Goal: Task Accomplishment & Management: Manage account settings

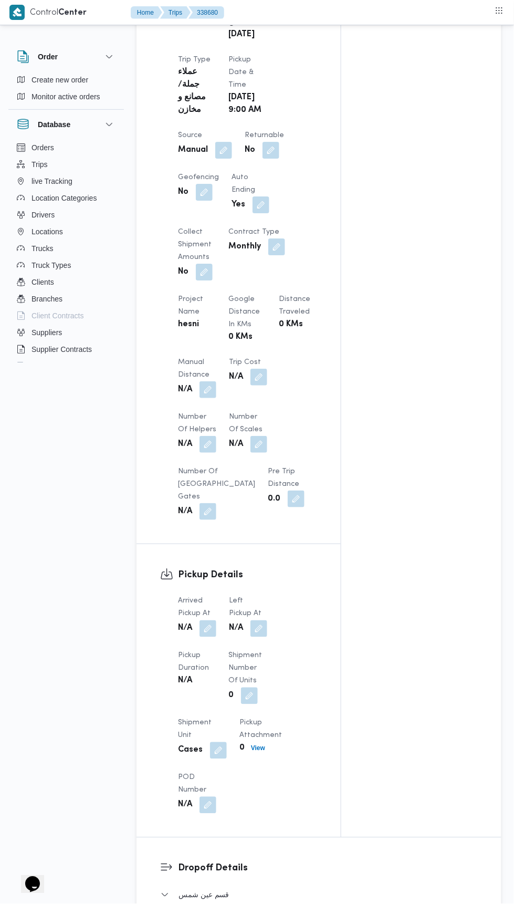
scroll to position [589, 0]
click at [211, 629] on button "button" at bounding box center [208, 628] width 17 height 17
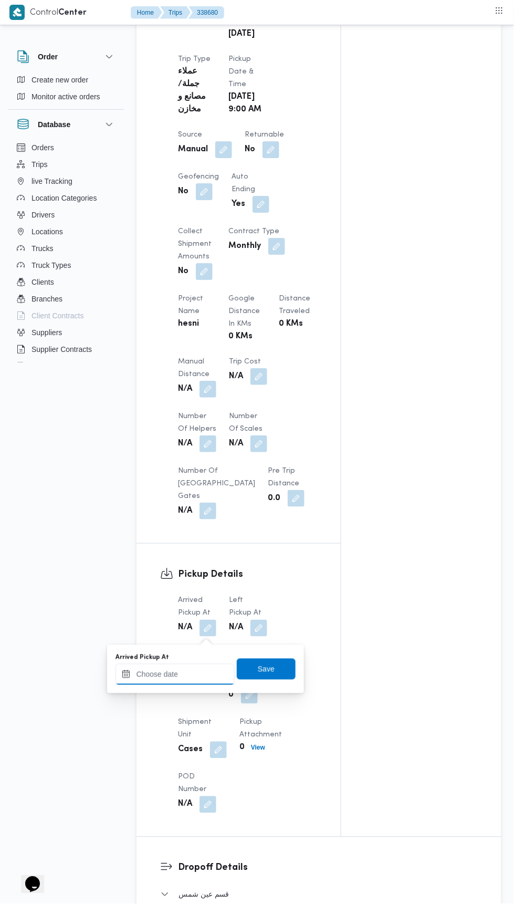
click at [182, 671] on input "Arrived Pickup At" at bounding box center [175, 674] width 119 height 21
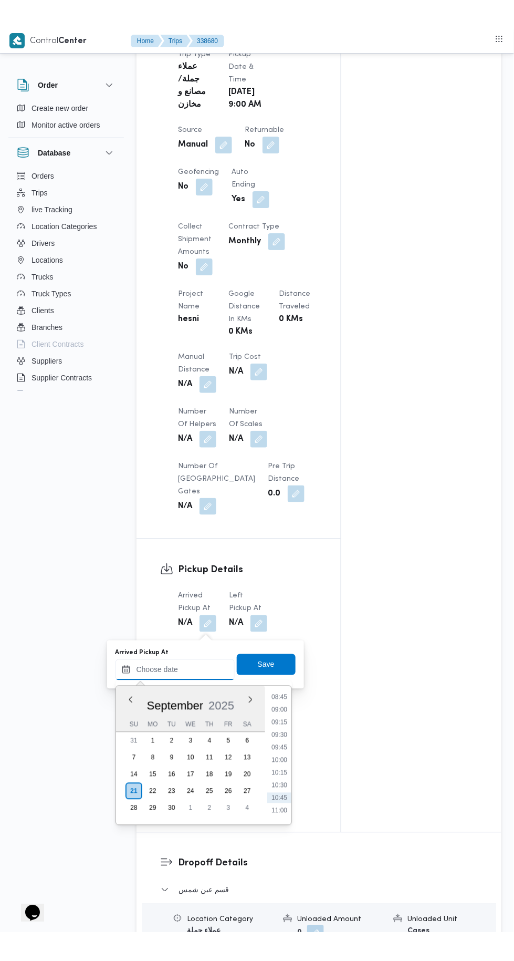
scroll to position [622, 0]
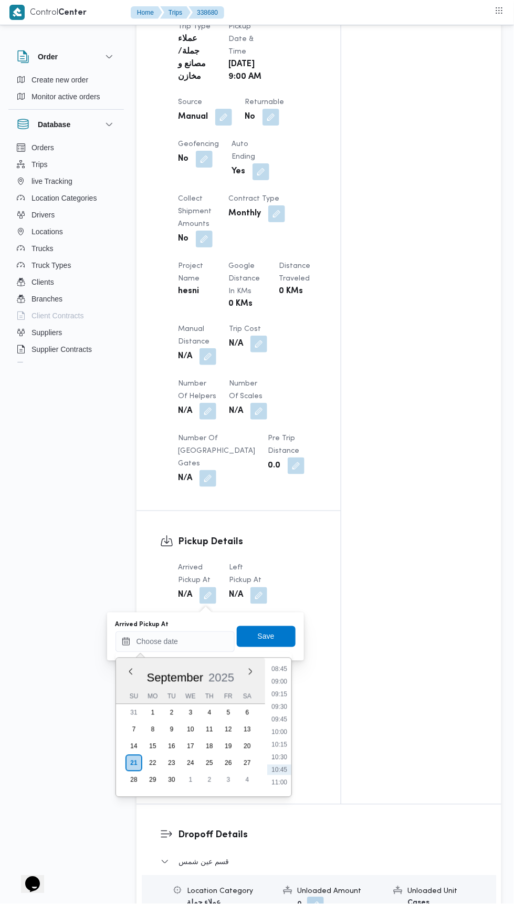
click at [272, 681] on li "09:00" at bounding box center [279, 682] width 24 height 11
type input "21/09/2025 09:00"
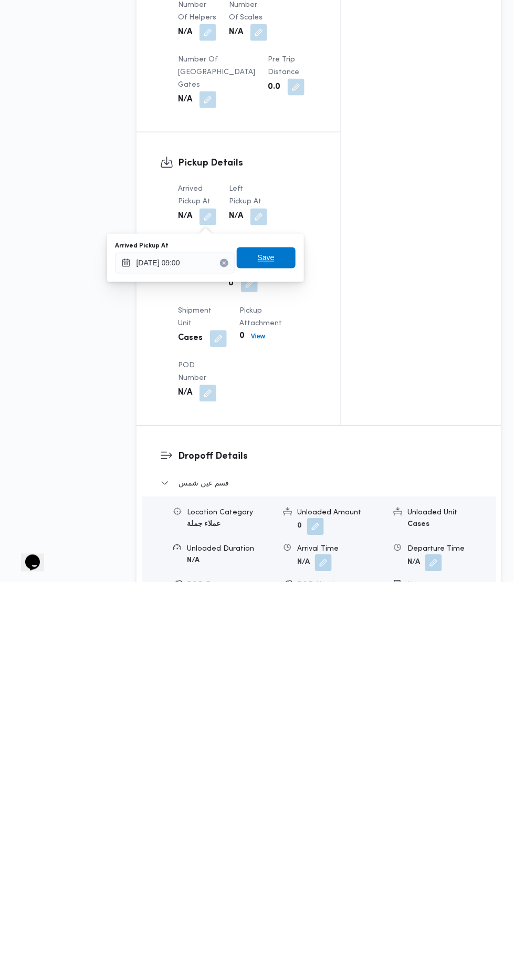
click at [256, 627] on span "Save" at bounding box center [266, 636] width 59 height 21
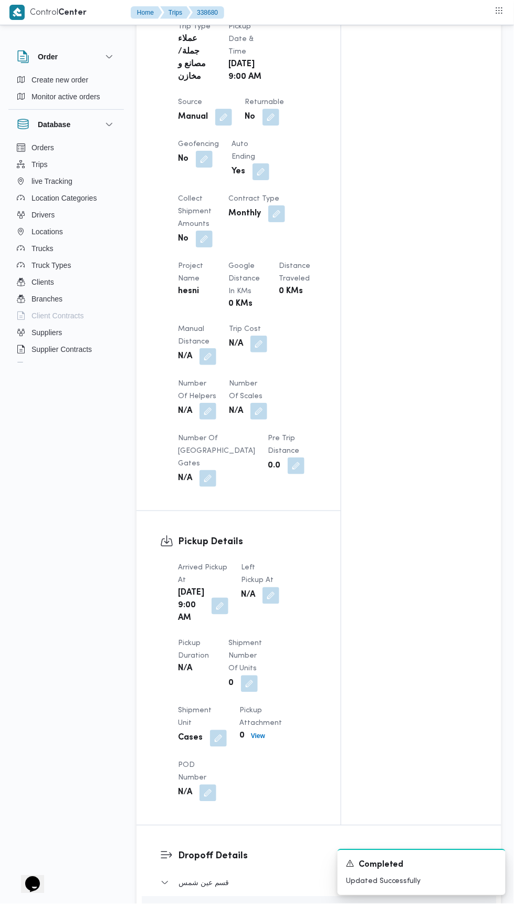
click at [254, 577] on dt "Left Pickup At" at bounding box center [260, 574] width 38 height 25
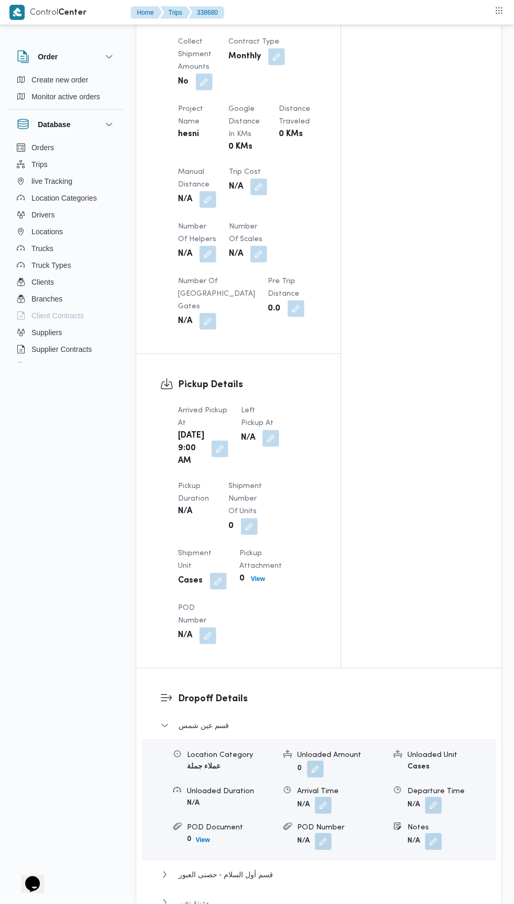
scroll to position [782, 0]
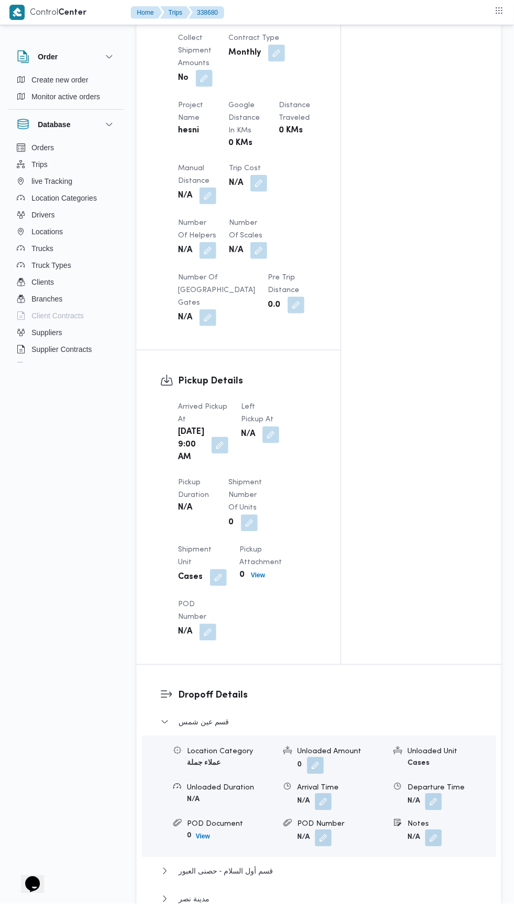
click at [263, 432] on button "button" at bounding box center [271, 435] width 17 height 17
click at [218, 491] on input "Left Pickup At" at bounding box center [230, 481] width 119 height 21
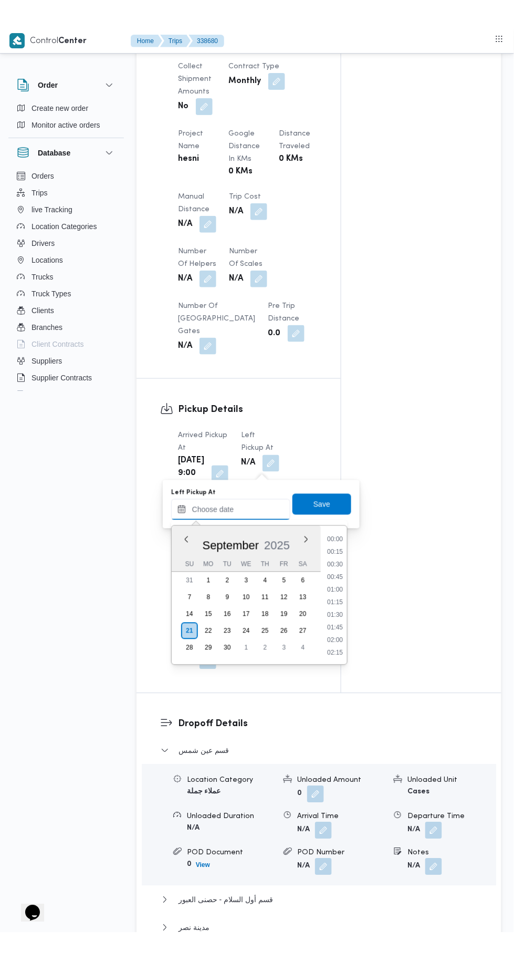
scroll to position [478, 0]
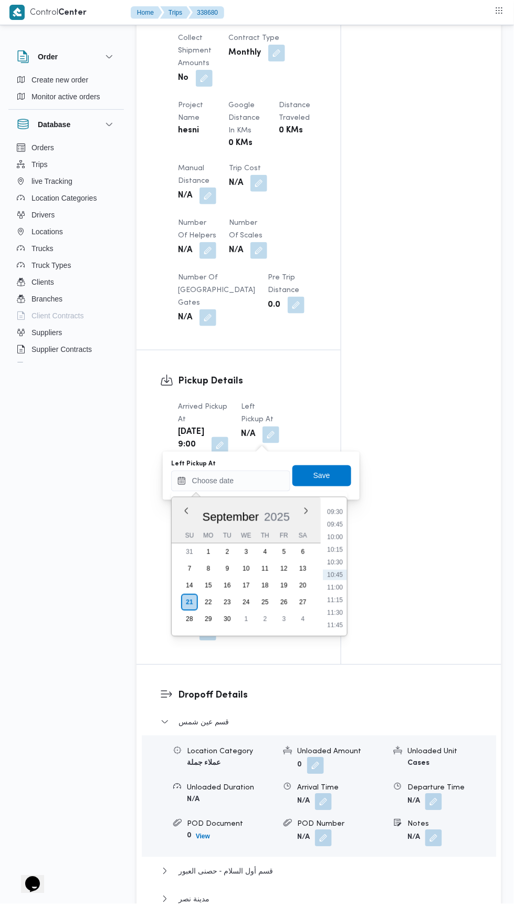
click at [333, 549] on li "10:15" at bounding box center [335, 550] width 24 height 11
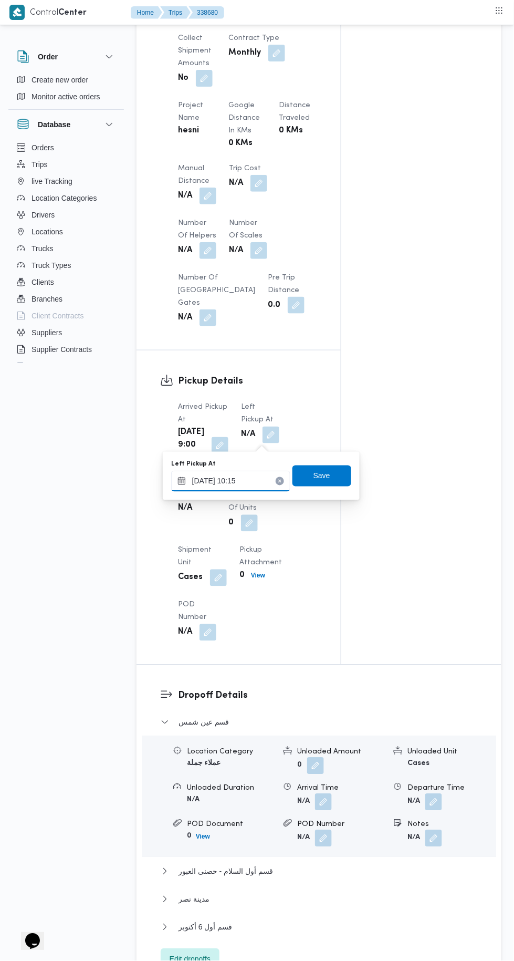
click at [222, 480] on input "21/09/2025 10:15" at bounding box center [230, 481] width 119 height 21
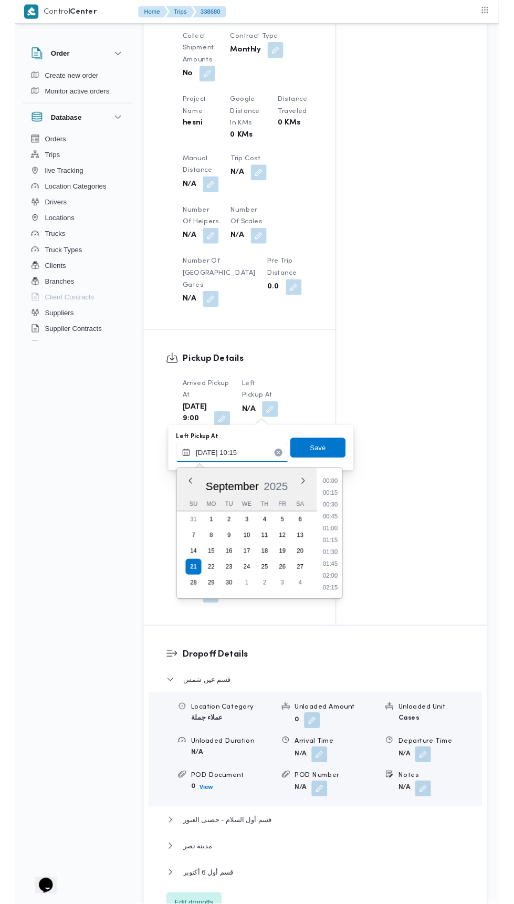
scroll to position [453, 0]
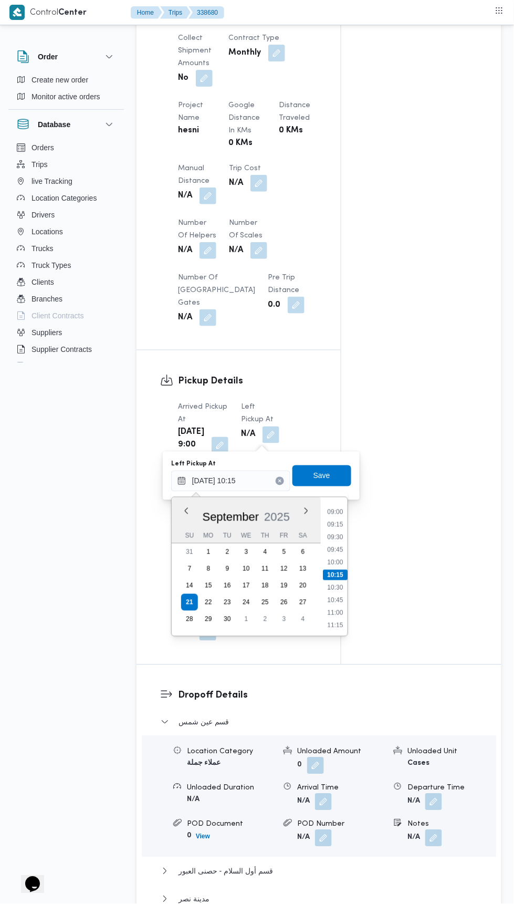
click at [324, 585] on li "10:30" at bounding box center [335, 588] width 24 height 11
type input "21/09/2025 10:30"
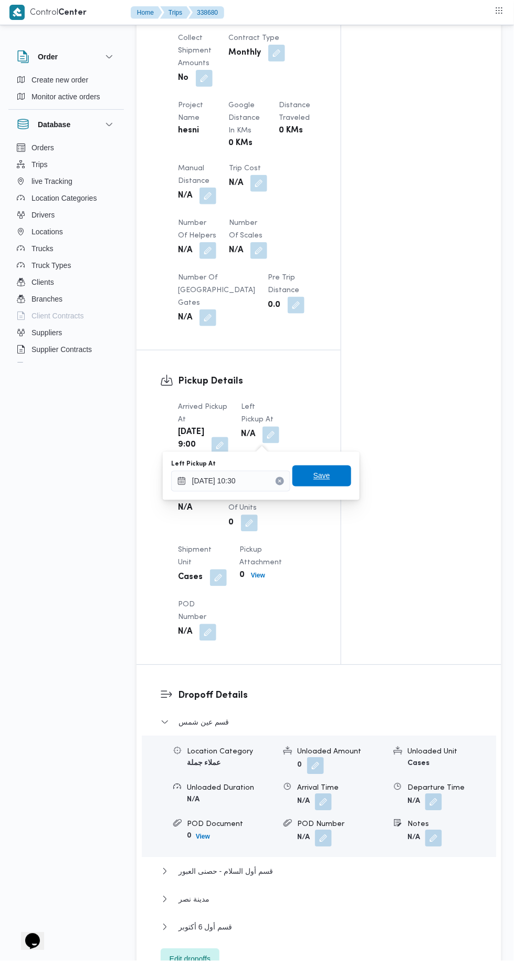
click at [300, 473] on span "Save" at bounding box center [322, 475] width 59 height 21
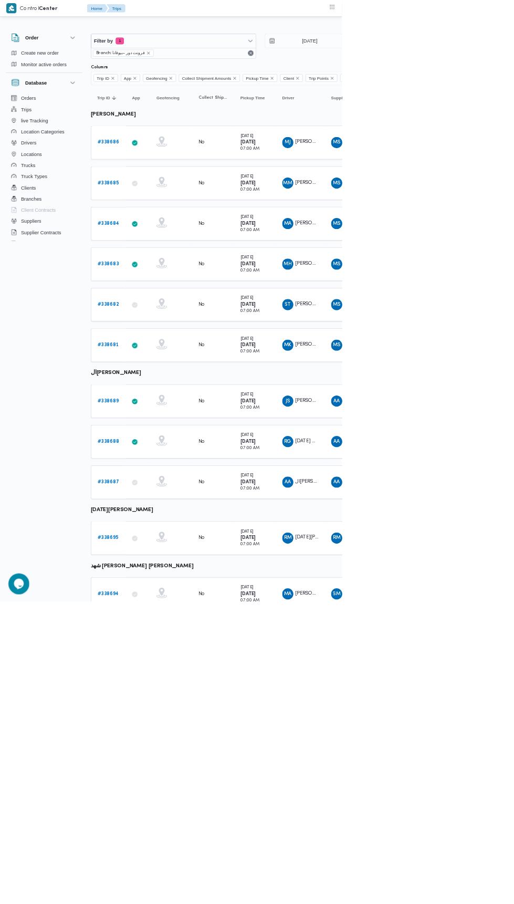
click at [149, 889] on b "# 338694" at bounding box center [163, 892] width 32 height 7
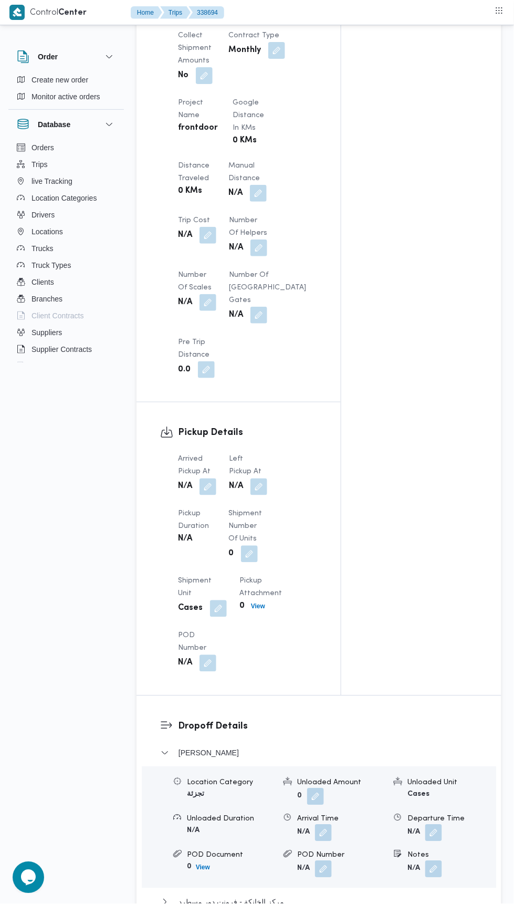
scroll to position [789, 0]
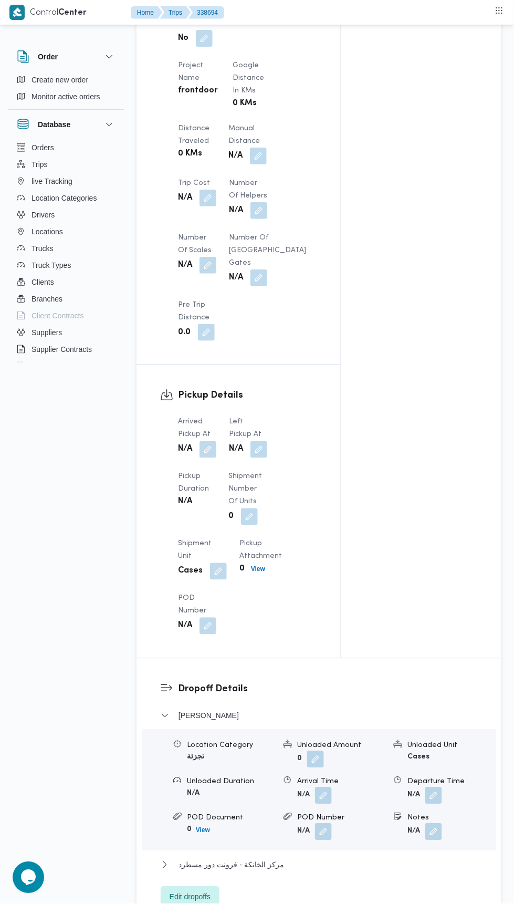
click at [210, 458] on button "button" at bounding box center [208, 449] width 17 height 17
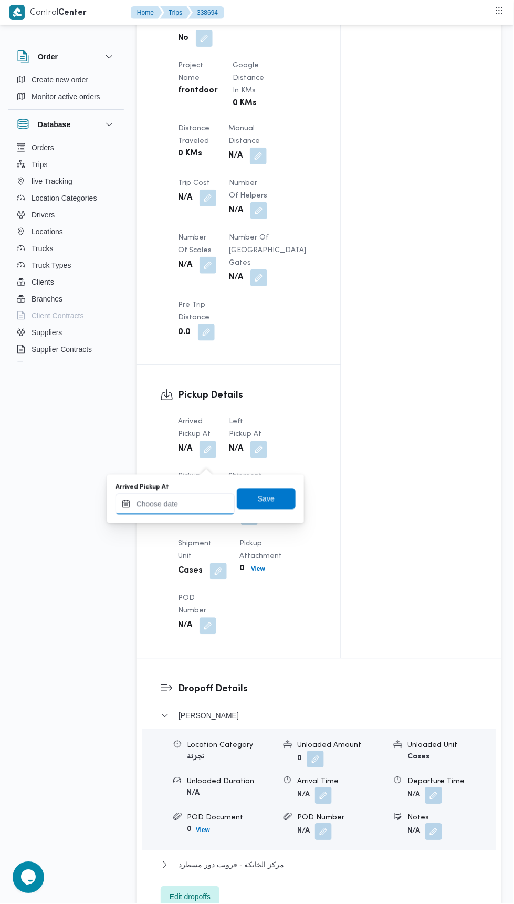
click at [192, 504] on input "Arrived Pickup At" at bounding box center [175, 504] width 119 height 21
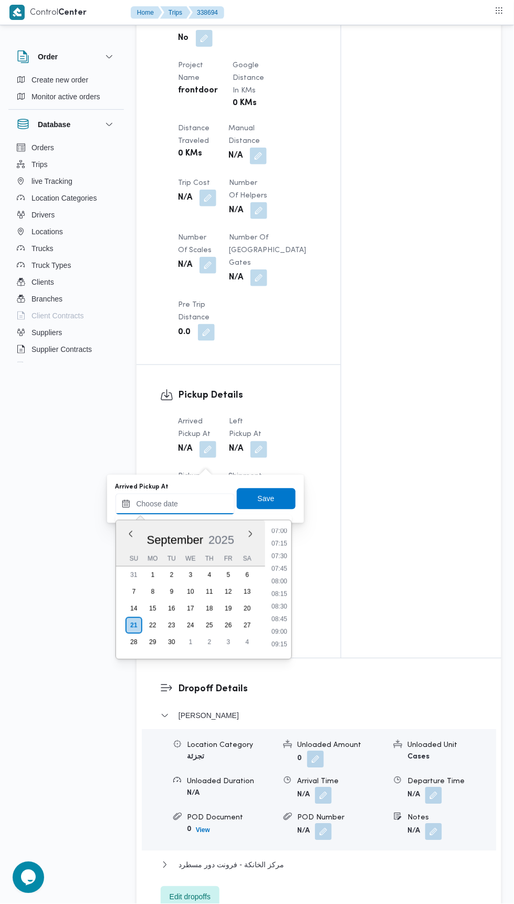
scroll to position [356, 0]
click at [280, 531] on li "07:00" at bounding box center [279, 531] width 24 height 11
type input "21/09/2025 07:00"
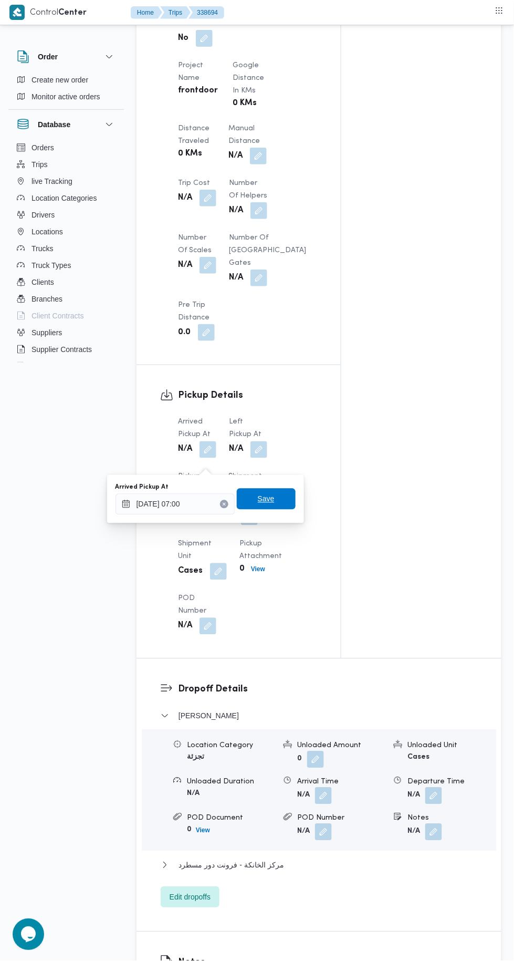
click at [272, 503] on span "Save" at bounding box center [266, 499] width 17 height 13
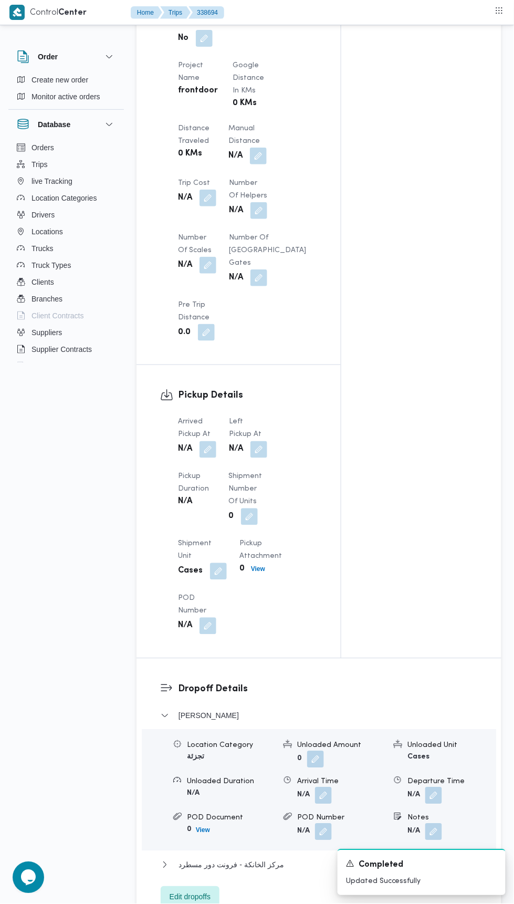
click at [262, 455] on button "button" at bounding box center [259, 449] width 17 height 17
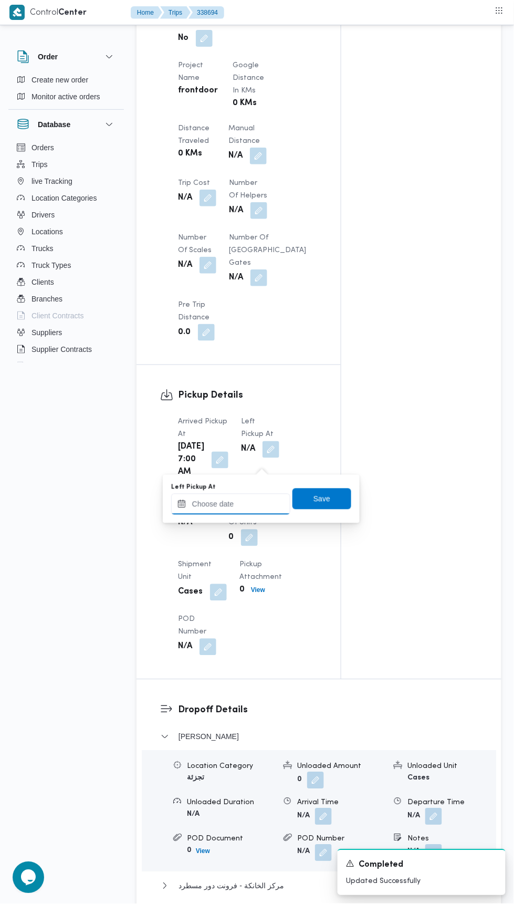
click at [248, 508] on input "Left Pickup At" at bounding box center [230, 504] width 119 height 21
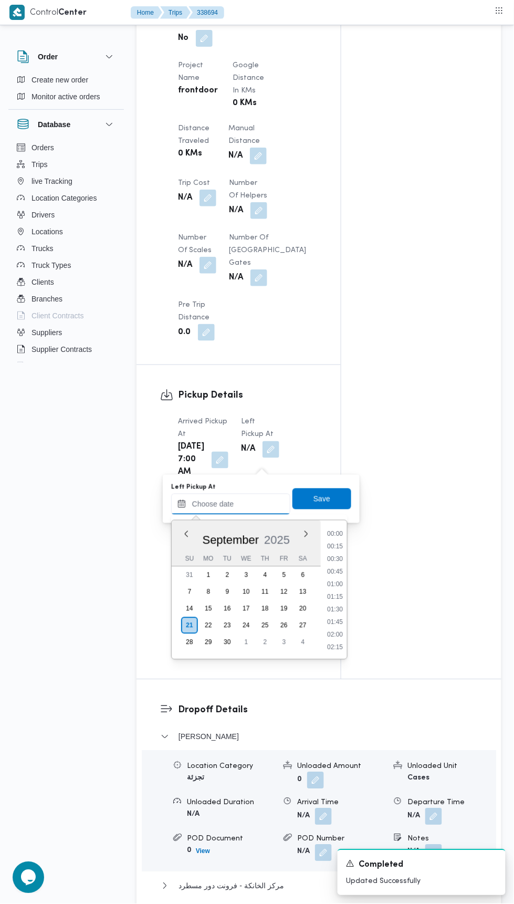
scroll to position [491, 0]
click at [327, 536] on li "09:45" at bounding box center [335, 535] width 24 height 11
type input "21/09/2025 09:45"
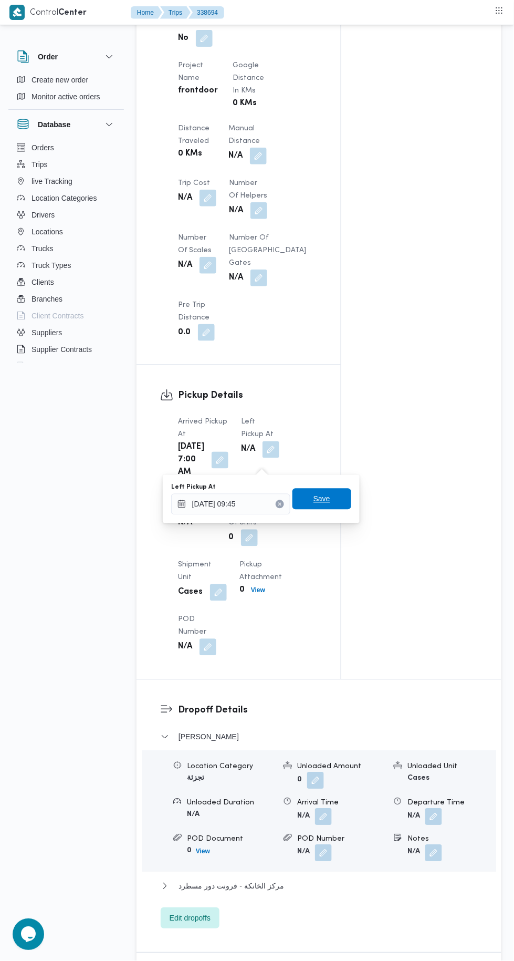
click at [322, 499] on span "Save" at bounding box center [322, 499] width 17 height 13
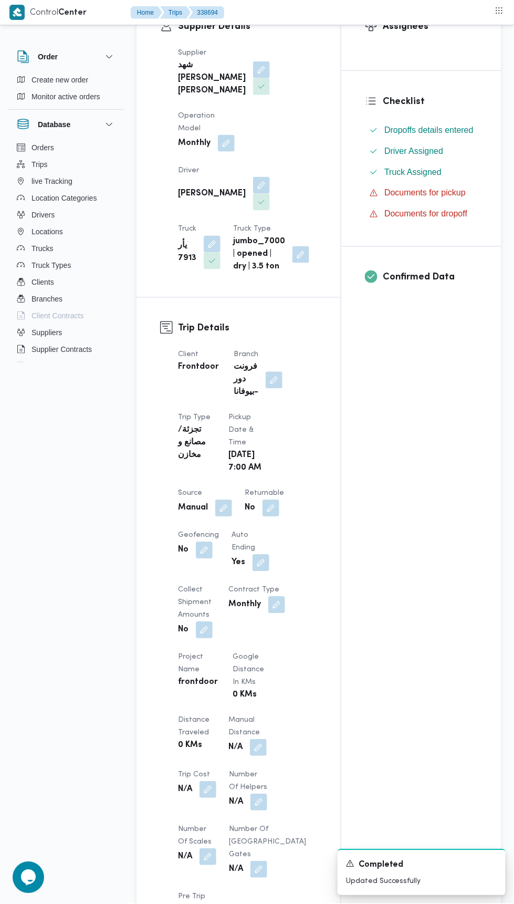
scroll to position [0, 0]
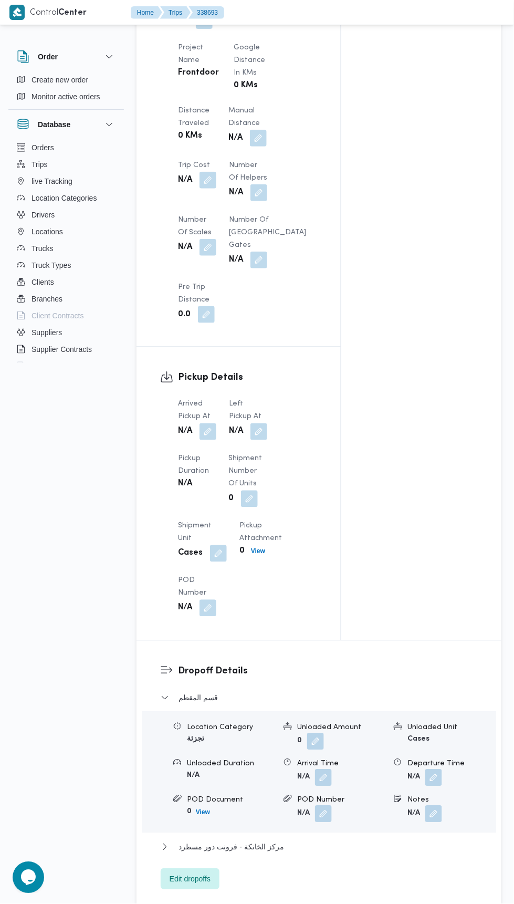
scroll to position [809, 0]
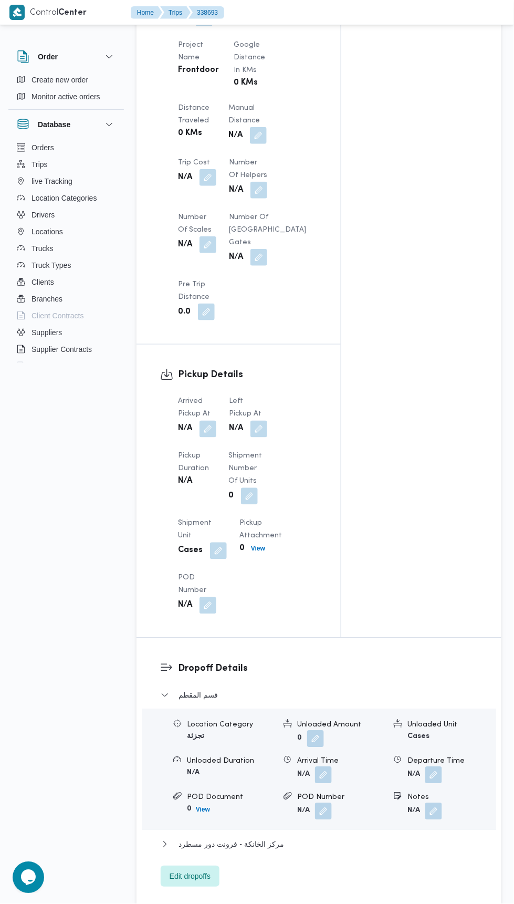
click at [205, 438] on button "button" at bounding box center [208, 429] width 17 height 17
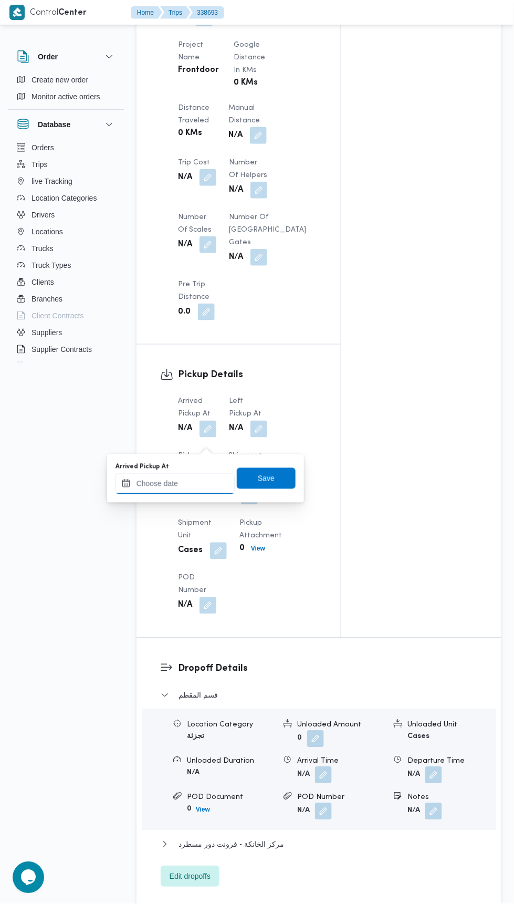
click at [210, 480] on input "Arrived Pickup At" at bounding box center [175, 483] width 119 height 21
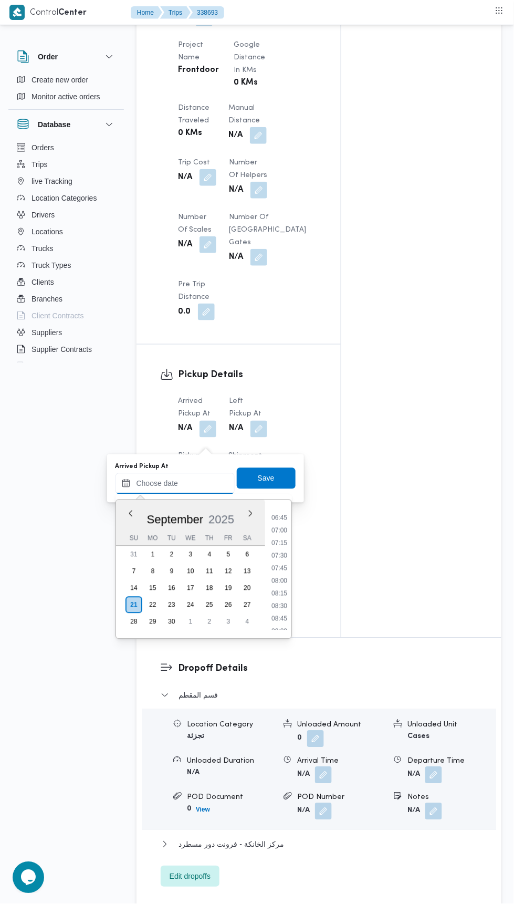
scroll to position [335, 0]
click at [279, 531] on li "07:00" at bounding box center [279, 531] width 24 height 11
type input "21/09/2025 07:00"
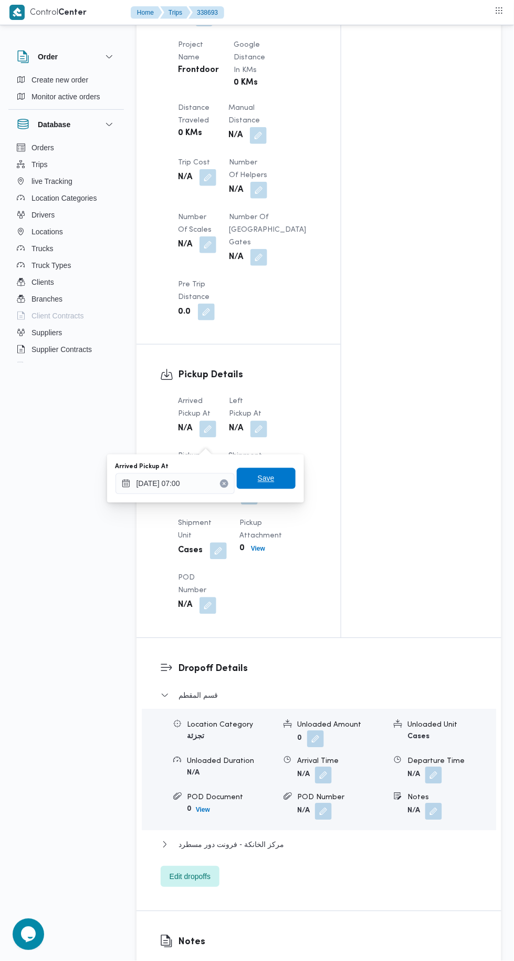
click at [273, 476] on span "Save" at bounding box center [266, 478] width 17 height 13
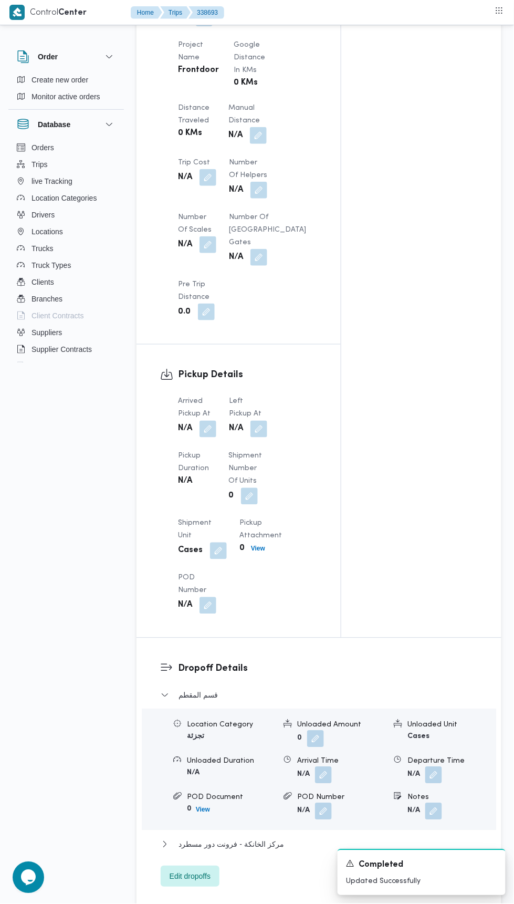
click at [264, 438] on button "button" at bounding box center [259, 429] width 17 height 17
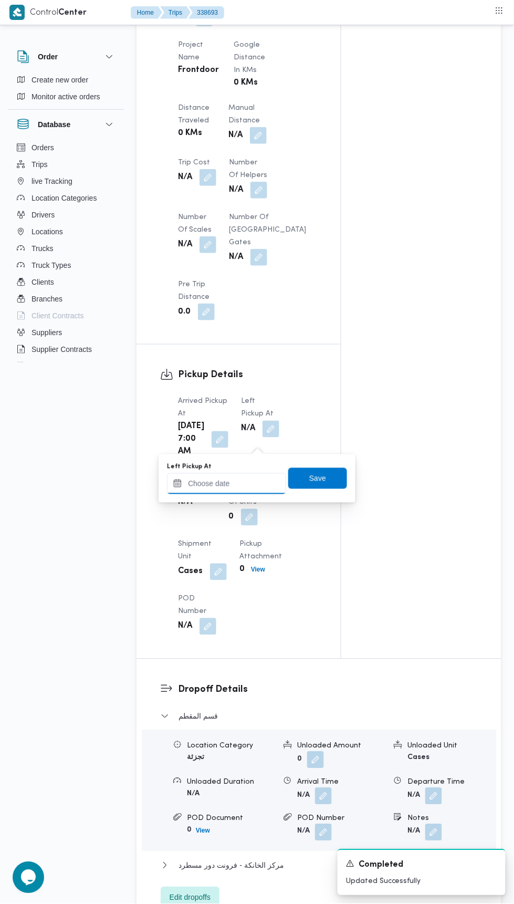
click at [247, 483] on input "Left Pickup At" at bounding box center [226, 483] width 119 height 21
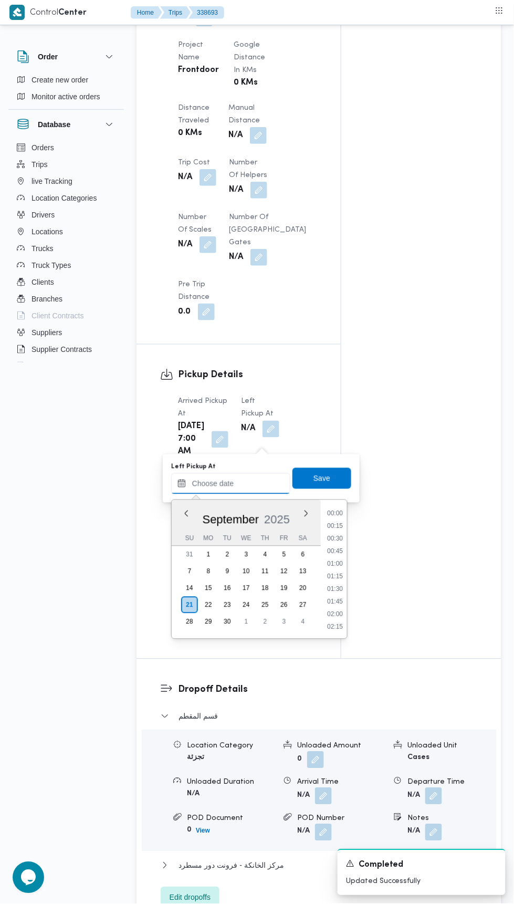
scroll to position [491, 0]
click at [331, 511] on li "09:45" at bounding box center [335, 515] width 24 height 11
type input "21/09/2025 09:45"
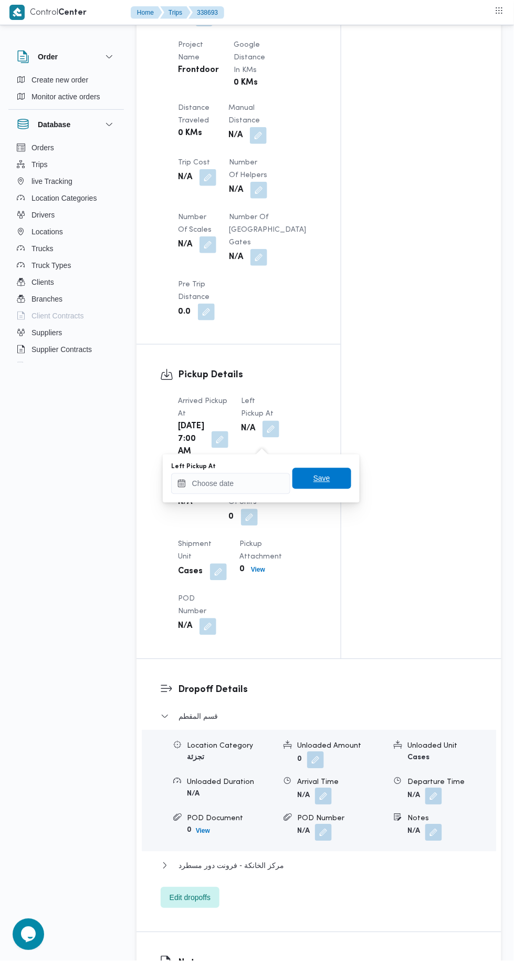
click at [327, 476] on span "Save" at bounding box center [322, 478] width 17 height 13
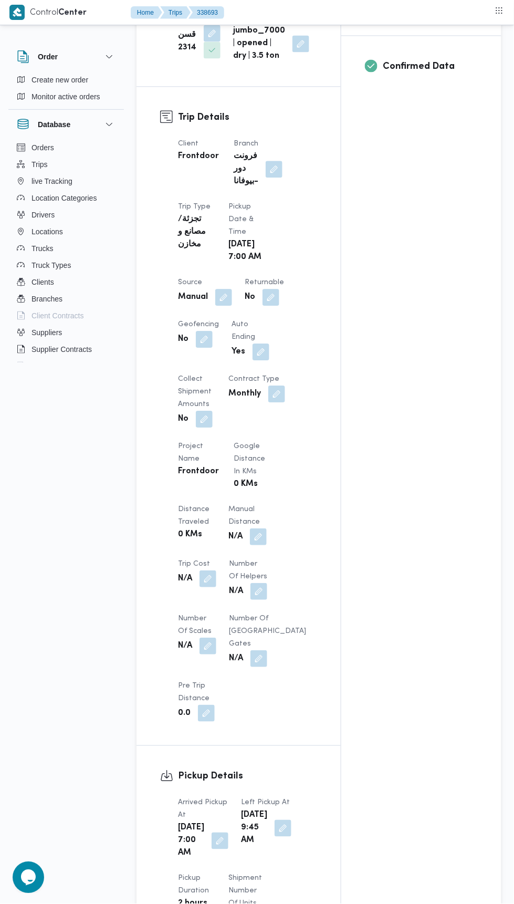
scroll to position [0, 0]
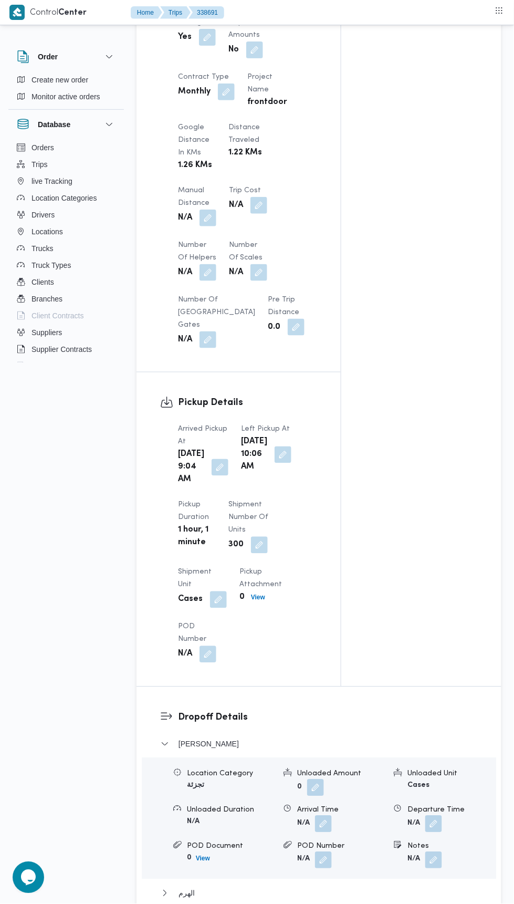
scroll to position [874, 0]
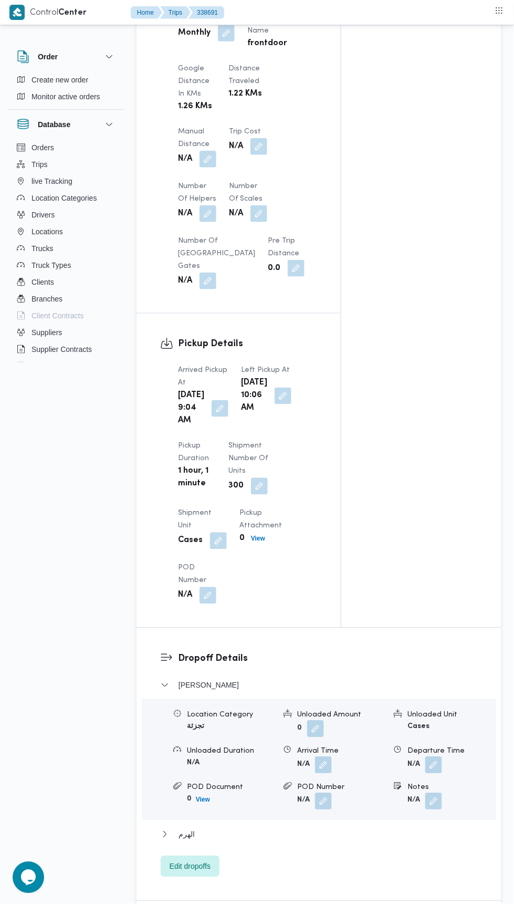
click at [219, 417] on button "button" at bounding box center [220, 408] width 17 height 17
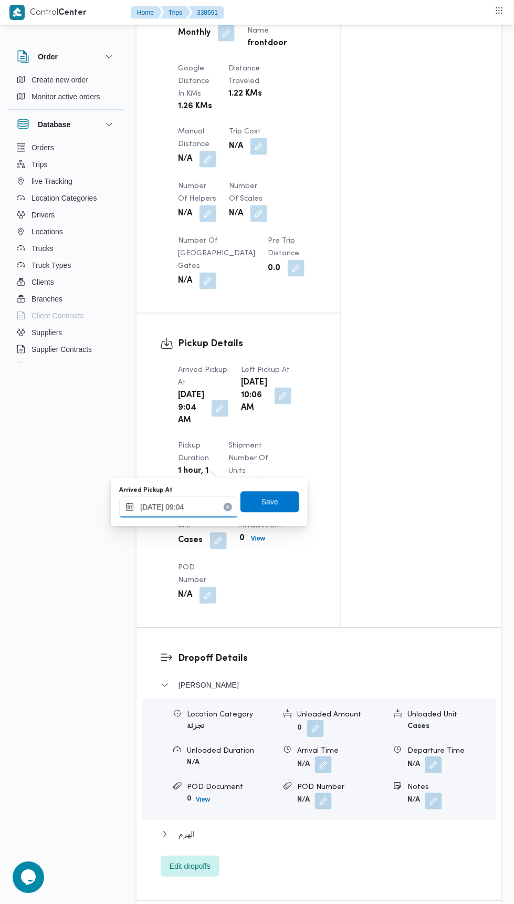
click at [213, 507] on input "21/09/2025 09:04" at bounding box center [178, 507] width 119 height 21
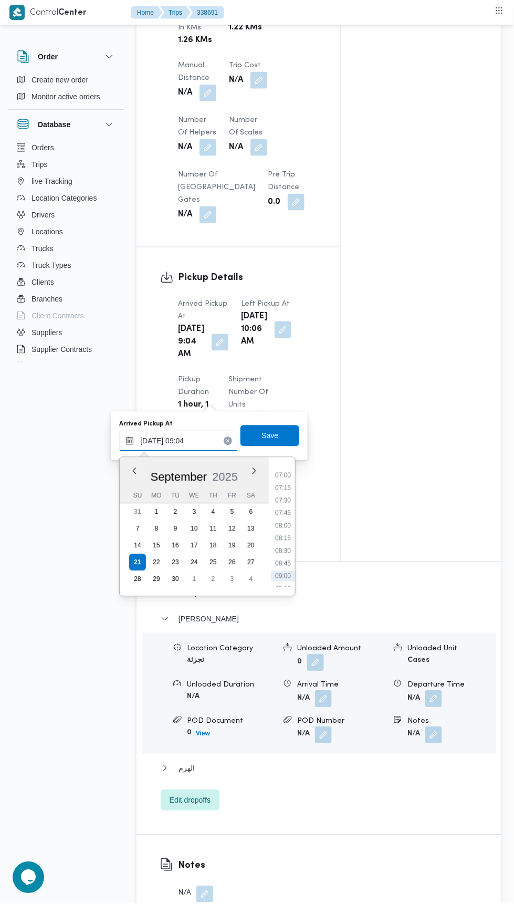
scroll to position [345, 0]
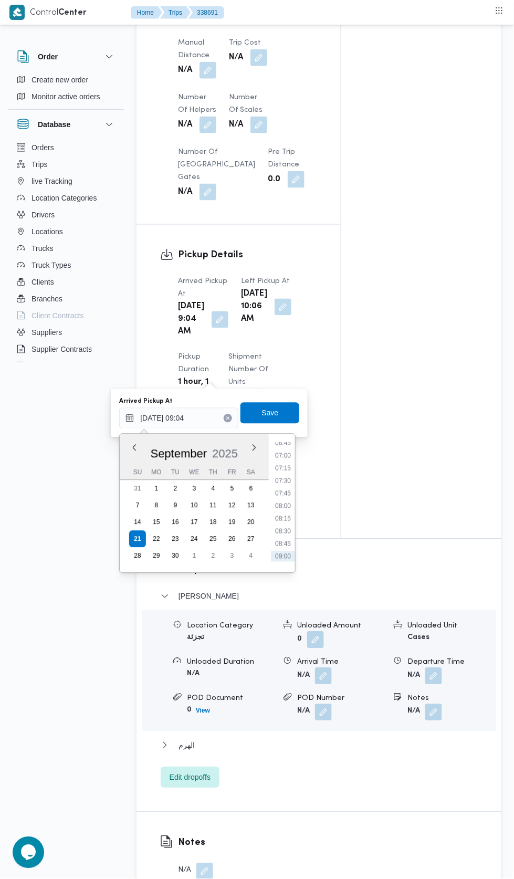
click at [283, 477] on li "07:30" at bounding box center [283, 481] width 24 height 11
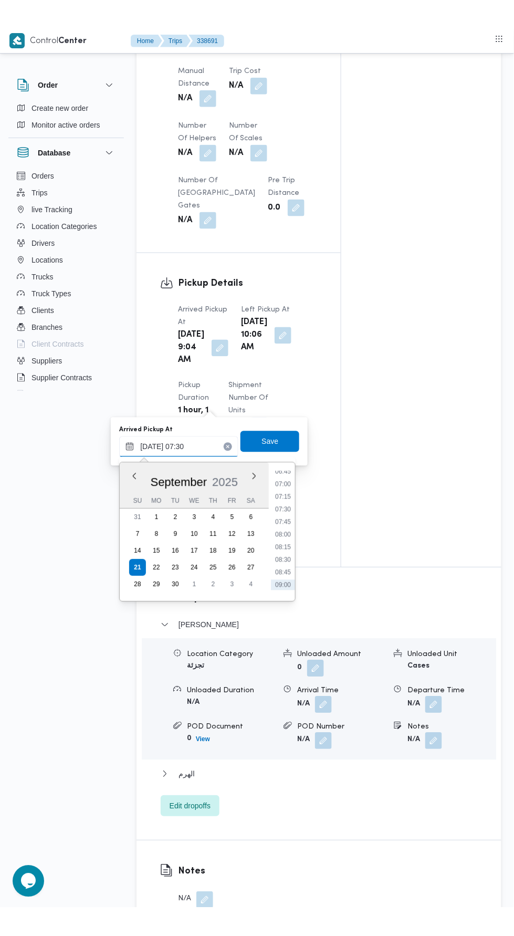
scroll to position [965, 0]
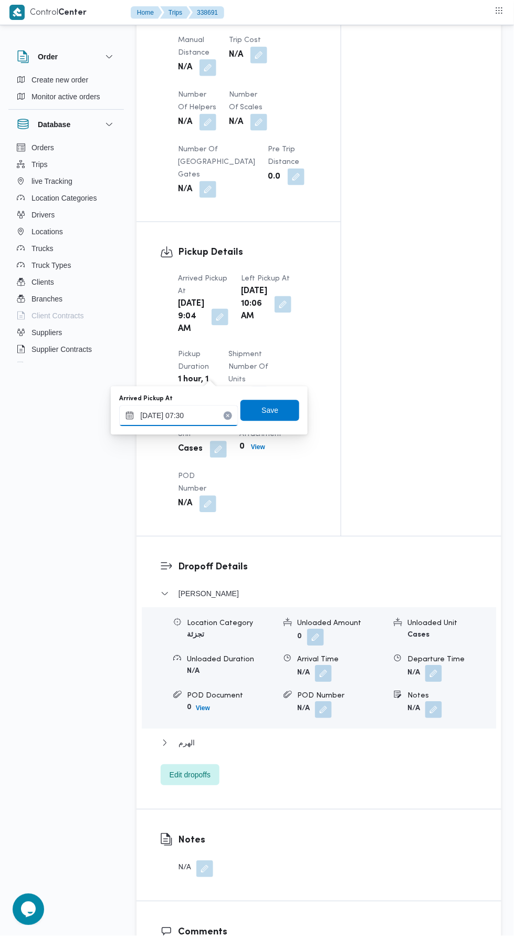
click at [204, 408] on input "21/09/2025 07:30" at bounding box center [178, 416] width 119 height 21
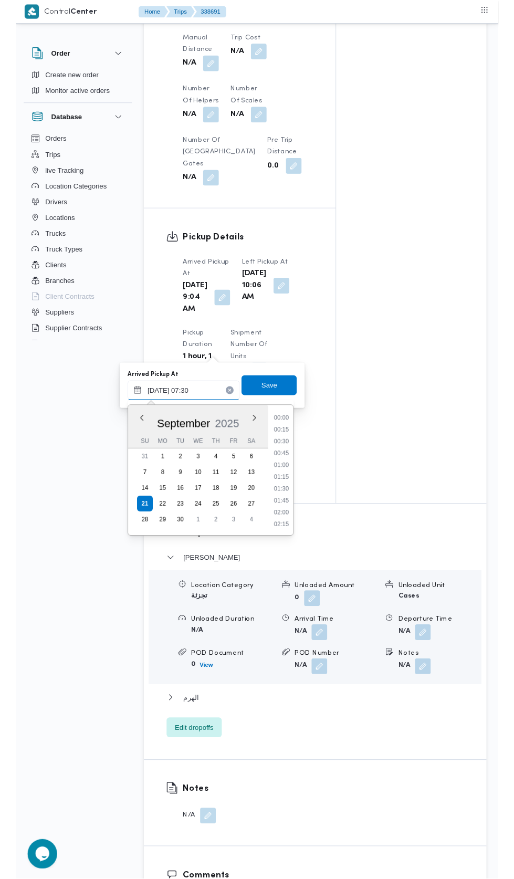
scroll to position [314, 0]
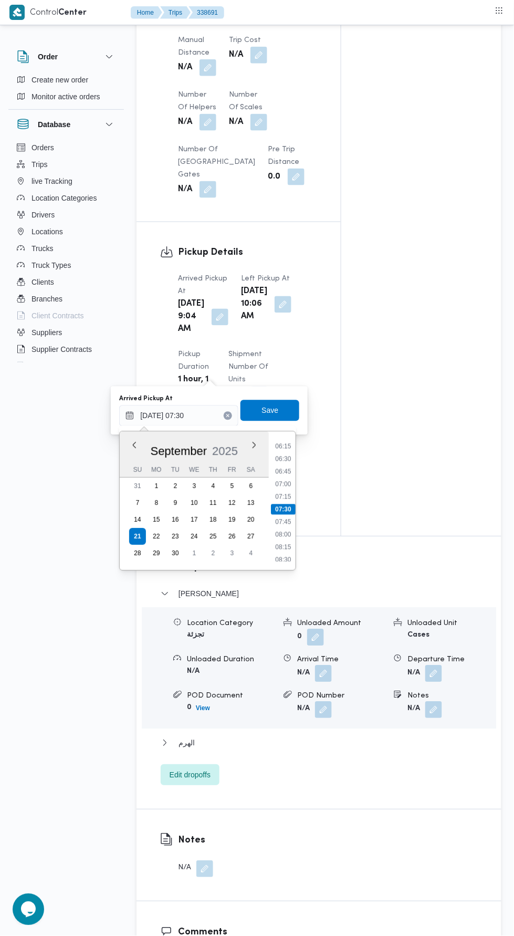
click at [277, 484] on li "07:00" at bounding box center [284, 484] width 24 height 11
type input "21/09/2025 07:00"
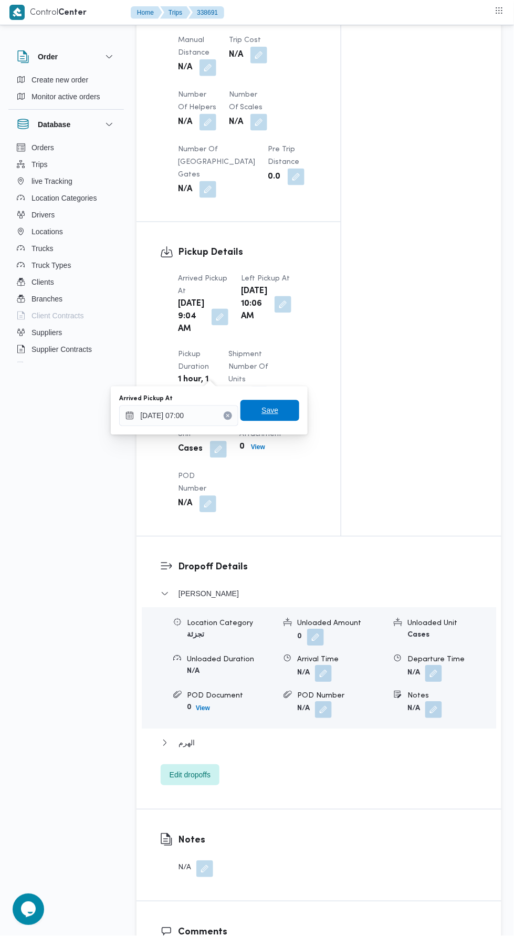
click at [276, 405] on span "Save" at bounding box center [270, 411] width 17 height 13
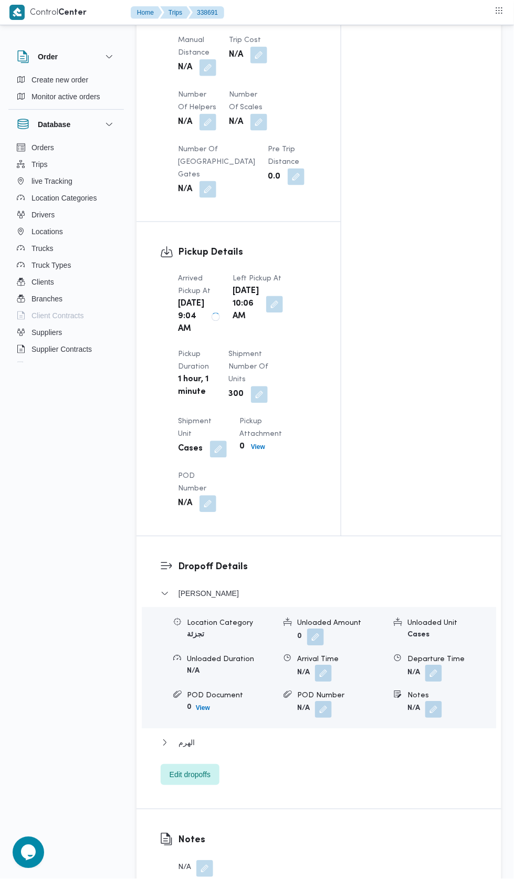
click at [267, 313] on button "button" at bounding box center [274, 304] width 17 height 17
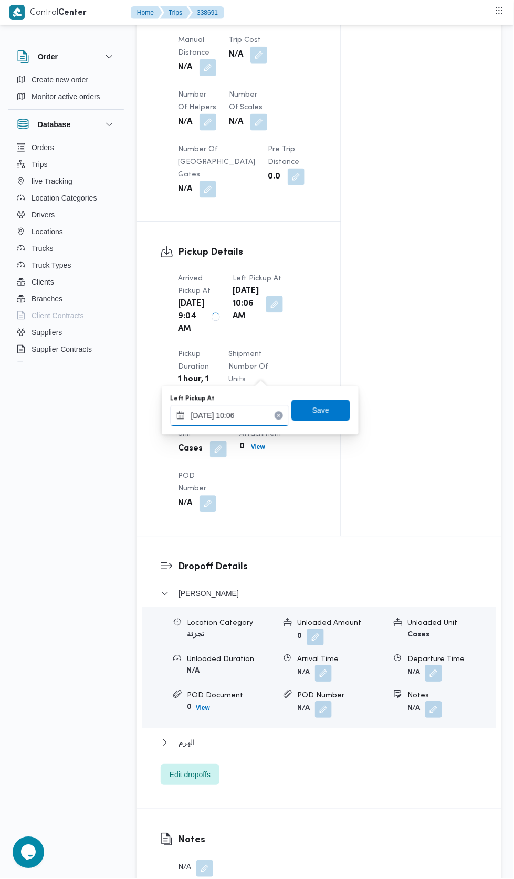
click at [263, 413] on input "21/09/2025 10:06" at bounding box center [229, 416] width 119 height 21
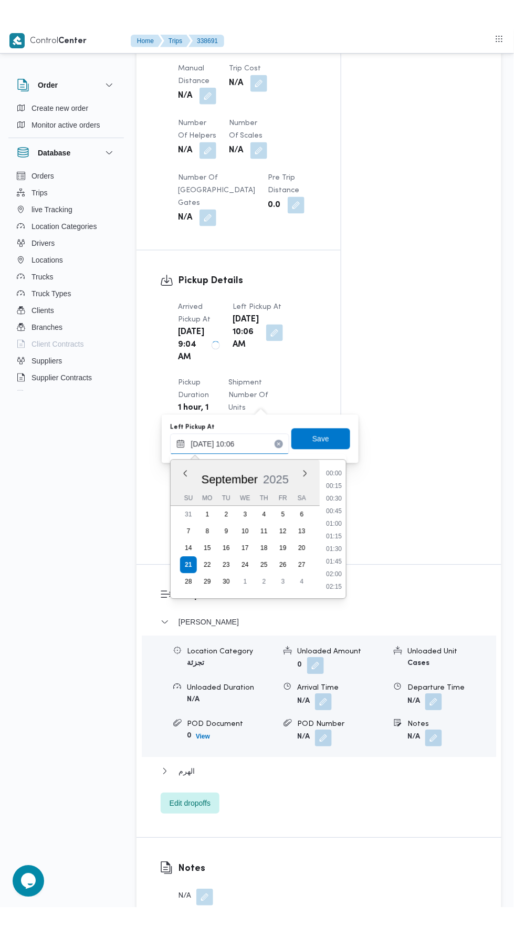
scroll to position [440, 0]
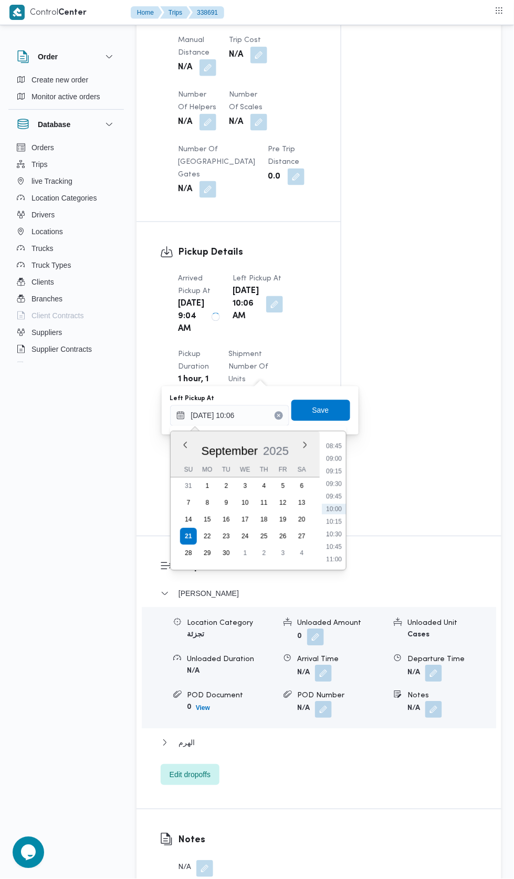
click at [330, 445] on li "08:45" at bounding box center [334, 446] width 24 height 11
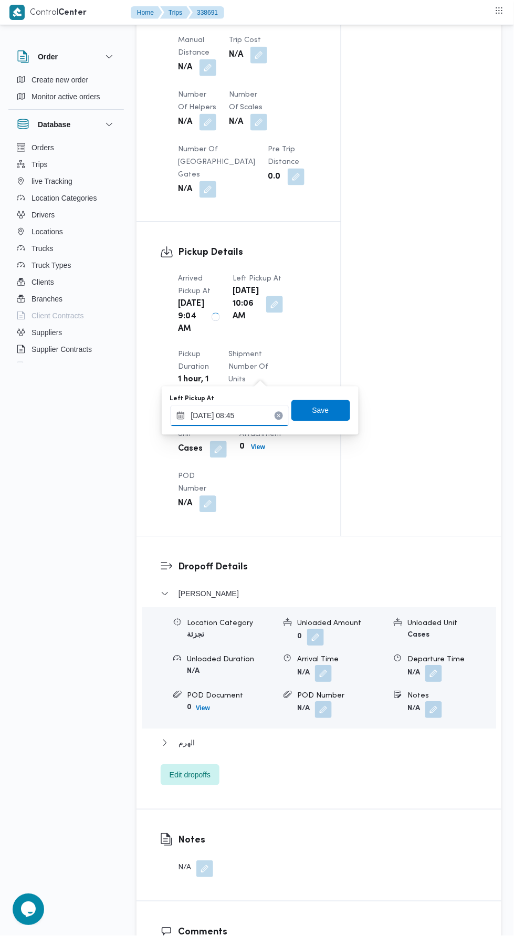
click at [246, 416] on input "21/09/2025 08:45" at bounding box center [229, 416] width 119 height 21
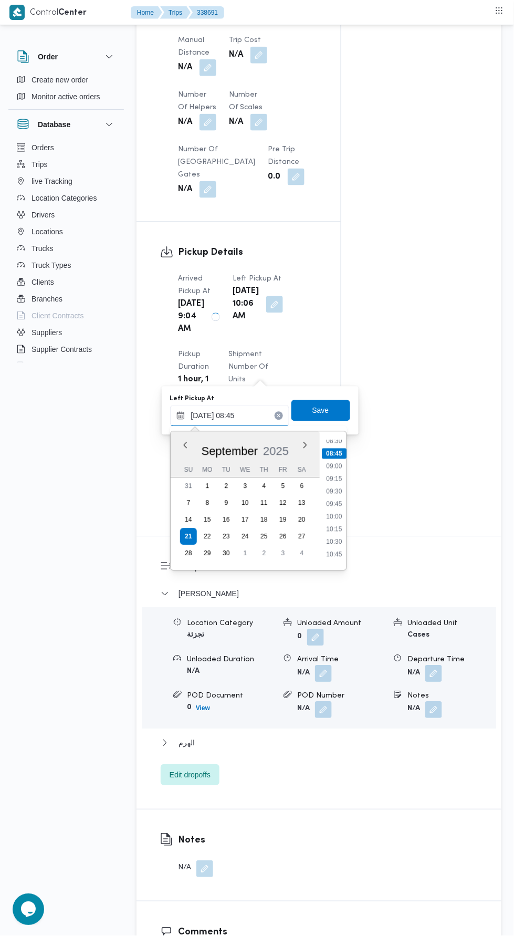
scroll to position [437, 0]
click at [337, 488] on li "09:30" at bounding box center [334, 487] width 24 height 11
type input "21/09/2025 09:30"
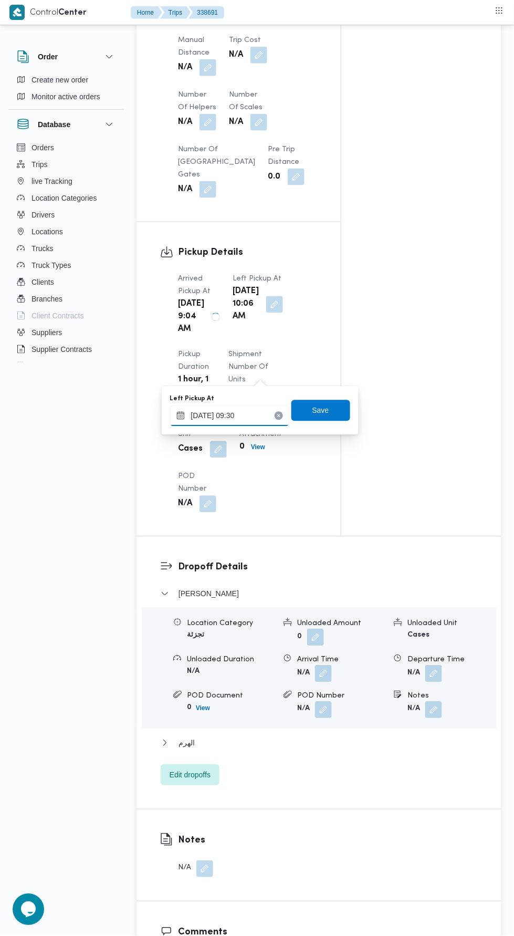
click at [247, 413] on input "21/09/2025 09:30" at bounding box center [229, 416] width 119 height 21
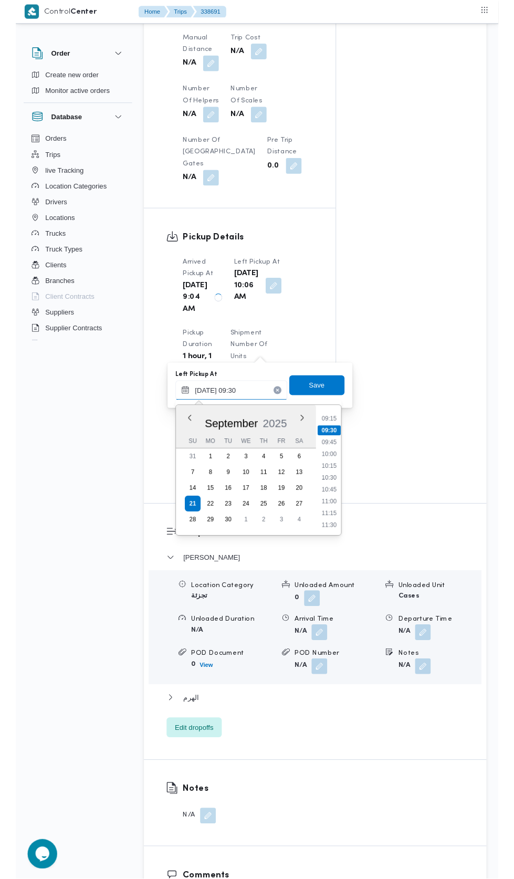
scroll to position [468, 0]
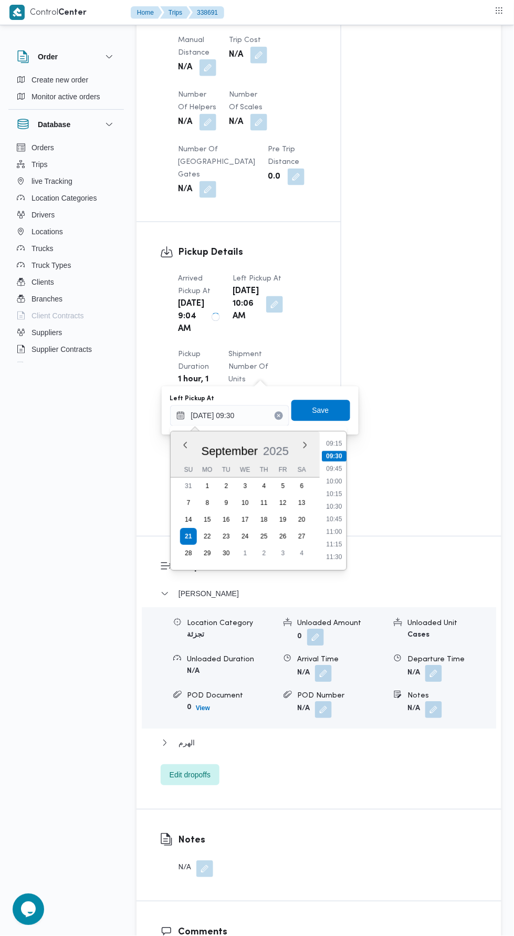
click at [334, 456] on li "09:30" at bounding box center [334, 456] width 25 height 11
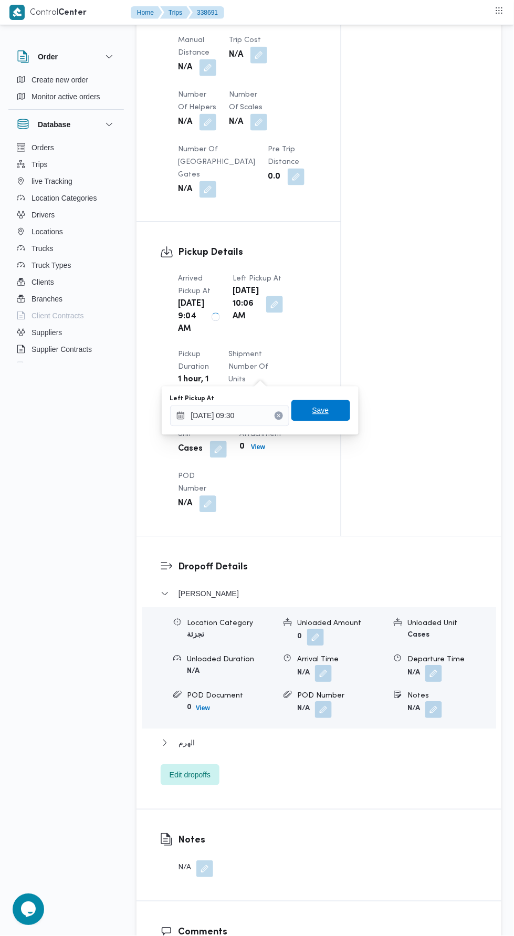
click at [317, 414] on span "Save" at bounding box center [321, 411] width 17 height 13
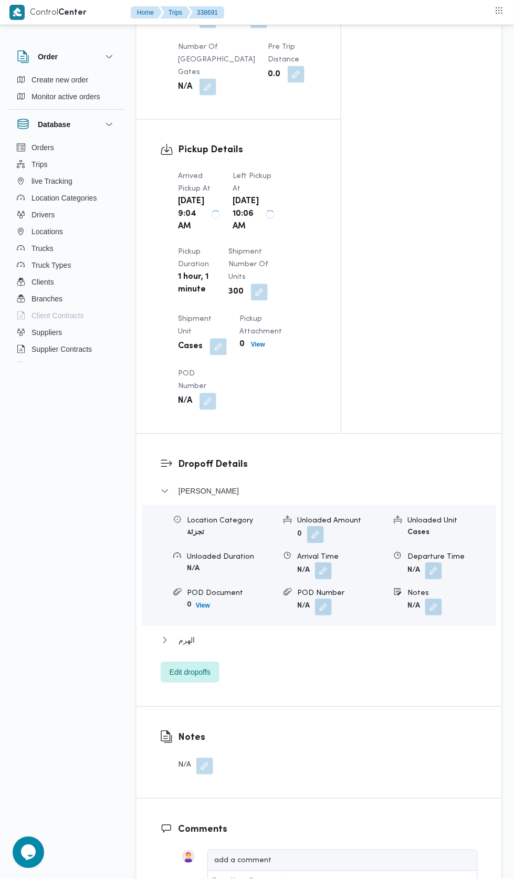
scroll to position [1073, 0]
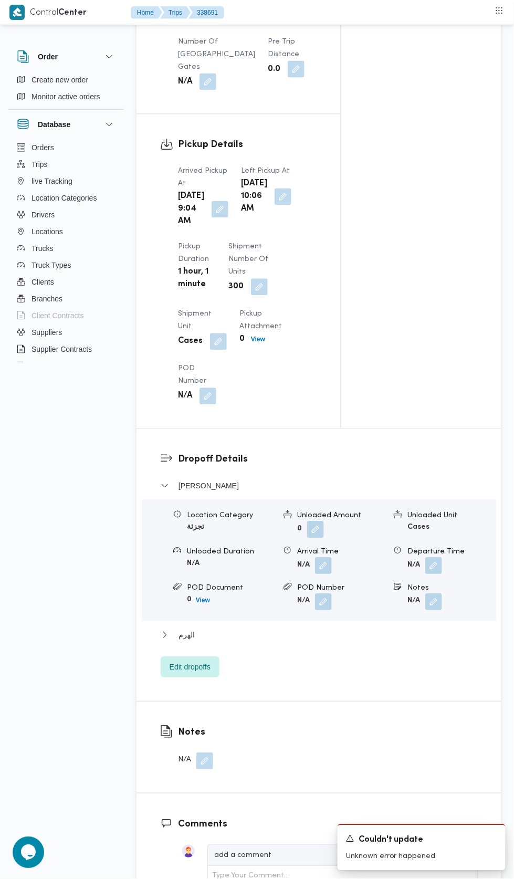
click at [275, 205] on button "button" at bounding box center [283, 197] width 17 height 17
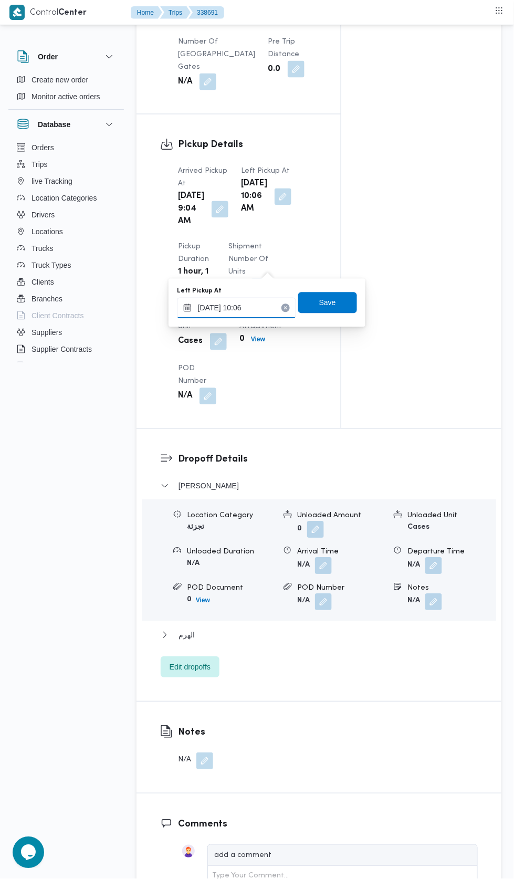
click at [249, 311] on input "21/09/2025 10:06" at bounding box center [236, 308] width 119 height 21
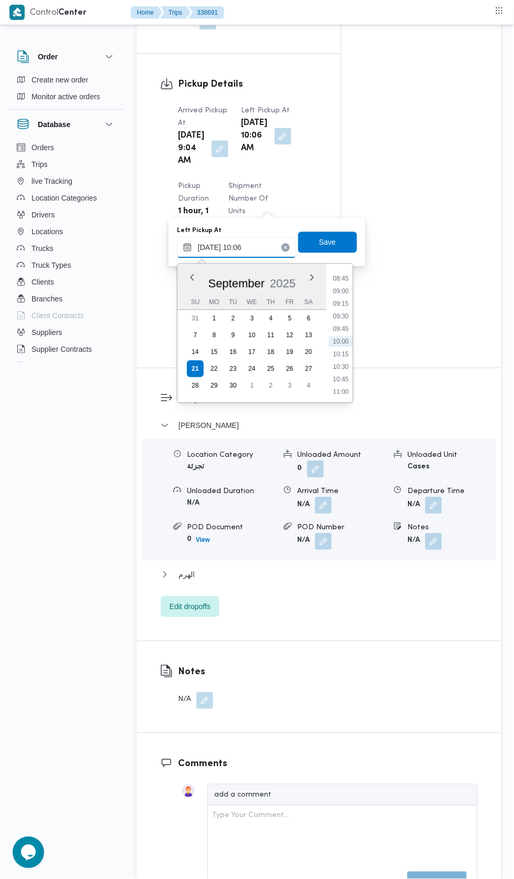
scroll to position [1139, 0]
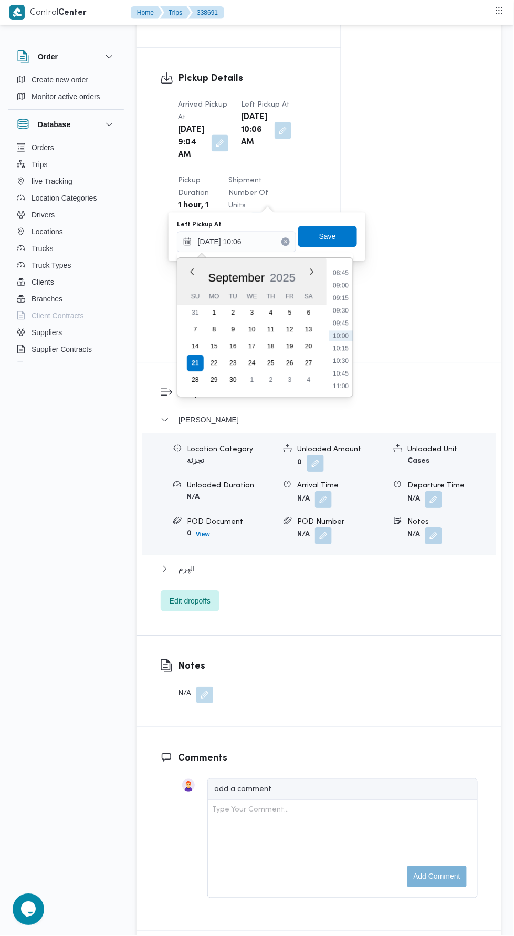
click at [341, 323] on li "09:45" at bounding box center [341, 323] width 24 height 11
type input "21/09/2025 10:06"
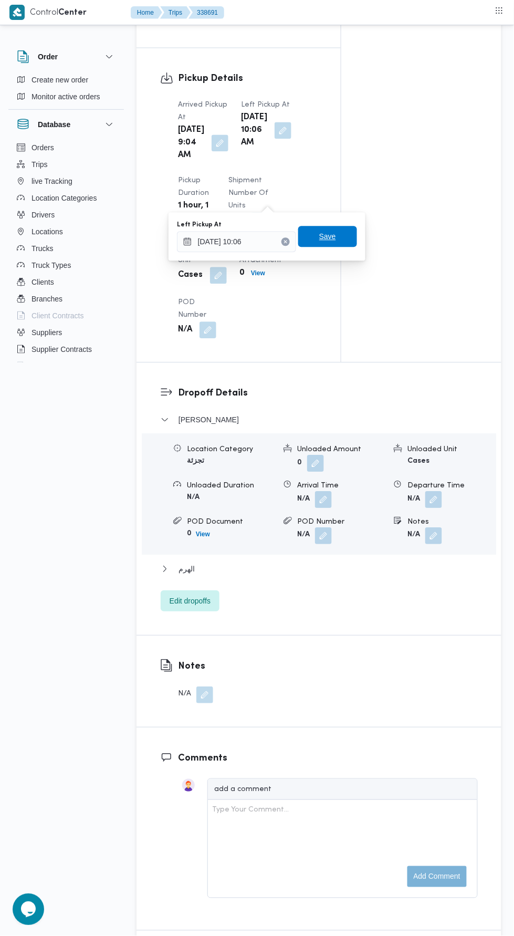
click at [337, 245] on span "Save" at bounding box center [327, 236] width 59 height 21
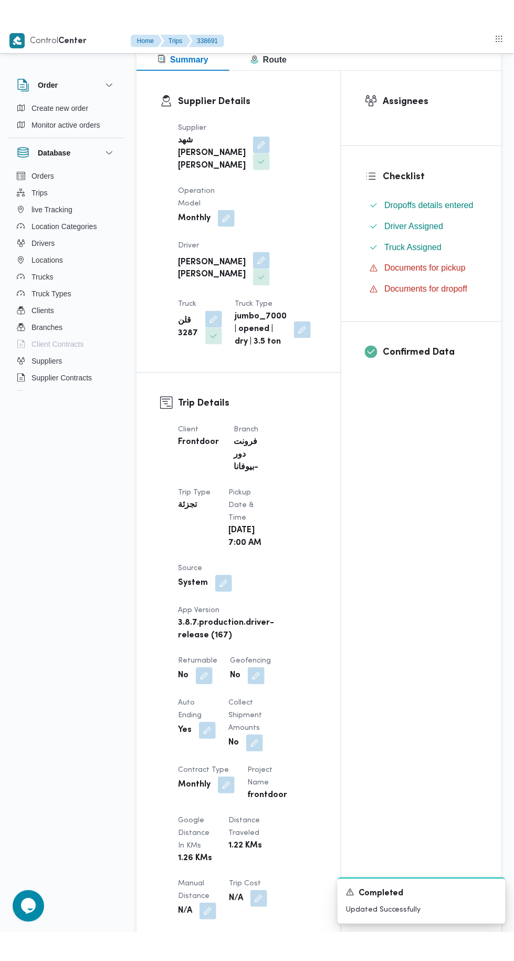
scroll to position [0, 0]
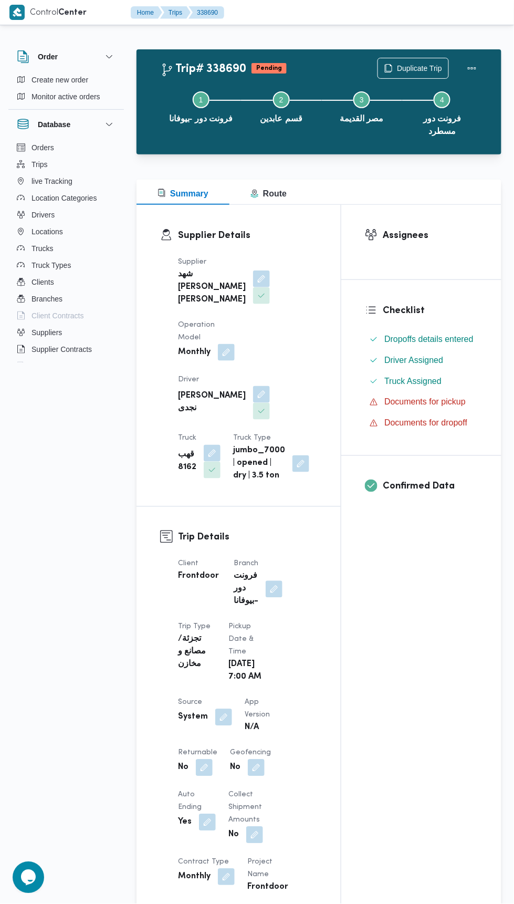
click at [221, 445] on button "button" at bounding box center [212, 453] width 17 height 17
click at [272, 436] on icon "Clear input" at bounding box center [272, 436] width 3 height 3
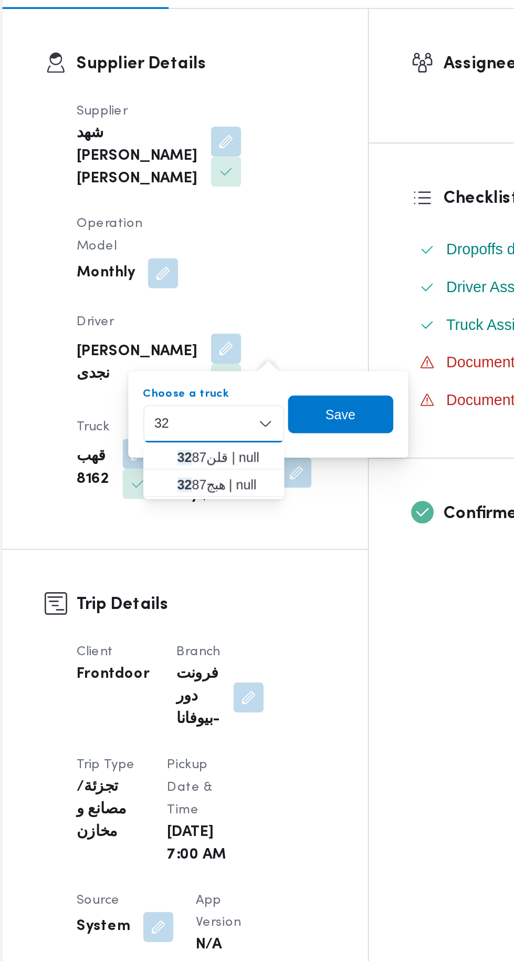
type input "32"
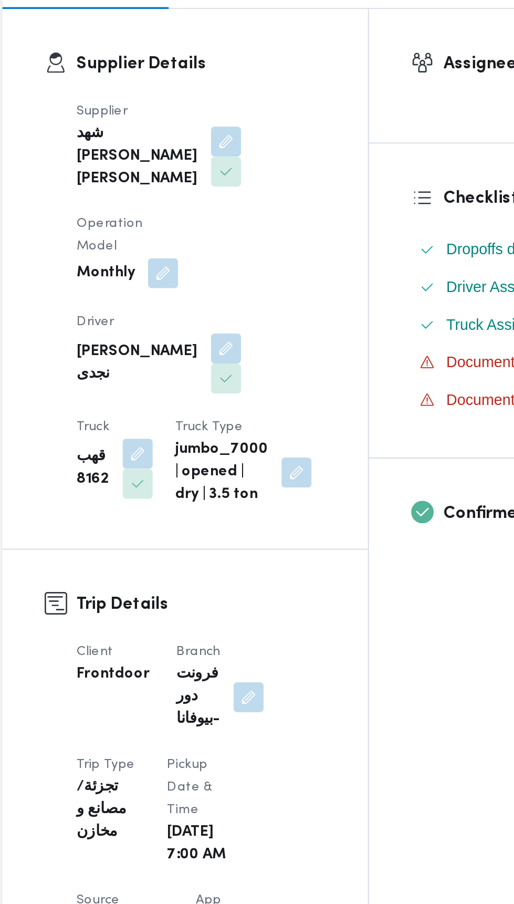
click at [326, 362] on div "Supplier Details Supplier شهد مصطفي احمد عبدة عباس حمودة Operation Model Monthl…" at bounding box center [239, 356] width 204 height 302
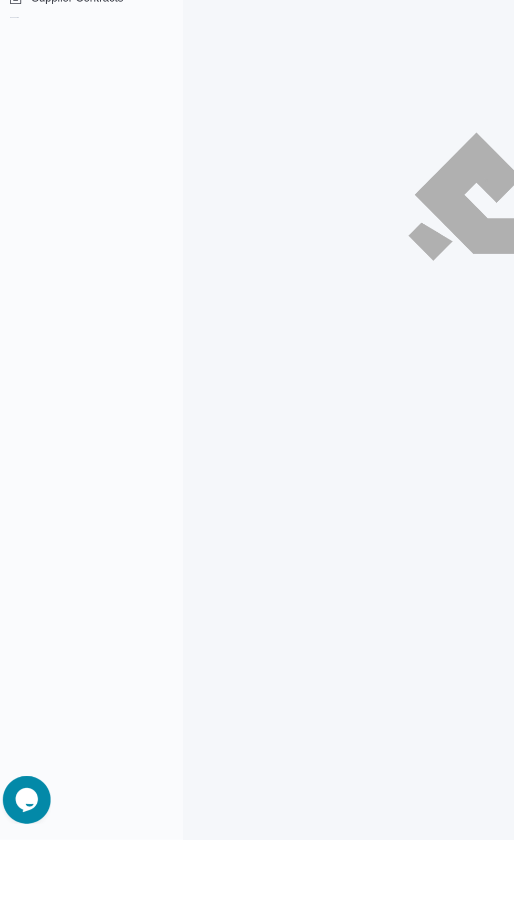
scroll to position [1, 0]
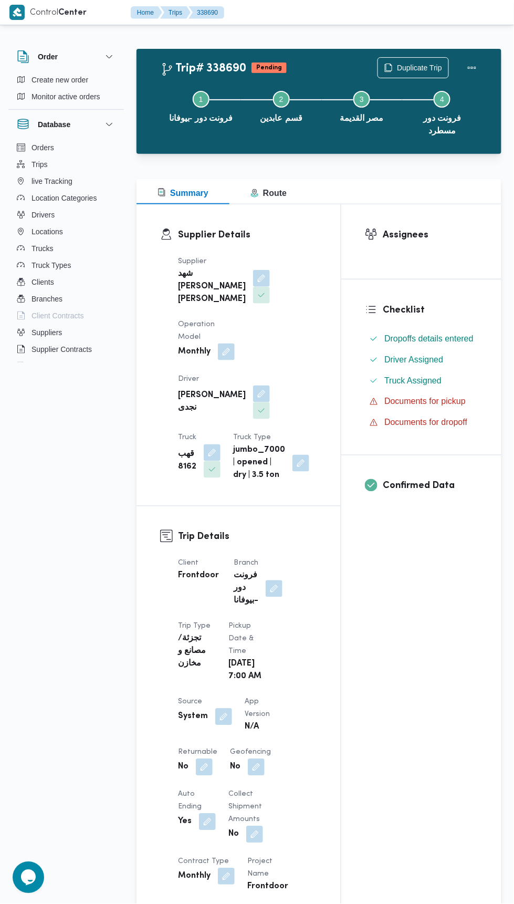
click at [221, 444] on button "button" at bounding box center [212, 452] width 17 height 17
click at [272, 435] on icon "Clear input" at bounding box center [272, 435] width 3 height 3
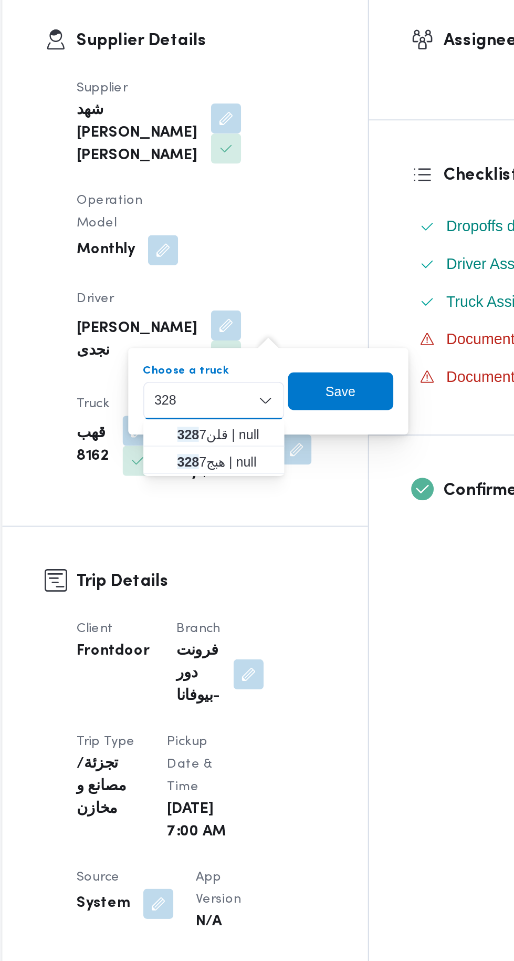
scroll to position [34, 0]
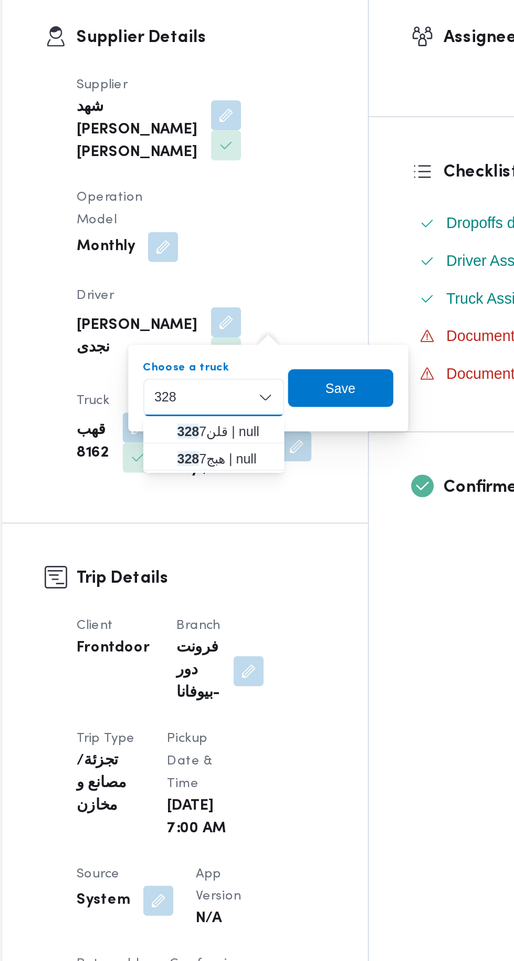
type input "328"
click at [270, 443] on span "هبج 328 7 | null" at bounding box center [255, 437] width 70 height 17
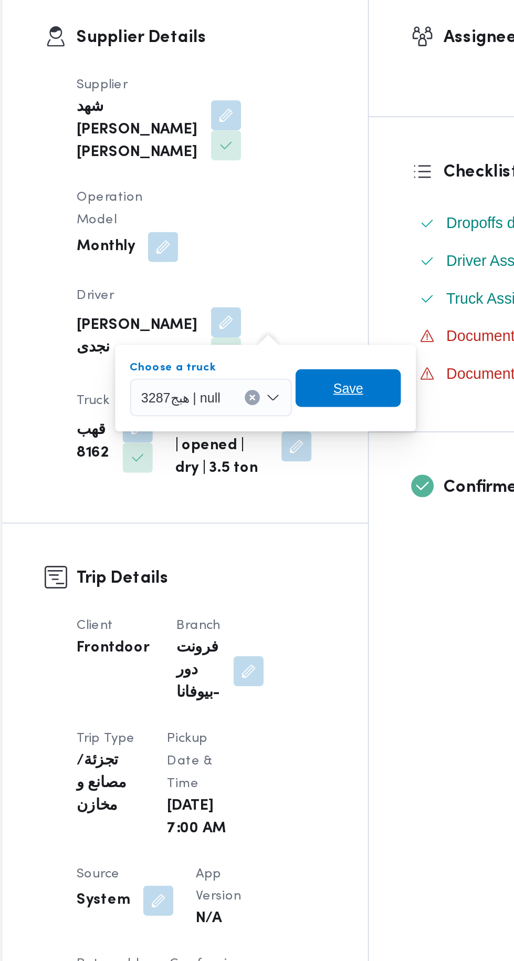
click at [342, 397] on span "Save" at bounding box center [330, 397] width 59 height 21
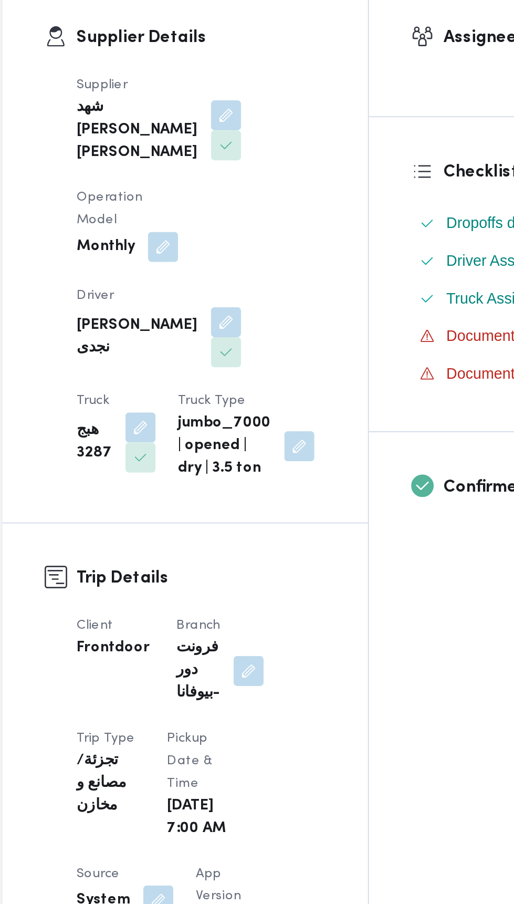
click at [253, 355] on button "button" at bounding box center [261, 361] width 17 height 17
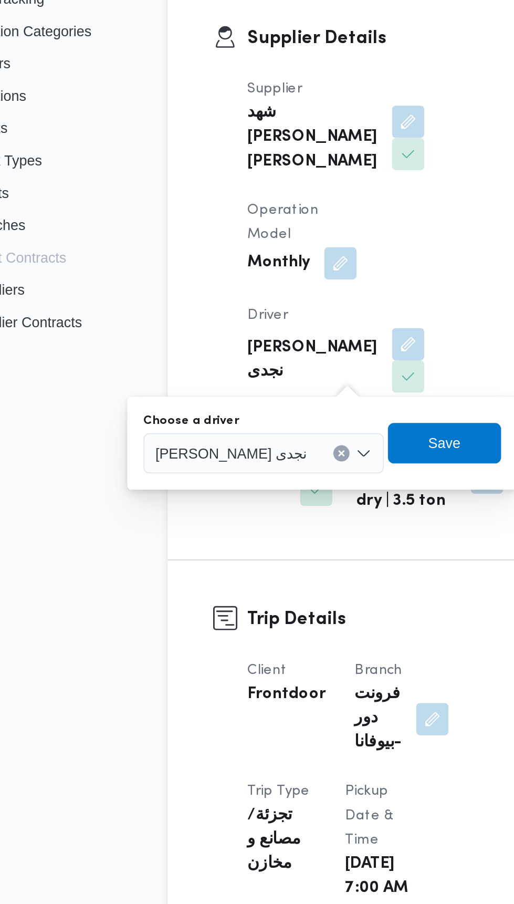
click at [205, 413] on span "عبدالله عبدالسميع احمد بيومي نجدى" at bounding box center [169, 417] width 79 height 12
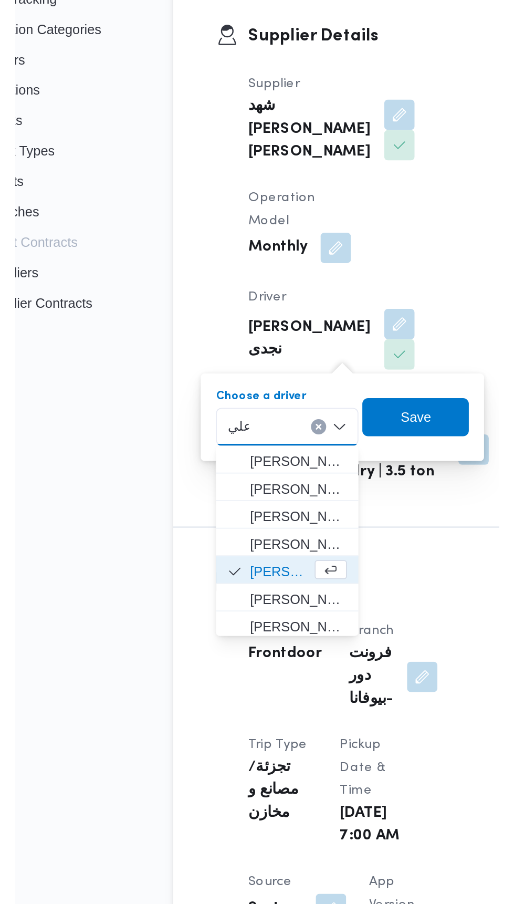
scroll to position [0, 0]
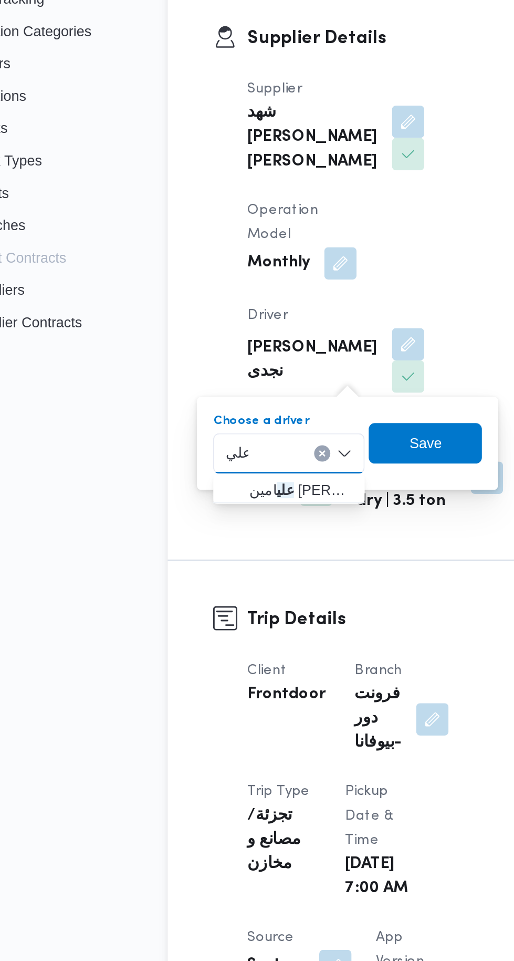
type input "علي"
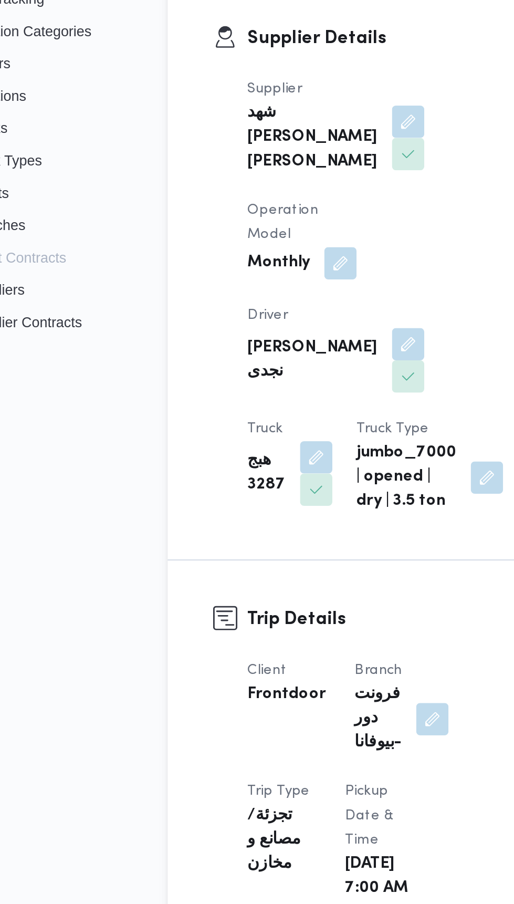
click at [235, 308] on div "Operation Model Monthly" at bounding box center [206, 306] width 57 height 42
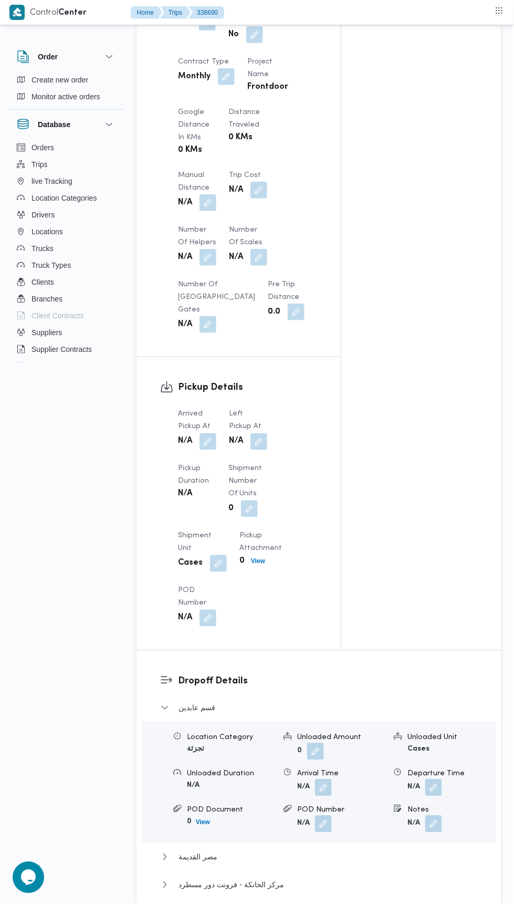
scroll to position [819, 0]
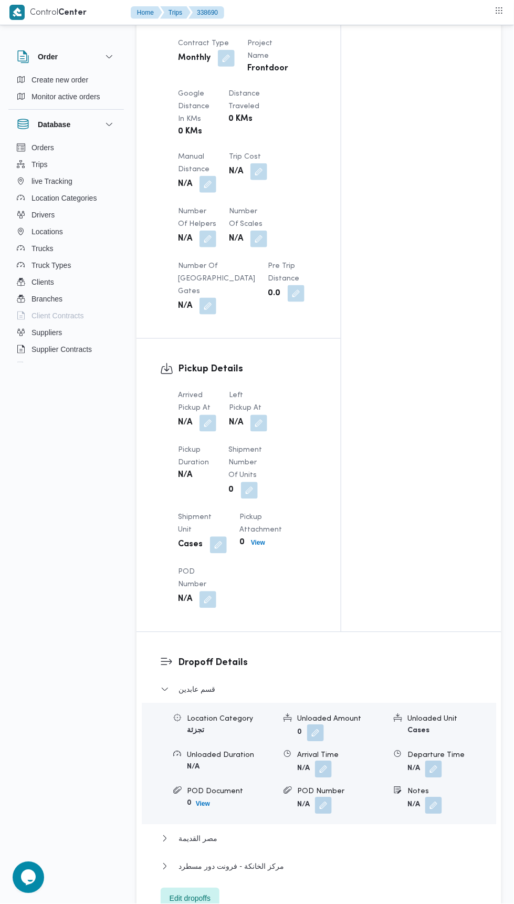
click at [211, 432] on button "button" at bounding box center [208, 423] width 17 height 17
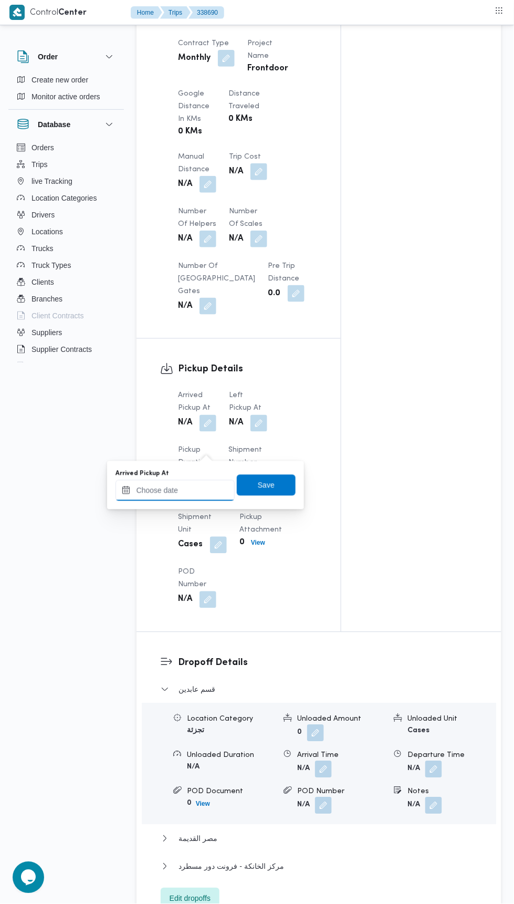
click at [200, 490] on input "Arrived Pickup At" at bounding box center [175, 490] width 119 height 21
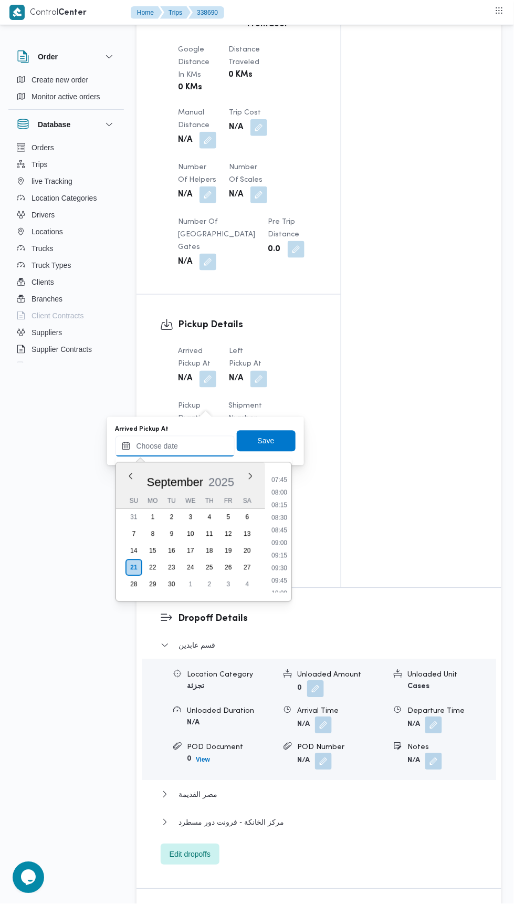
scroll to position [387, 0]
click at [279, 492] on li "08:00" at bounding box center [279, 493] width 24 height 11
type input "21/09/2025 08:00"
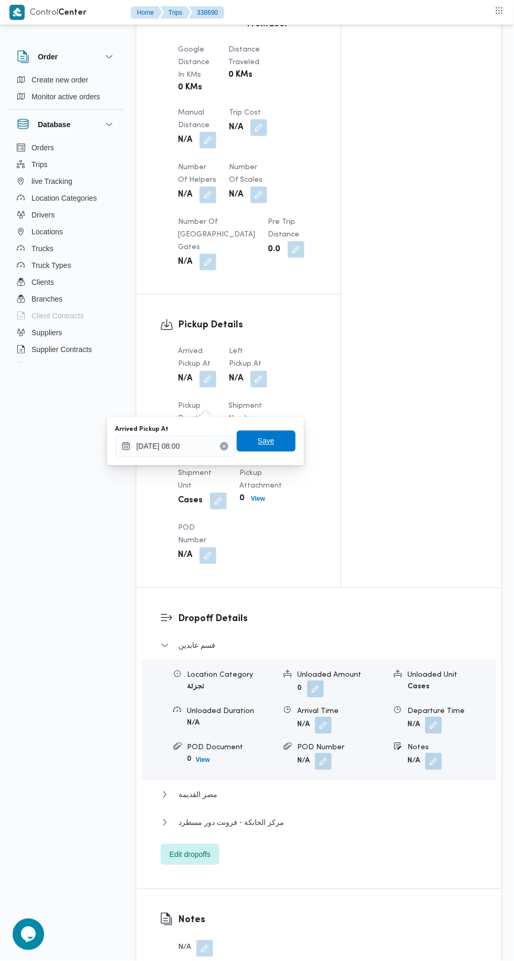
click at [269, 441] on span "Save" at bounding box center [266, 441] width 17 height 13
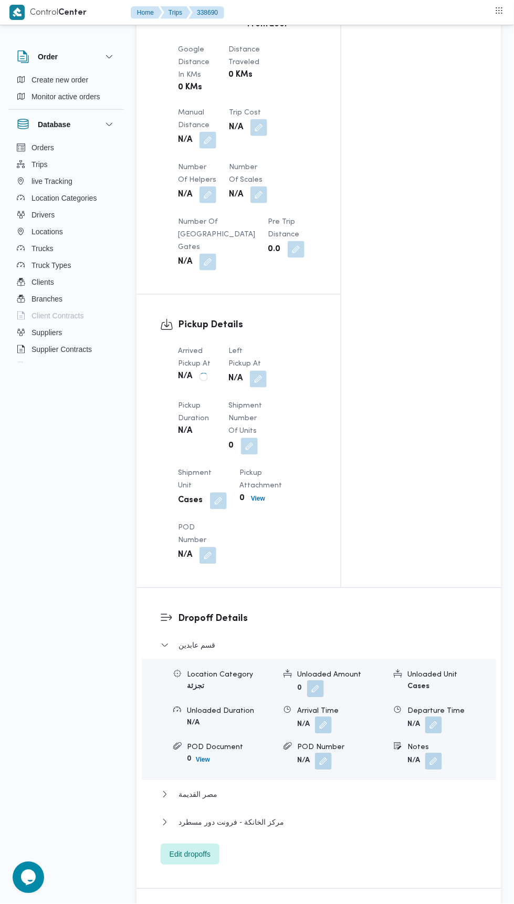
click at [263, 388] on button "button" at bounding box center [258, 379] width 17 height 17
click at [241, 455] on button "button" at bounding box center [249, 446] width 17 height 17
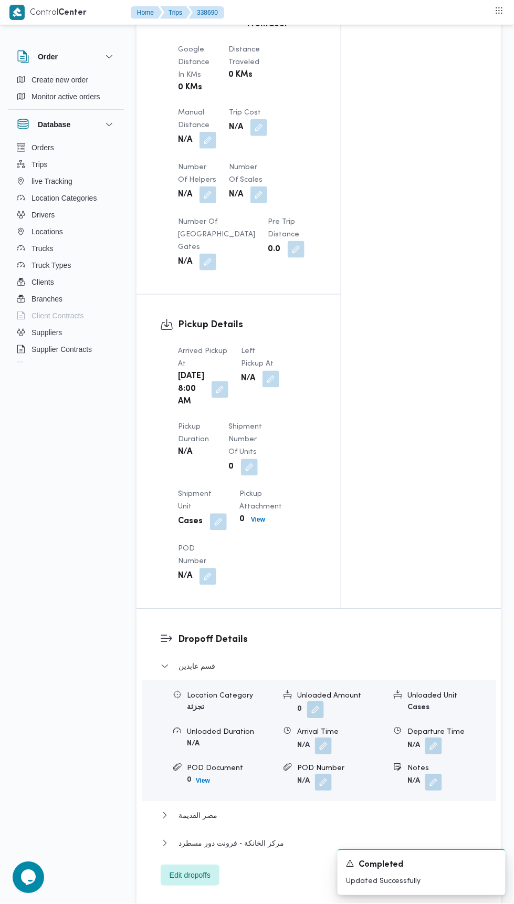
click at [267, 388] on button "button" at bounding box center [271, 379] width 17 height 17
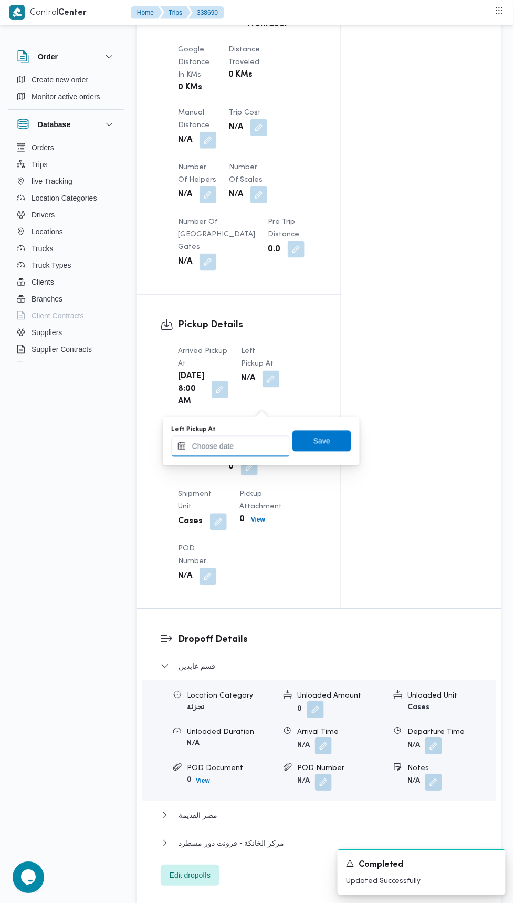
click at [245, 447] on input "Left Pickup At" at bounding box center [230, 446] width 119 height 21
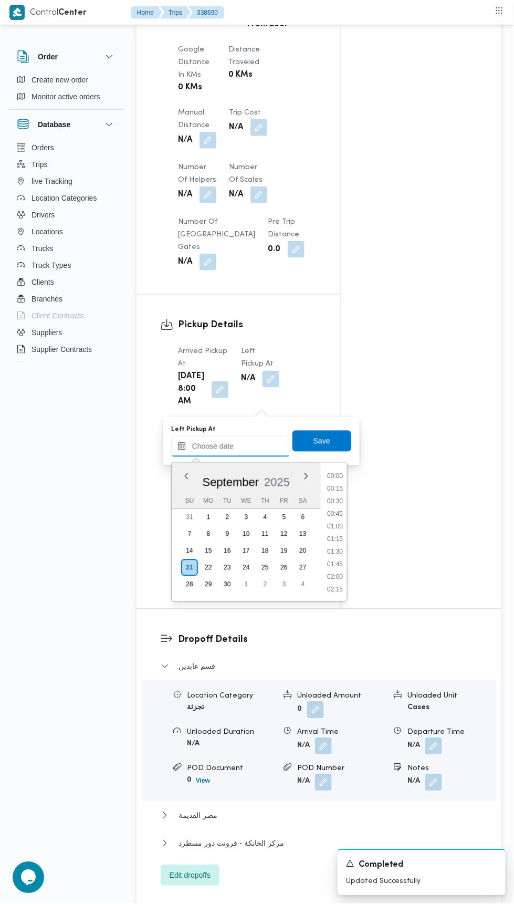
scroll to position [503, 0]
click at [335, 489] on li "10:15" at bounding box center [335, 490] width 24 height 11
type input "21/09/2025 10:15"
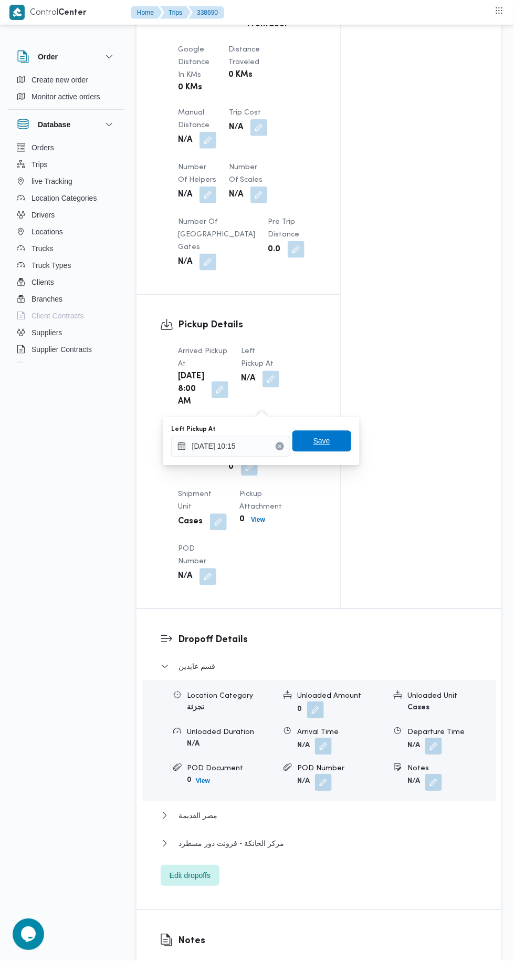
click at [339, 435] on span "Save" at bounding box center [322, 441] width 59 height 21
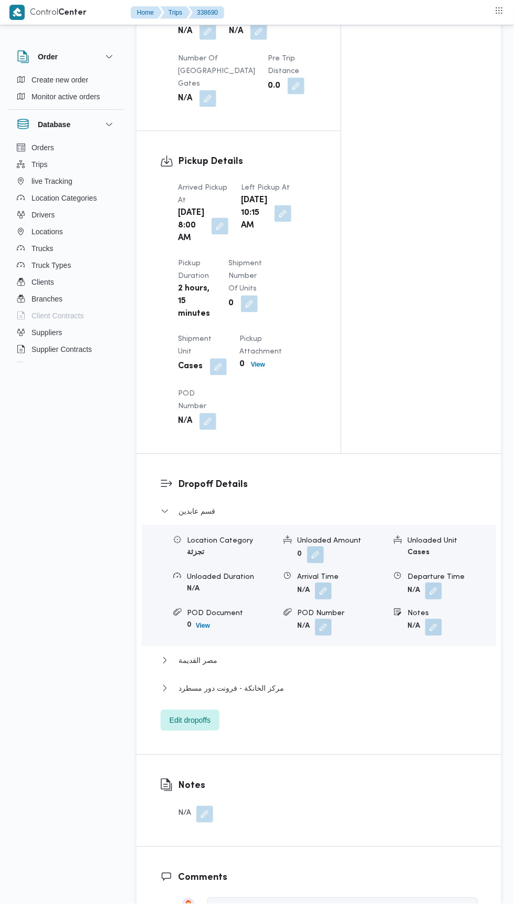
scroll to position [1054, 0]
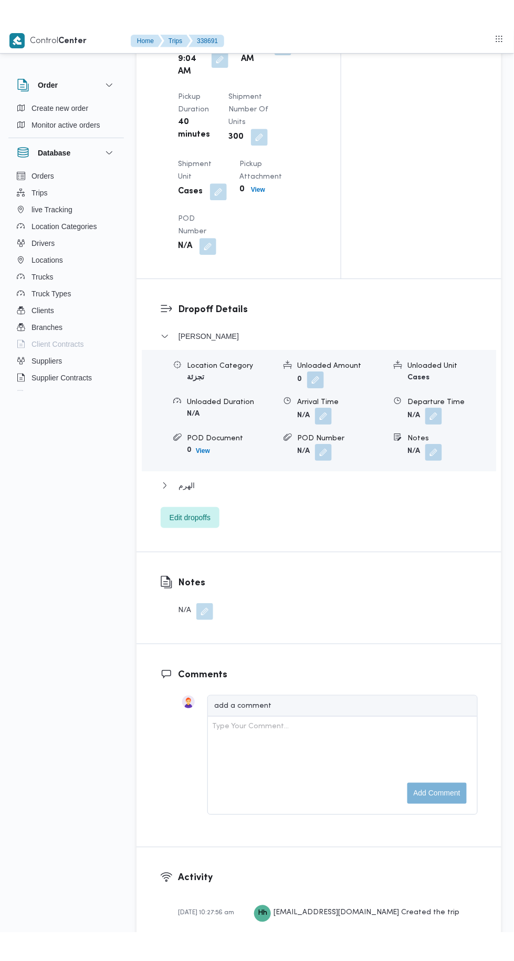
scroll to position [1251, 0]
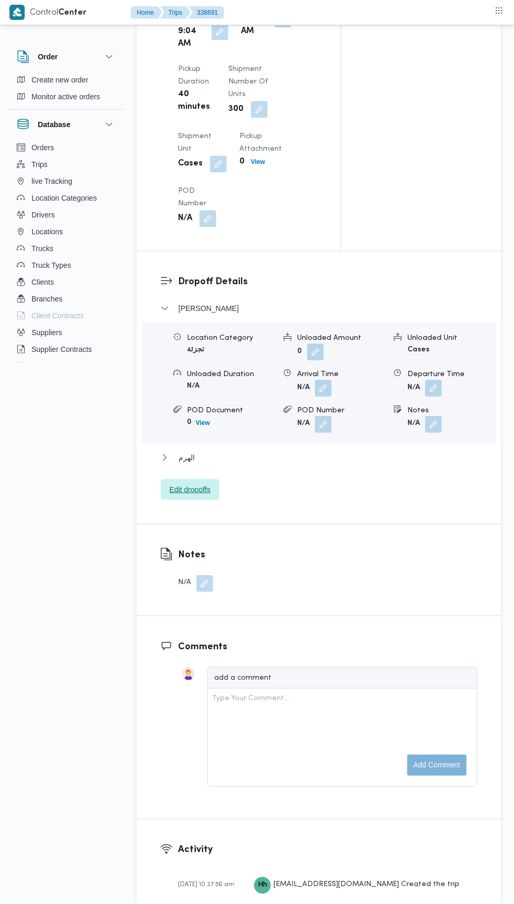
click at [206, 496] on span "Edit dropoffs" at bounding box center [190, 489] width 41 height 13
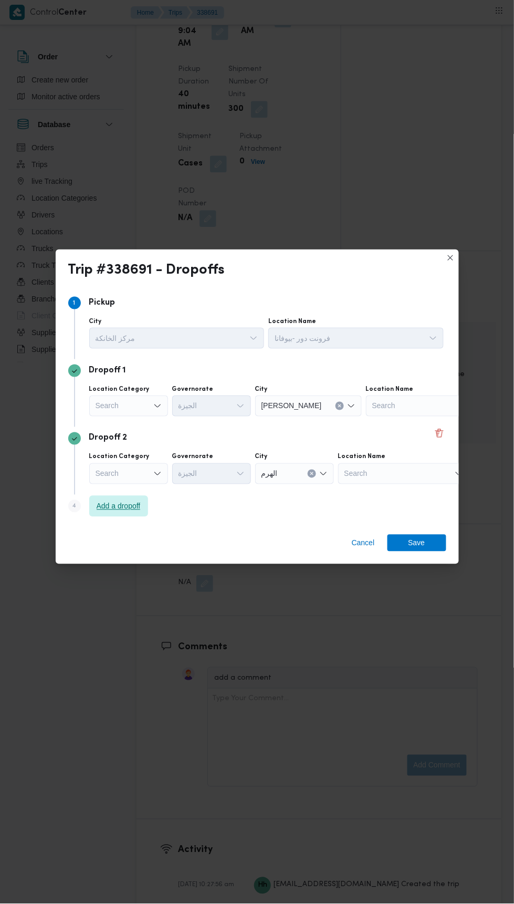
click at [137, 505] on span "Add a dropoff" at bounding box center [119, 506] width 44 height 13
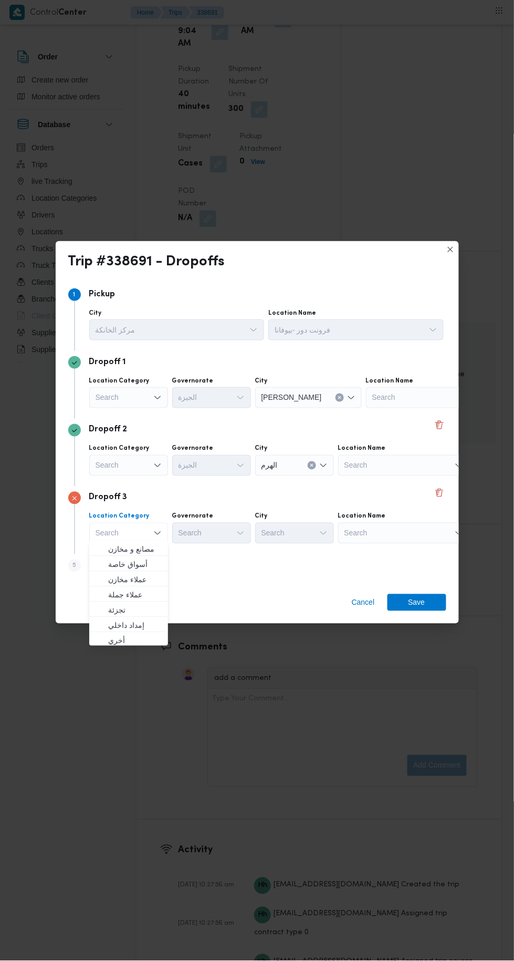
click at [399, 532] on div "Search" at bounding box center [403, 533] width 131 height 21
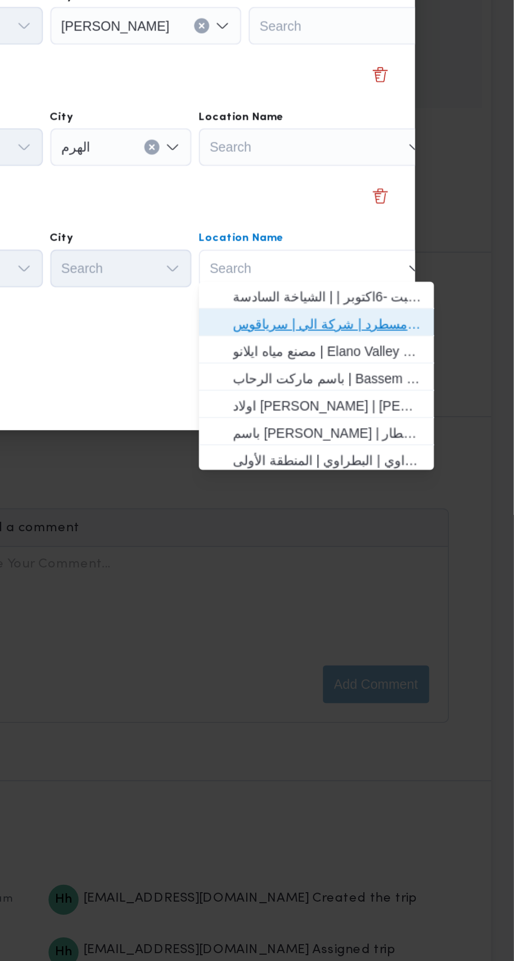
click at [442, 566] on span "فرونت دور مسطرد | شركة الي | سرياقوس" at bounding box center [410, 564] width 106 height 13
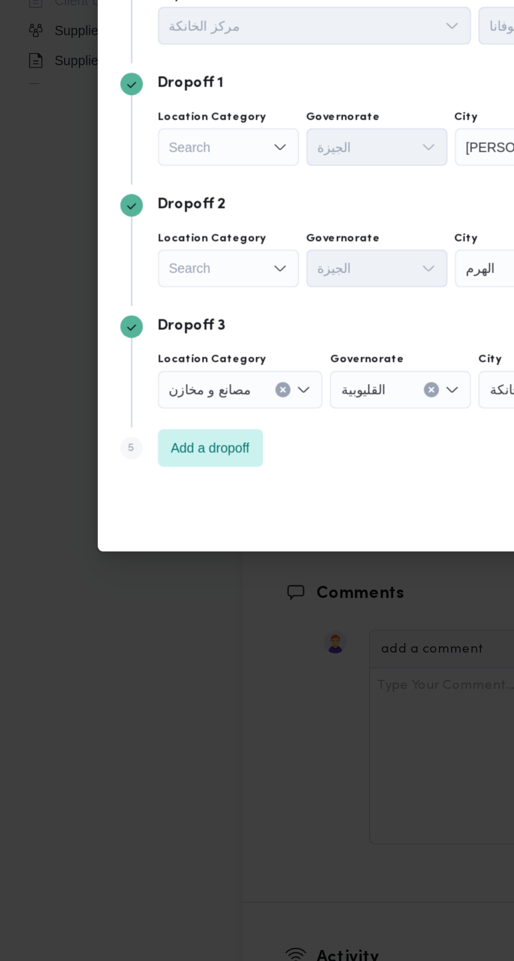
click at [138, 387] on div "Search" at bounding box center [128, 397] width 79 height 21
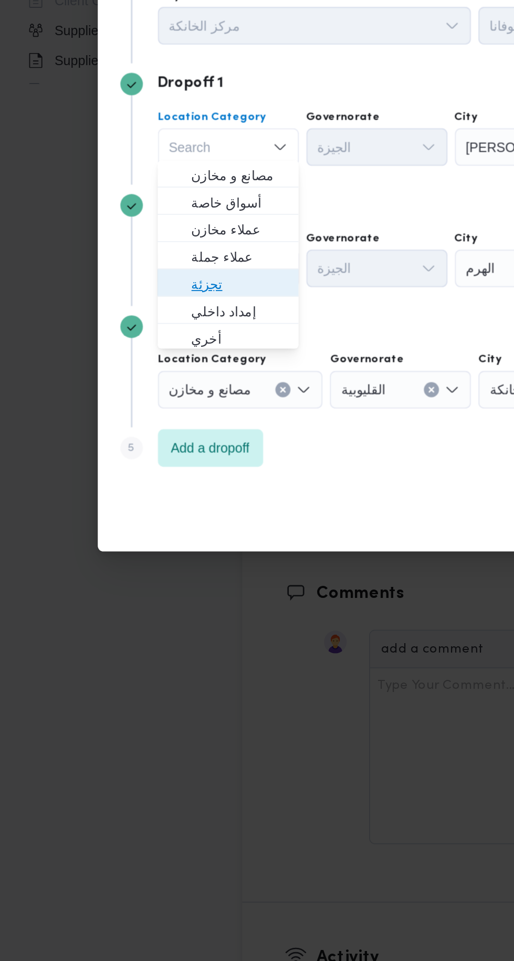
click at [150, 470] on span "تجزئة" at bounding box center [135, 474] width 54 height 13
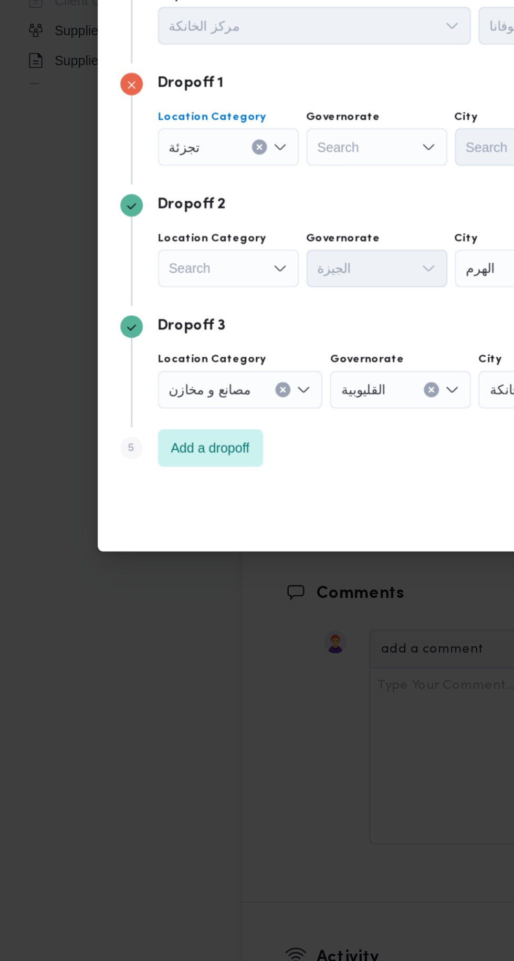
click at [137, 464] on div "Search" at bounding box center [128, 465] width 79 height 21
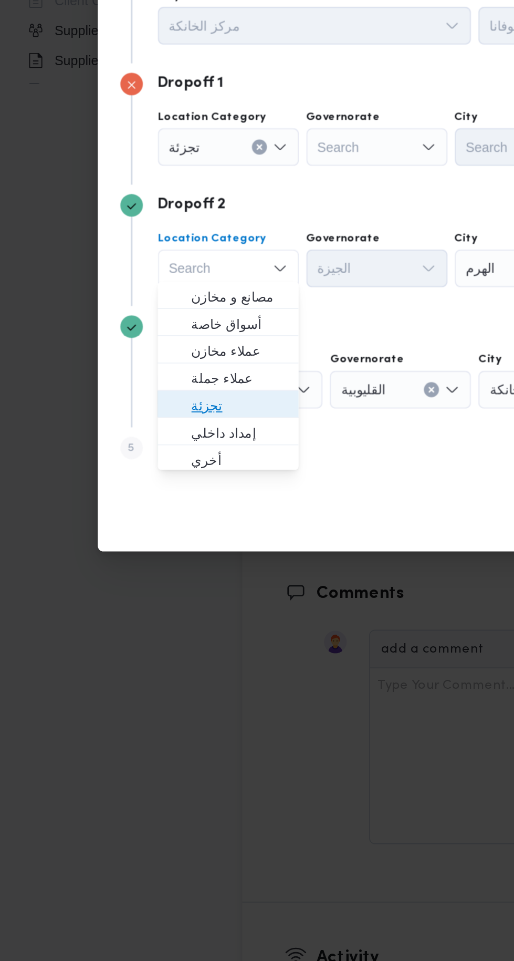
click at [147, 538] on span "تجزئة" at bounding box center [135, 542] width 54 height 13
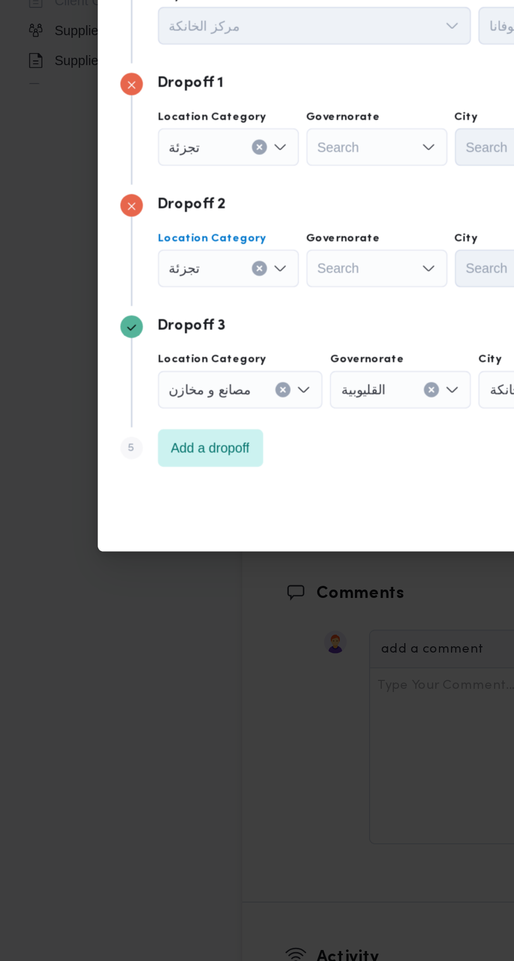
click at [222, 392] on div "Search" at bounding box center [211, 397] width 79 height 21
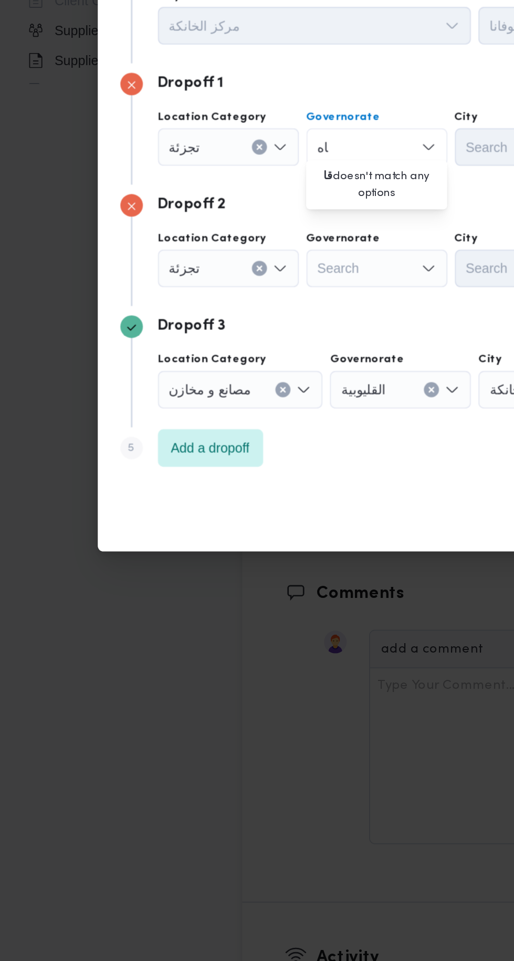
scroll to position [0, 0]
type input "قاه"
click at [228, 417] on span "ال قاه رة" at bounding box center [218, 413] width 54 height 13
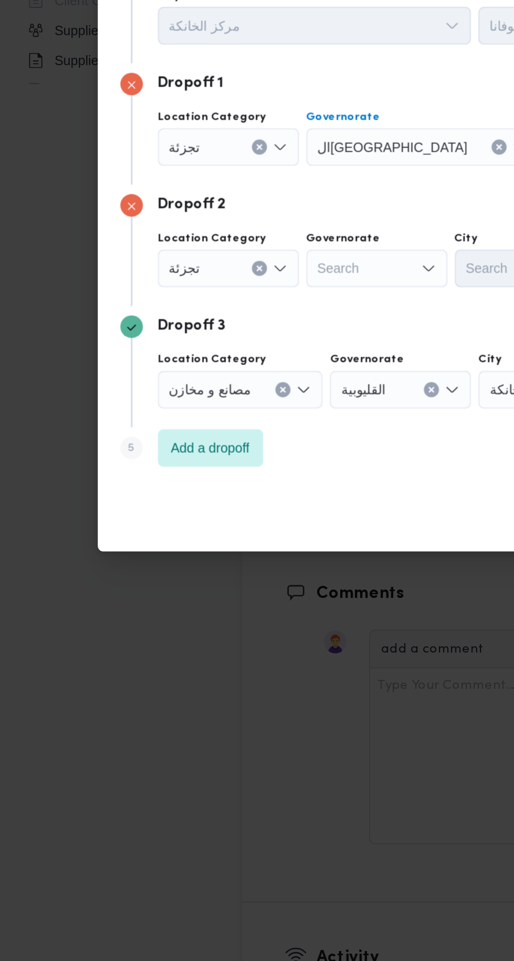
click at [221, 465] on div "Search" at bounding box center [211, 465] width 79 height 21
type input "قاه"
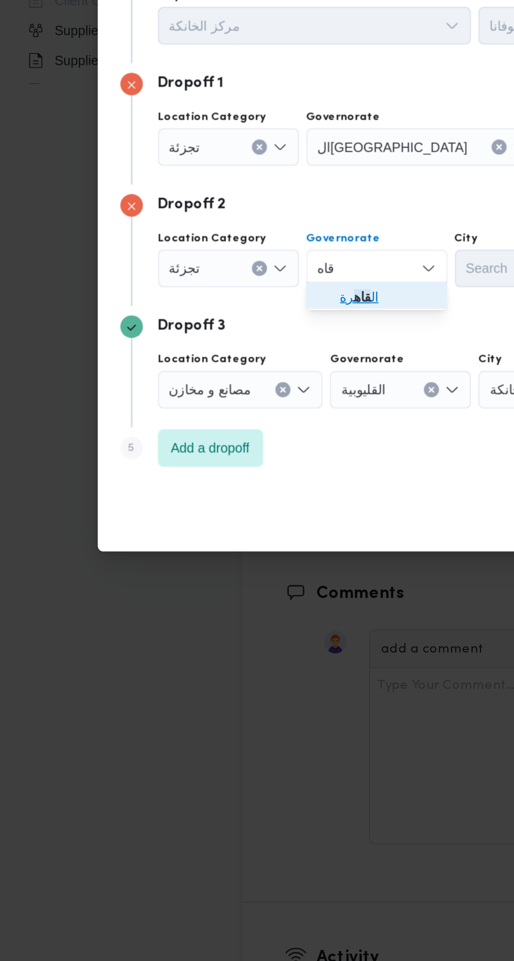
click at [222, 481] on span "ال قاه رة" at bounding box center [218, 481] width 54 height 13
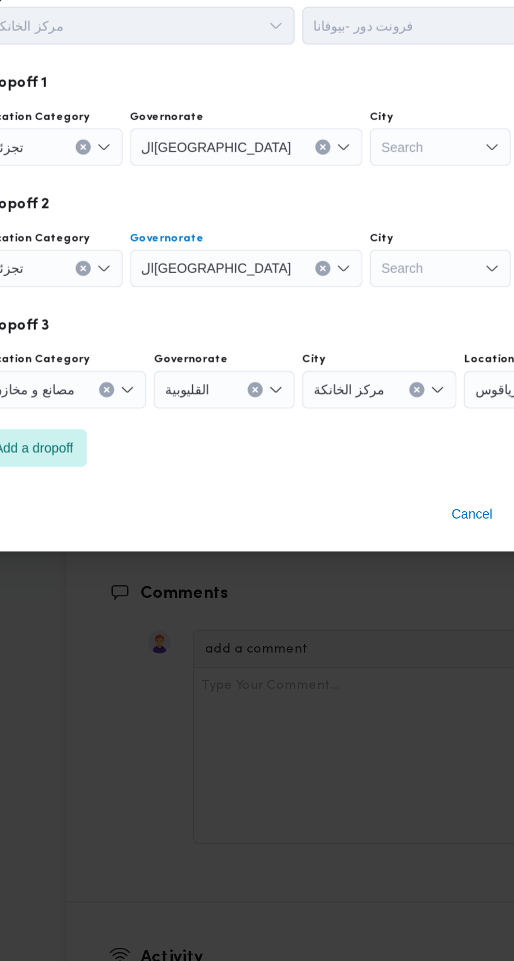
click at [306, 401] on div "Search" at bounding box center [345, 397] width 79 height 21
type input "عابد"
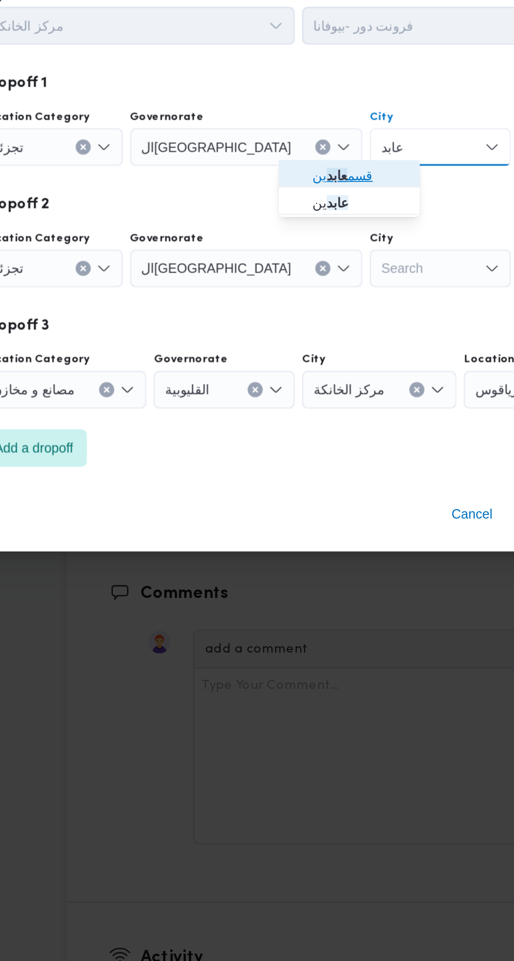
click at [310, 412] on span "قسم عابد ين" at bounding box center [301, 413] width 54 height 13
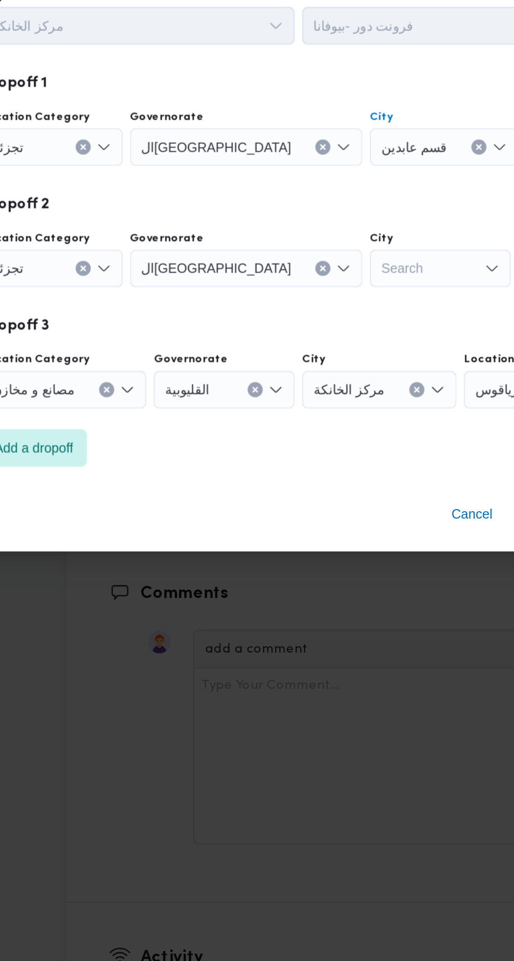
click at [306, 468] on div "Search" at bounding box center [345, 465] width 79 height 21
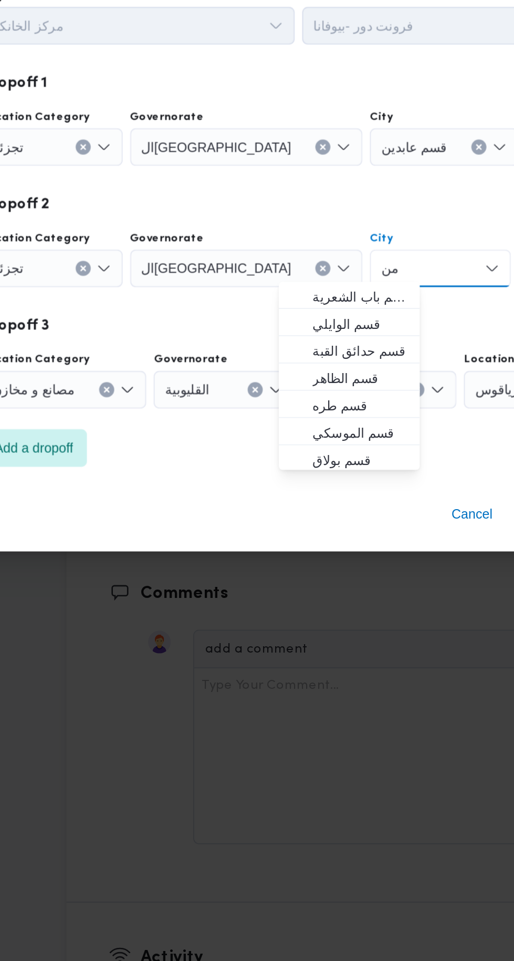
type input "م"
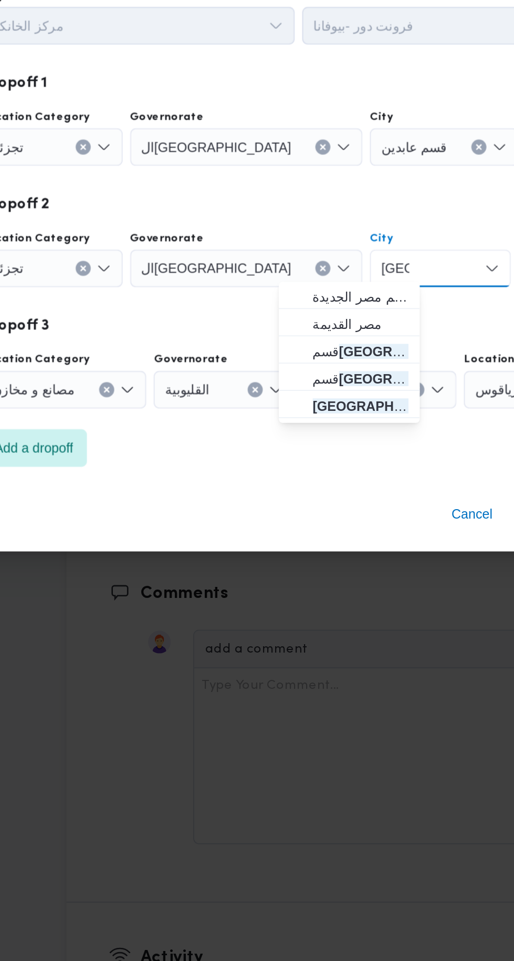
type input "مصر"
click at [320, 498] on span "مصر القديمة" at bounding box center [301, 496] width 54 height 13
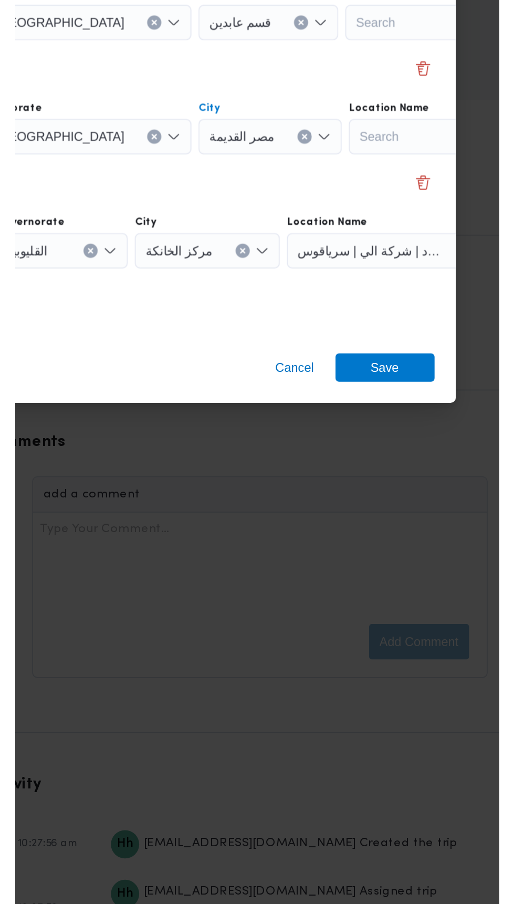
scroll to position [1251, 0]
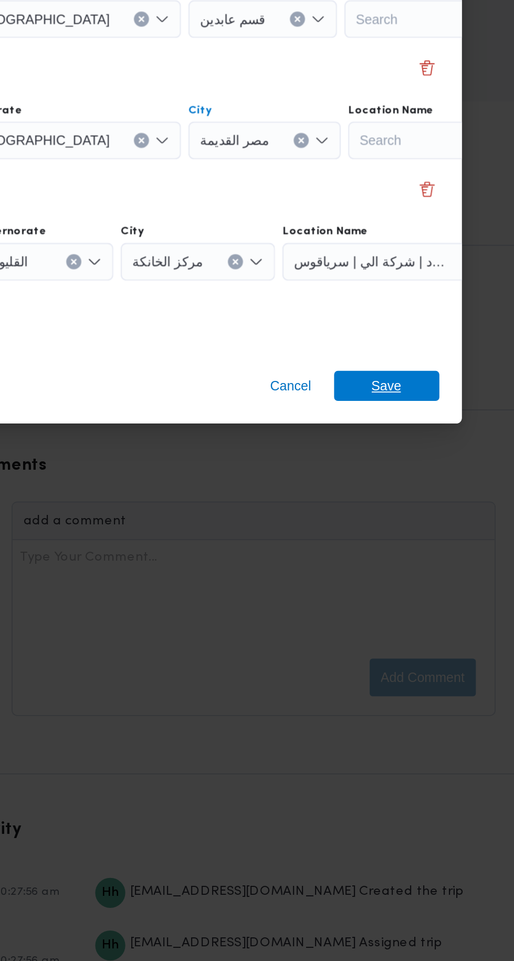
click at [424, 602] on span "Save" at bounding box center [417, 602] width 17 height 17
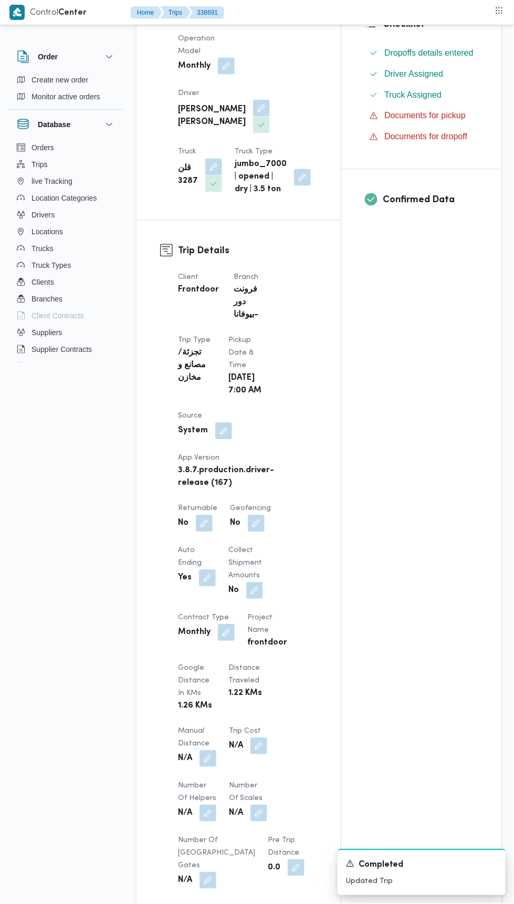
scroll to position [0, 0]
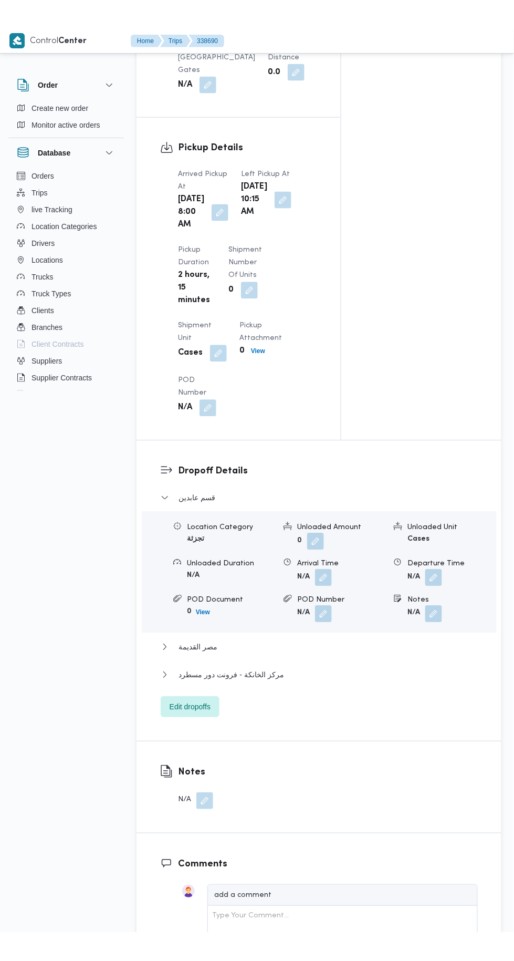
scroll to position [1228, 0]
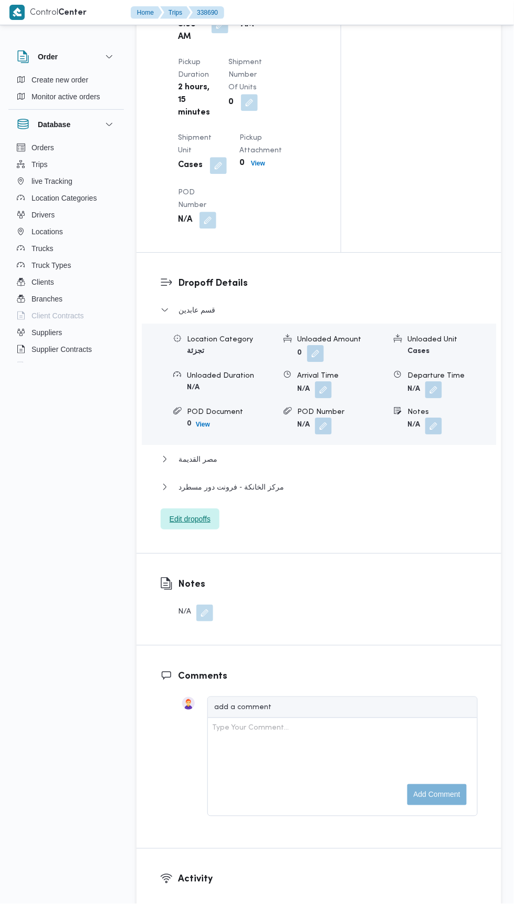
click at [167, 530] on span "Edit dropoffs" at bounding box center [190, 519] width 59 height 21
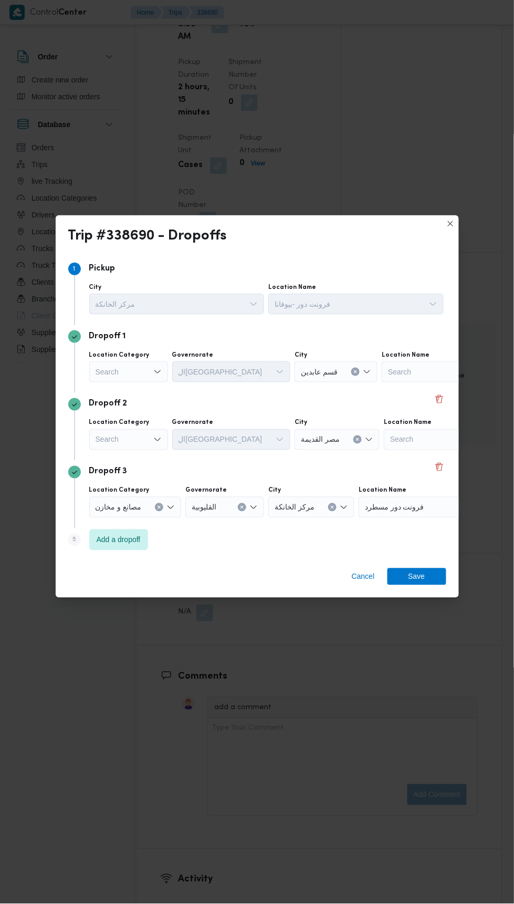
click at [144, 368] on div "Search" at bounding box center [128, 371] width 79 height 21
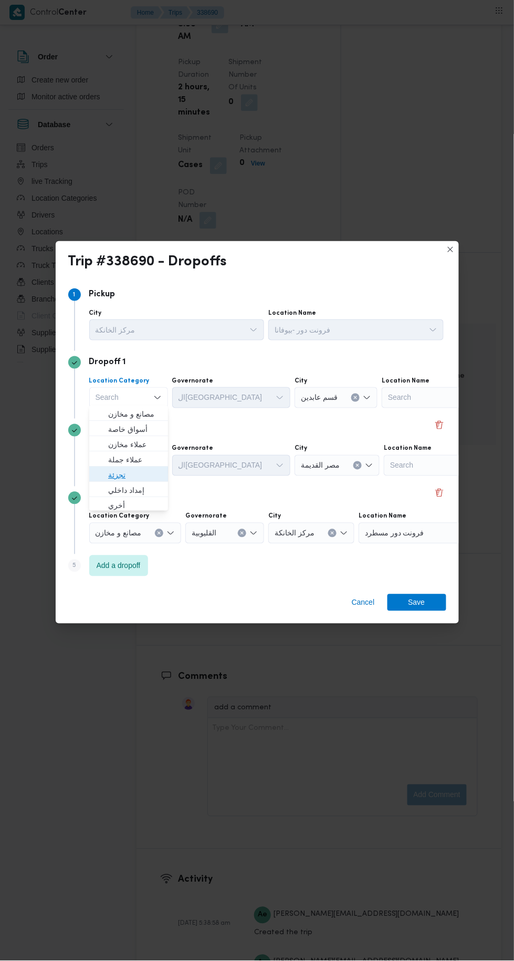
click at [158, 471] on span "تجزئة" at bounding box center [135, 475] width 54 height 13
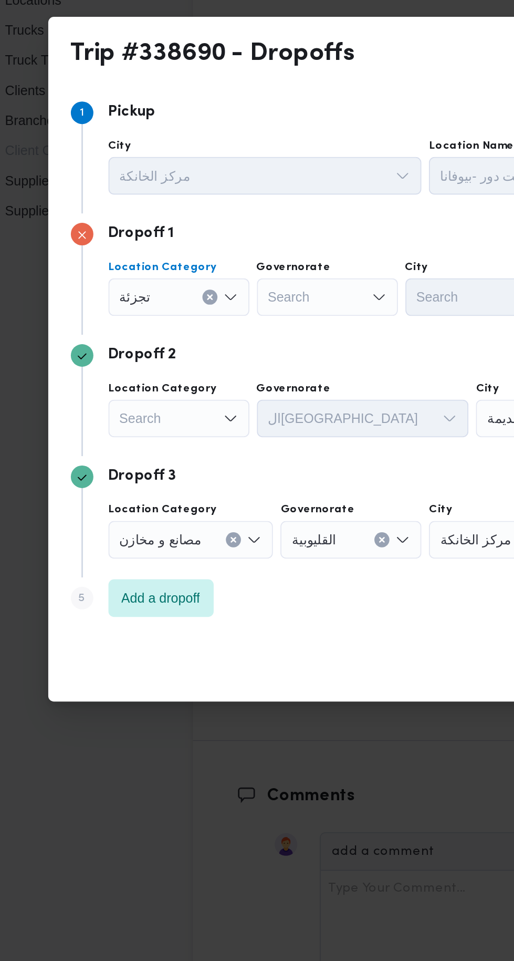
click at [157, 461] on icon "Open list of options" at bounding box center [157, 465] width 8 height 8
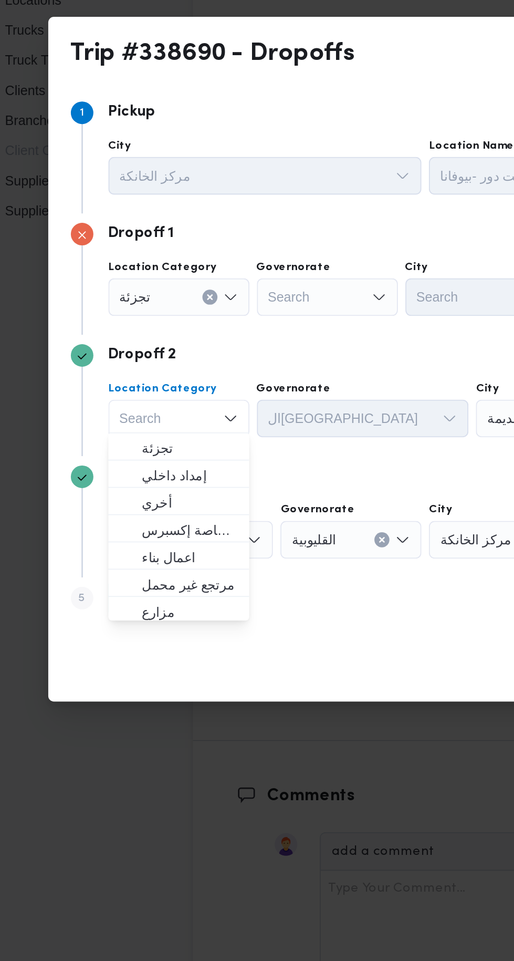
scroll to position [58, 0]
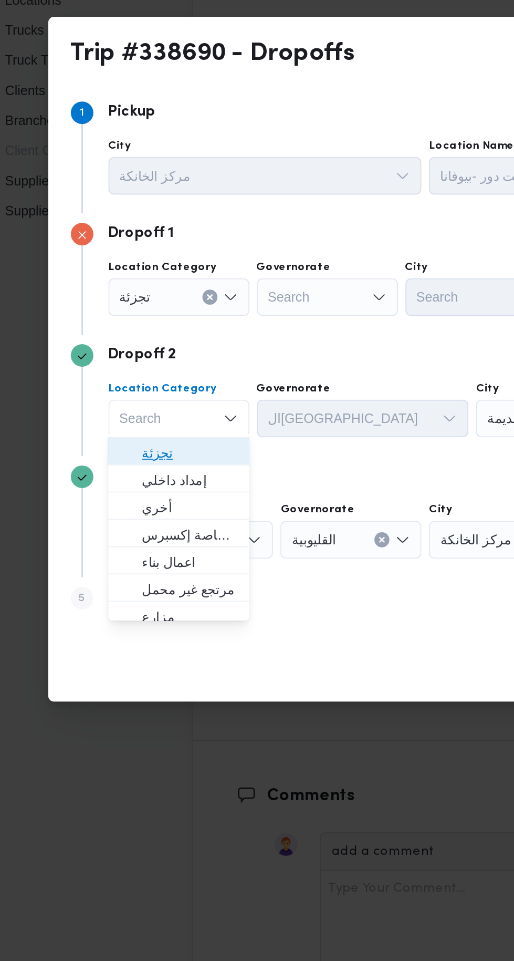
click at [144, 483] on span "تجزئة" at bounding box center [135, 485] width 54 height 13
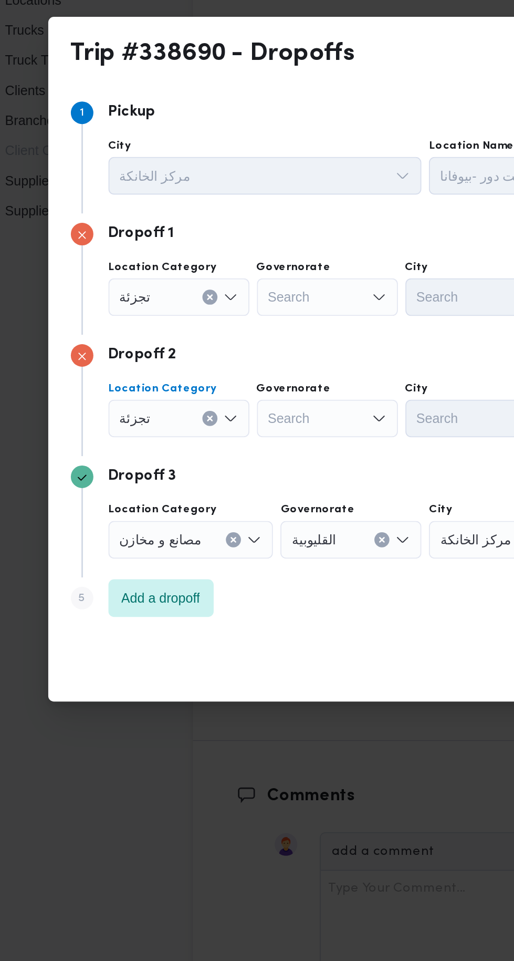
click at [227, 387] on div "Search" at bounding box center [211, 397] width 79 height 21
type input "جيز"
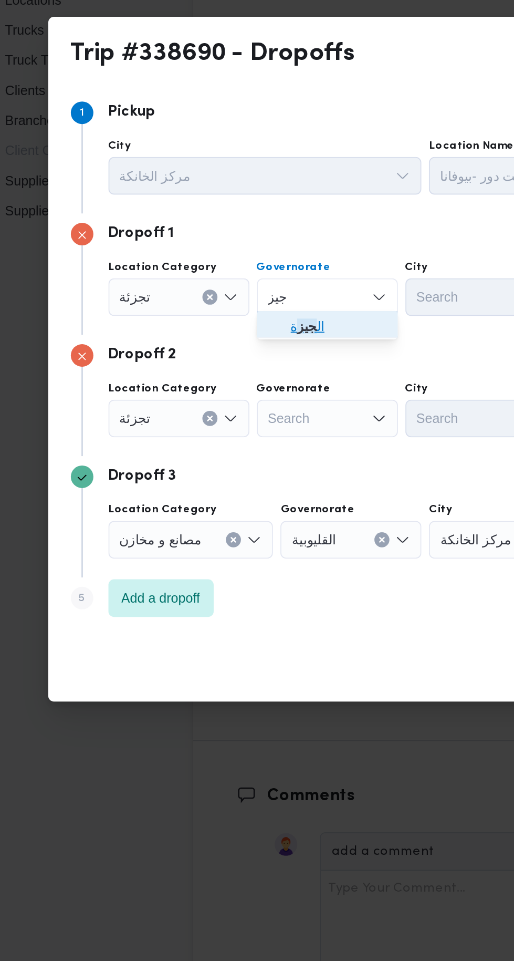
click at [229, 413] on span "ال جيز ة" at bounding box center [218, 414] width 54 height 13
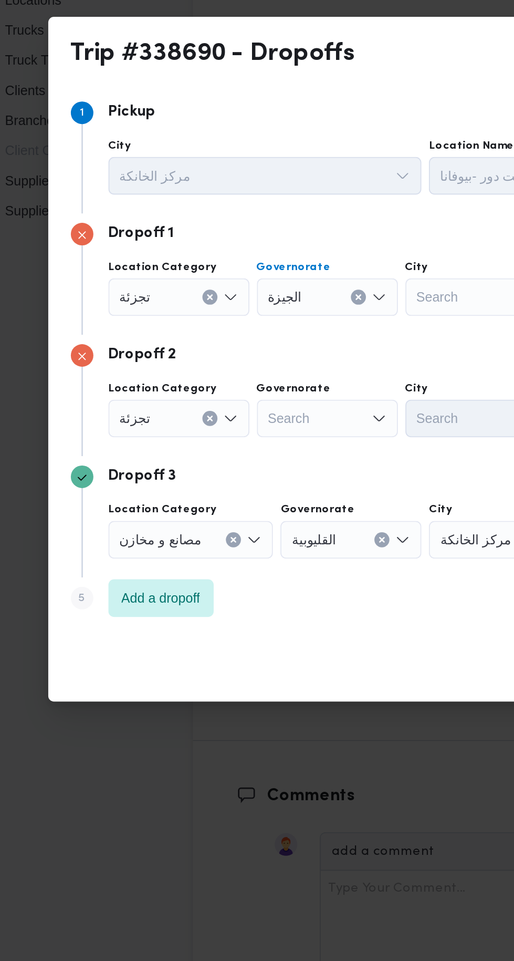
click at [230, 464] on div "Search" at bounding box center [211, 465] width 79 height 21
type input "جيز"
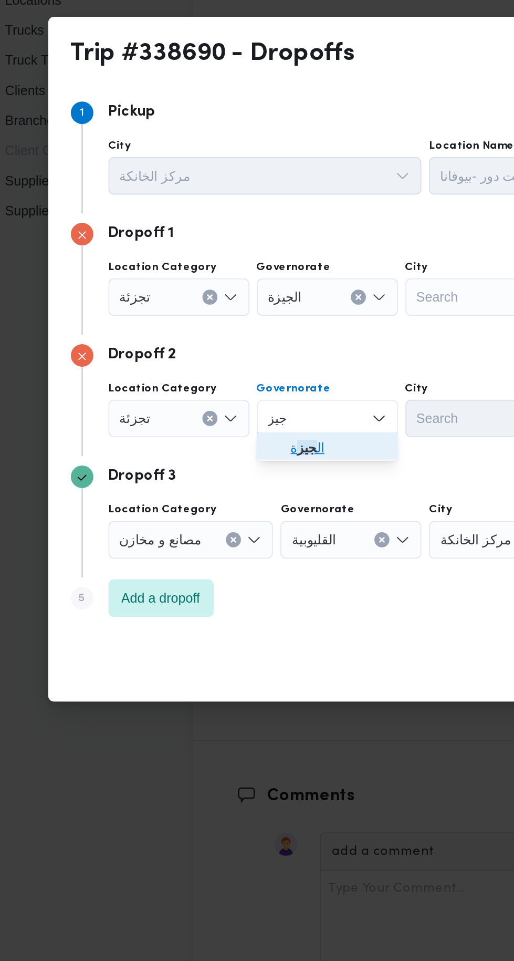
click at [226, 482] on span "ال جيز ة" at bounding box center [218, 481] width 54 height 13
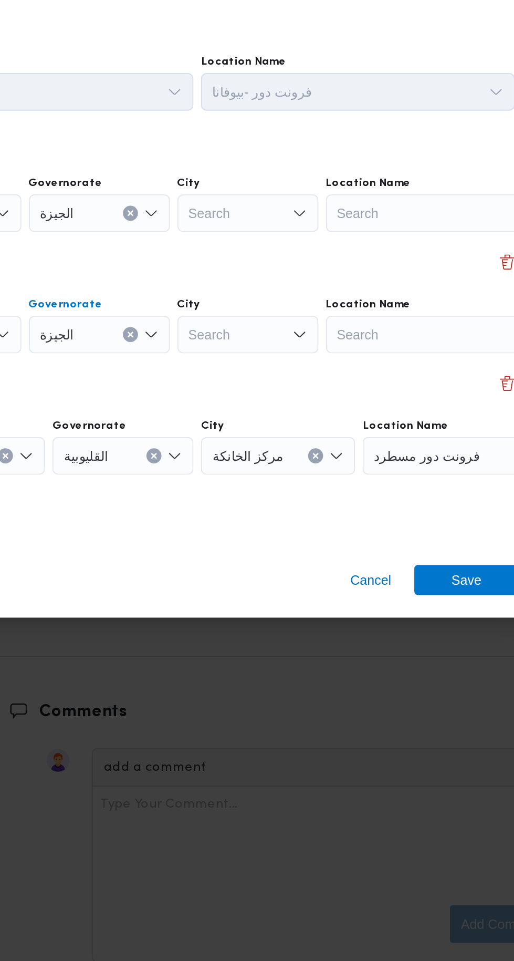
scroll to position [1228, 0]
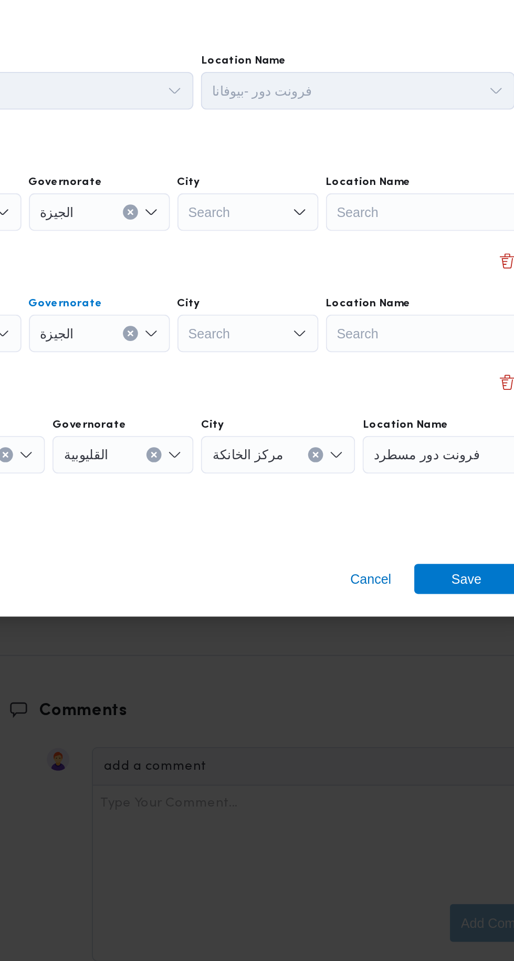
click at [309, 395] on div "Search" at bounding box center [294, 397] width 79 height 21
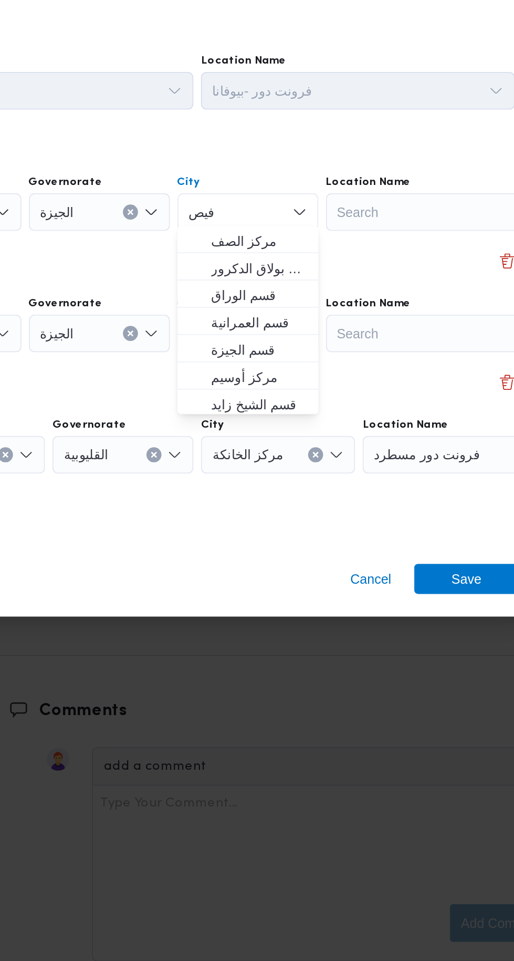
scroll to position [0, 0]
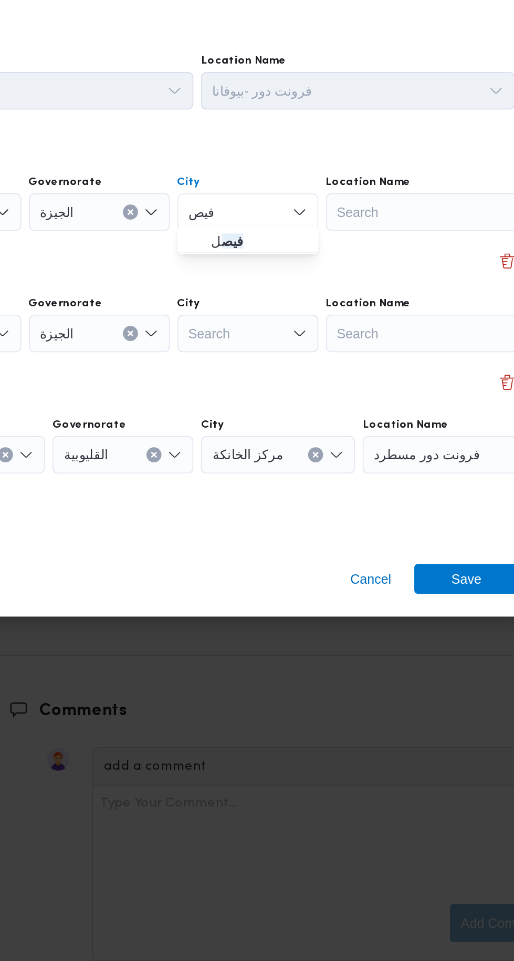
type input "فيص"
click at [309, 418] on span "فيص ل" at bounding box center [301, 414] width 54 height 13
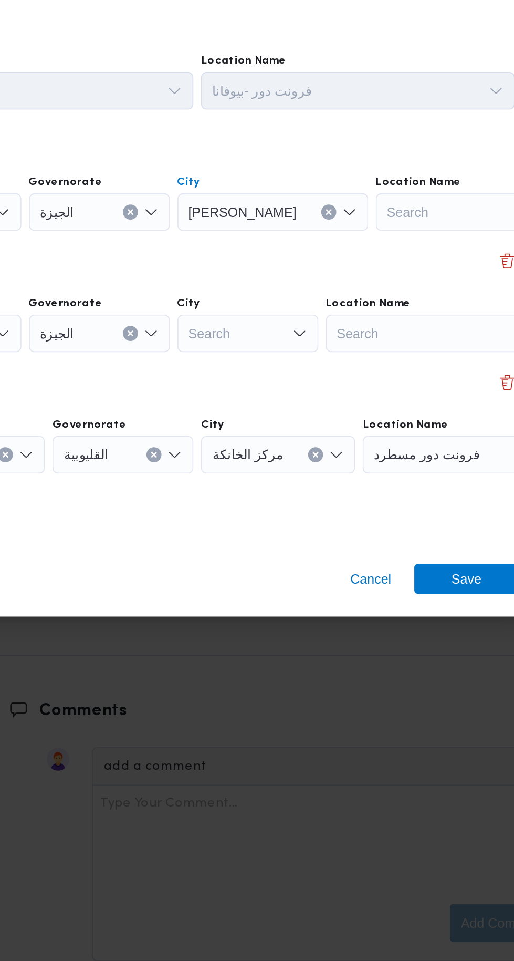
click at [309, 458] on div "Search" at bounding box center [294, 465] width 79 height 21
type input "هرم"
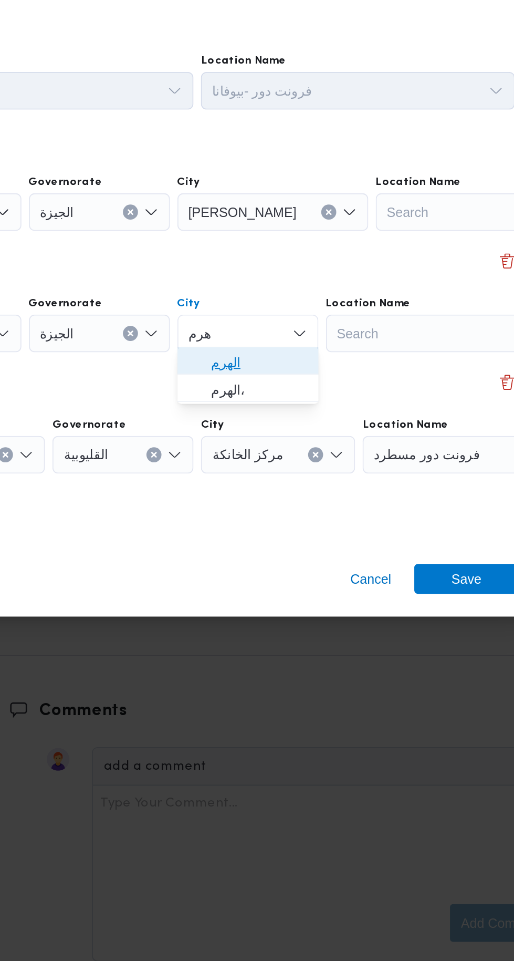
click at [307, 480] on span "الهرم" at bounding box center [301, 481] width 54 height 13
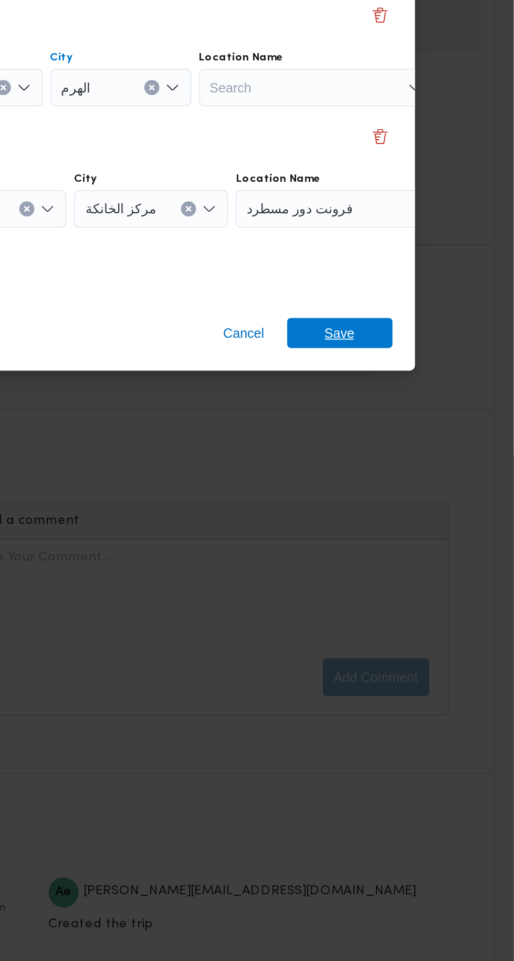
click at [428, 595] on span "Save" at bounding box center [417, 602] width 59 height 17
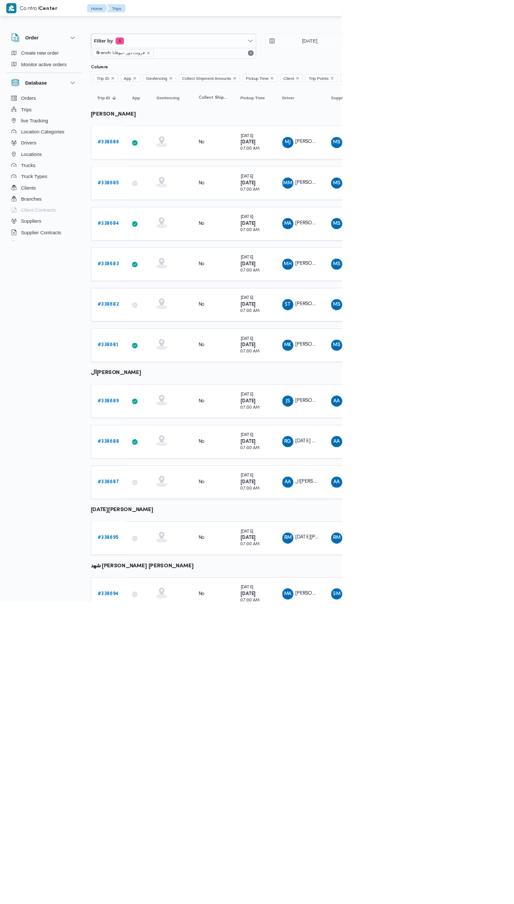
click at [159, 805] on b "# 338695" at bounding box center [163, 808] width 32 height 7
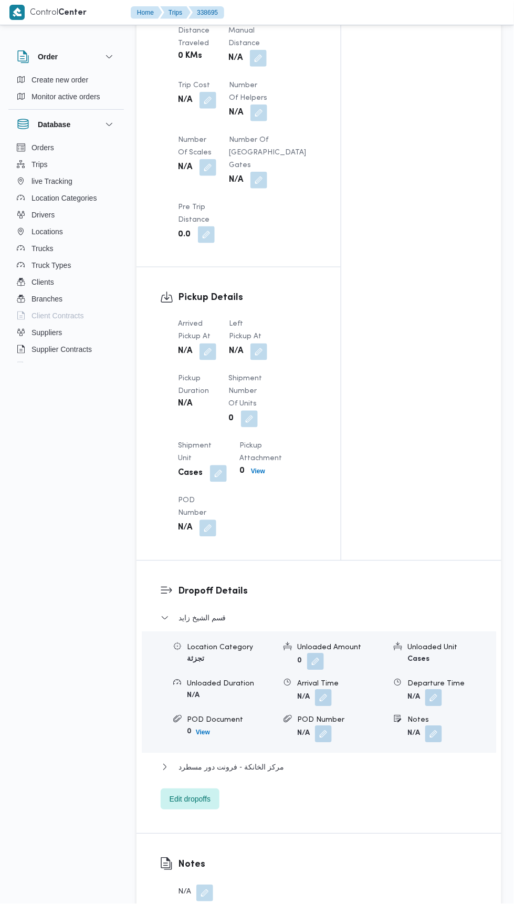
scroll to position [939, 0]
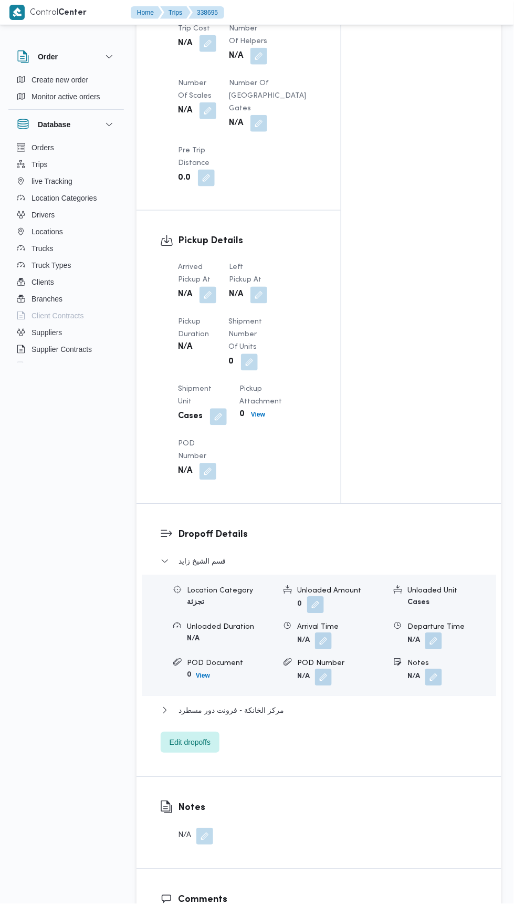
click at [212, 294] on button "button" at bounding box center [208, 295] width 17 height 17
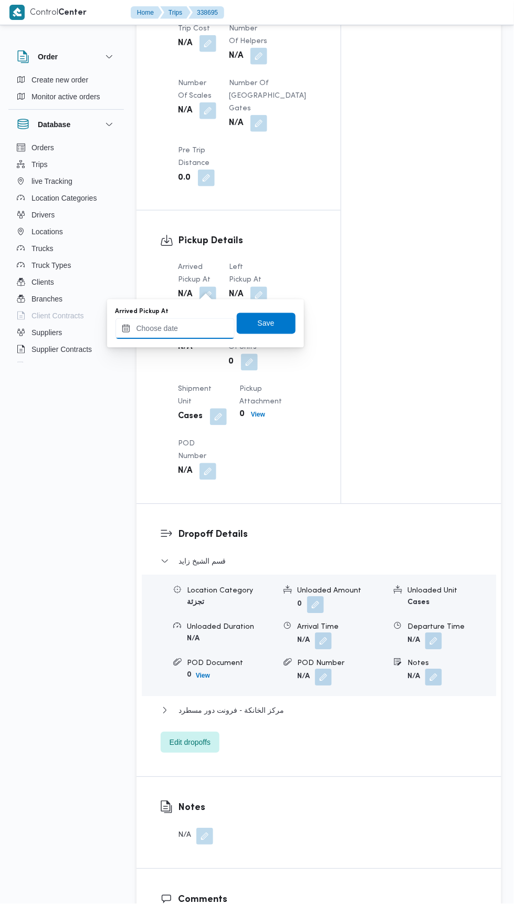
click at [200, 332] on input "Arrived Pickup At" at bounding box center [175, 328] width 119 height 21
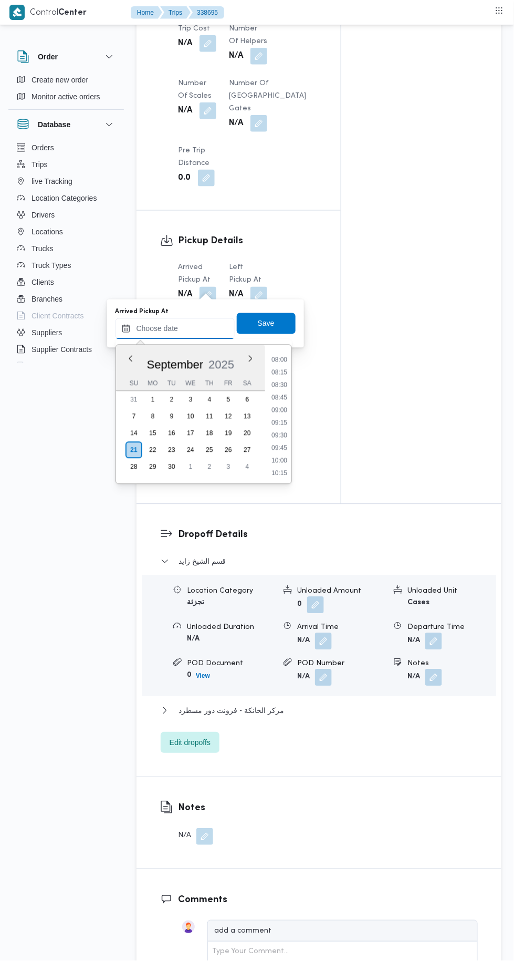
scroll to position [402, 0]
click at [280, 384] on li "08:30" at bounding box center [279, 385] width 24 height 11
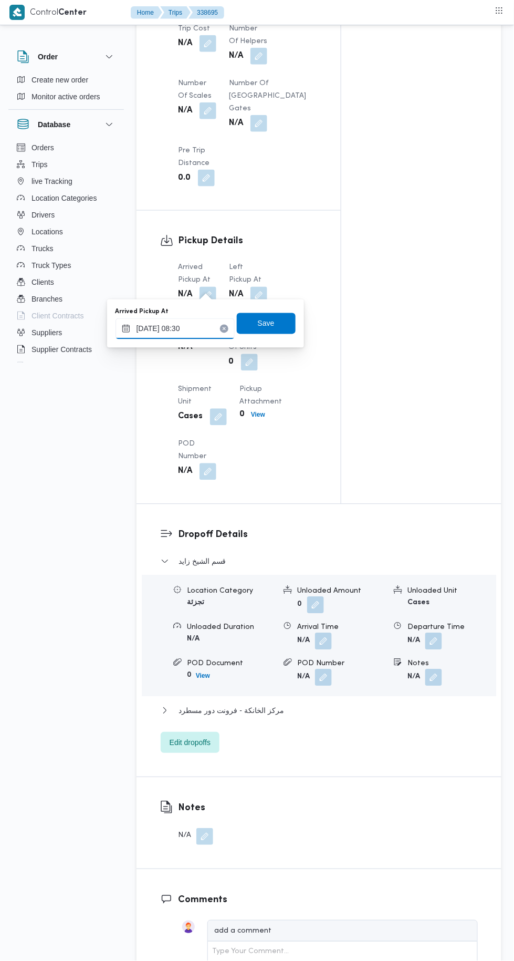
click at [210, 328] on input "21/09/2025 08:30" at bounding box center [175, 328] width 119 height 21
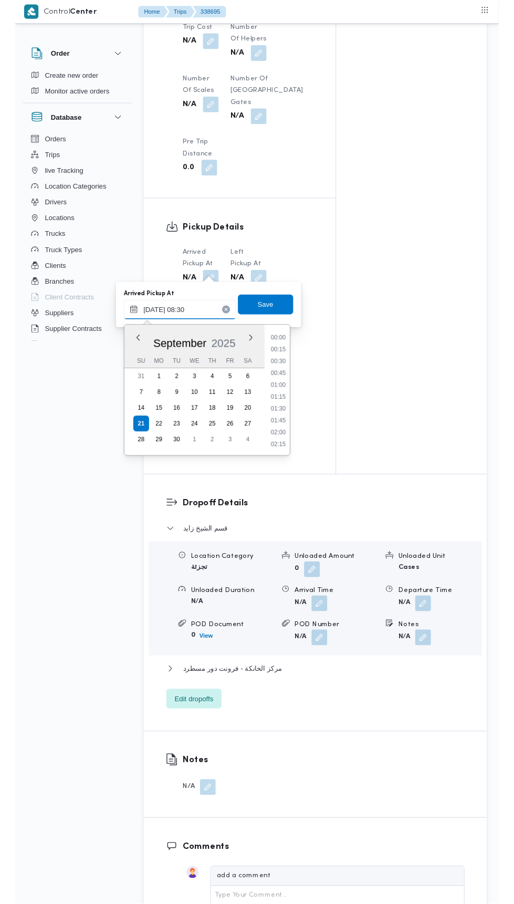
scroll to position [365, 0]
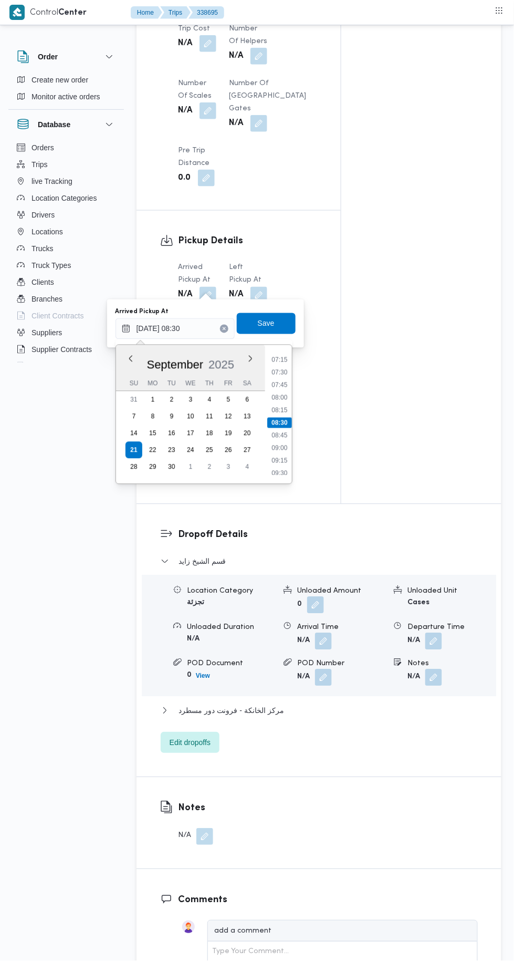
click at [283, 410] on li "08:15" at bounding box center [279, 410] width 24 height 11
type input "21/09/2025 08:15"
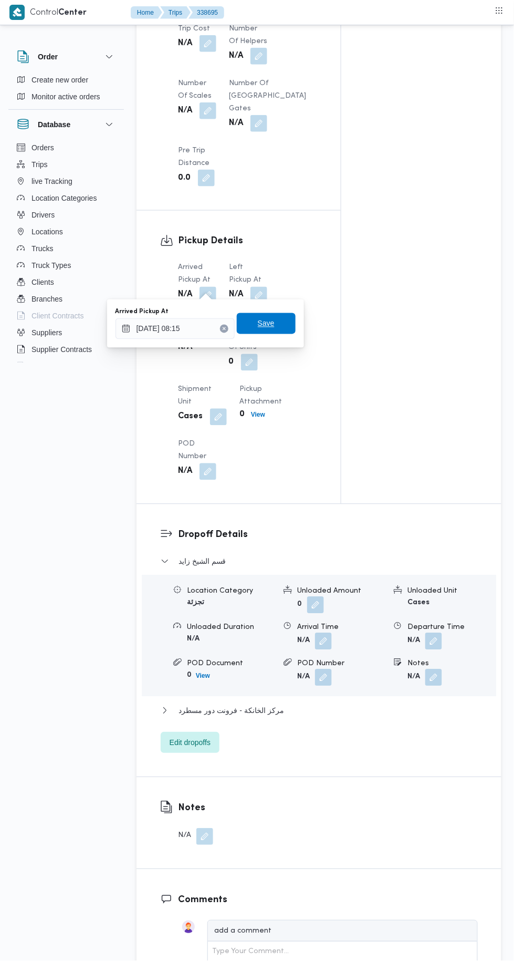
click at [268, 330] on span "Save" at bounding box center [266, 323] width 59 height 21
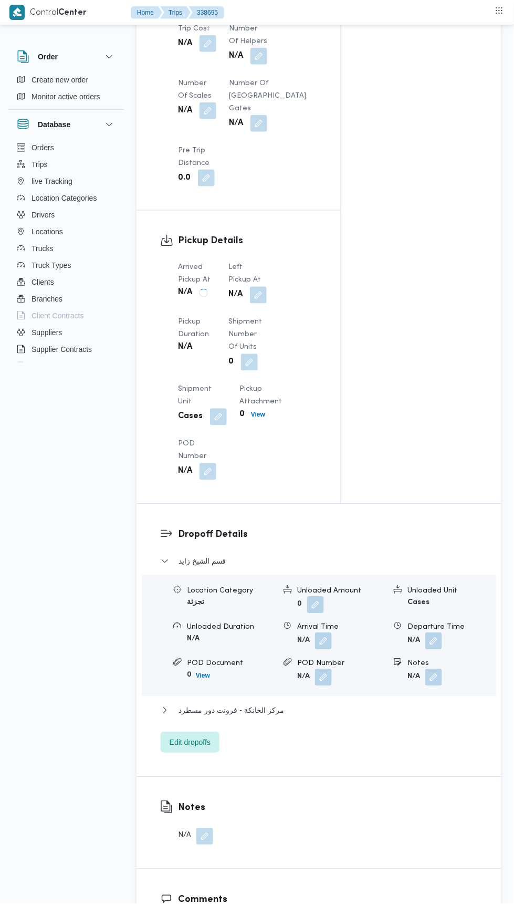
click at [259, 289] on button "button" at bounding box center [258, 295] width 17 height 17
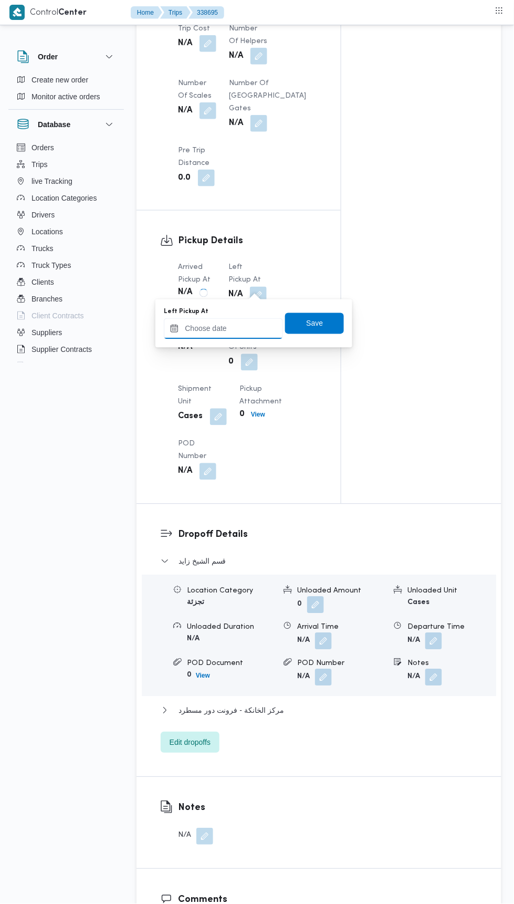
click at [248, 328] on input "Left Pickup At" at bounding box center [223, 328] width 119 height 21
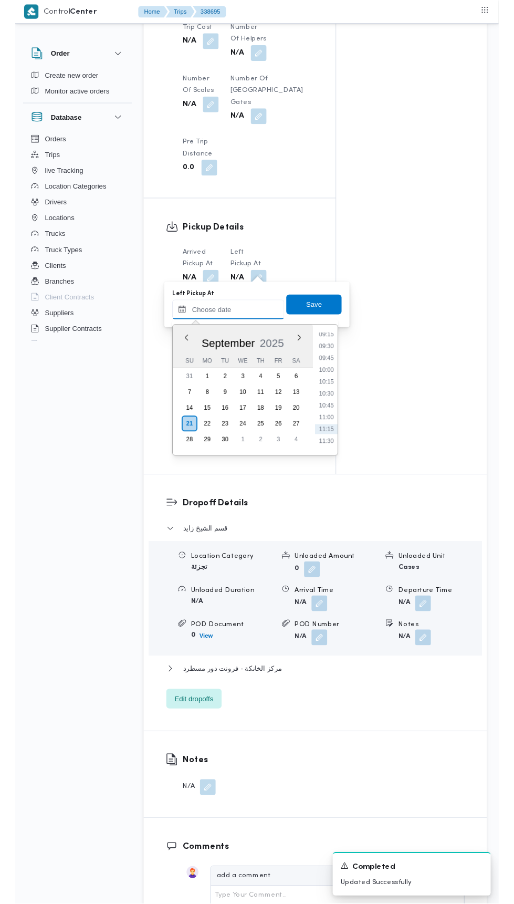
scroll to position [460, 0]
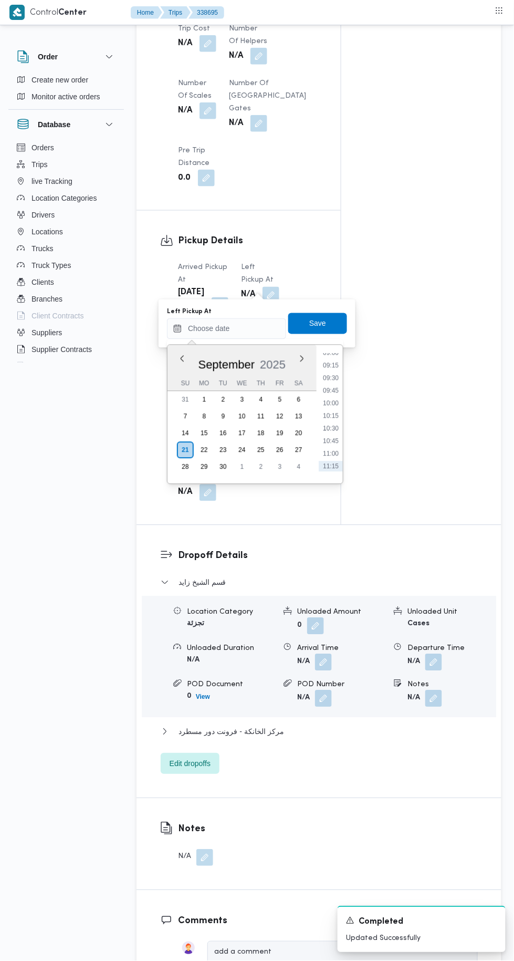
click at [331, 390] on li "09:45" at bounding box center [331, 391] width 24 height 11
type input "21/09/2025 09:45"
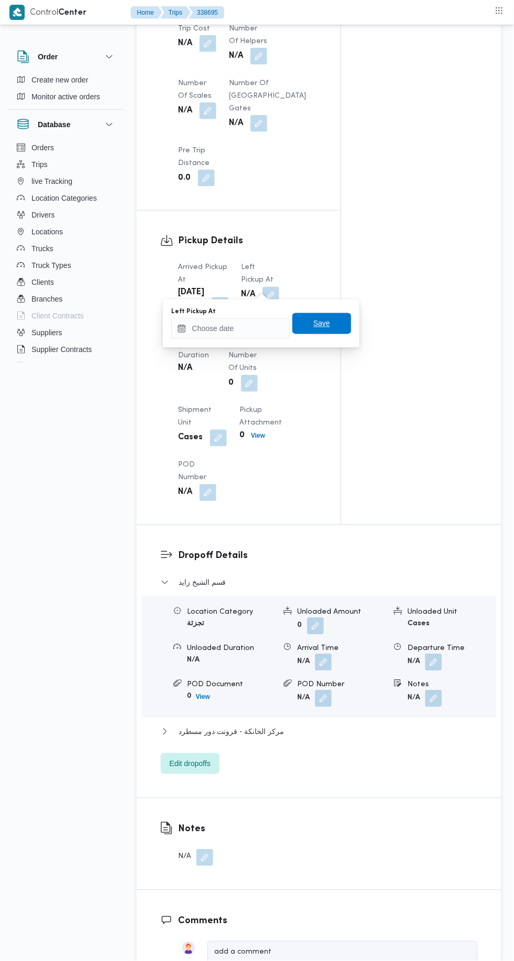
click at [327, 320] on span "Save" at bounding box center [322, 323] width 17 height 13
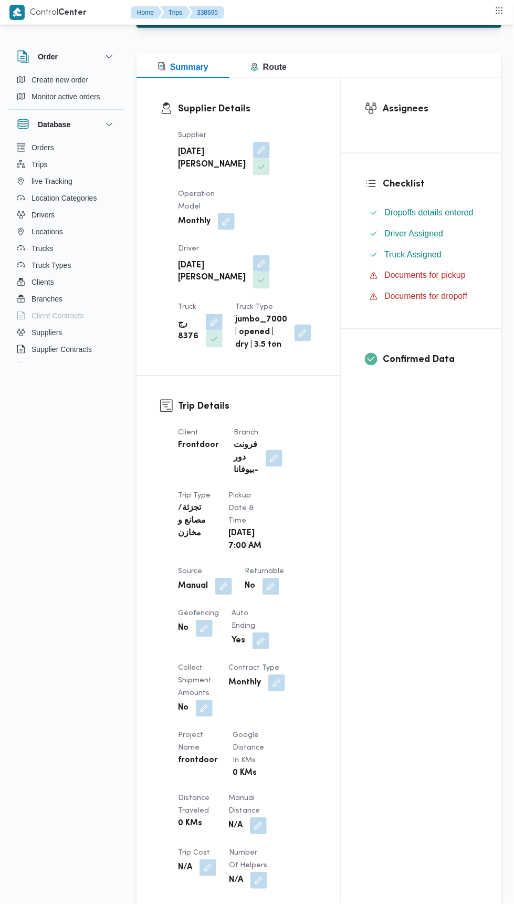
scroll to position [0, 0]
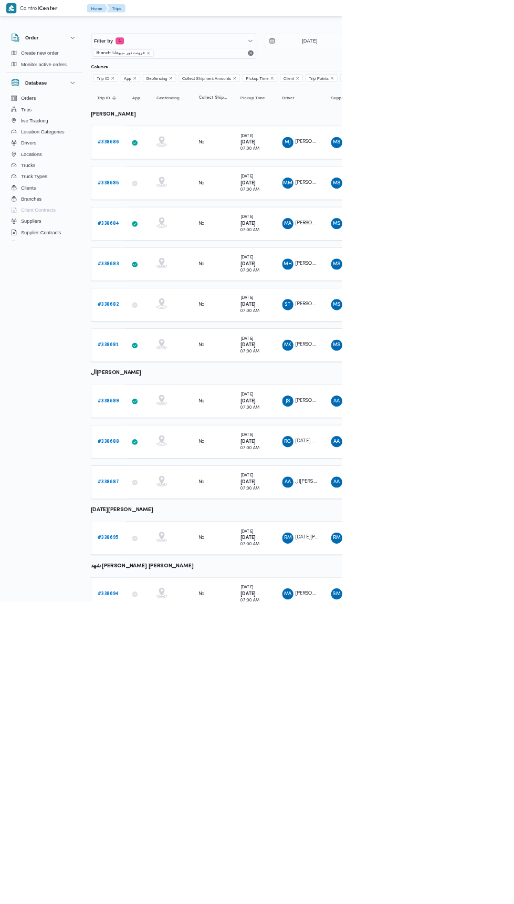
click at [164, 599] on b "# 338689" at bounding box center [163, 602] width 32 height 7
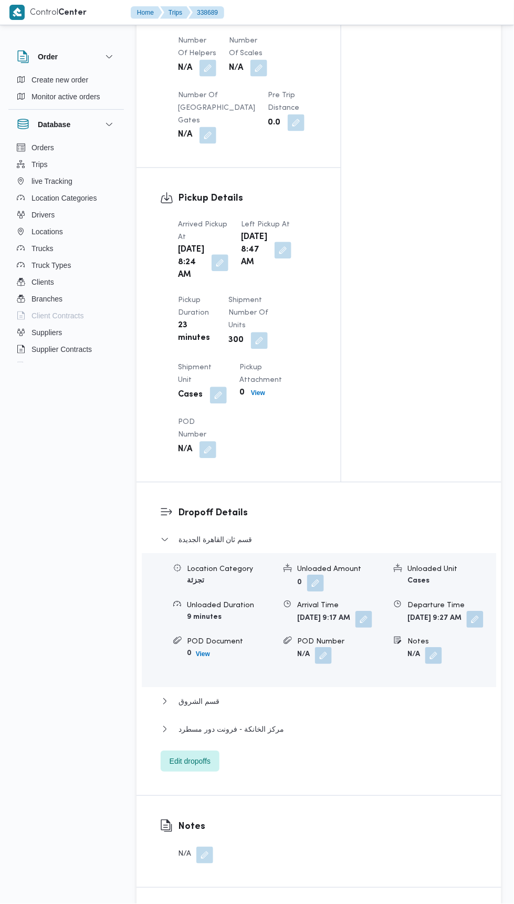
scroll to position [1041, 0]
click at [275, 258] on button "button" at bounding box center [283, 250] width 17 height 17
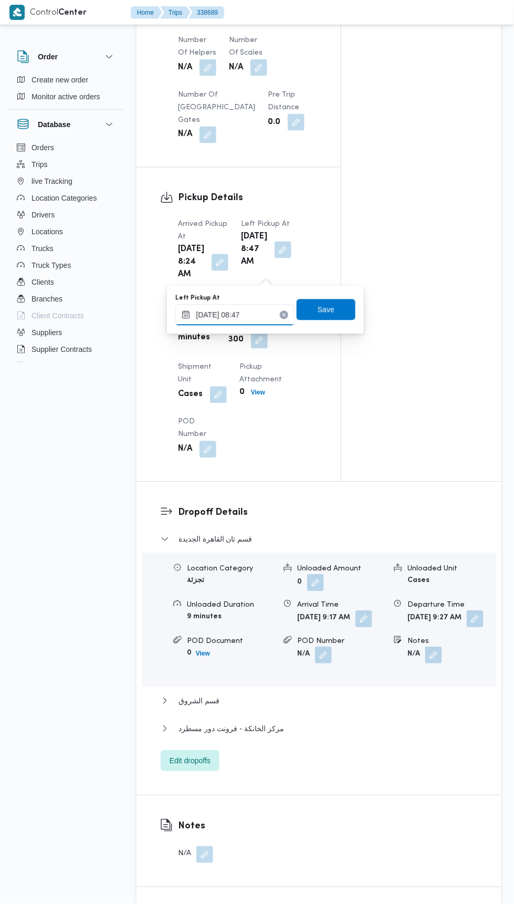
click at [267, 315] on input "21/09/2025 08:47" at bounding box center [234, 315] width 119 height 21
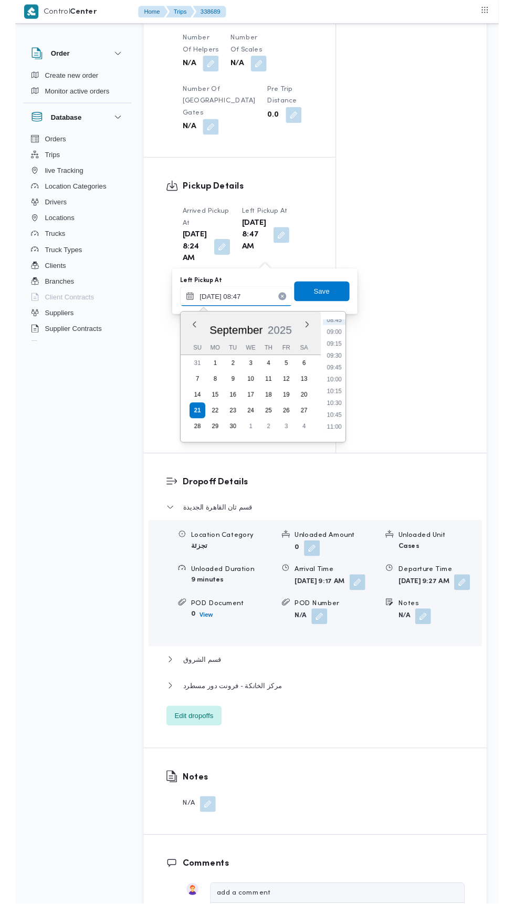
scroll to position [466, 0]
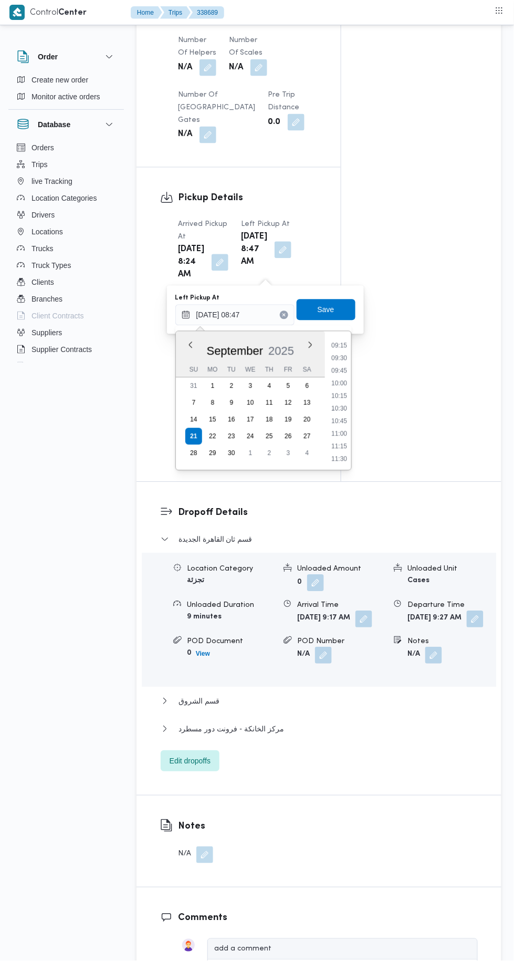
click at [347, 384] on li "10:00" at bounding box center [339, 383] width 24 height 11
type input "21/09/2025 10:00"
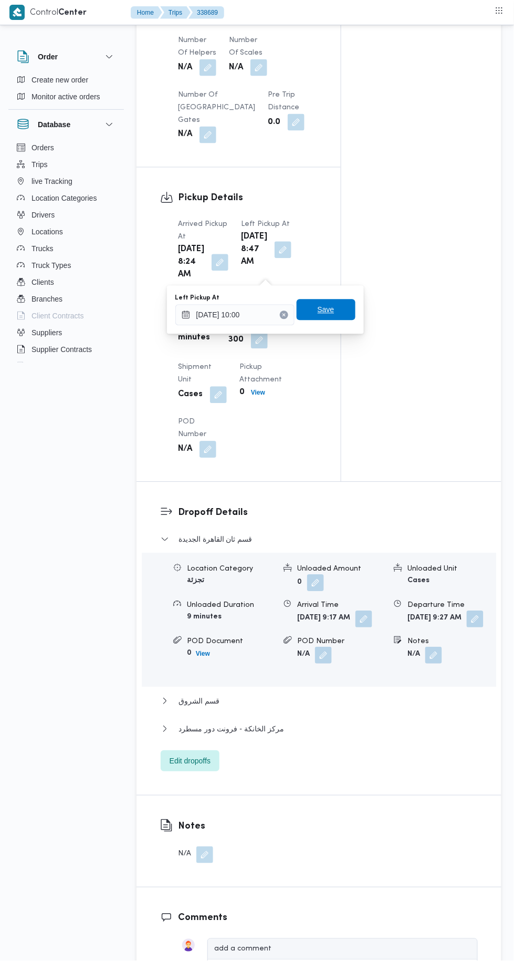
click at [327, 309] on span "Save" at bounding box center [326, 310] width 17 height 13
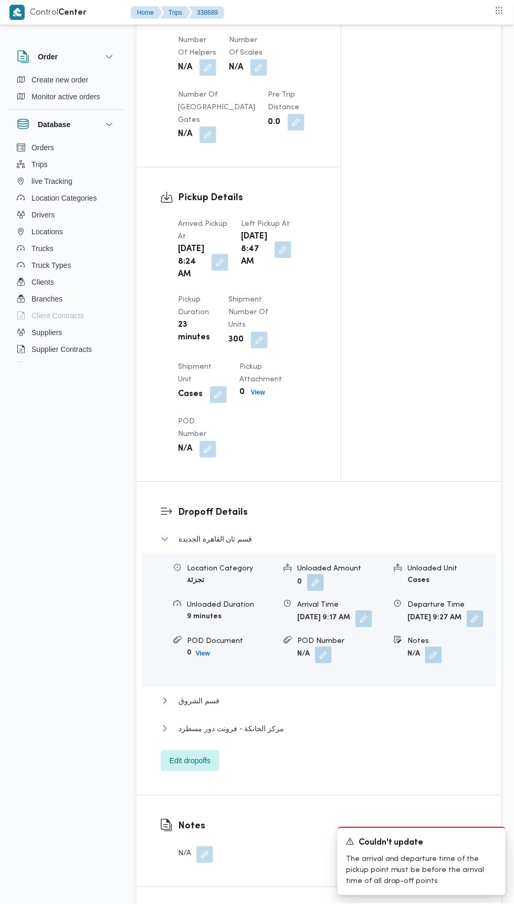
click at [212, 267] on button "button" at bounding box center [220, 262] width 17 height 17
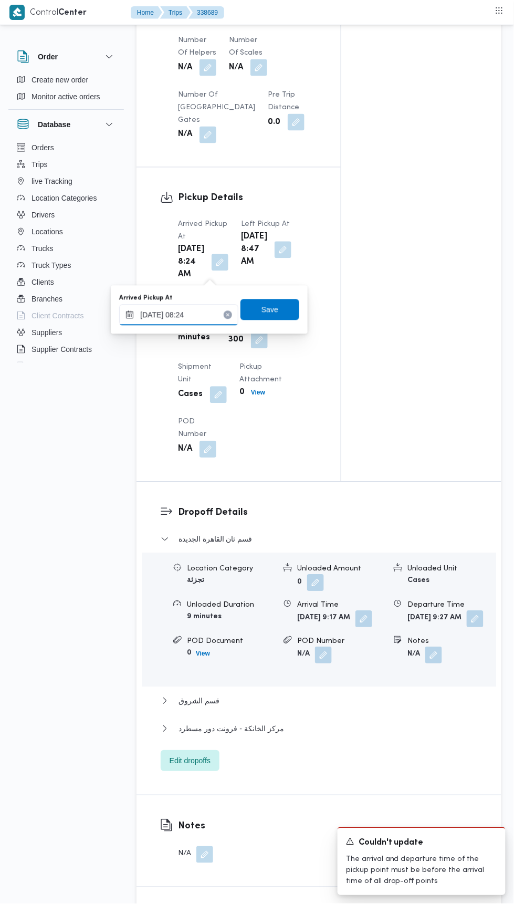
click at [213, 315] on input "21/09/2025 08:24" at bounding box center [178, 315] width 119 height 21
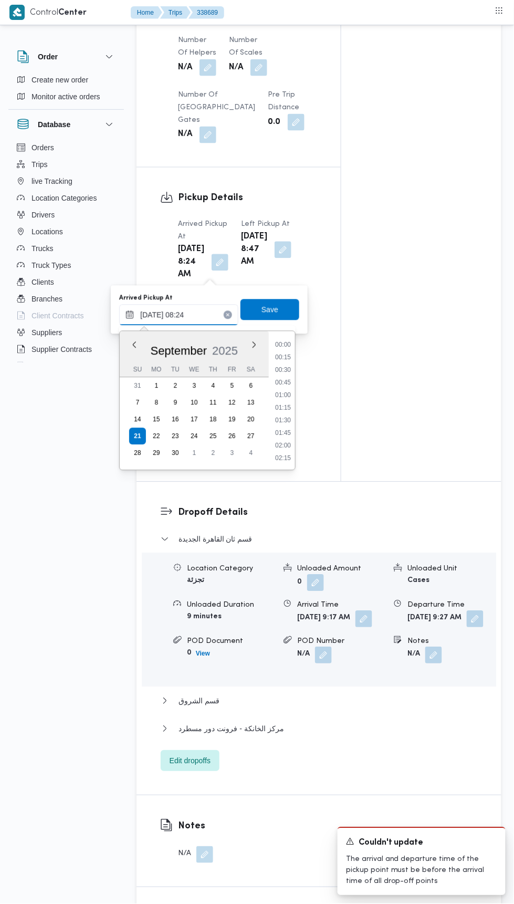
scroll to position [352, 0]
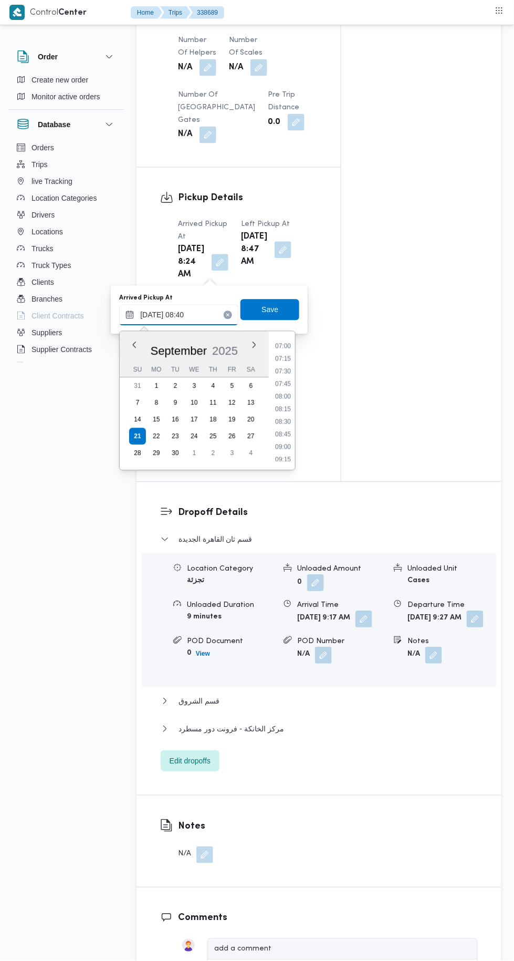
type input "21/09/2025 08:40"
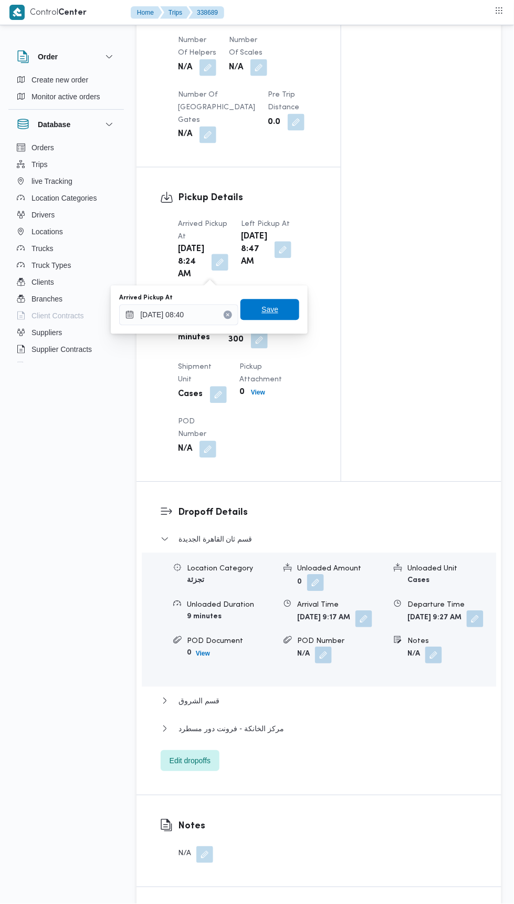
click at [284, 300] on span "Save" at bounding box center [270, 309] width 59 height 21
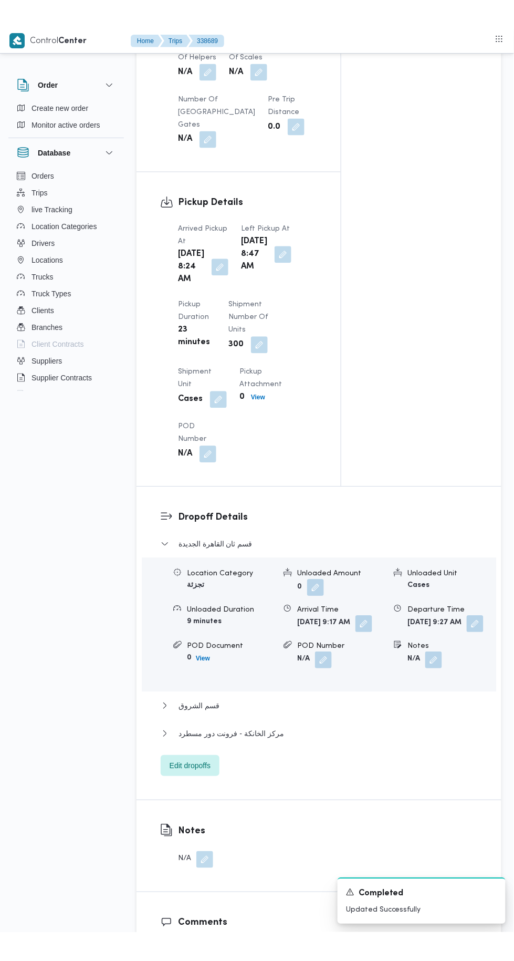
scroll to position [1065, 0]
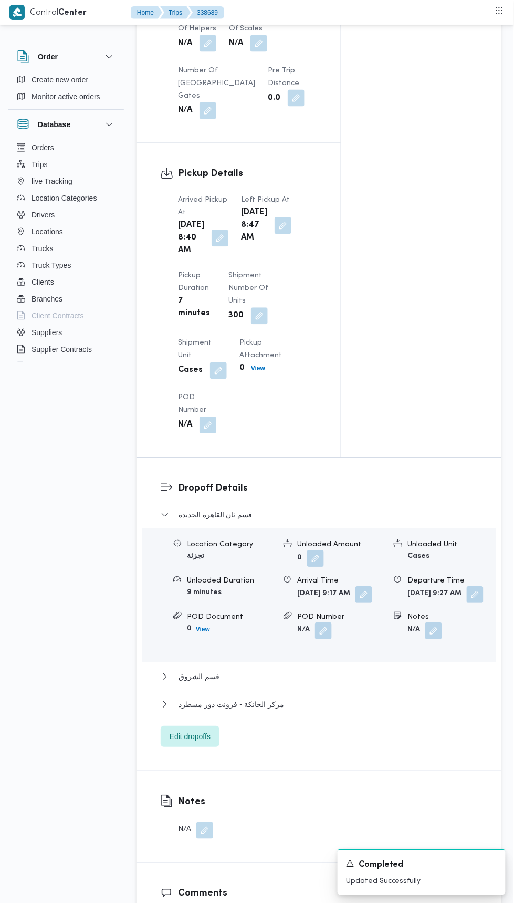
click at [436, 640] on button "button" at bounding box center [434, 631] width 17 height 17
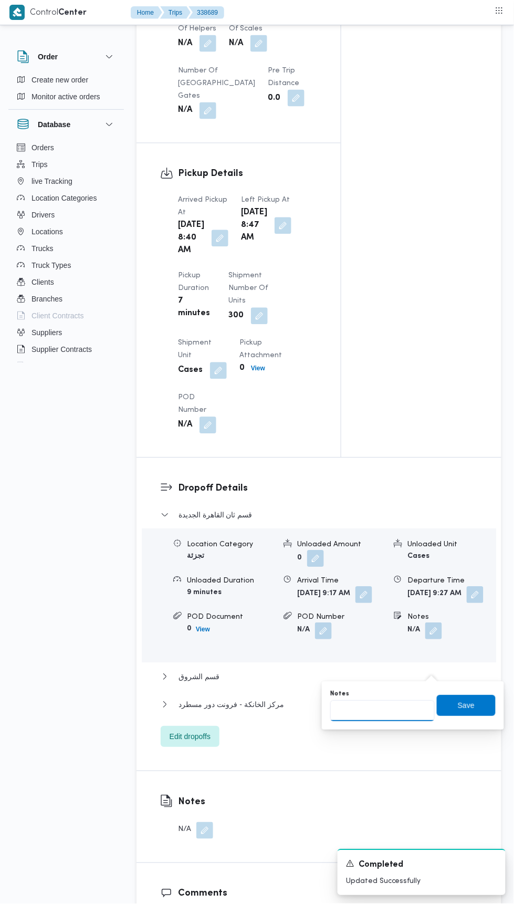
click at [374, 708] on input "Notes" at bounding box center [382, 711] width 105 height 21
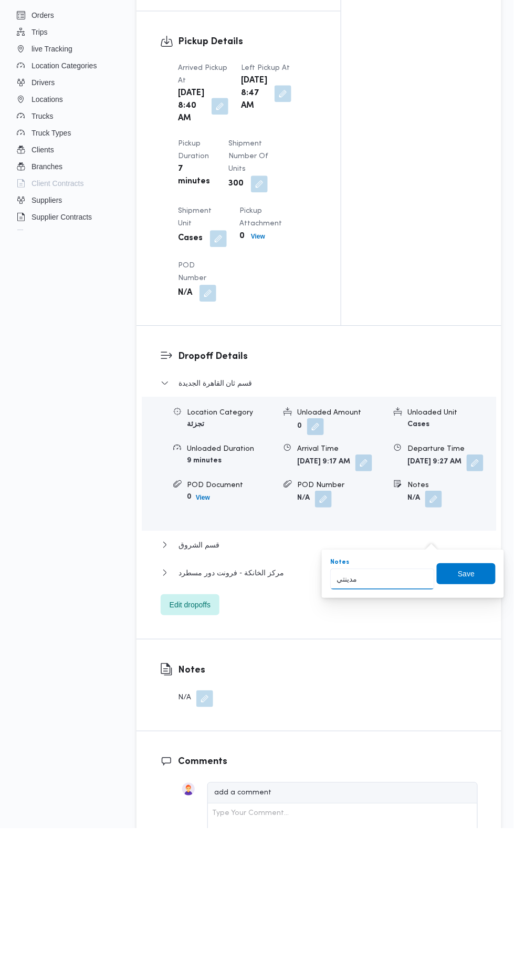
type input "مدينتي"
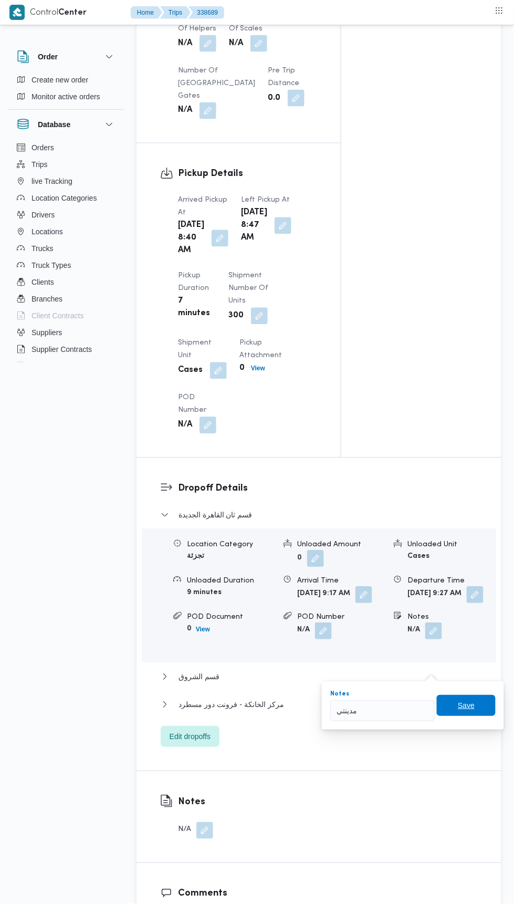
click at [474, 710] on span "Save" at bounding box center [466, 706] width 17 height 13
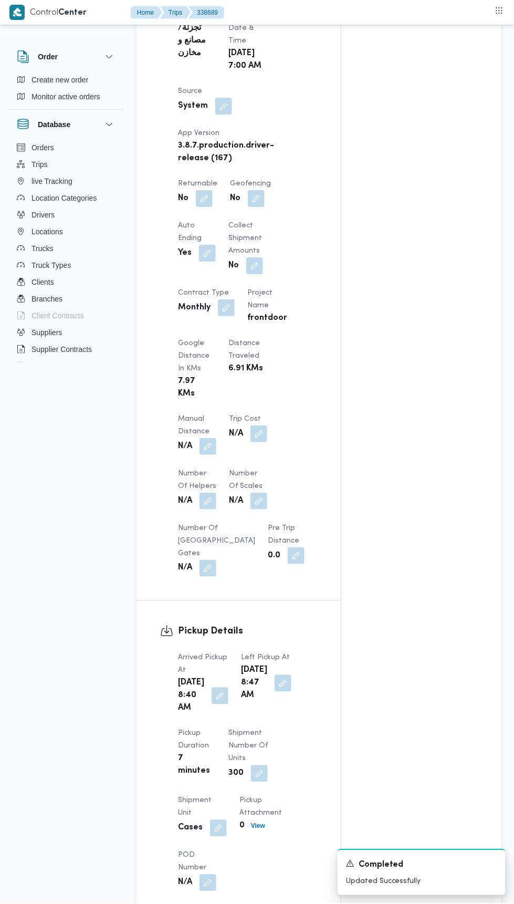
scroll to position [0, 0]
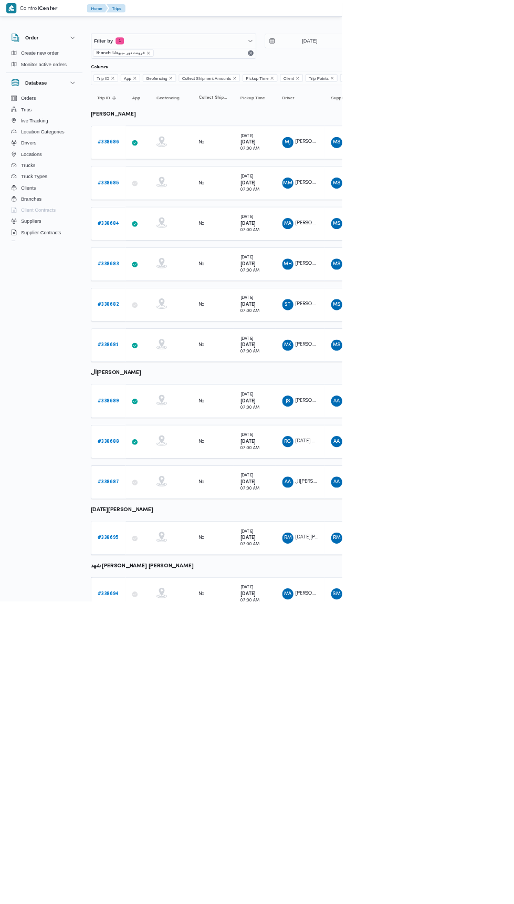
click at [149, 660] on b "# 338688" at bounding box center [163, 663] width 33 height 7
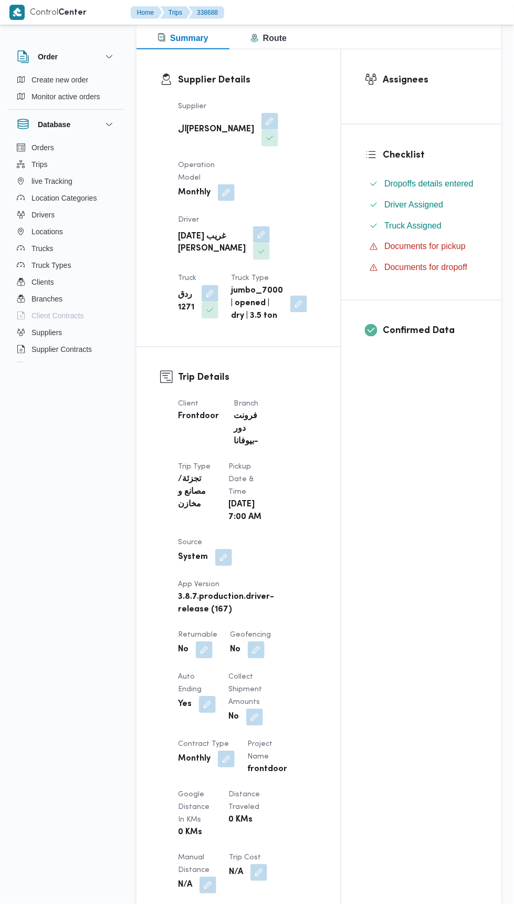
scroll to position [985, 0]
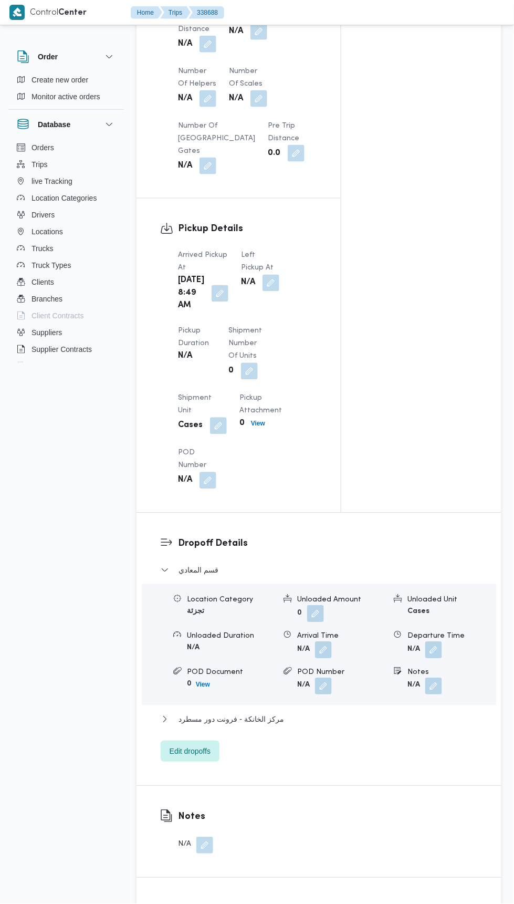
click at [267, 275] on button "button" at bounding box center [271, 283] width 17 height 17
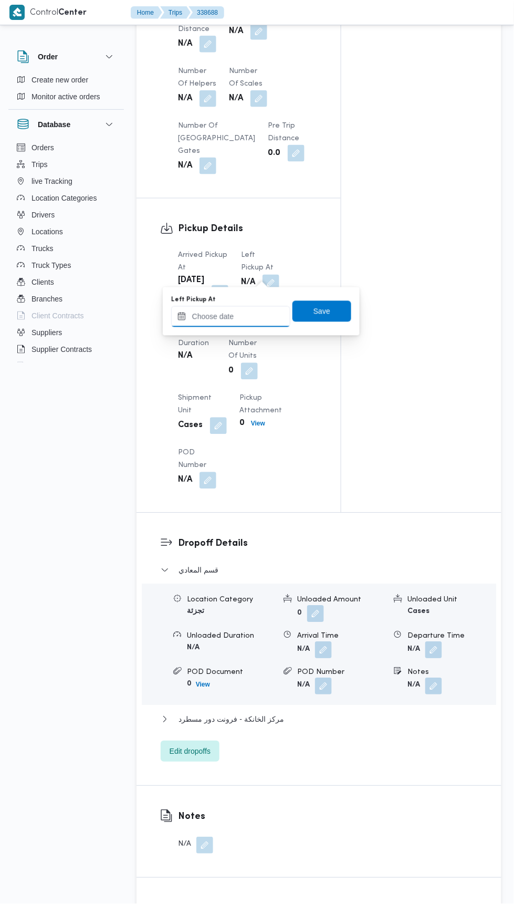
click at [257, 316] on input "Left Pickup At" at bounding box center [230, 316] width 119 height 21
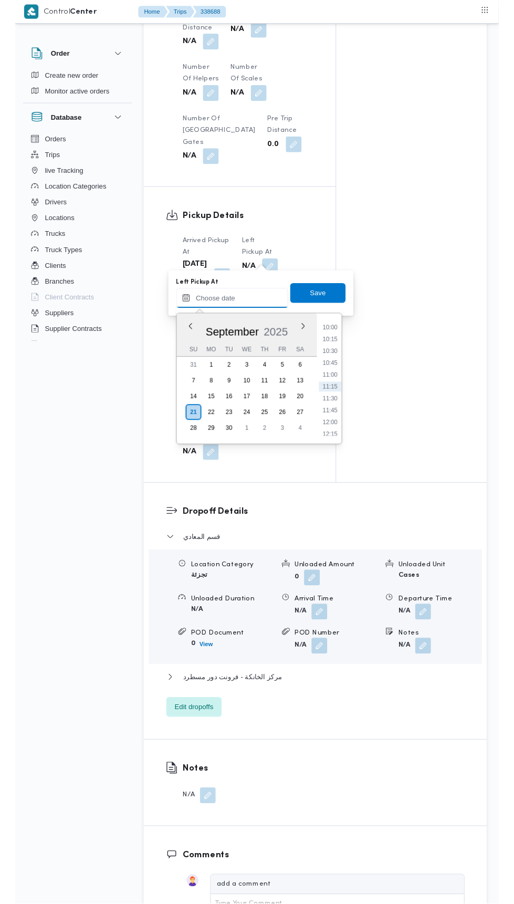
scroll to position [467, 0]
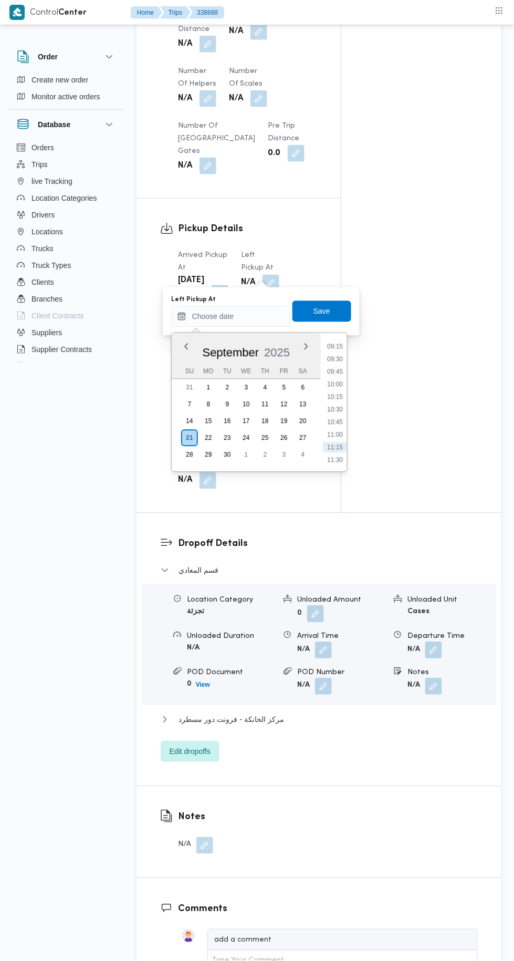
click at [340, 370] on li "09:45" at bounding box center [335, 372] width 24 height 11
type input "21/09/2025 09:45"
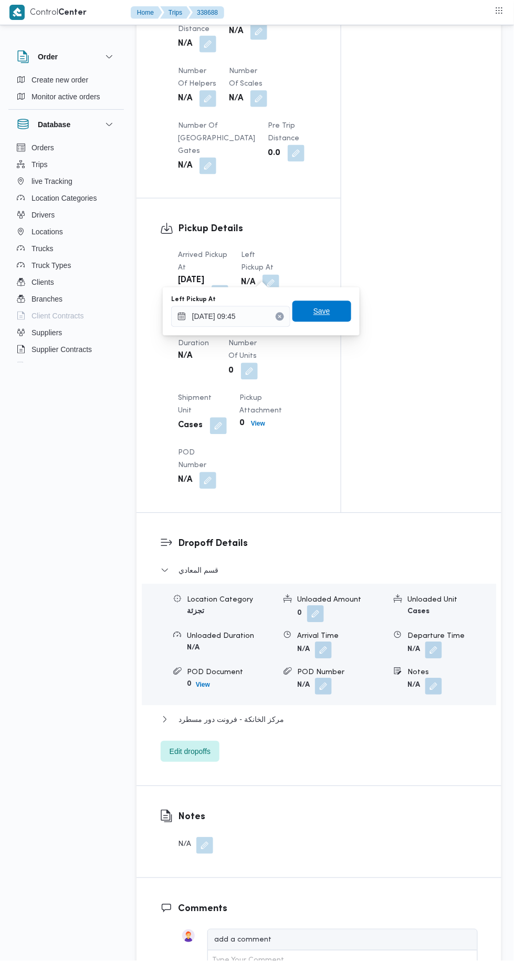
click at [343, 317] on span "Save" at bounding box center [322, 311] width 59 height 21
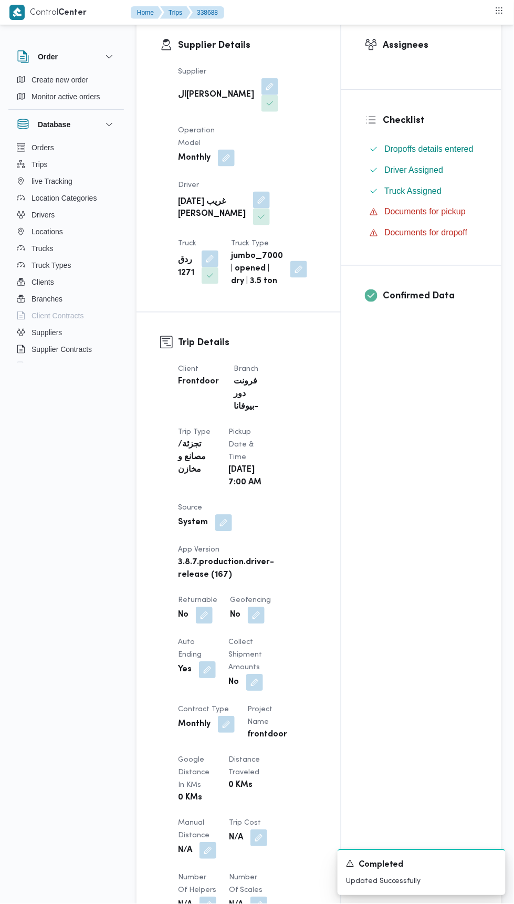
scroll to position [0, 0]
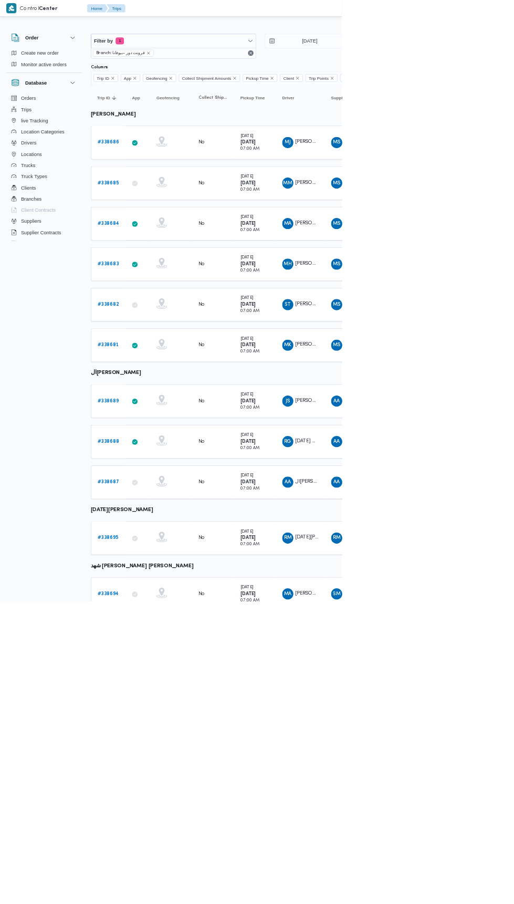
click at [149, 721] on b "# 338687" at bounding box center [163, 724] width 33 height 7
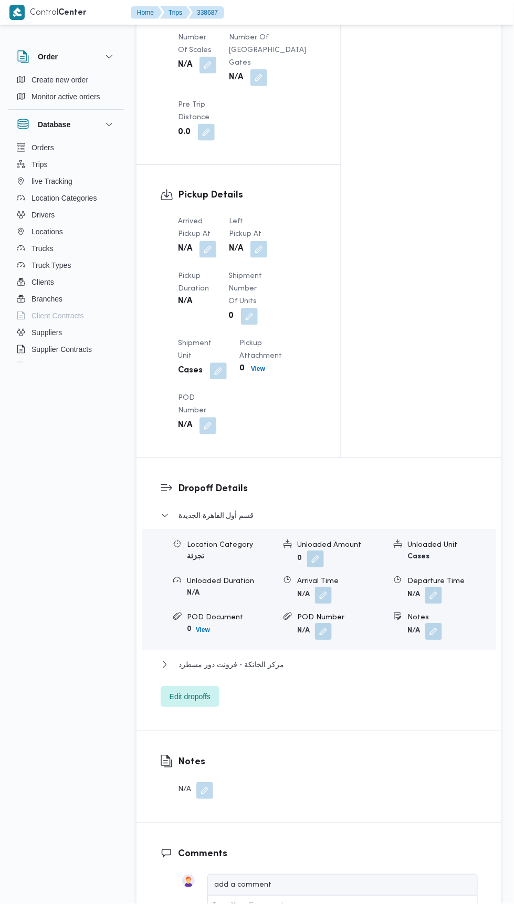
scroll to position [984, 0]
click at [204, 242] on button "button" at bounding box center [208, 250] width 17 height 17
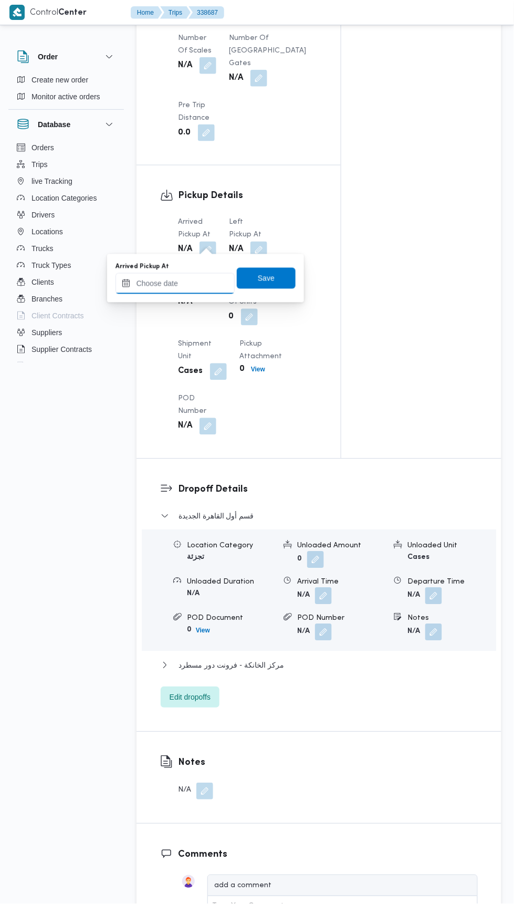
click at [198, 279] on input "Arrived Pickup At" at bounding box center [175, 283] width 119 height 21
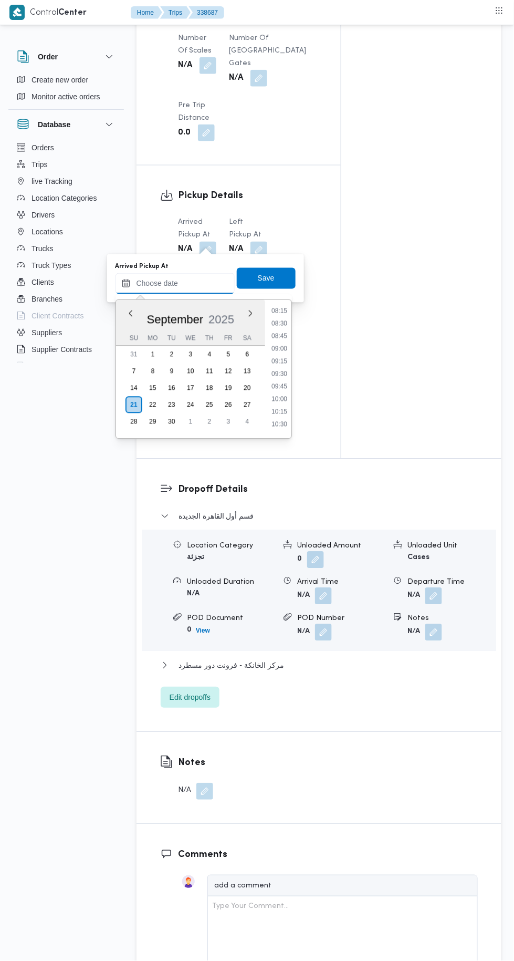
scroll to position [406, 0]
click at [283, 333] on li "08:30" at bounding box center [279, 337] width 24 height 11
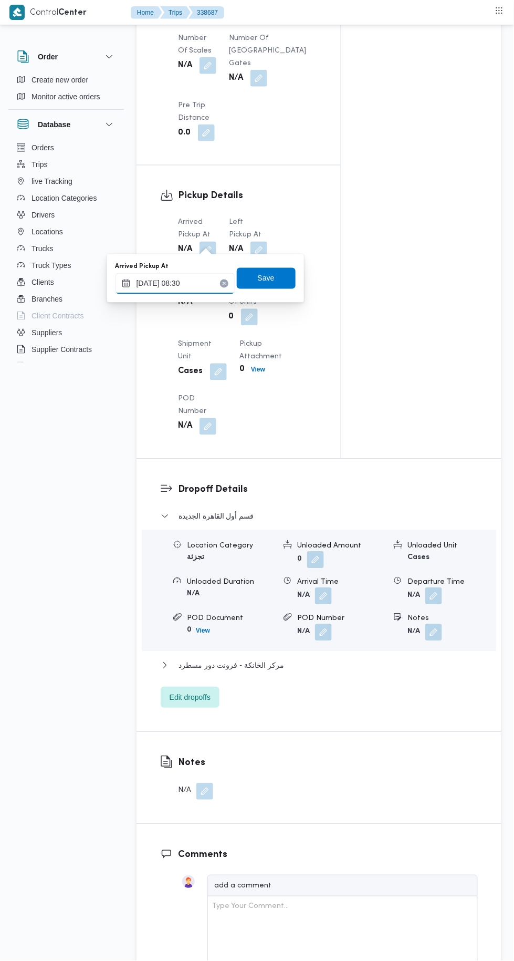
click at [215, 285] on input "21/09/2025 08:30" at bounding box center [175, 283] width 119 height 21
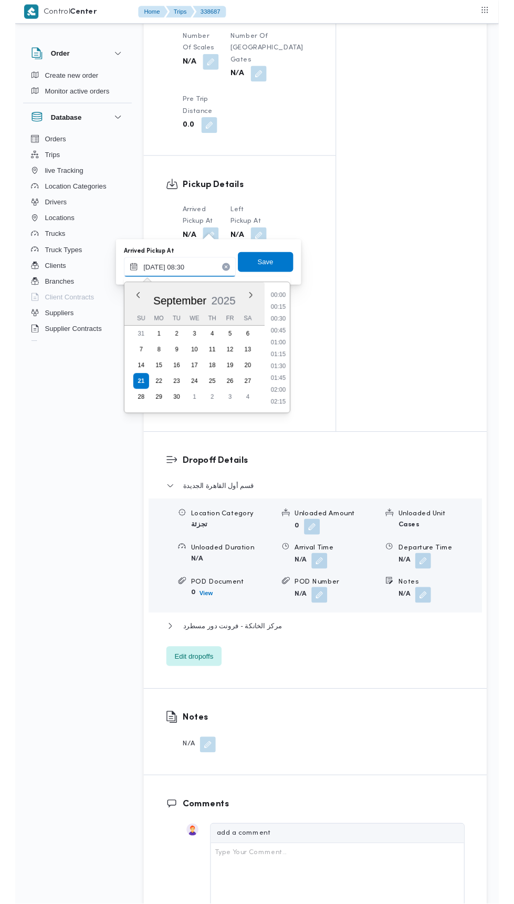
scroll to position [365, 0]
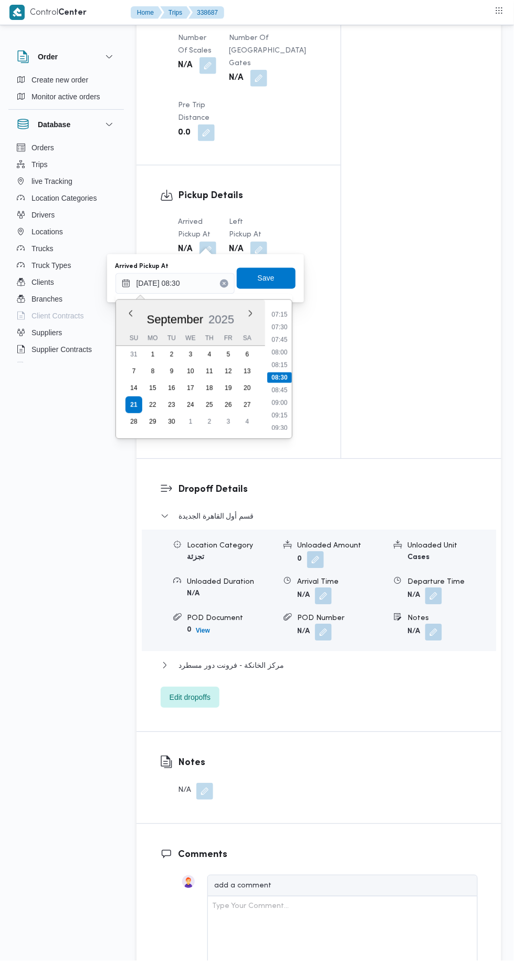
click at [282, 389] on li "08:45" at bounding box center [279, 390] width 24 height 11
type input "21/09/2025 08:45"
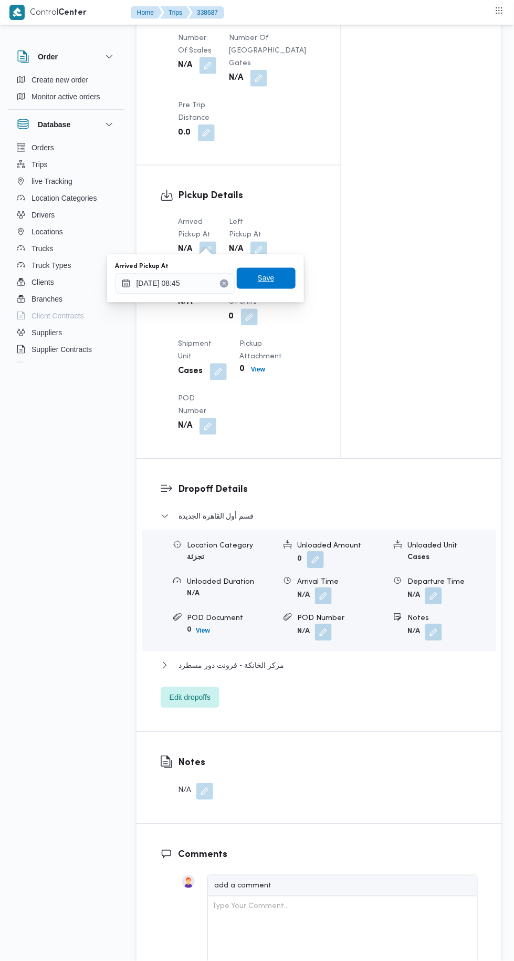
click at [277, 286] on span "Save" at bounding box center [266, 278] width 59 height 21
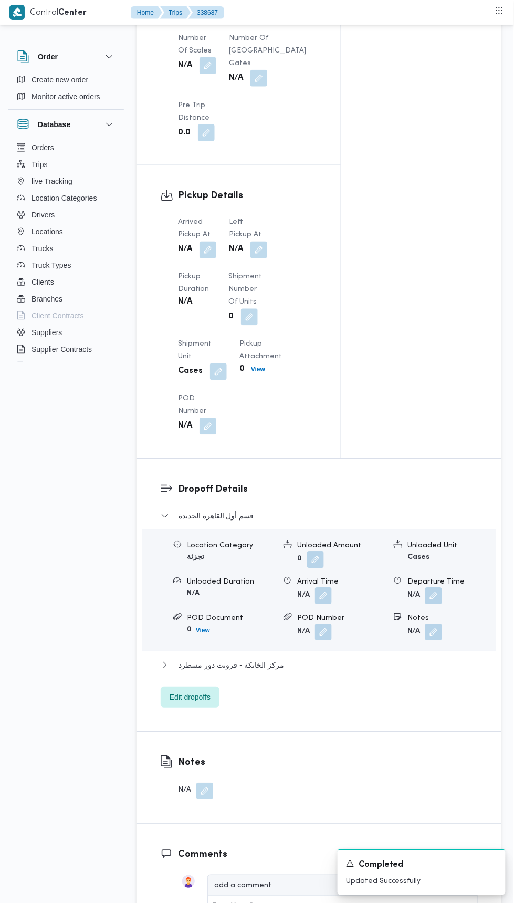
click at [261, 242] on button "button" at bounding box center [259, 250] width 17 height 17
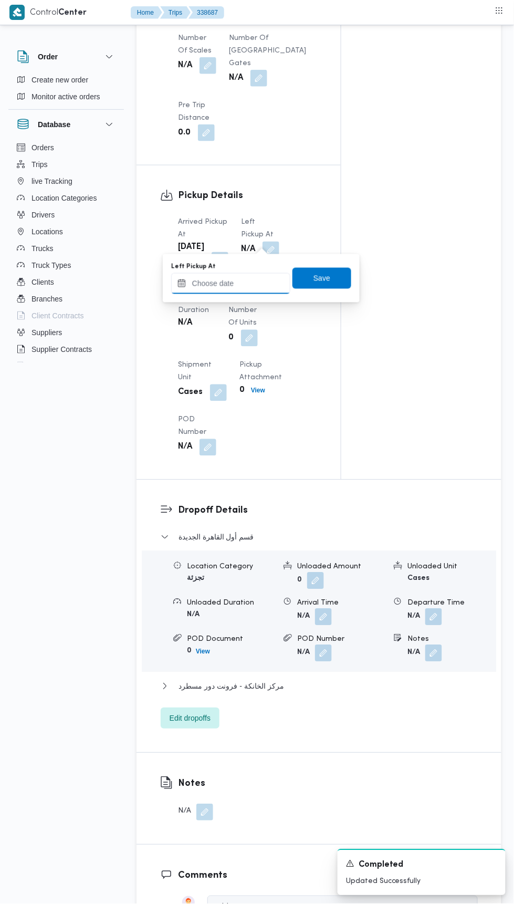
click at [242, 283] on input "Left Pickup At" at bounding box center [230, 283] width 119 height 21
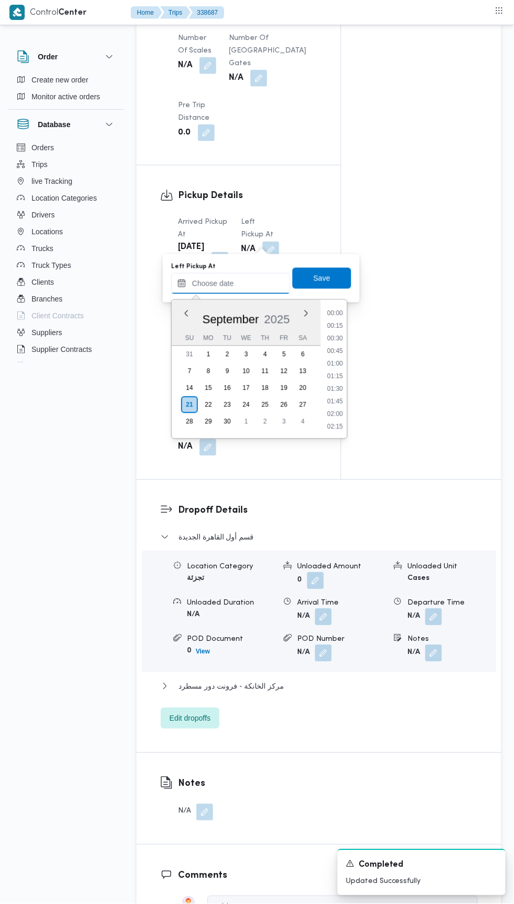
scroll to position [503, 0]
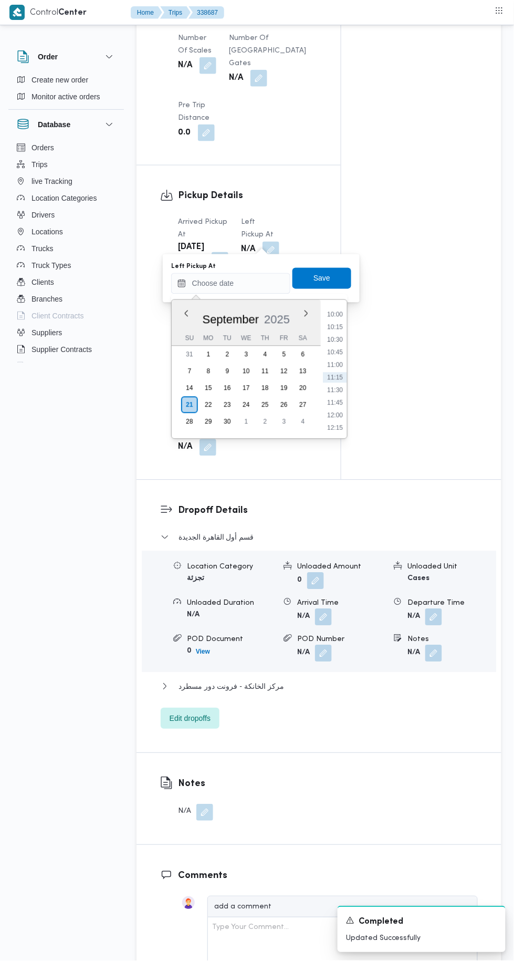
click at [340, 315] on li "10:00" at bounding box center [335, 314] width 24 height 11
type input "21/09/2025 10:00"
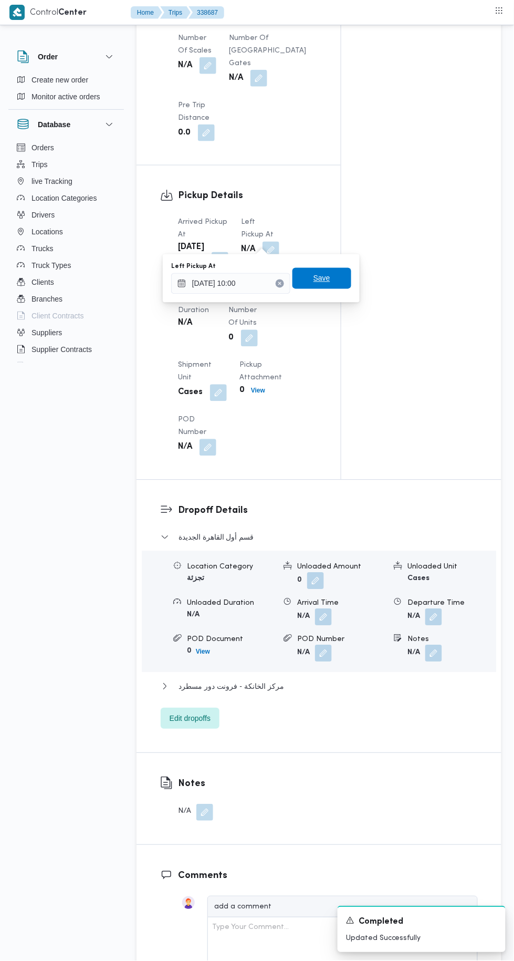
click at [341, 287] on span "Save" at bounding box center [322, 278] width 59 height 21
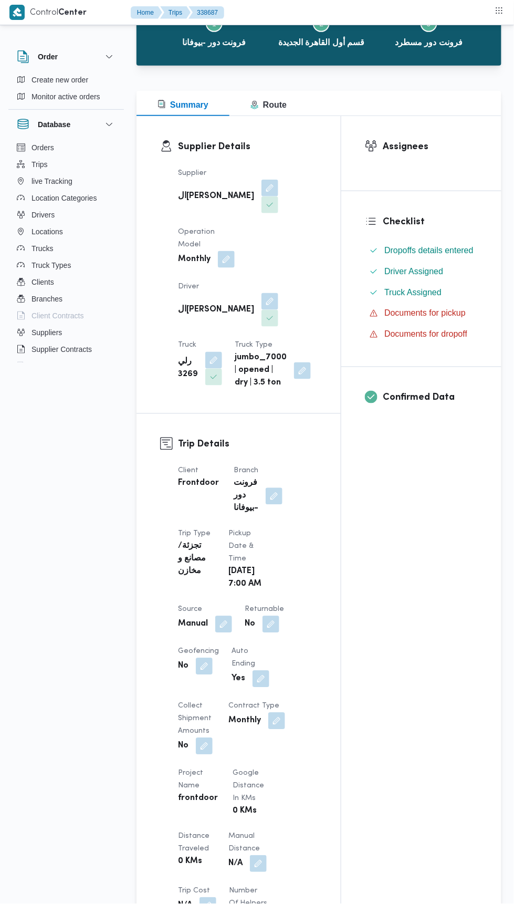
scroll to position [0, 0]
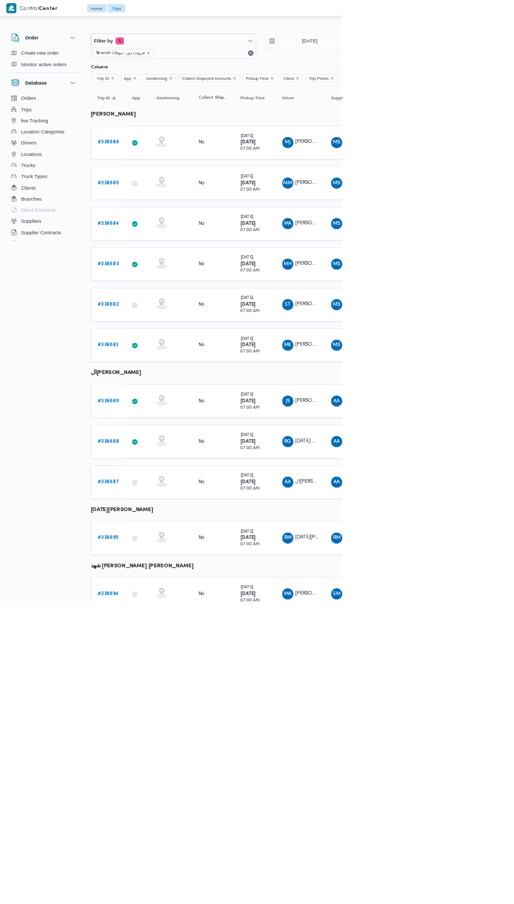
click at [168, 213] on b "# 338686" at bounding box center [163, 214] width 33 height 7
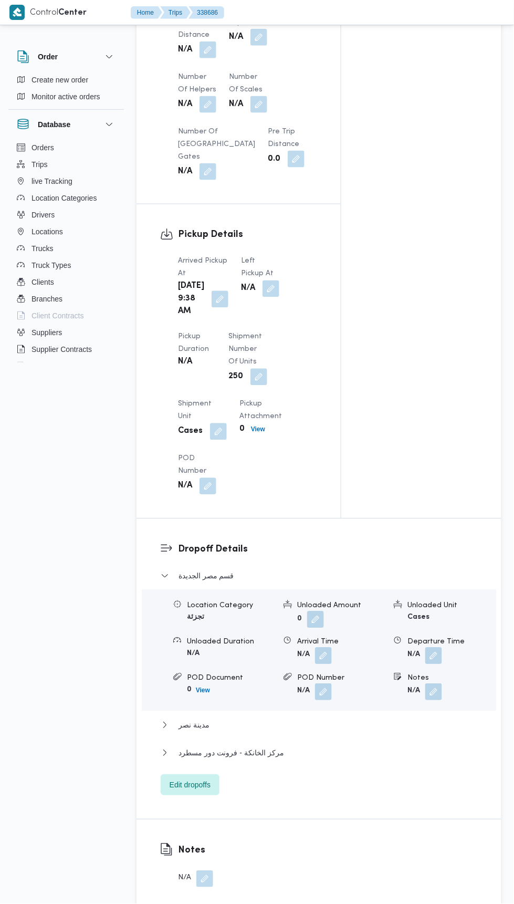
scroll to position [1033, 0]
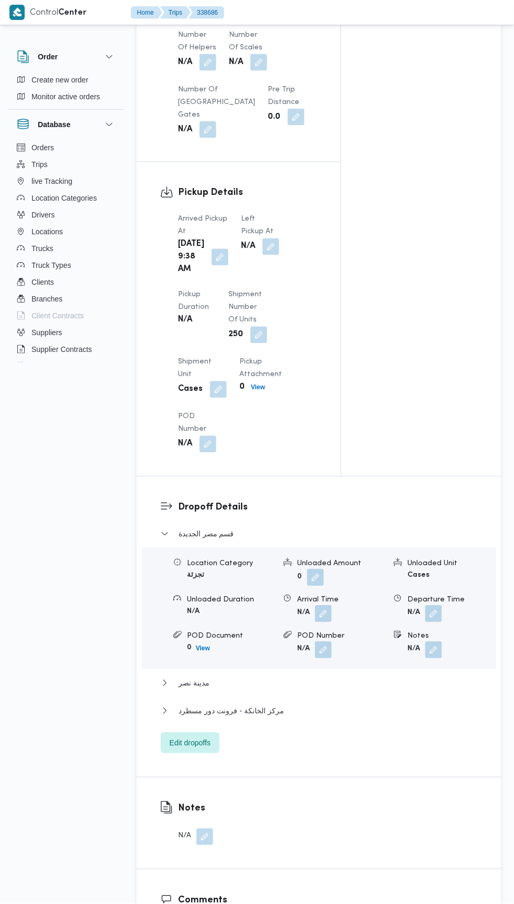
click at [214, 266] on button "button" at bounding box center [220, 257] width 17 height 17
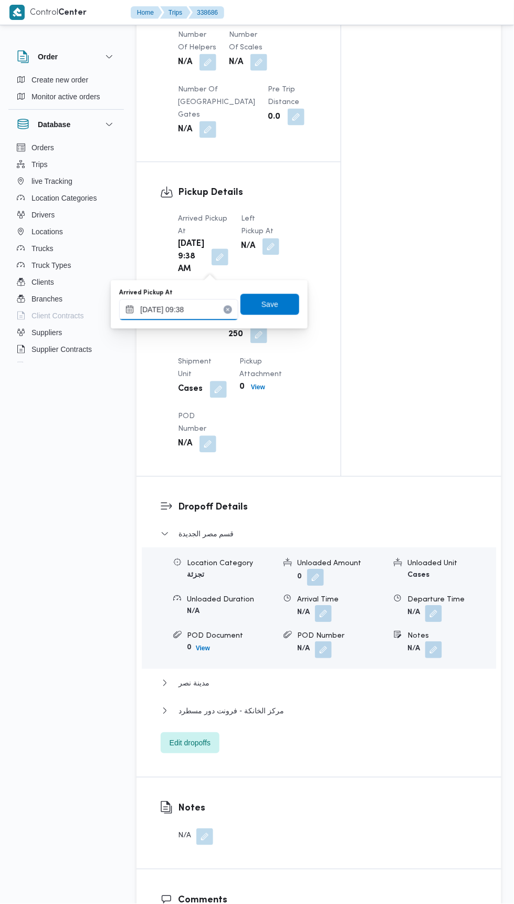
click at [209, 311] on input "21/09/2025 09:38" at bounding box center [178, 309] width 119 height 21
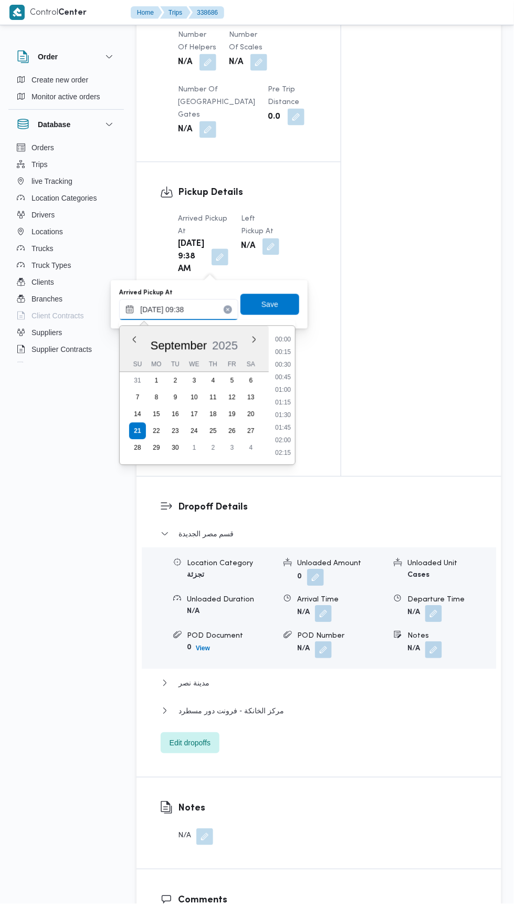
scroll to position [415, 0]
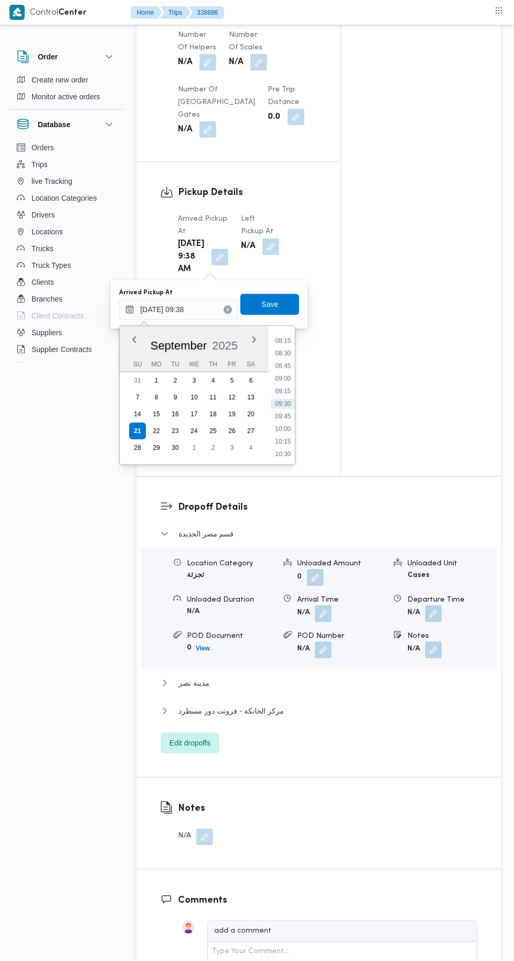
click at [286, 353] on li "08:30" at bounding box center [283, 353] width 24 height 11
type input "21/09/2025 08:30"
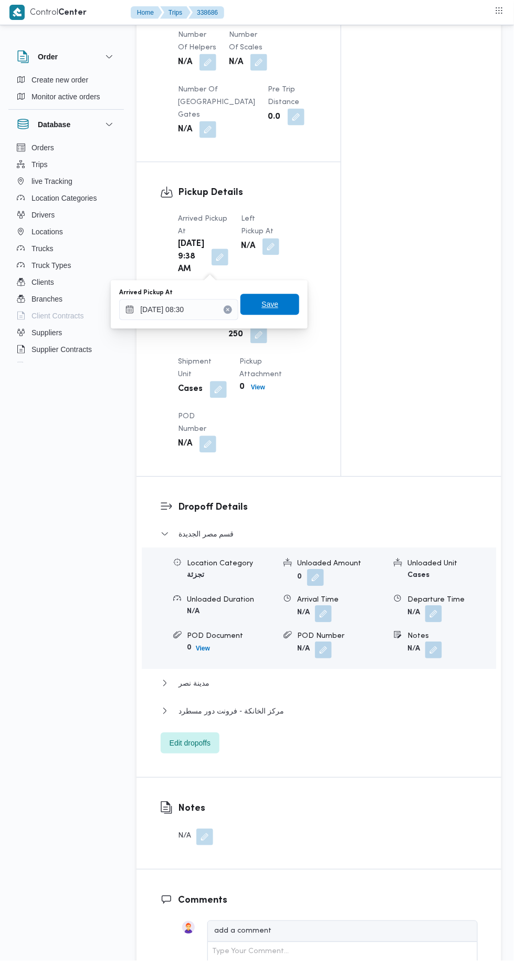
click at [288, 310] on span "Save" at bounding box center [270, 304] width 59 height 21
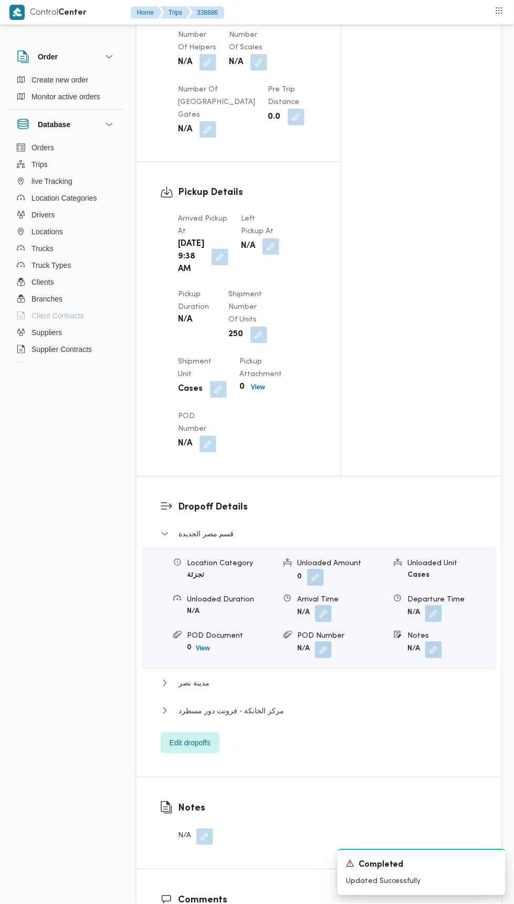
click at [265, 239] on button "button" at bounding box center [271, 247] width 17 height 17
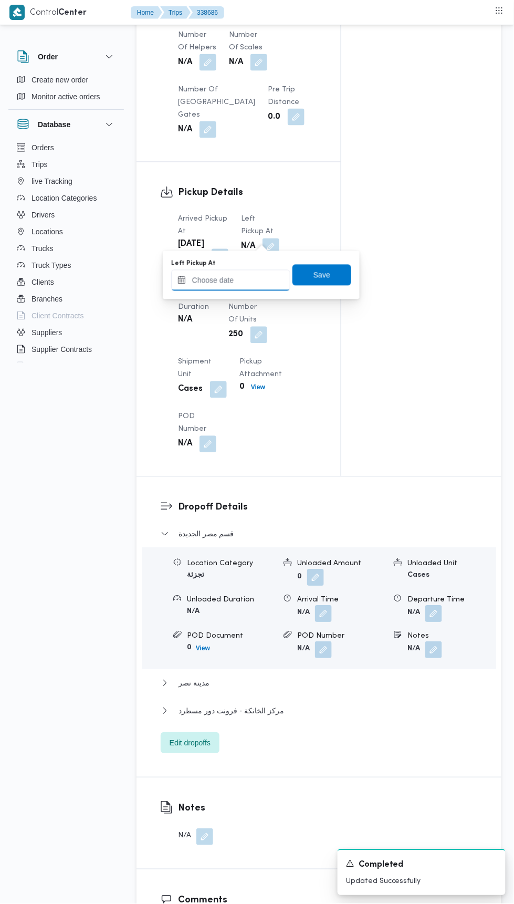
click at [253, 280] on input "Left Pickup At" at bounding box center [230, 280] width 119 height 21
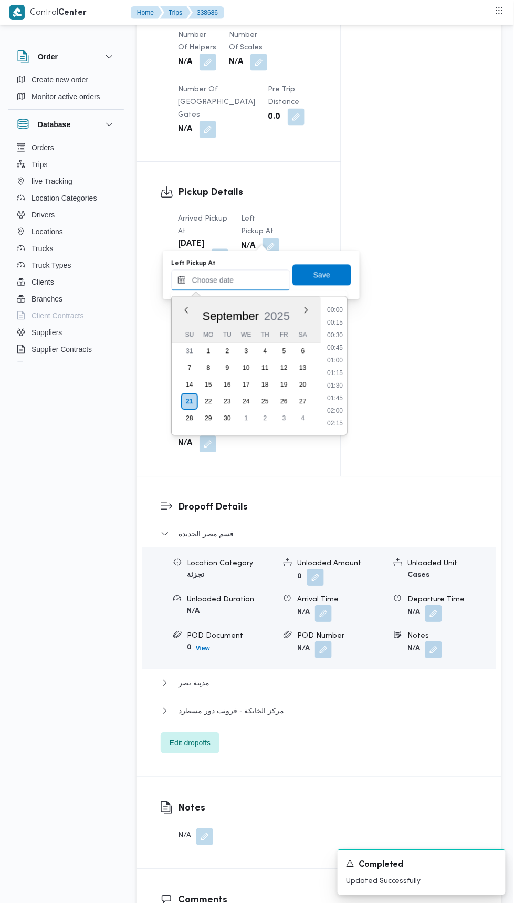
scroll to position [503, 0]
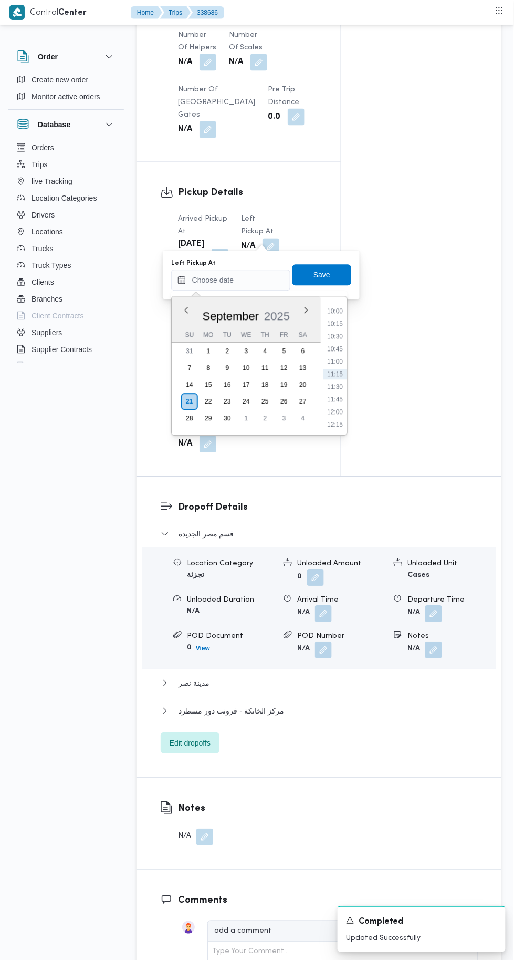
click at [338, 323] on li "10:15" at bounding box center [335, 324] width 24 height 11
type input "21/09/2025 10:15"
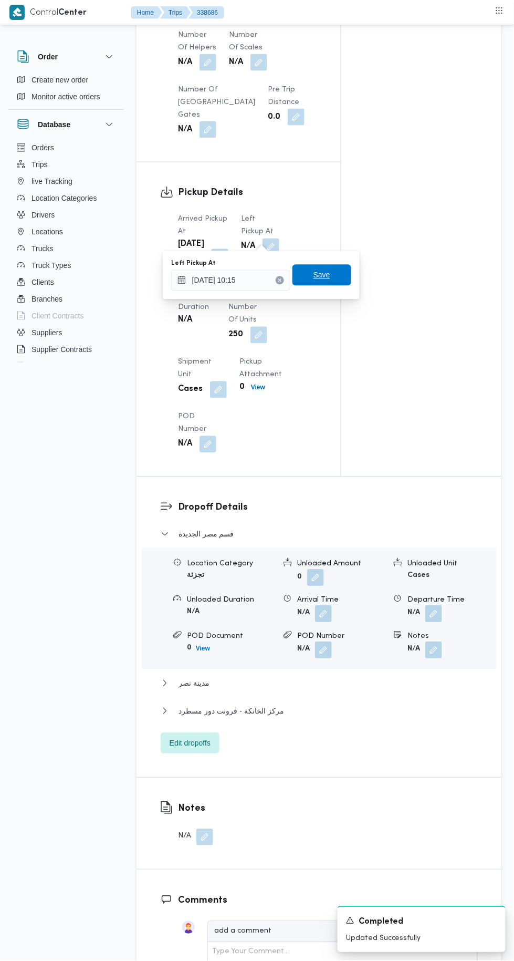
click at [335, 281] on span "Save" at bounding box center [322, 275] width 59 height 21
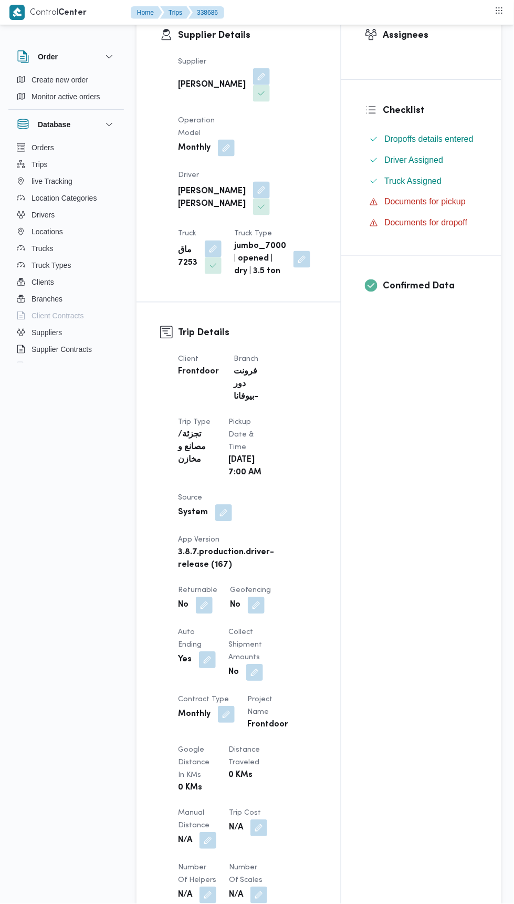
scroll to position [47, 0]
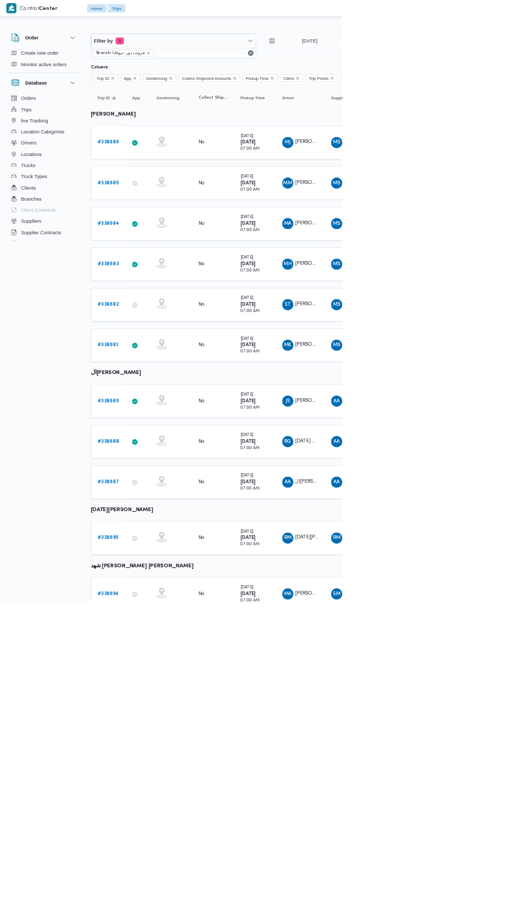
click at [168, 273] on b "# 338685" at bounding box center [163, 275] width 32 height 7
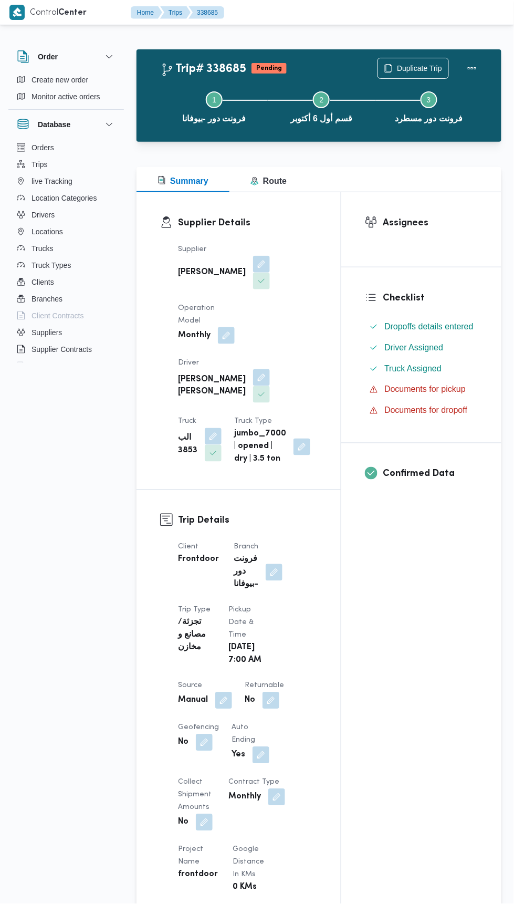
click at [253, 369] on button "button" at bounding box center [261, 377] width 17 height 17
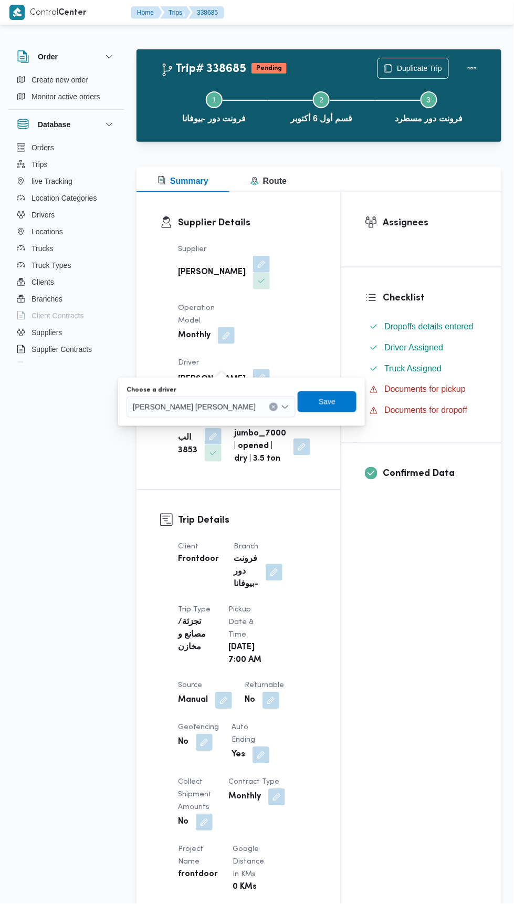
click at [260, 407] on input "Choose a driver" at bounding box center [260, 407] width 1 height 13
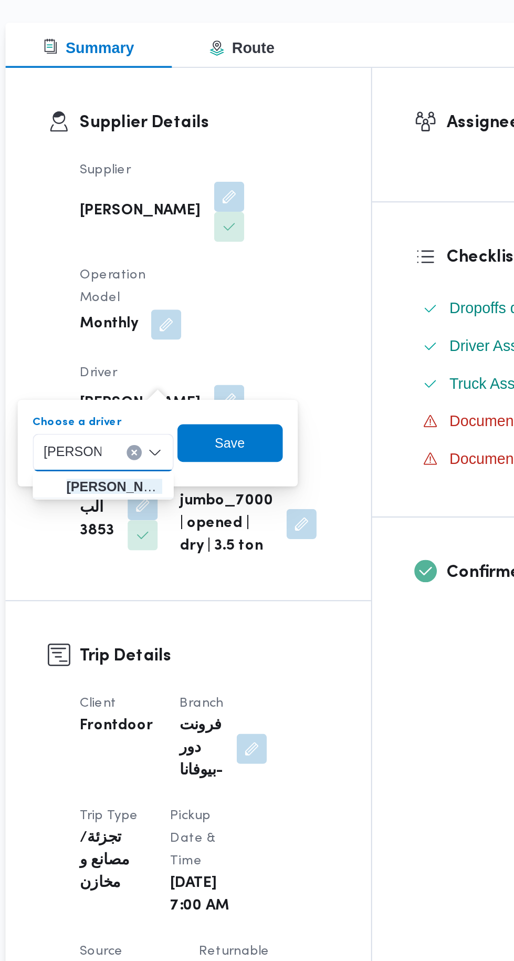
type input "محمد عيد"
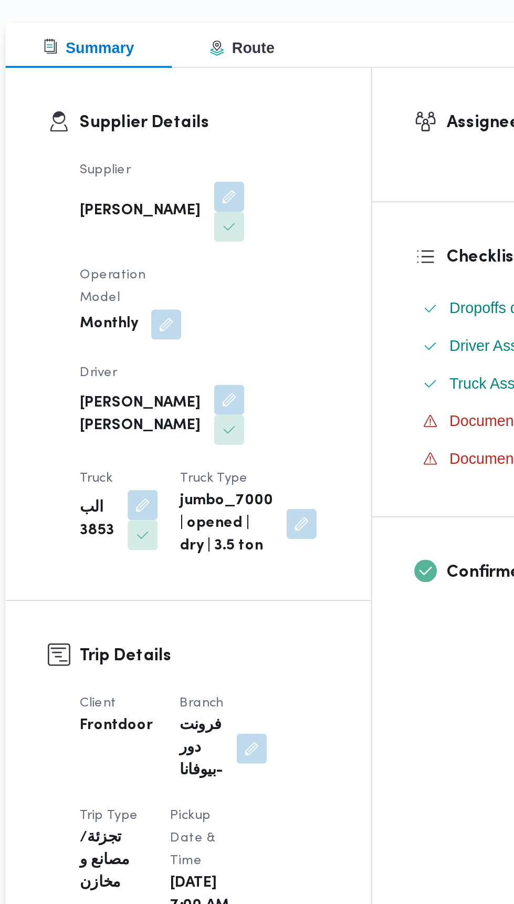
click at [168, 433] on div at bounding box center [166, 341] width 13 height 250
click at [253, 369] on button "button" at bounding box center [261, 377] width 17 height 17
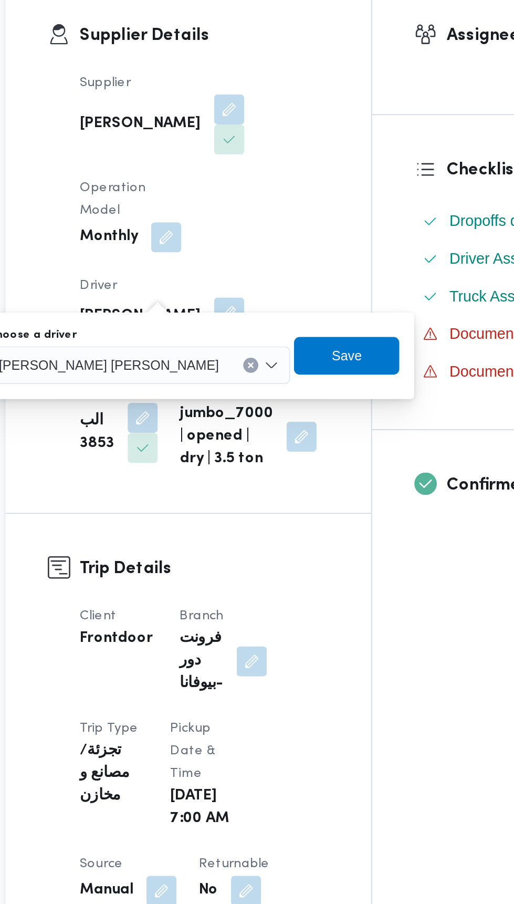
click at [210, 407] on span "محمد محروس عاشور ابراهيم" at bounding box center [194, 407] width 123 height 12
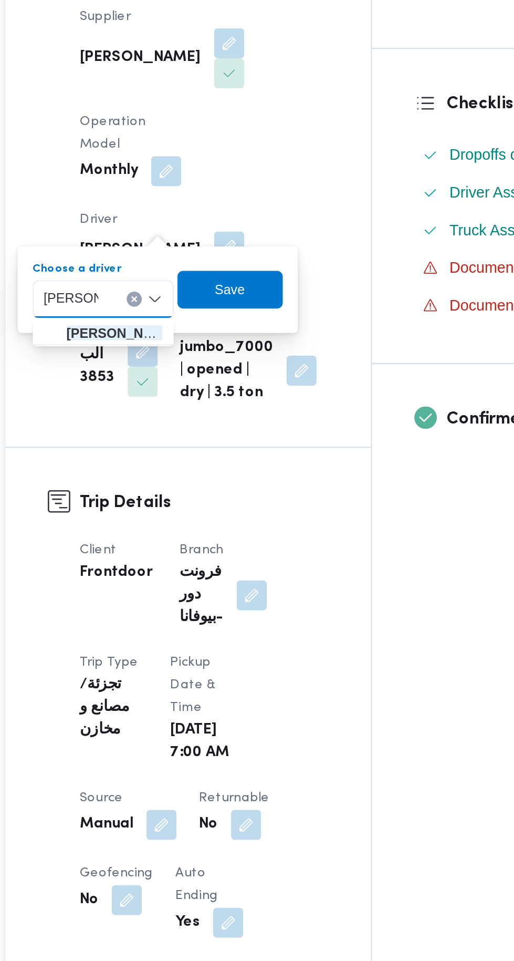
type input "محمد عيد"
click at [212, 426] on mark "محمد عيد" at bounding box center [201, 426] width 61 height 8
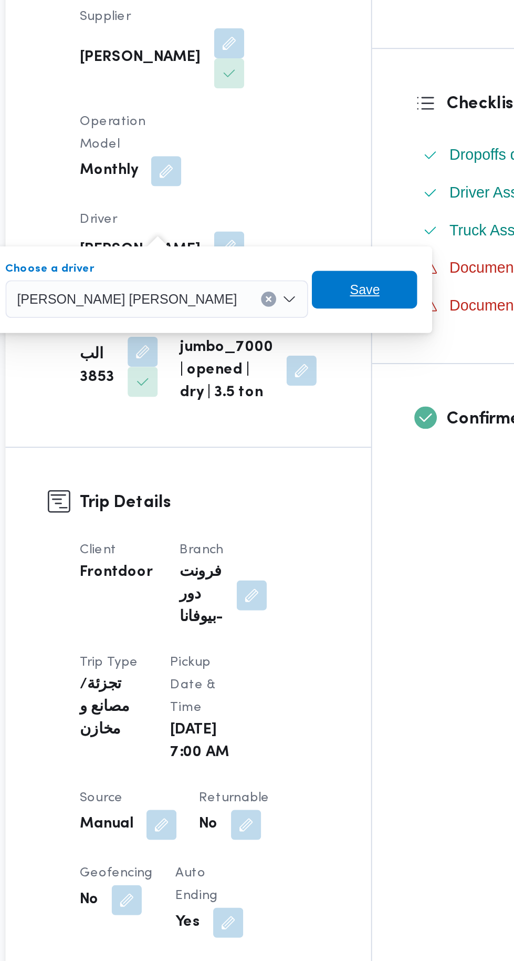
click at [308, 410] on span "Save" at bounding box center [337, 401] width 59 height 21
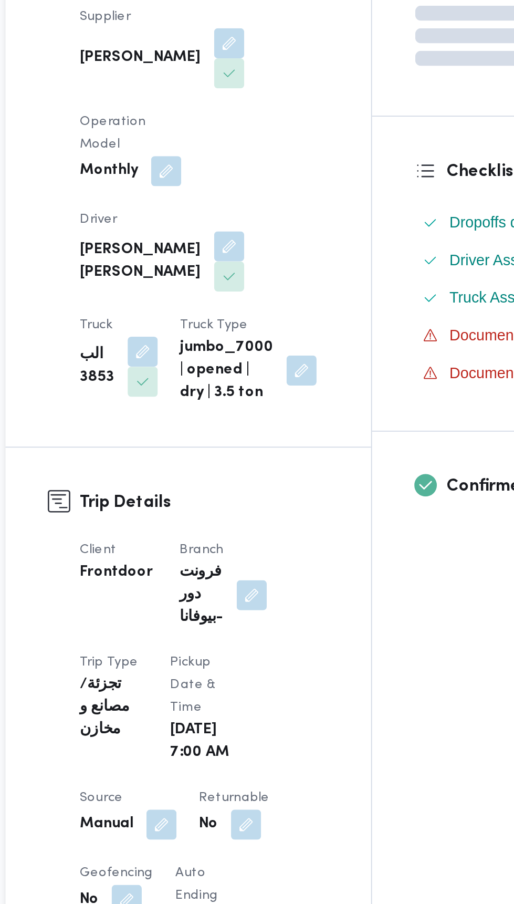
click at [222, 428] on button "button" at bounding box center [213, 436] width 17 height 17
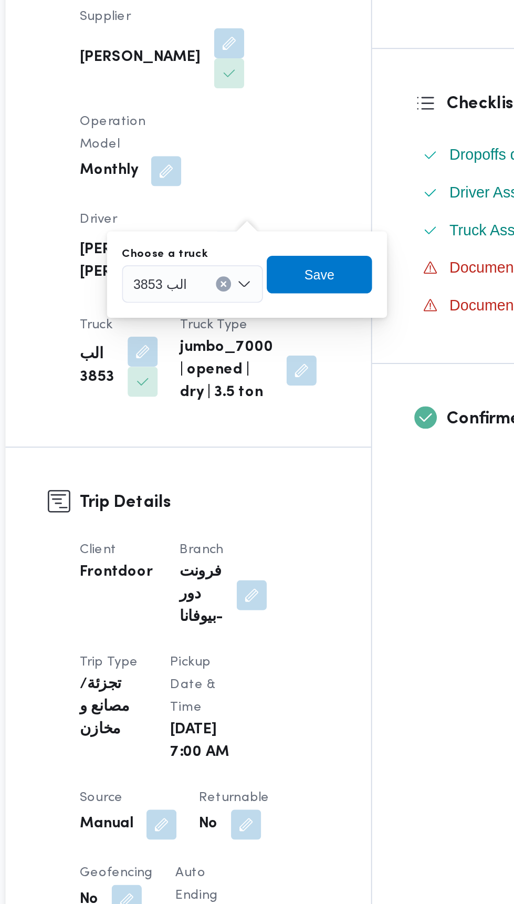
click at [254, 404] on div "الب 3853" at bounding box center [241, 398] width 79 height 21
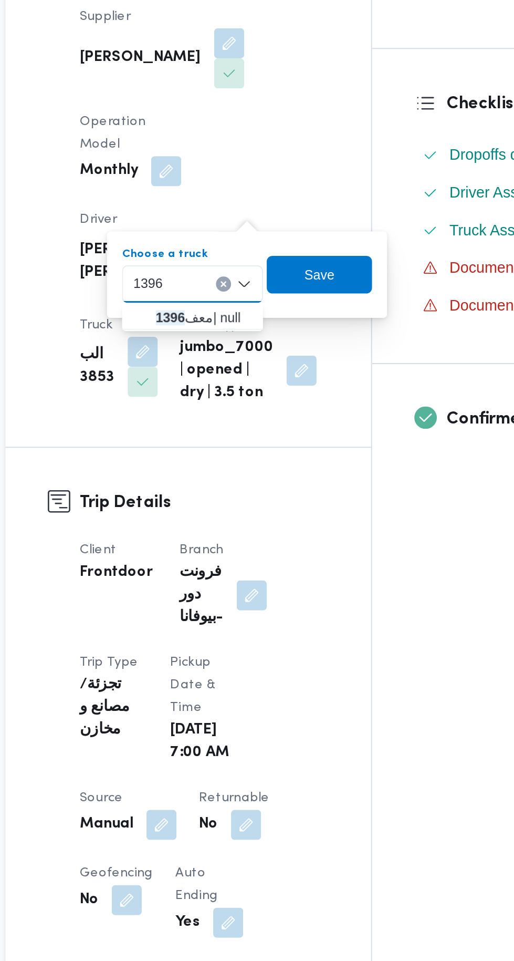
type input "1396"
click at [257, 417] on span "معف 1396 | null" at bounding box center [248, 417] width 54 height 13
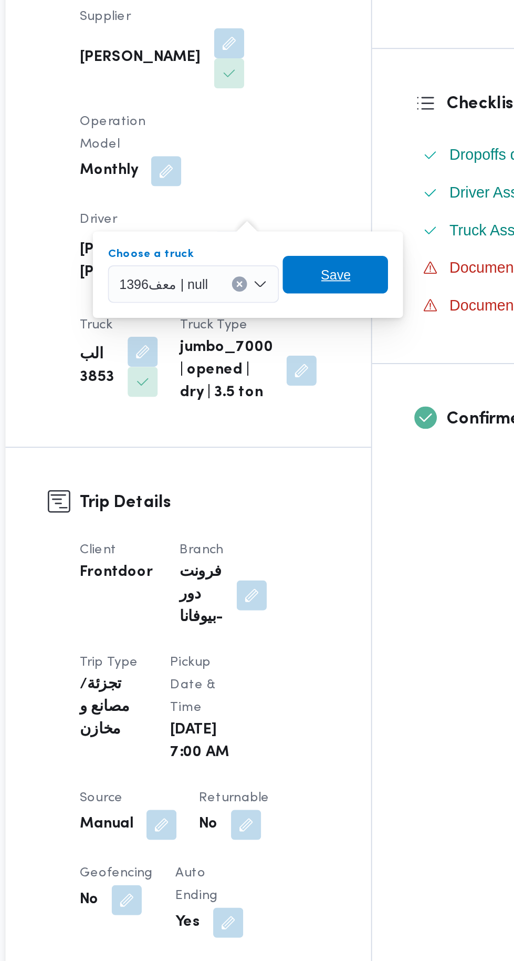
click at [331, 389] on span "Save" at bounding box center [321, 393] width 59 height 21
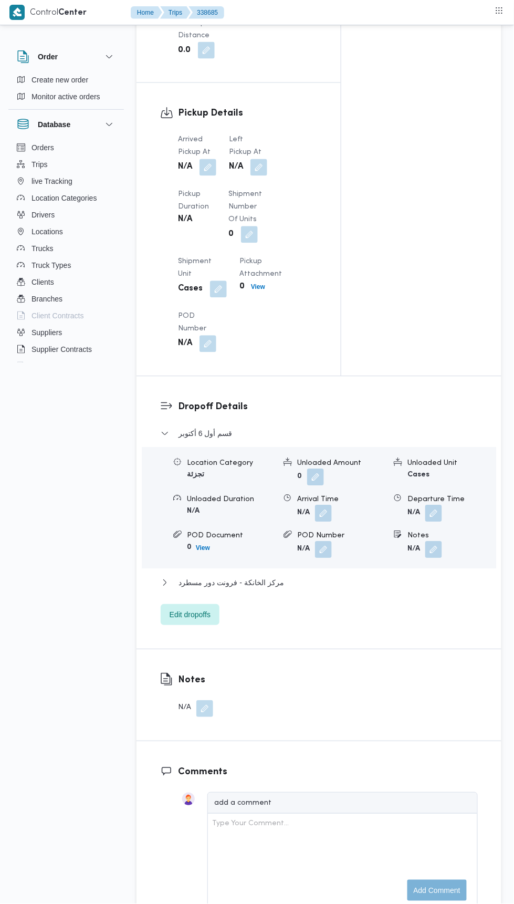
scroll to position [1067, 0]
click at [210, 159] on button "button" at bounding box center [208, 167] width 17 height 17
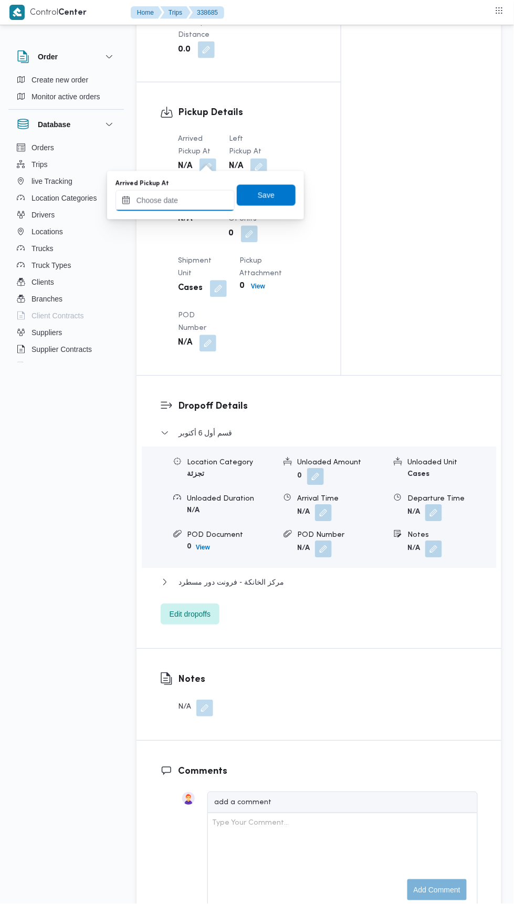
click at [200, 200] on input "Arrived Pickup At" at bounding box center [175, 200] width 119 height 21
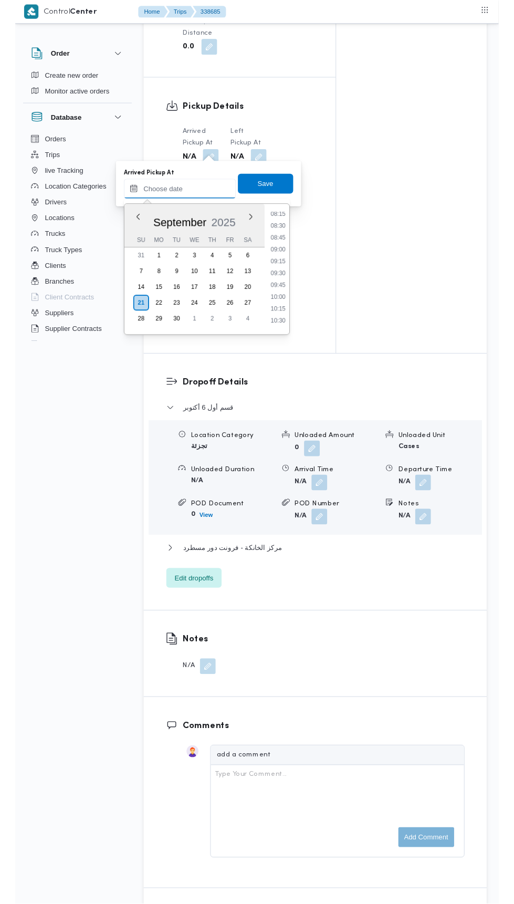
scroll to position [419, 0]
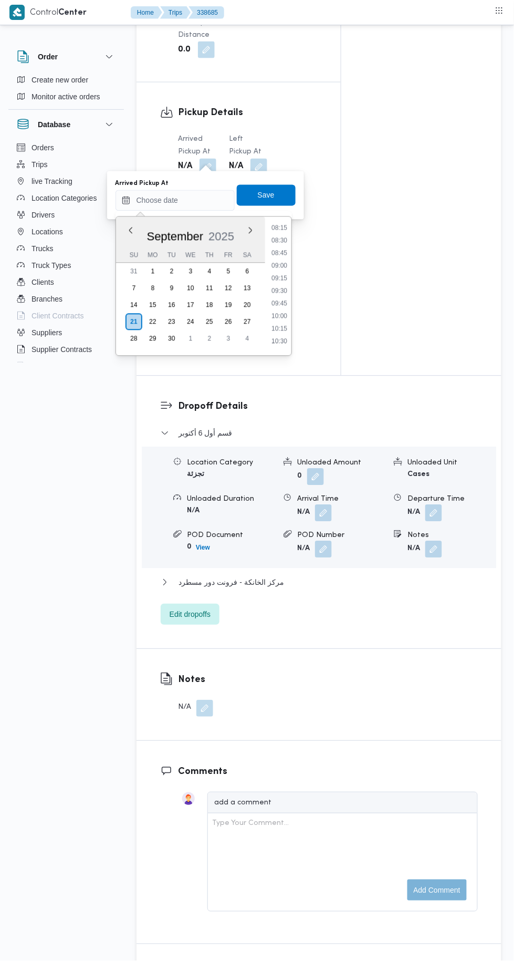
click at [282, 240] on li "08:30" at bounding box center [279, 240] width 24 height 11
type input "21/09/2025 08:30"
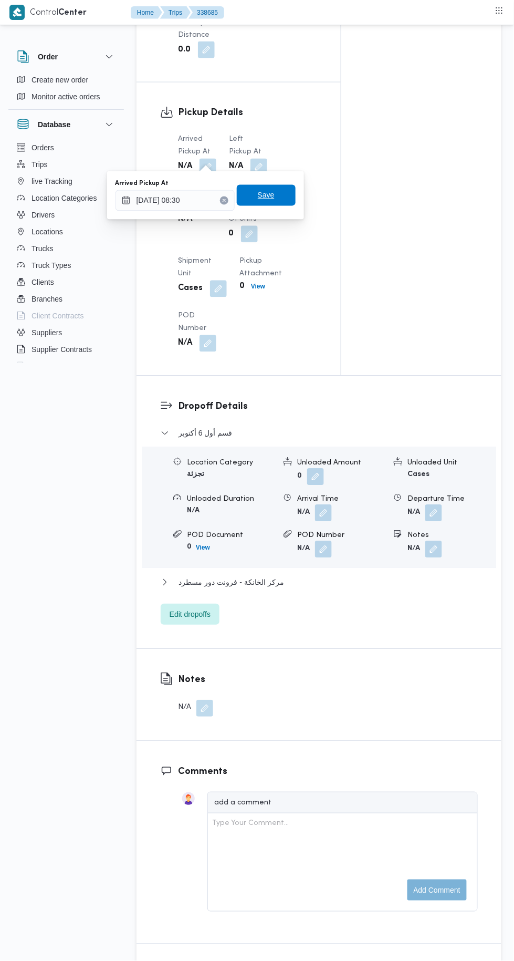
click at [267, 195] on span "Save" at bounding box center [266, 195] width 17 height 13
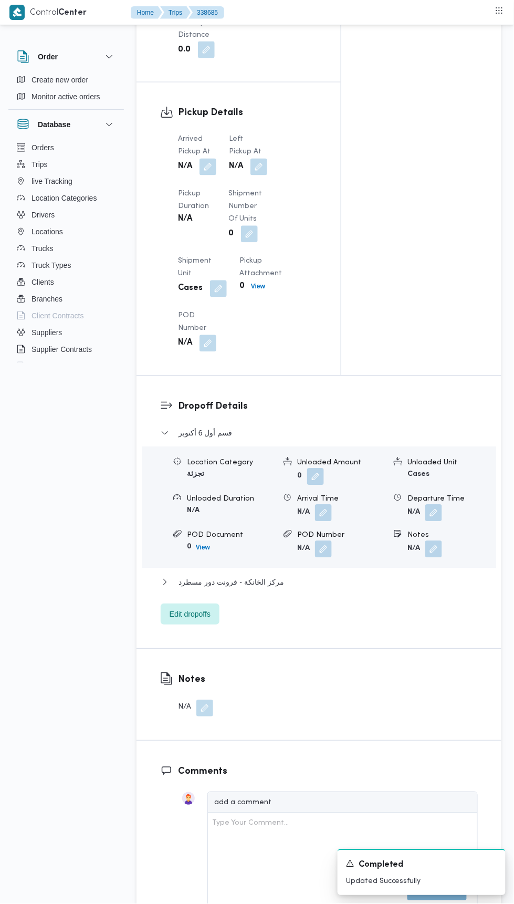
click at [254, 161] on button "button" at bounding box center [259, 167] width 17 height 17
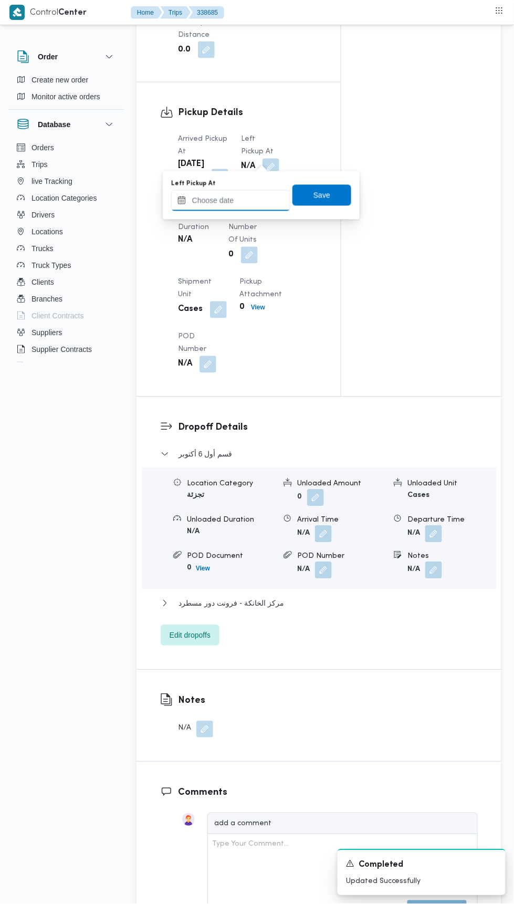
click at [248, 196] on input "Left Pickup At" at bounding box center [230, 200] width 119 height 21
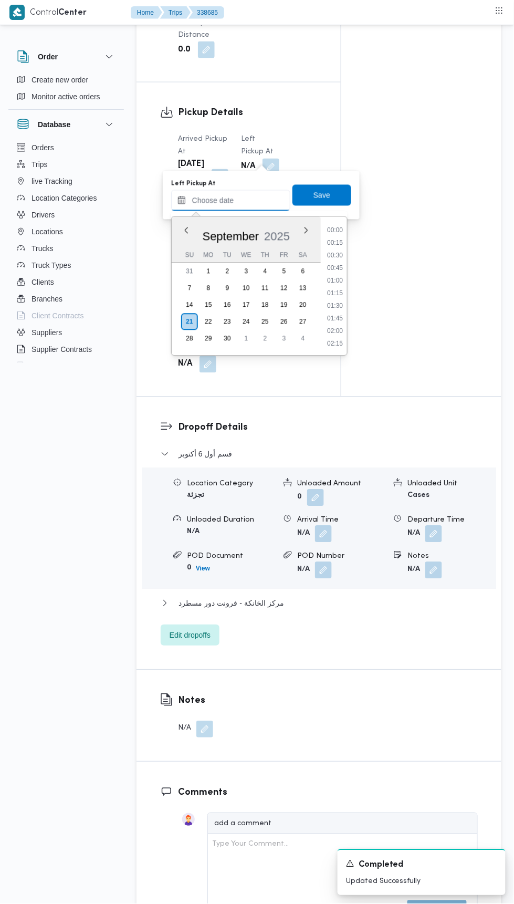
scroll to position [503, 0]
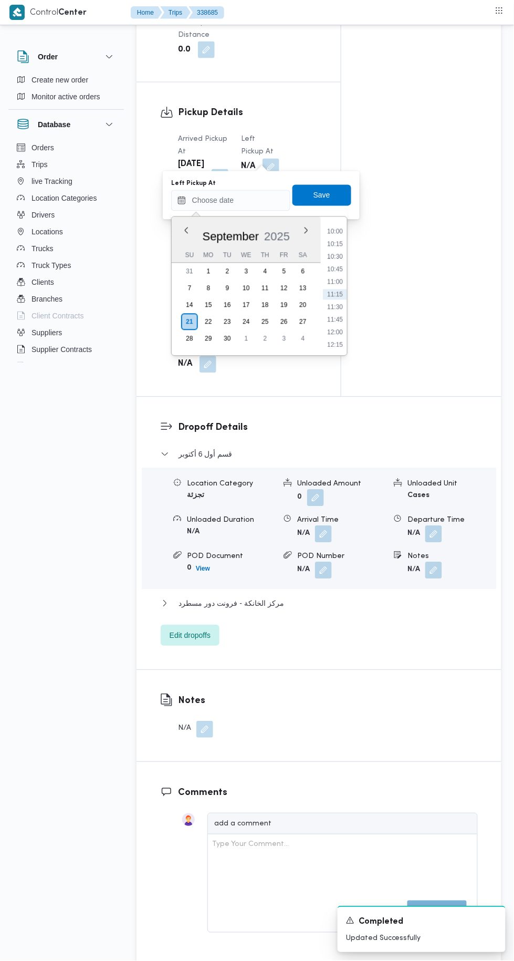
click at [338, 243] on li "10:15" at bounding box center [335, 244] width 24 height 11
type input "21/09/2025 10:15"
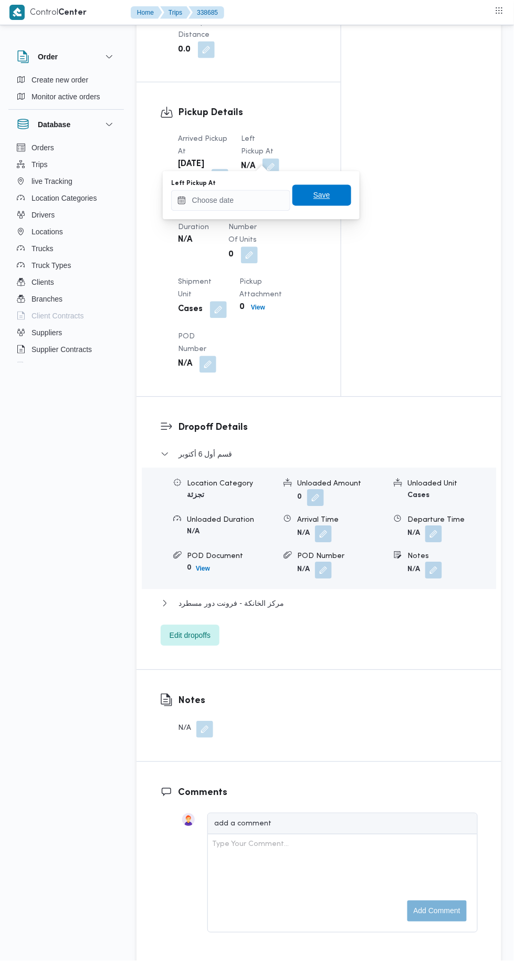
click at [339, 193] on span "Save" at bounding box center [322, 195] width 59 height 21
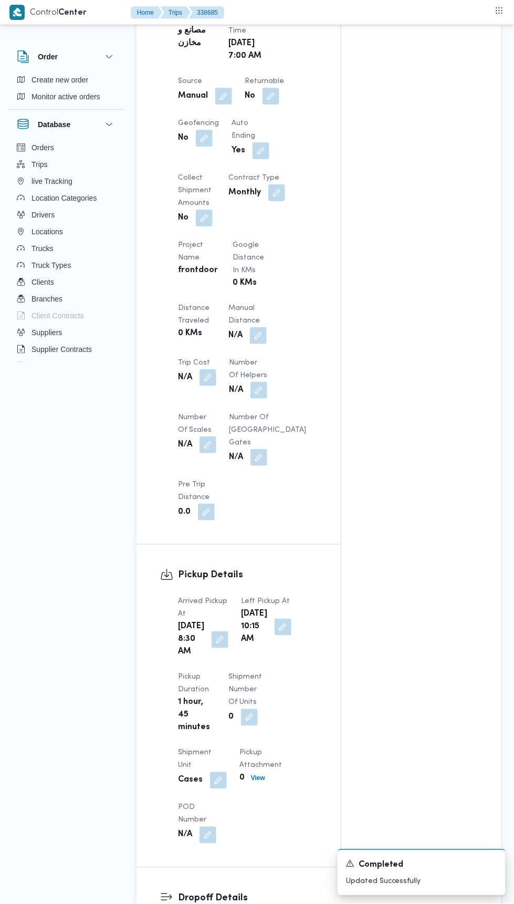
scroll to position [0, 0]
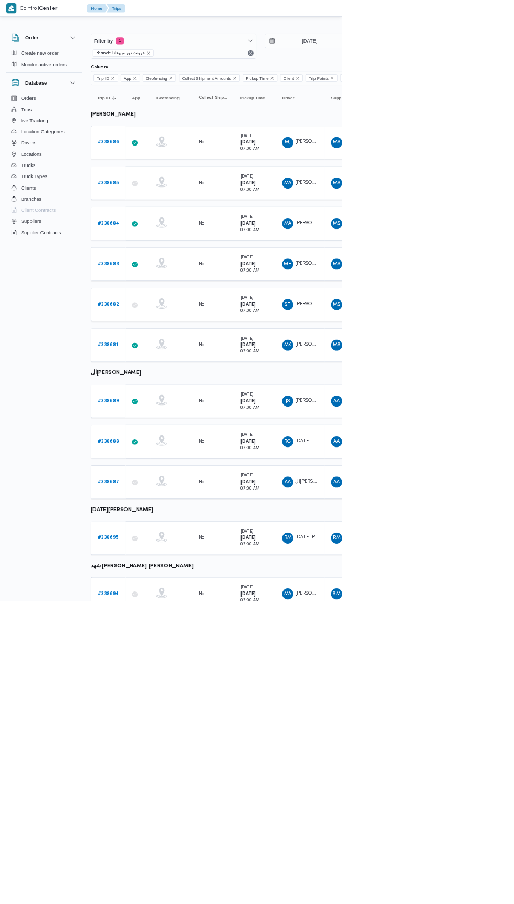
click at [455, 273] on span "محمد عيد ابوالعلا جاد" at bounding box center [505, 274] width 122 height 7
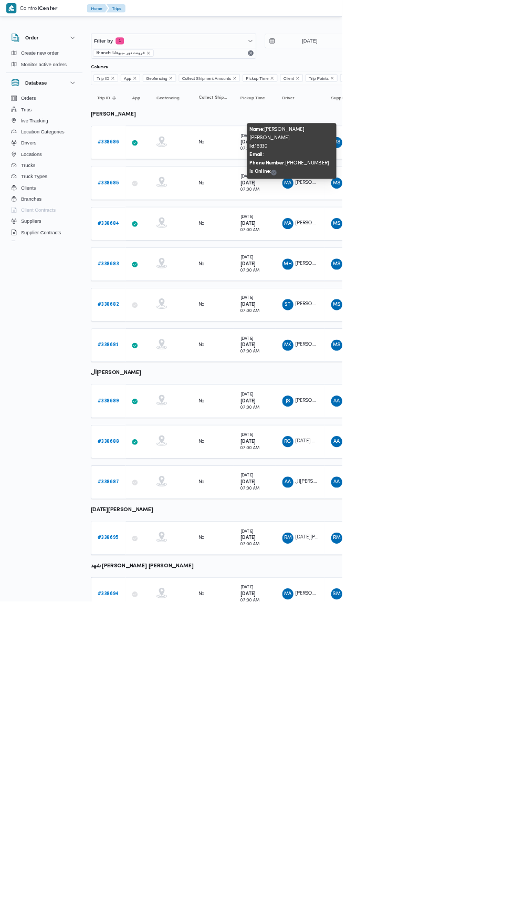
click at [173, 333] on b "# 338684" at bounding box center [163, 336] width 33 height 7
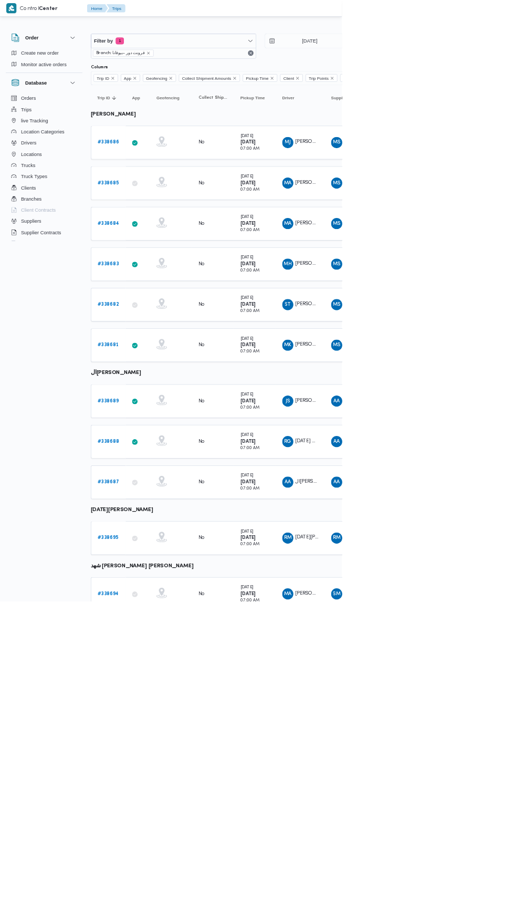
click at [169, 393] on b "# 338683" at bounding box center [163, 396] width 32 height 7
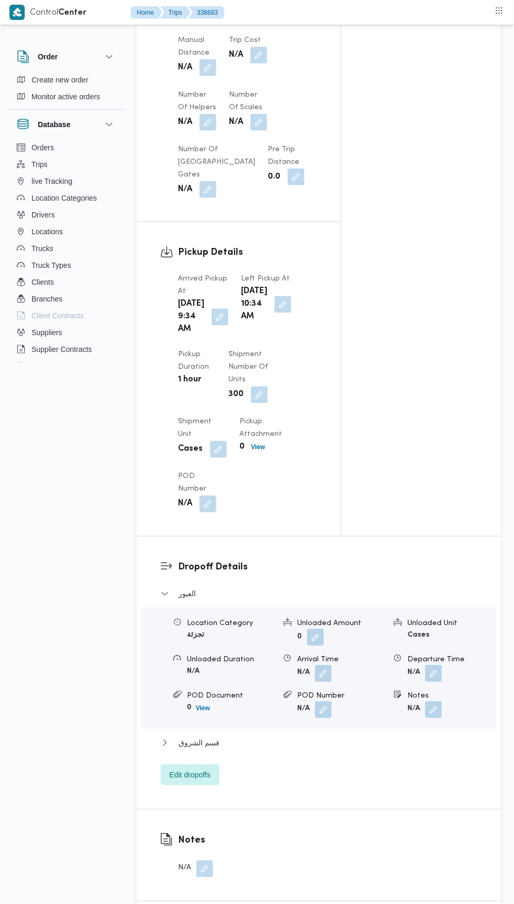
scroll to position [969, 0]
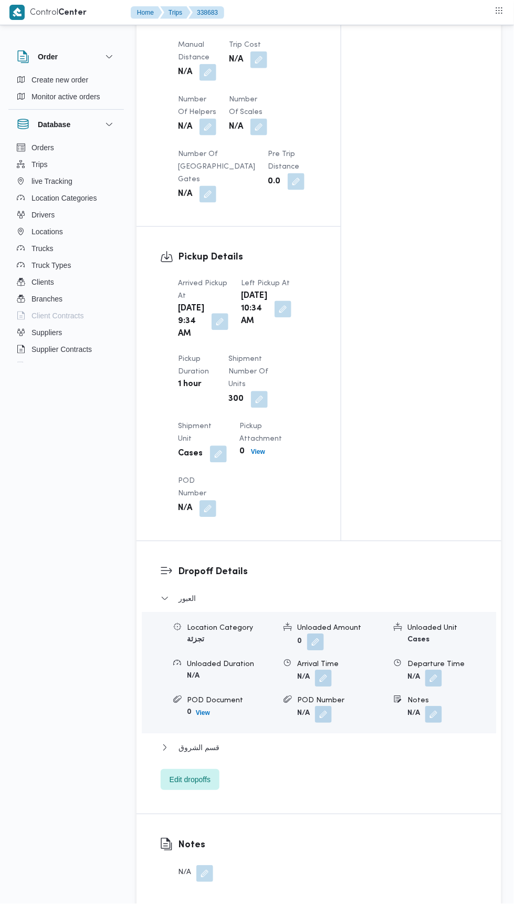
click at [216, 328] on button "button" at bounding box center [220, 322] width 17 height 17
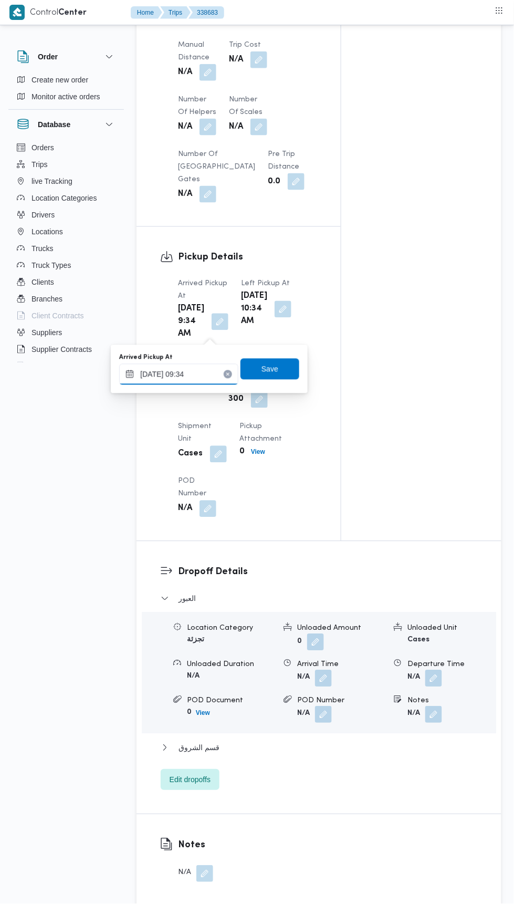
click at [200, 376] on input "21/09/2025 09:34" at bounding box center [178, 374] width 119 height 21
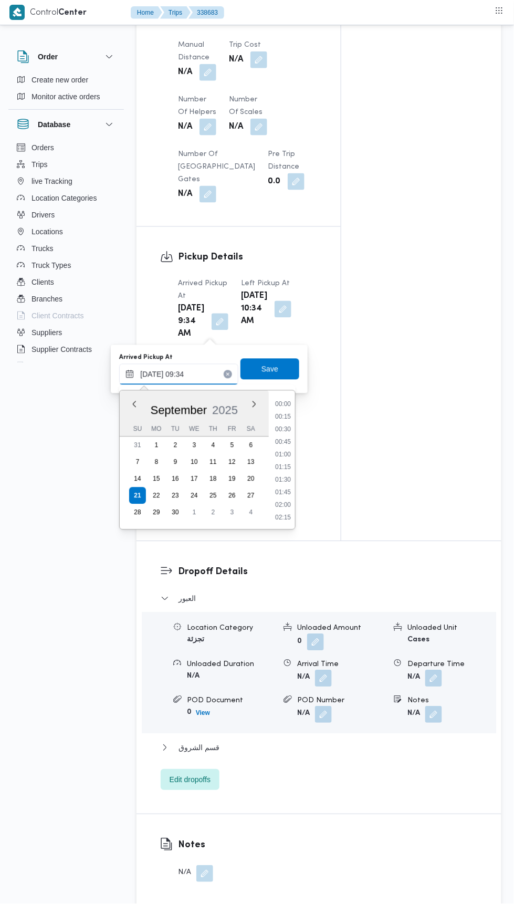
scroll to position [415, 0]
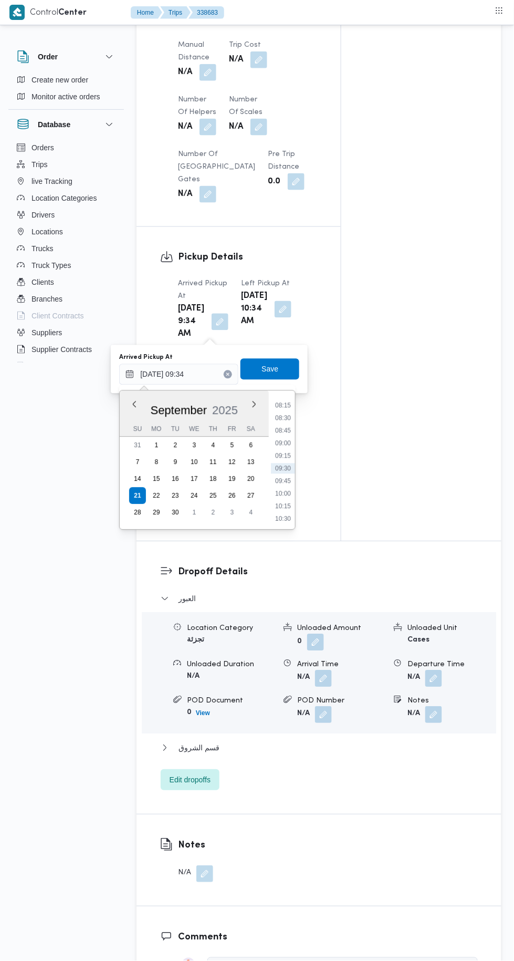
click at [285, 428] on li "08:45" at bounding box center [283, 431] width 24 height 11
type input "21/09/2025 08:45"
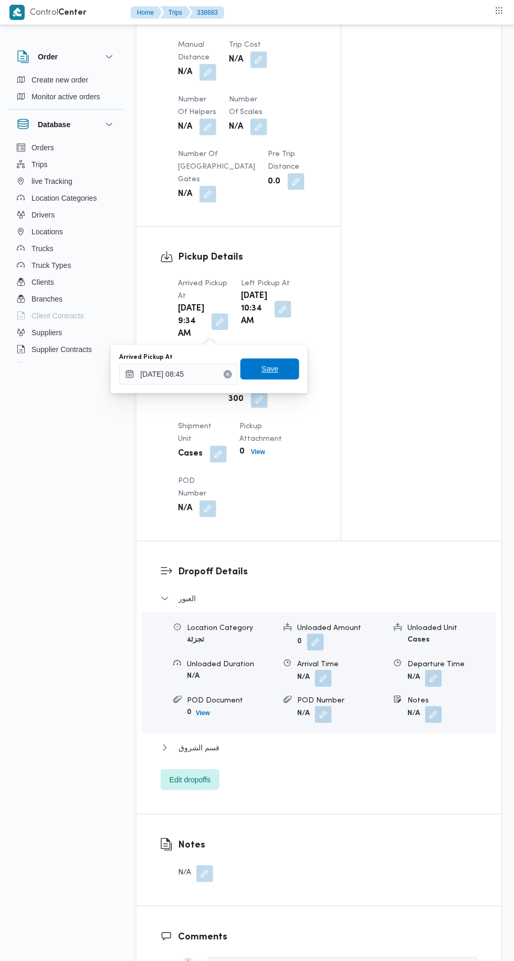
click at [281, 368] on span "Save" at bounding box center [270, 369] width 59 height 21
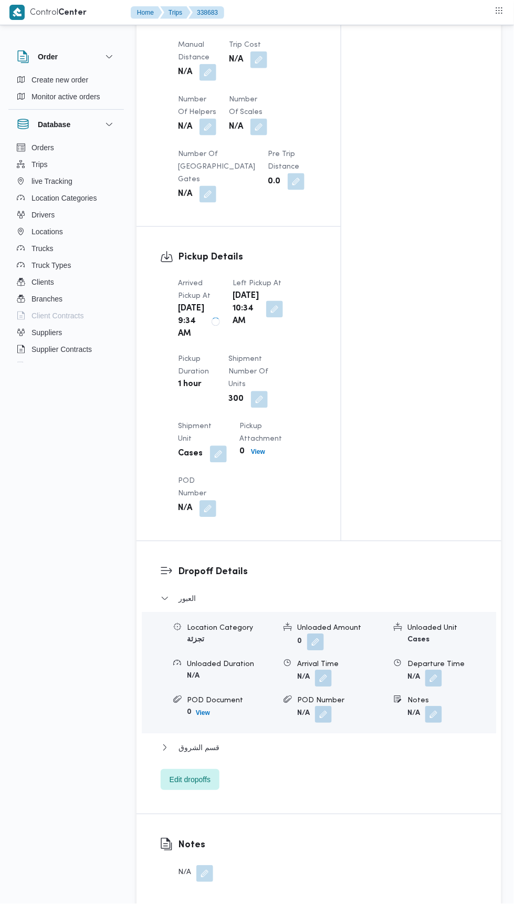
click at [268, 318] on button "button" at bounding box center [274, 309] width 17 height 17
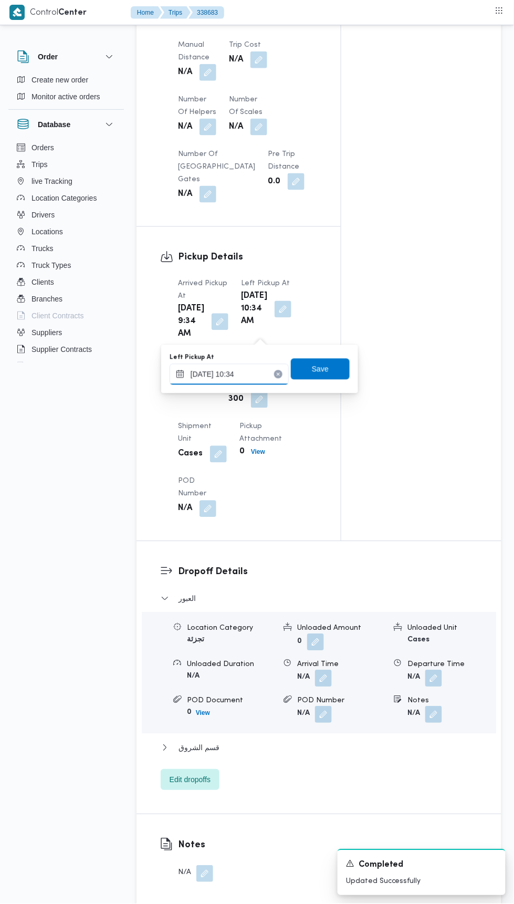
click at [251, 370] on input "21/09/2025 10:34" at bounding box center [229, 374] width 119 height 21
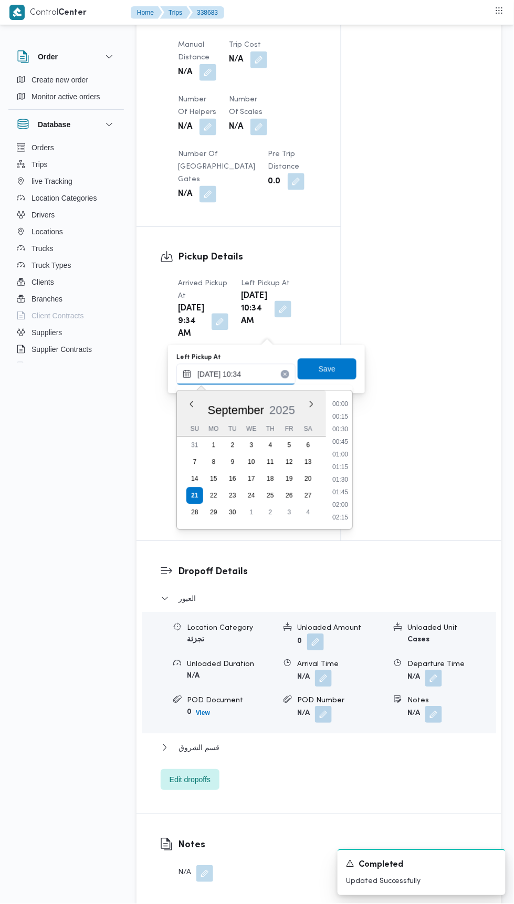
scroll to position [465, 0]
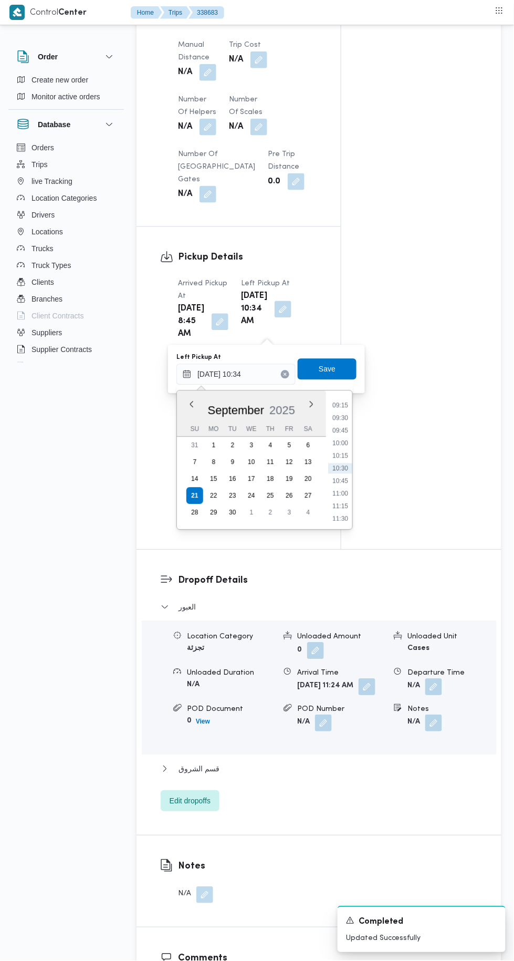
click at [342, 442] on li "10:00" at bounding box center [340, 443] width 24 height 11
type input "21/09/2025 10:00"
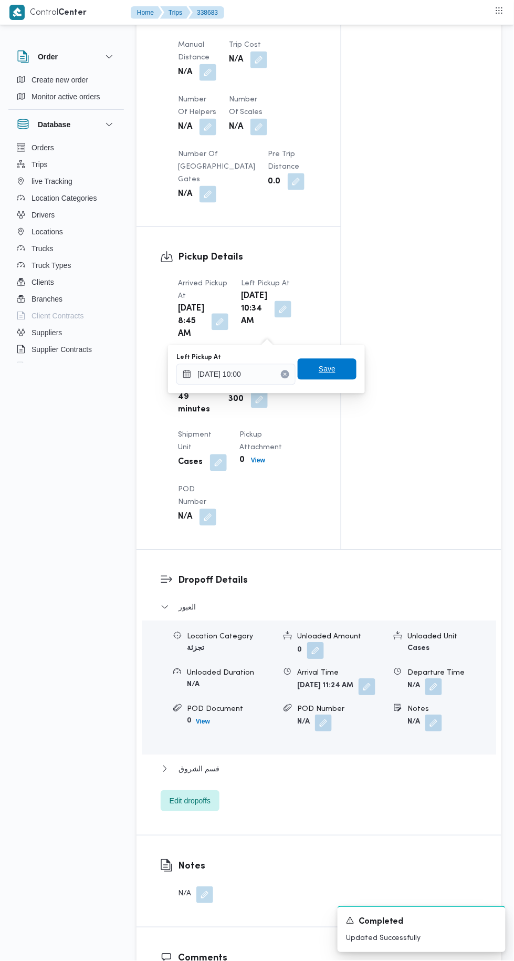
click at [335, 372] on span "Save" at bounding box center [327, 369] width 17 height 13
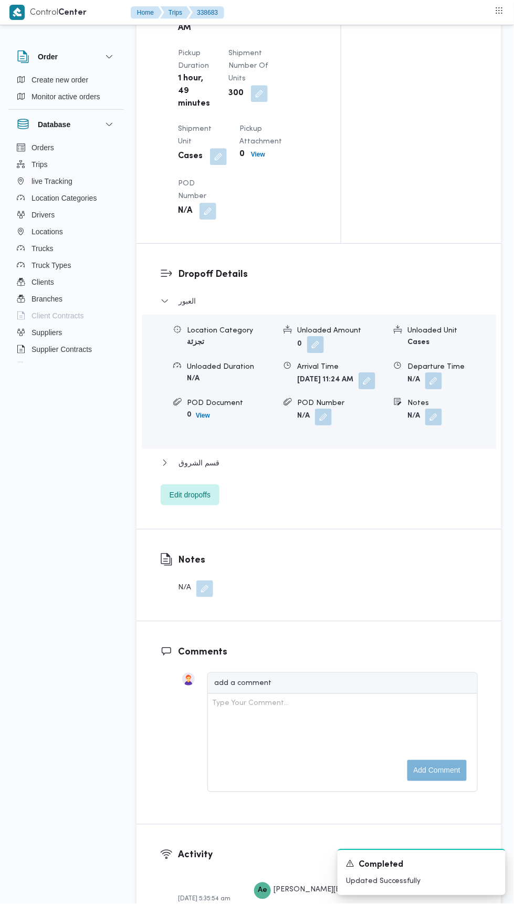
scroll to position [1282, 0]
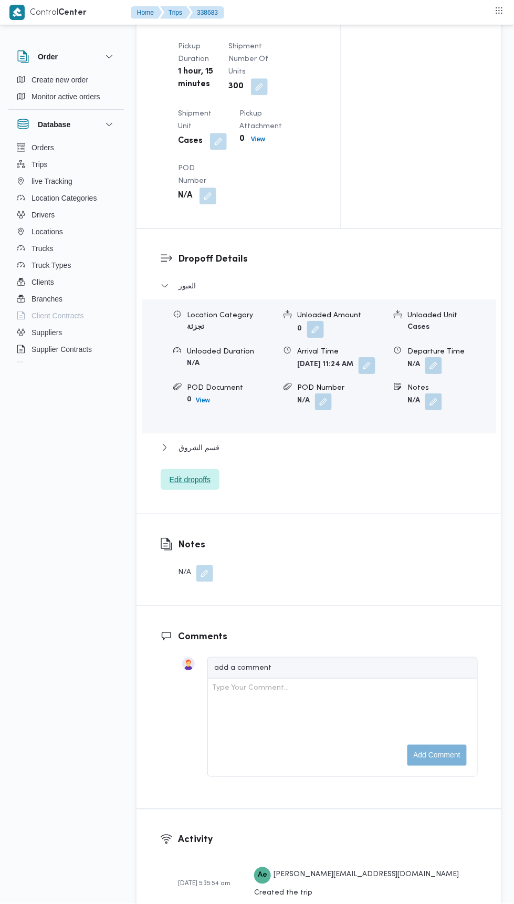
click at [211, 486] on span "Edit dropoffs" at bounding box center [190, 479] width 41 height 13
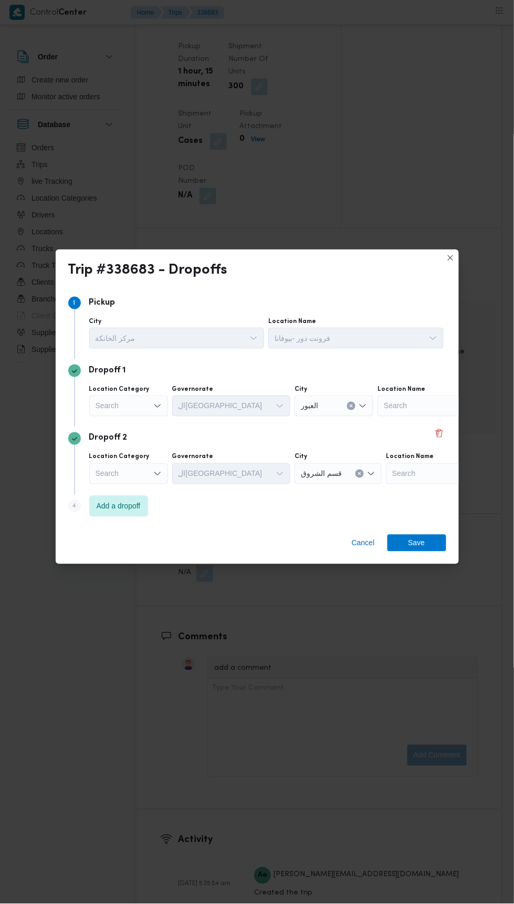
click at [400, 208] on div "Trip #338683 - Dropoffs Step 1 1 Pickup City مركز الخانكة Location Name فرونت د…" at bounding box center [257, 452] width 514 height 904
click at [452, 264] on button "Closes this modal window" at bounding box center [450, 258] width 13 height 13
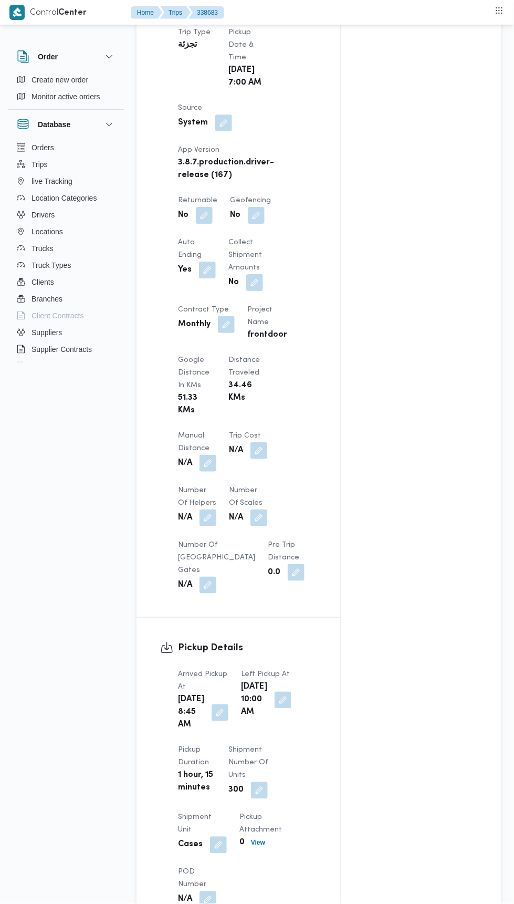
scroll to position [588, 0]
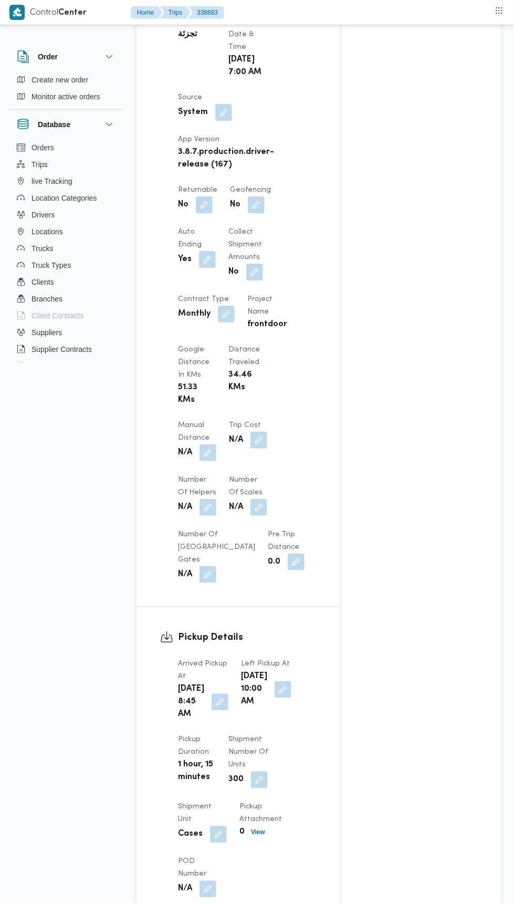
click at [207, 196] on button "button" at bounding box center [204, 204] width 17 height 17
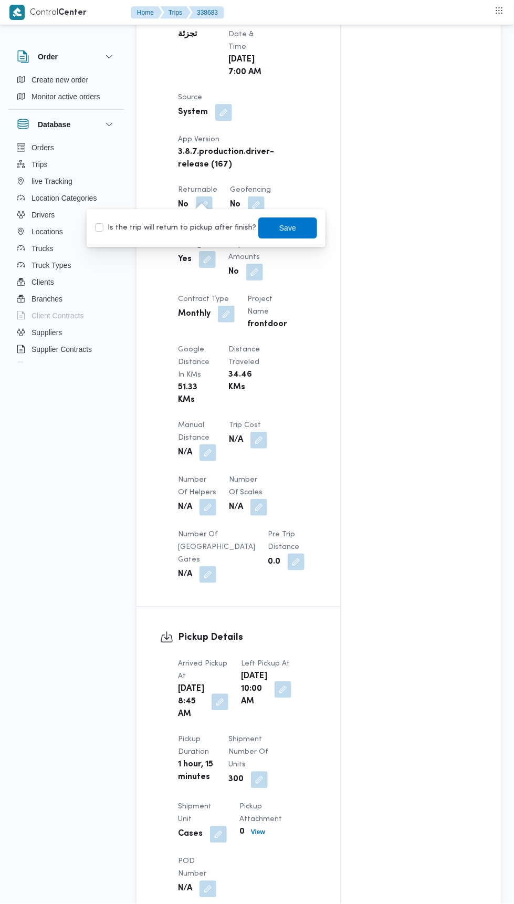
click at [207, 232] on label "Is the trip will return to pickup after finish?" at bounding box center [175, 228] width 161 height 13
checkbox input "true"
click at [286, 219] on span "Save" at bounding box center [287, 227] width 59 height 21
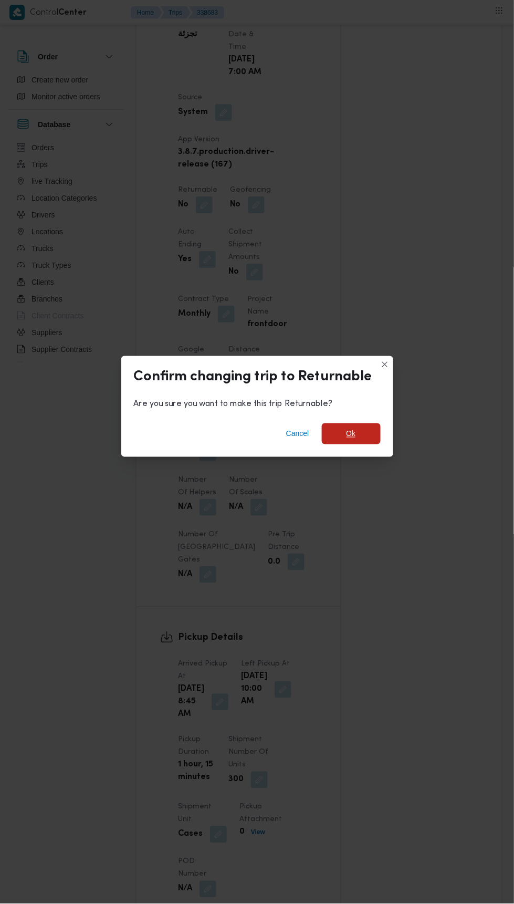
click at [338, 423] on span "Ok" at bounding box center [351, 433] width 59 height 21
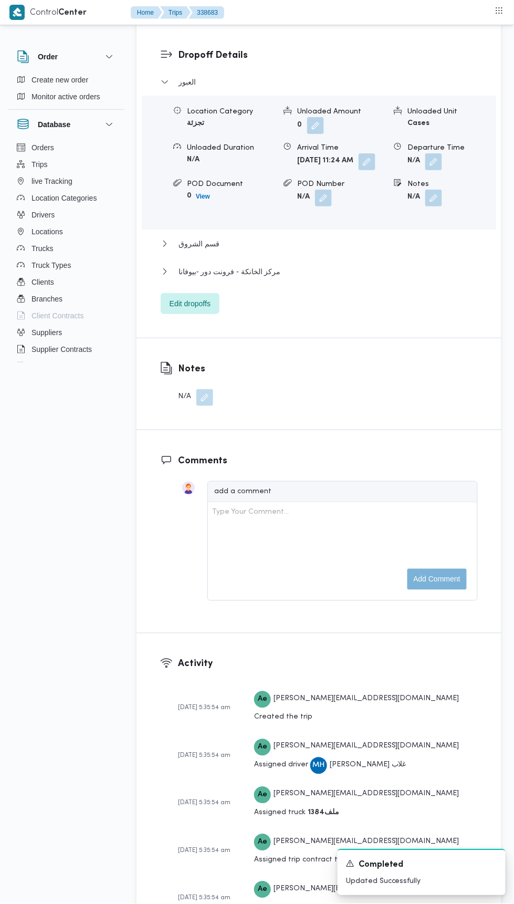
scroll to position [1514, 0]
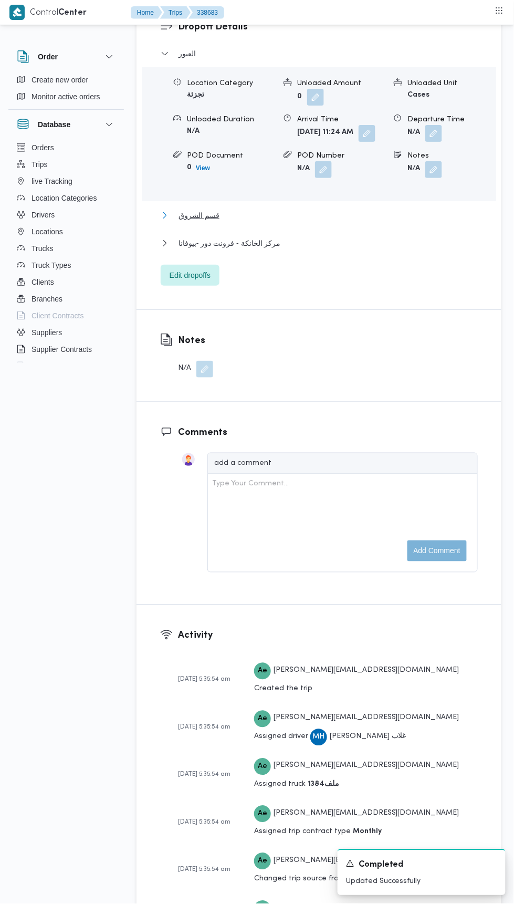
click at [359, 222] on button "قسم الشروق" at bounding box center [319, 215] width 317 height 13
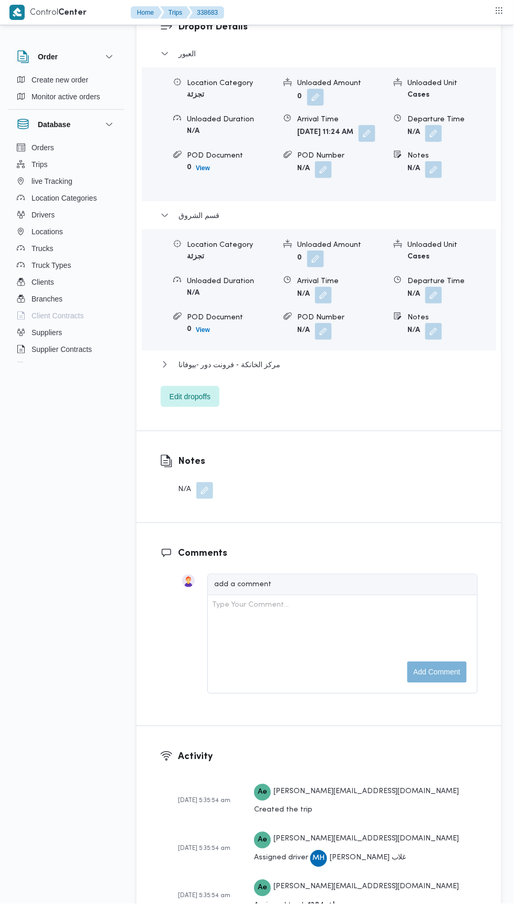
click at [437, 340] on button "button" at bounding box center [434, 331] width 17 height 17
click at [389, 407] on input "Notes" at bounding box center [382, 407] width 105 height 21
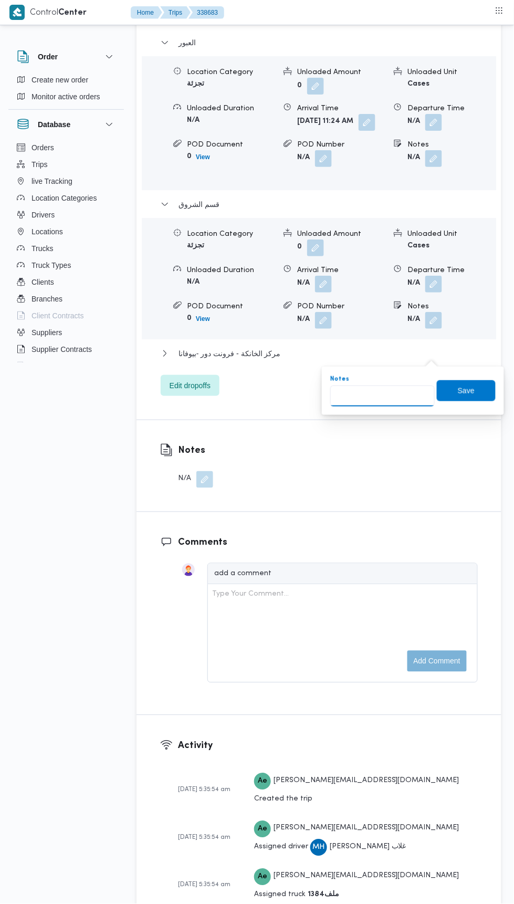
scroll to position [1580, 0]
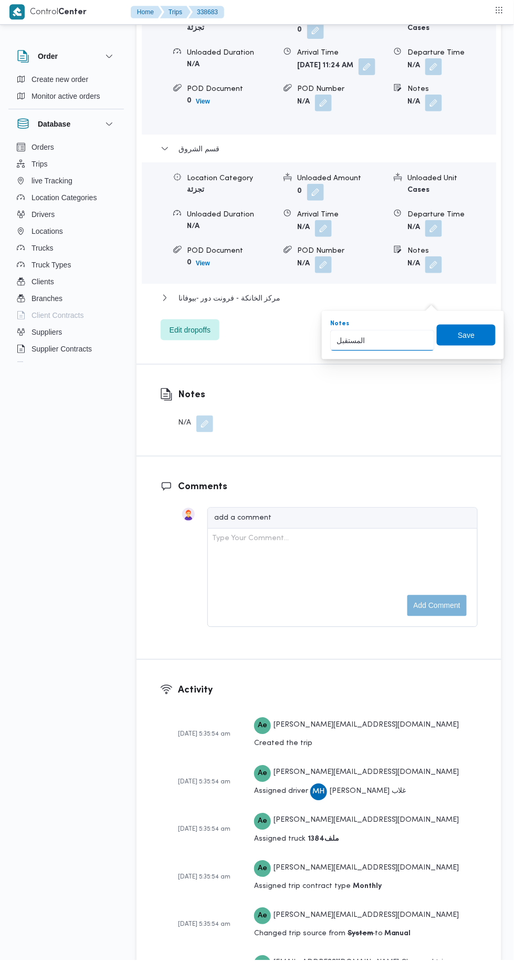
type input "المستقبل"
click at [468, 335] on span "Save" at bounding box center [466, 335] width 17 height 13
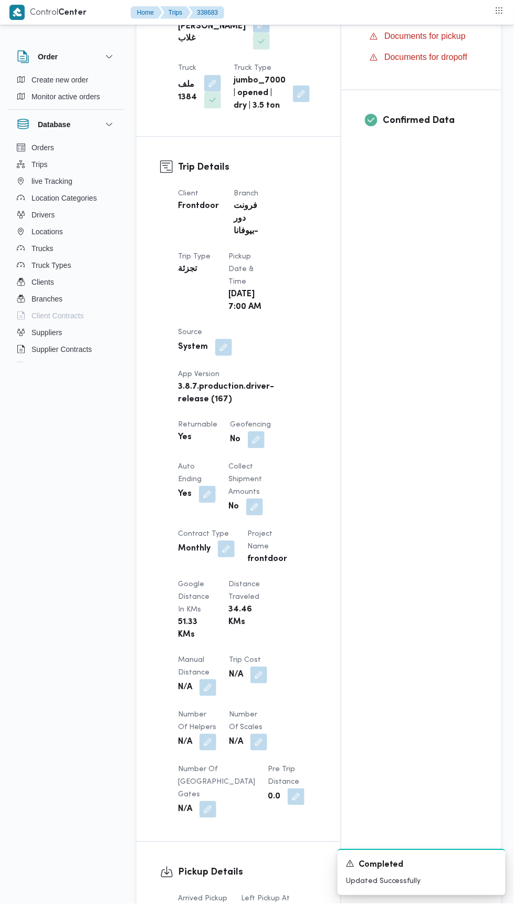
scroll to position [0, 0]
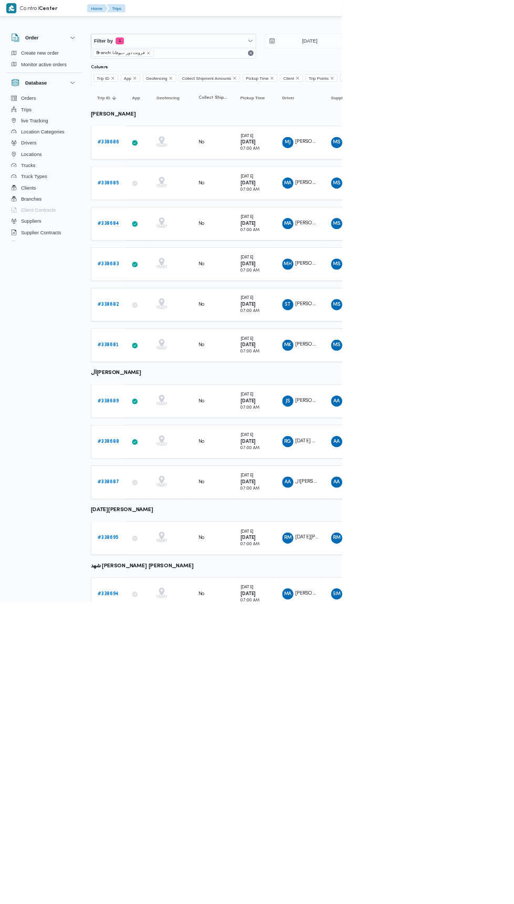
click at [169, 454] on b "# 338682" at bounding box center [163, 457] width 32 height 7
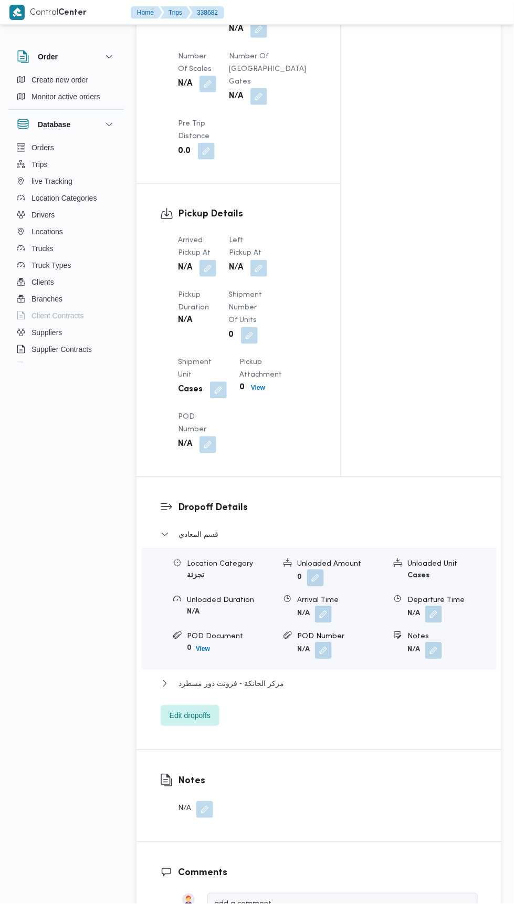
scroll to position [967, 0]
click at [213, 259] on button "button" at bounding box center [208, 267] width 17 height 17
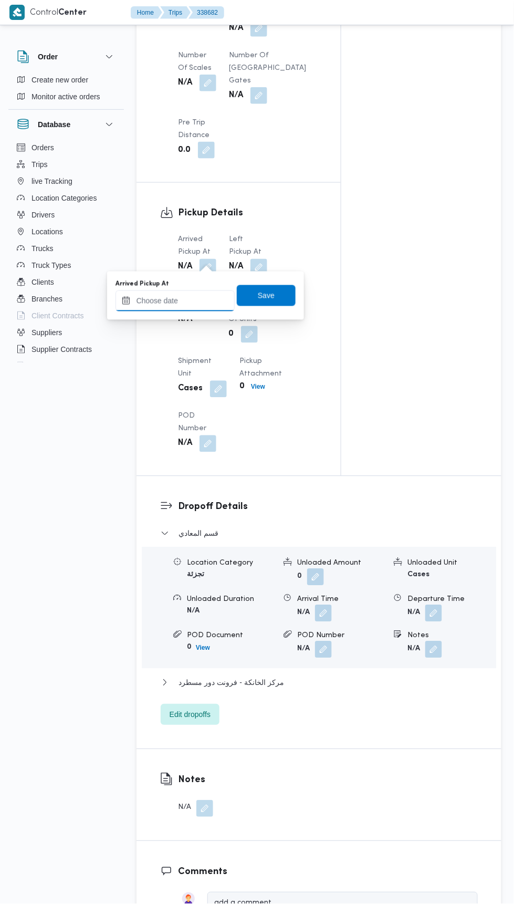
click at [206, 299] on input "Arrived Pickup At" at bounding box center [175, 301] width 119 height 21
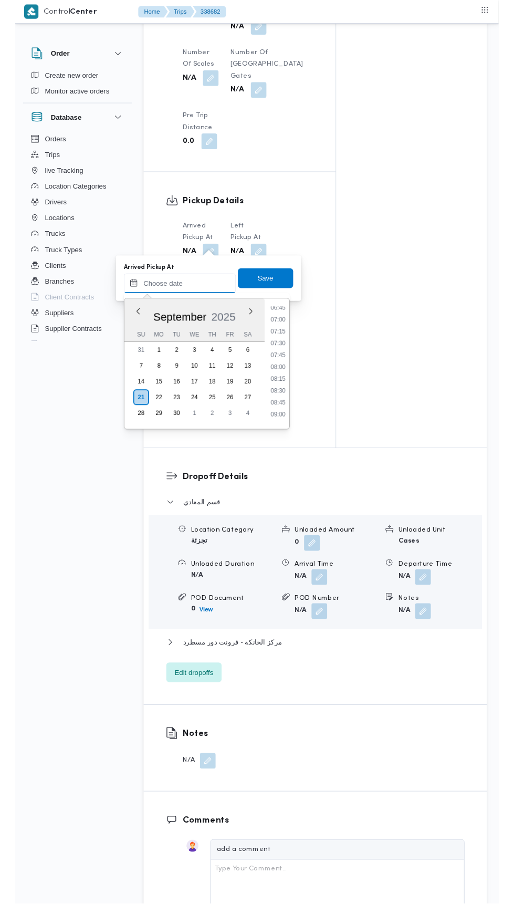
scroll to position [342, 0]
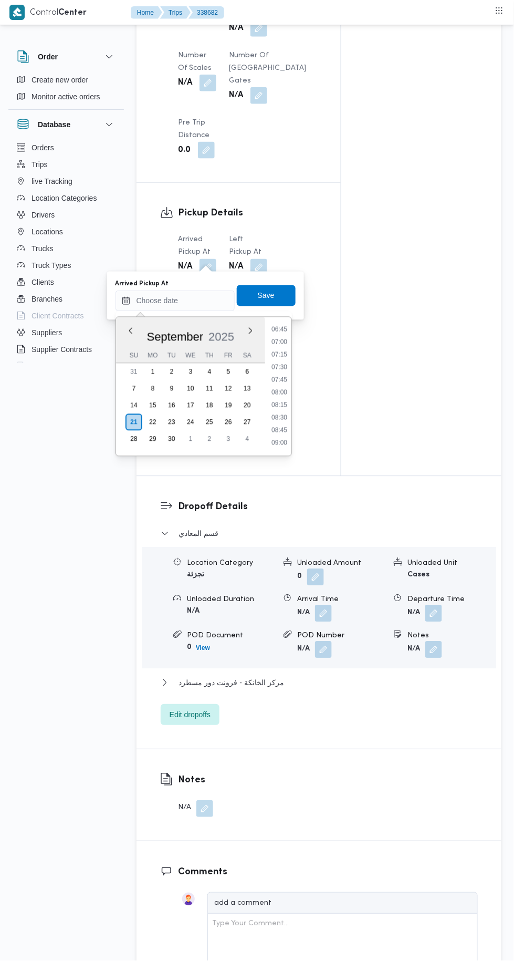
click at [281, 343] on li "07:00" at bounding box center [279, 342] width 24 height 11
type input "21/09/2025 07:00"
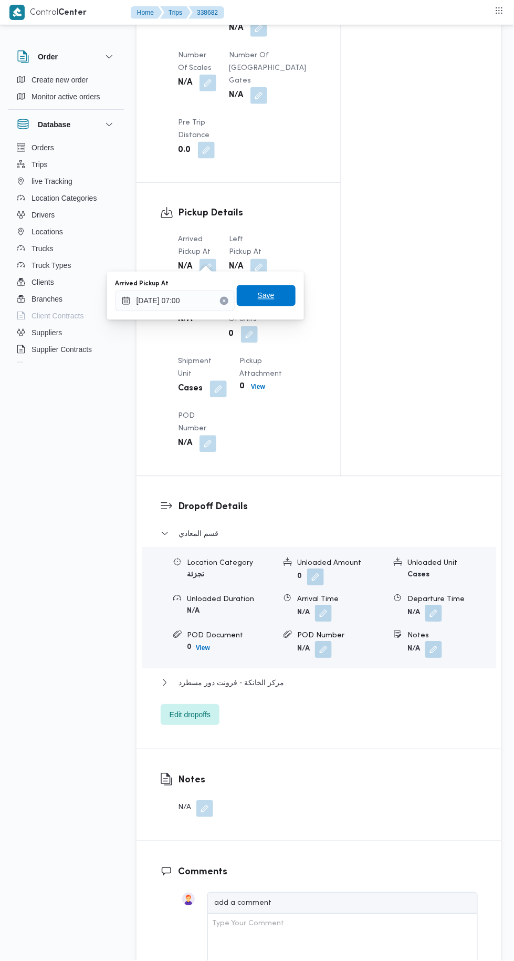
click at [282, 300] on span "Save" at bounding box center [266, 295] width 59 height 21
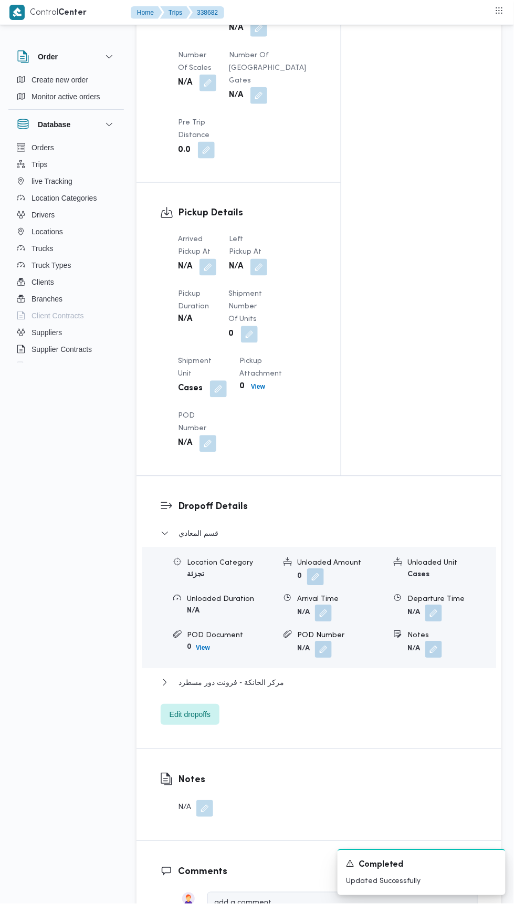
click at [260, 259] on button "button" at bounding box center [259, 267] width 17 height 17
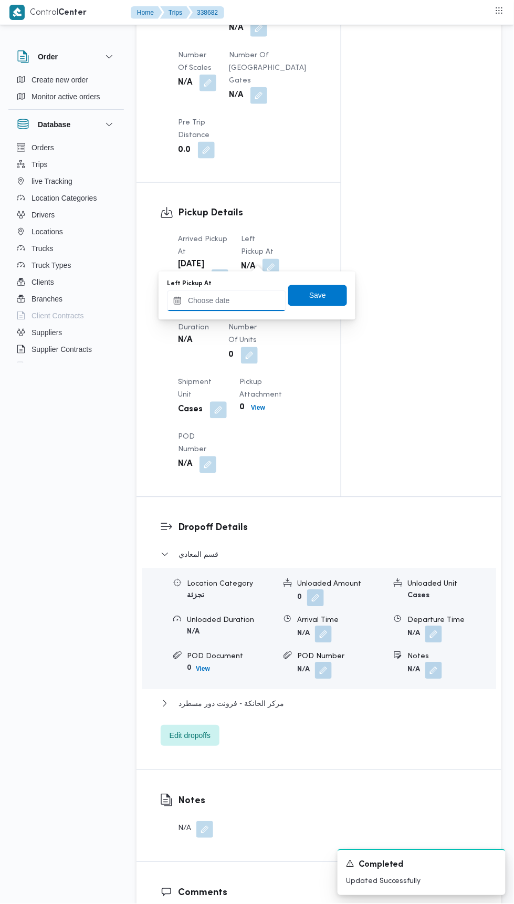
click at [256, 301] on input "Left Pickup At" at bounding box center [226, 301] width 119 height 21
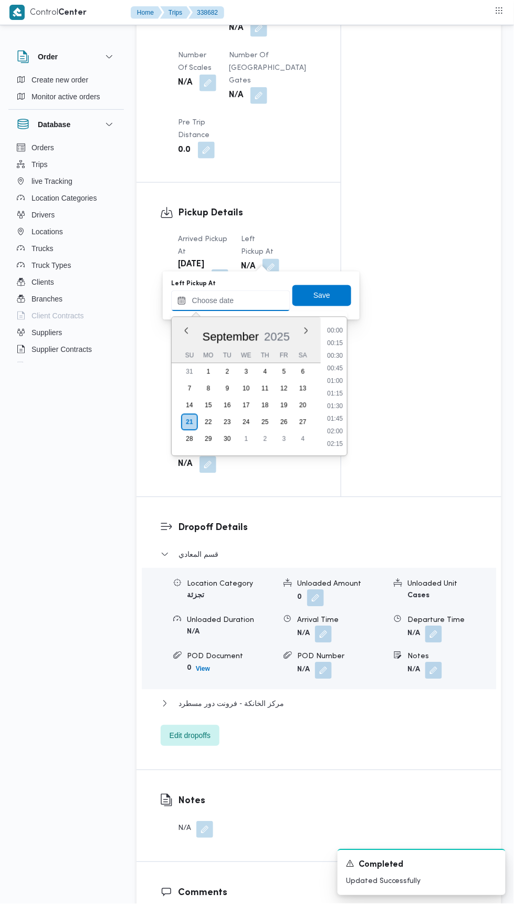
scroll to position [503, 0]
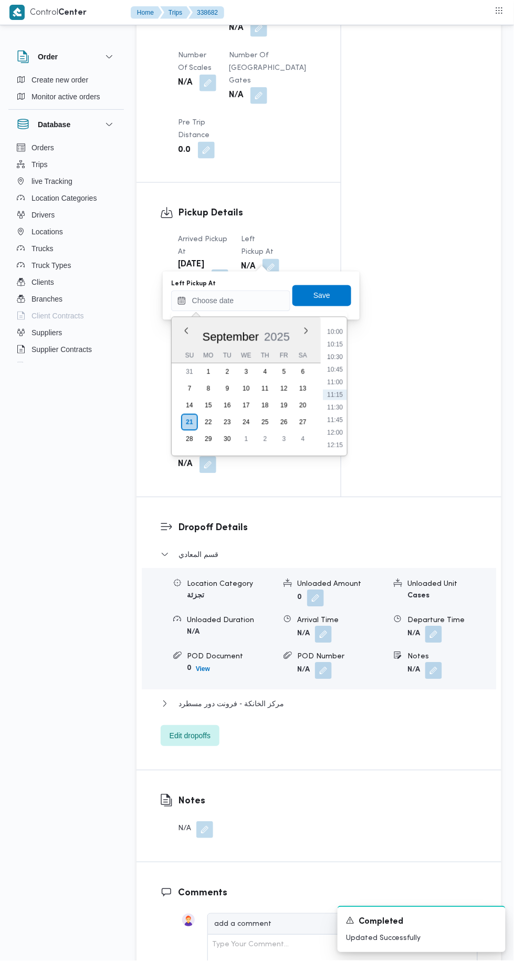
click at [336, 328] on li "10:00" at bounding box center [335, 332] width 24 height 11
type input "21/09/2025 10:00"
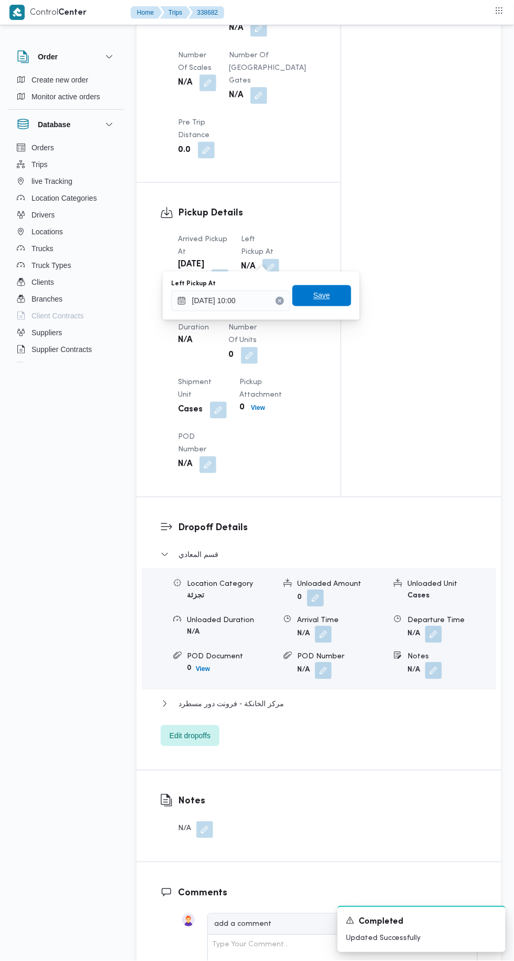
click at [330, 296] on span "Save" at bounding box center [322, 295] width 17 height 13
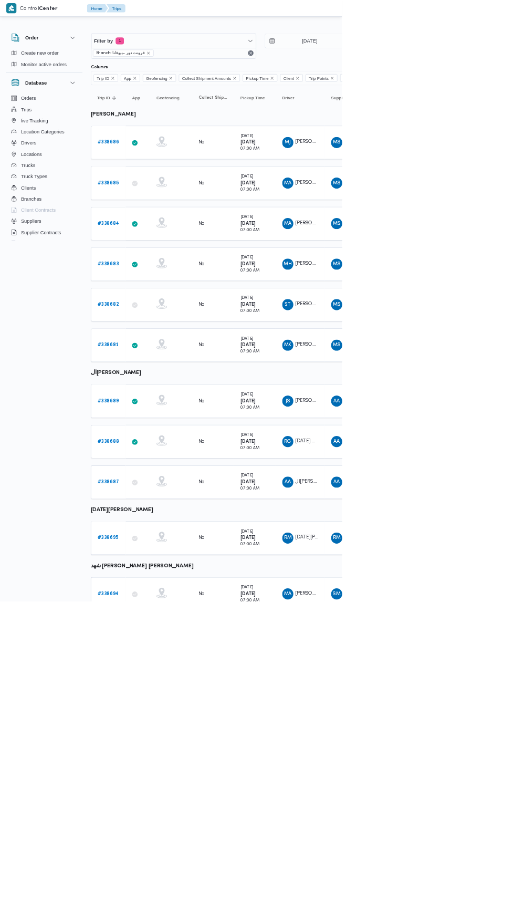
click at [168, 515] on b "# 338681" at bounding box center [163, 518] width 32 height 7
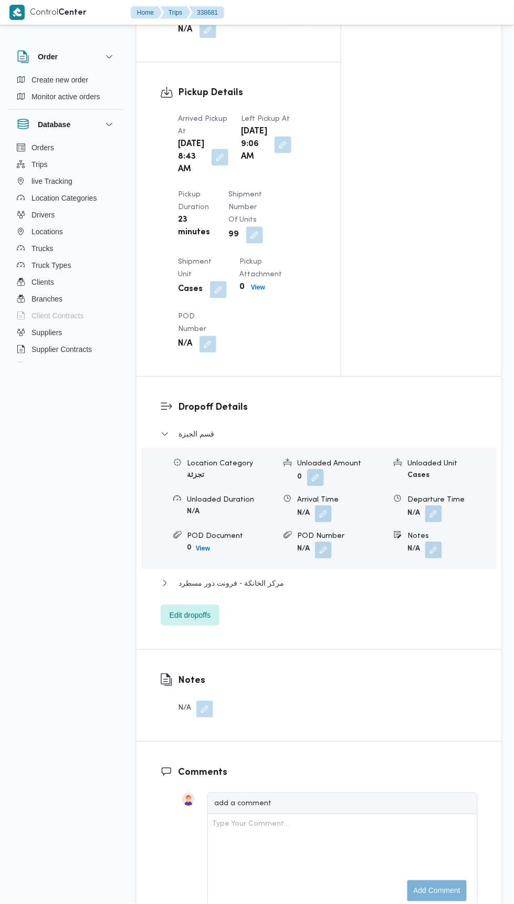
scroll to position [1135, 0]
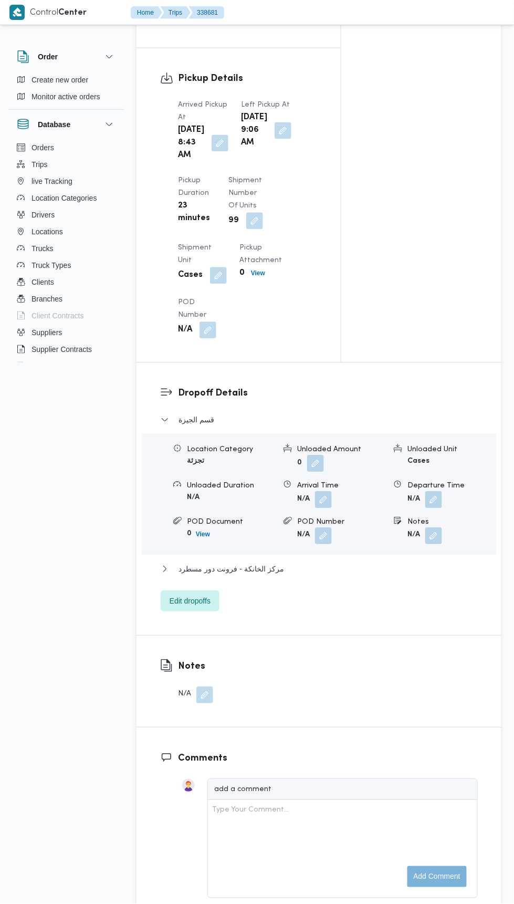
click at [213, 152] on button "button" at bounding box center [220, 143] width 17 height 17
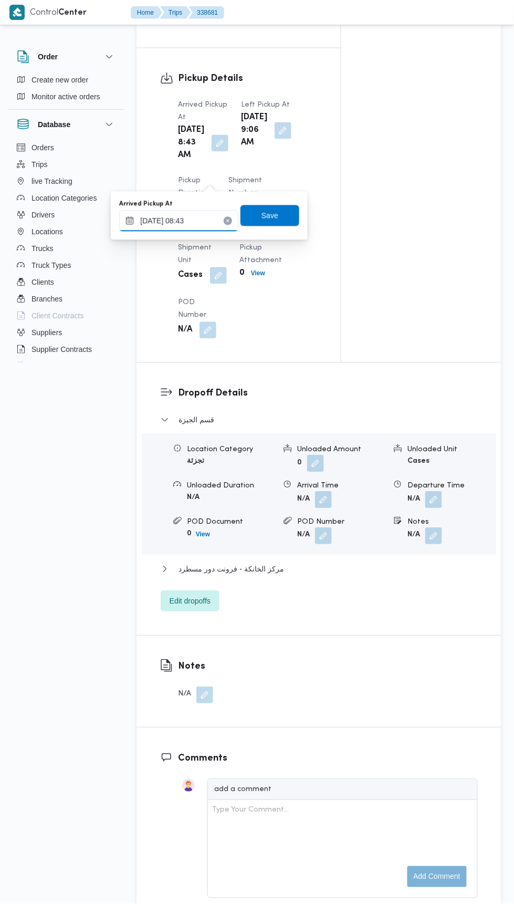
click at [209, 219] on input "21/09/2025 08:43" at bounding box center [178, 221] width 119 height 21
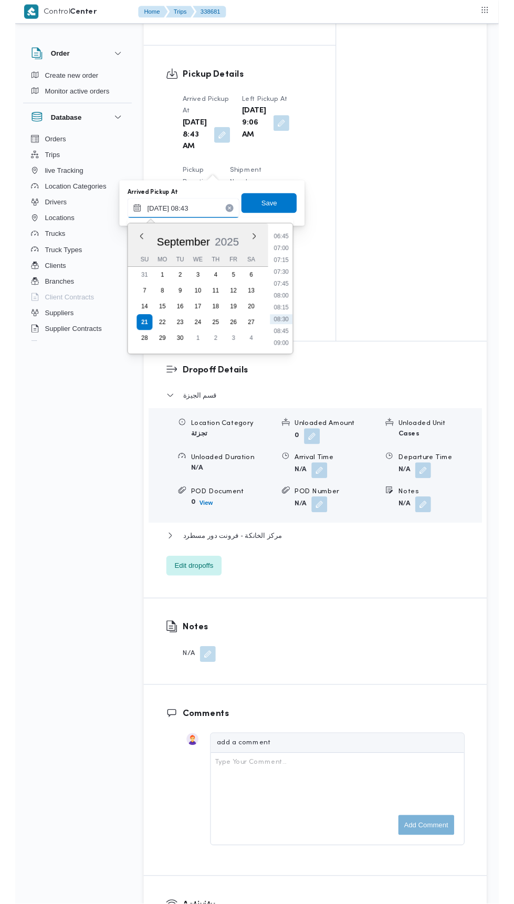
scroll to position [338, 0]
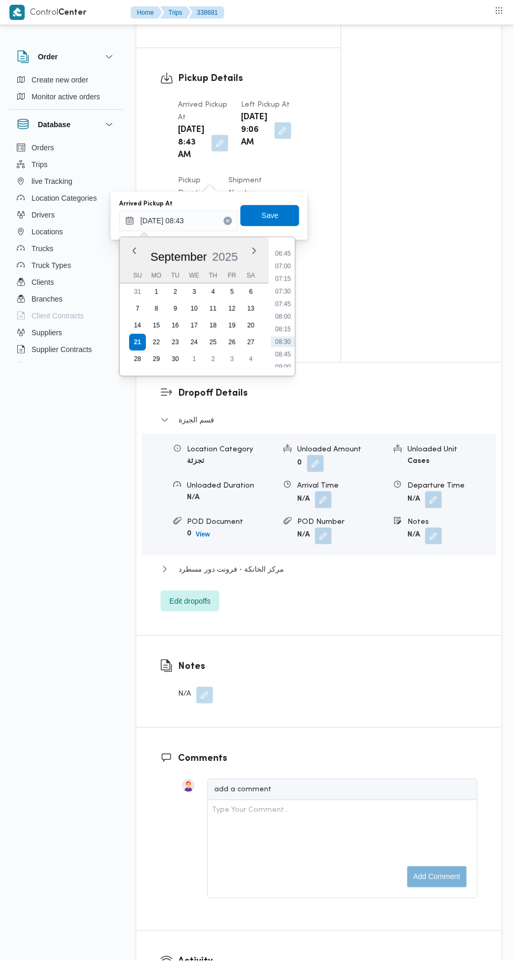
click at [285, 265] on li "07:00" at bounding box center [283, 266] width 24 height 11
type input "21/09/2025 07:00"
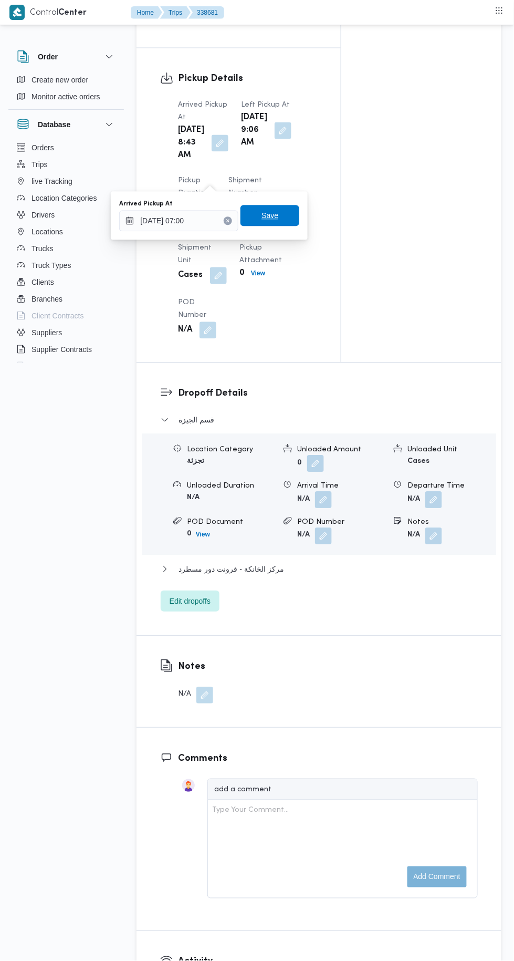
click at [282, 208] on span "Save" at bounding box center [270, 215] width 59 height 21
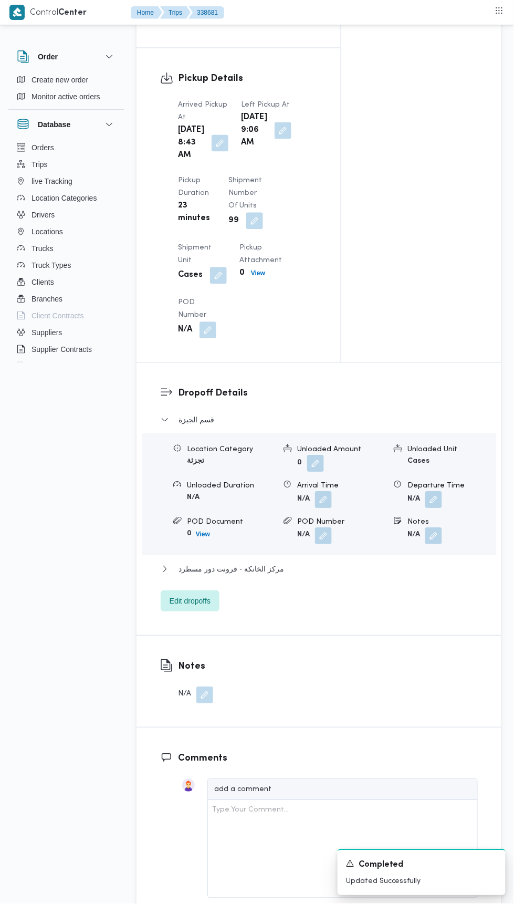
click at [275, 139] on button "button" at bounding box center [283, 130] width 17 height 17
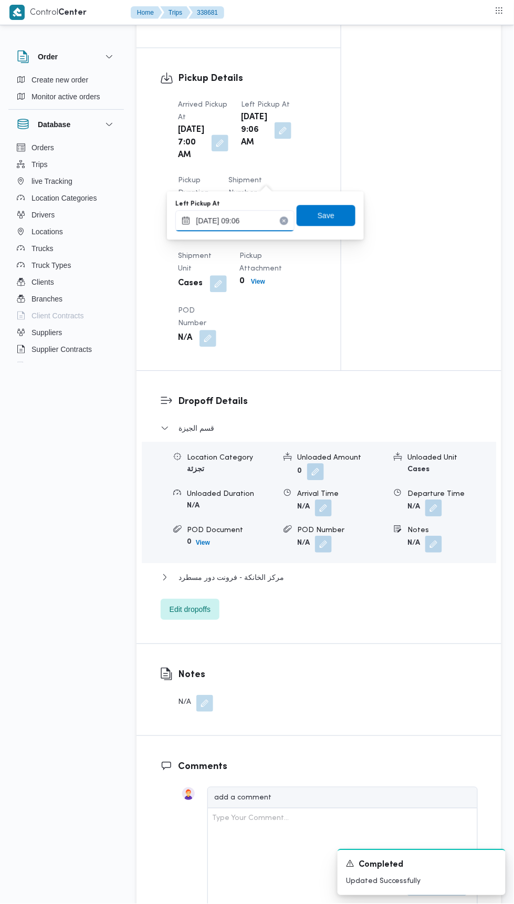
click at [275, 219] on input "21/09/2025 09:06" at bounding box center [234, 221] width 119 height 21
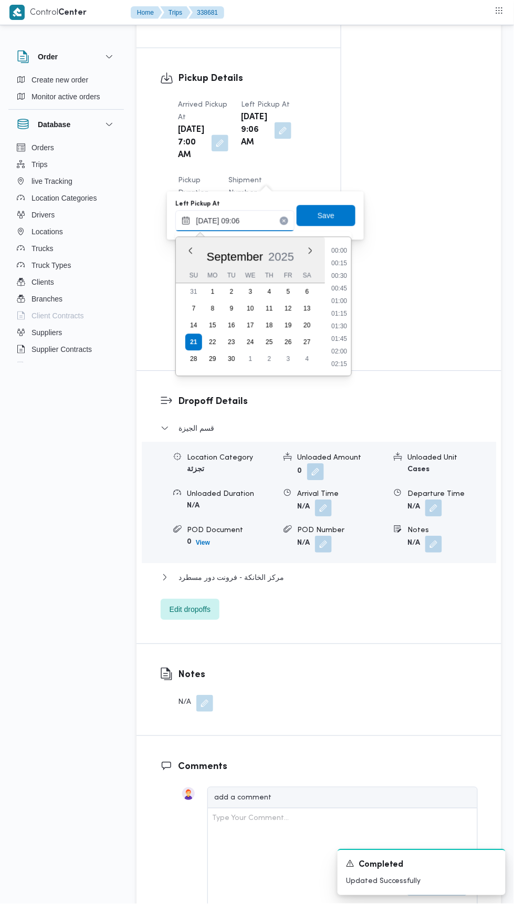
scroll to position [390, 0]
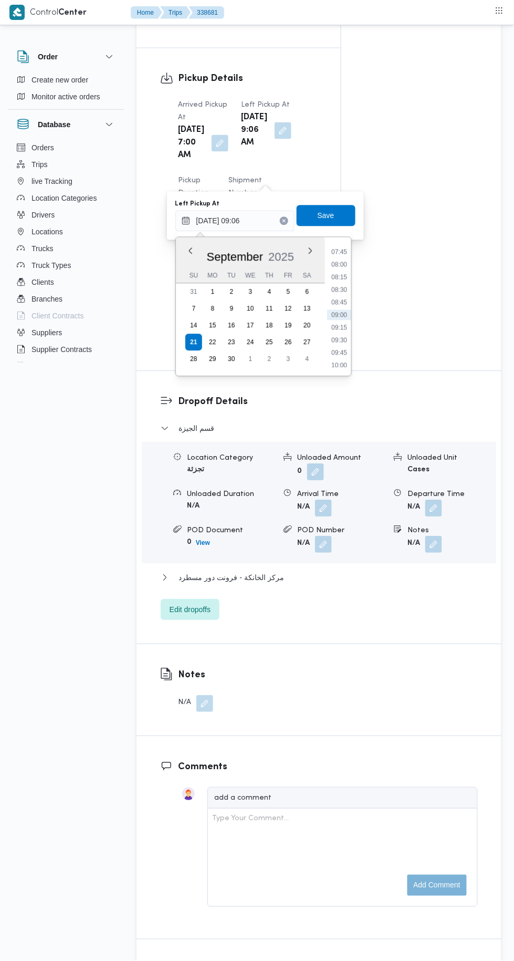
click at [341, 364] on li "10:00" at bounding box center [339, 365] width 24 height 11
type input "21/09/2025 10:00"
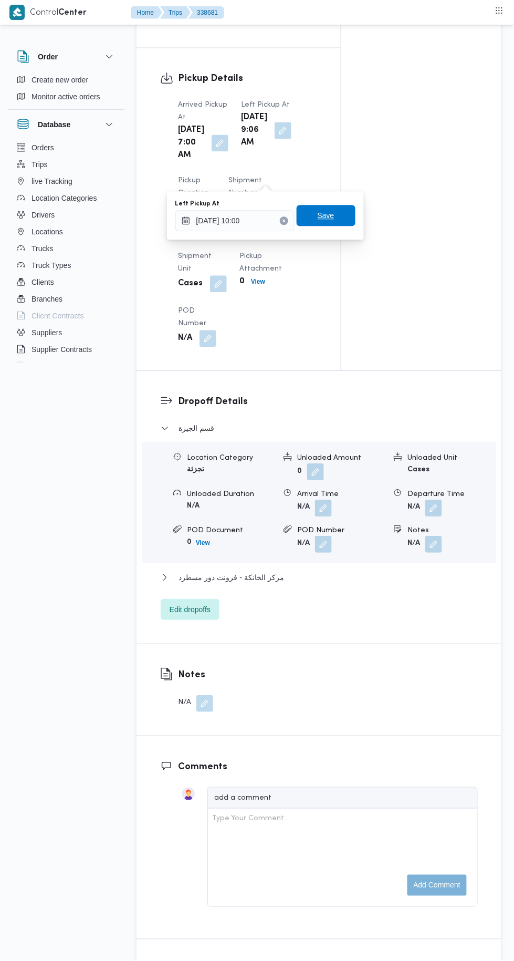
click at [334, 217] on span "Save" at bounding box center [326, 216] width 17 height 13
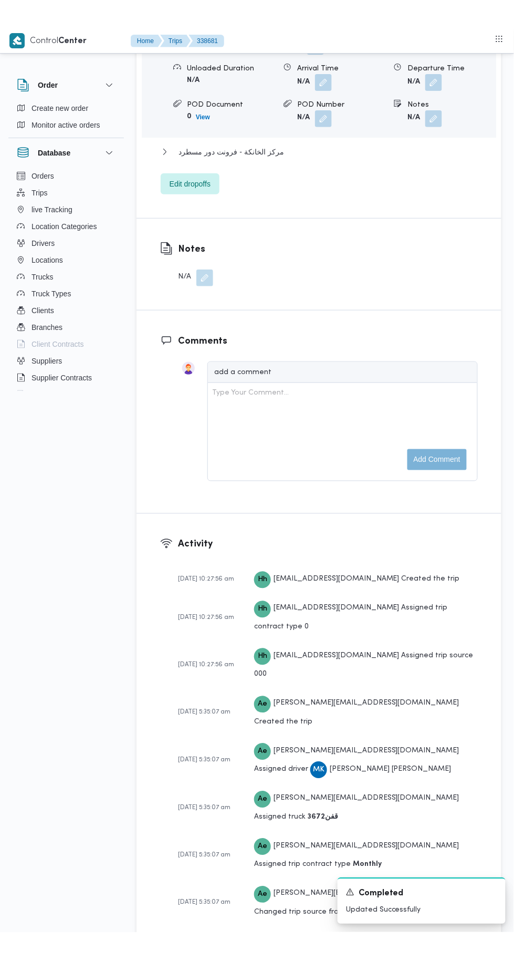
scroll to position [1515, 0]
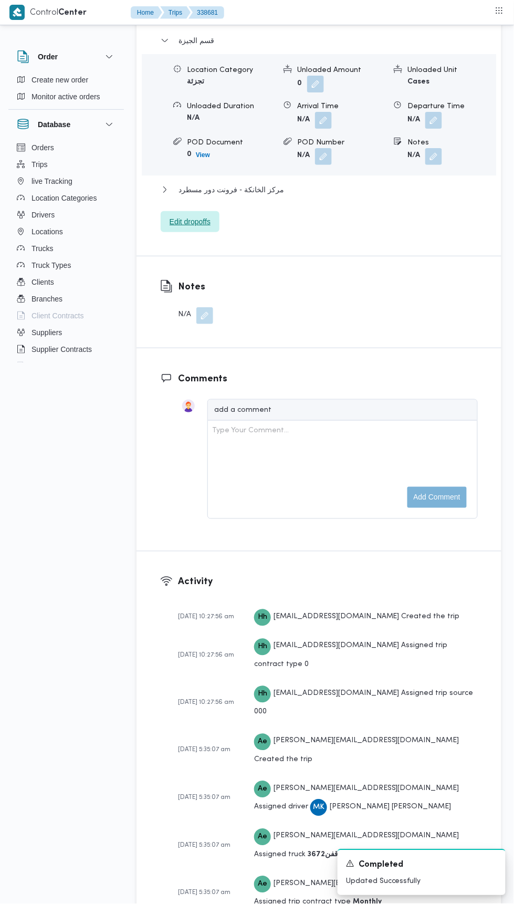
click at [209, 228] on span "Edit dropoffs" at bounding box center [190, 221] width 41 height 13
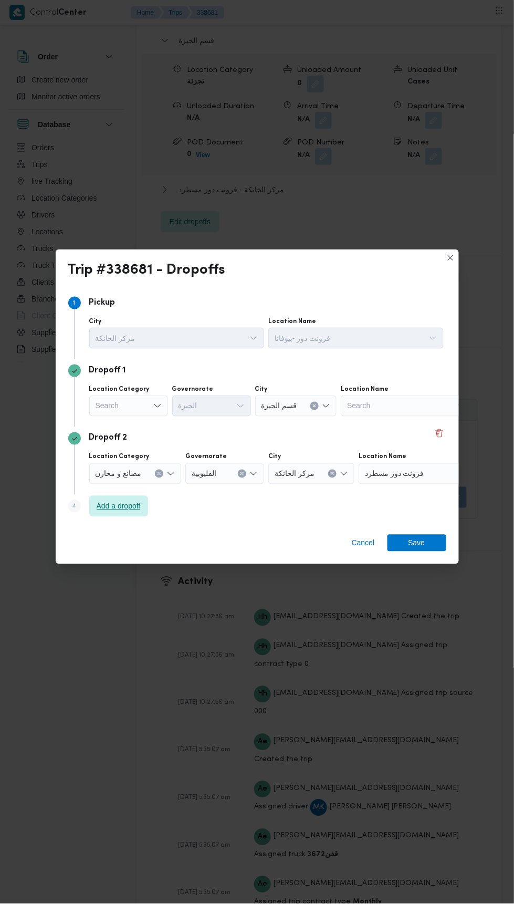
click at [132, 505] on span "Add a dropoff" at bounding box center [119, 506] width 44 height 13
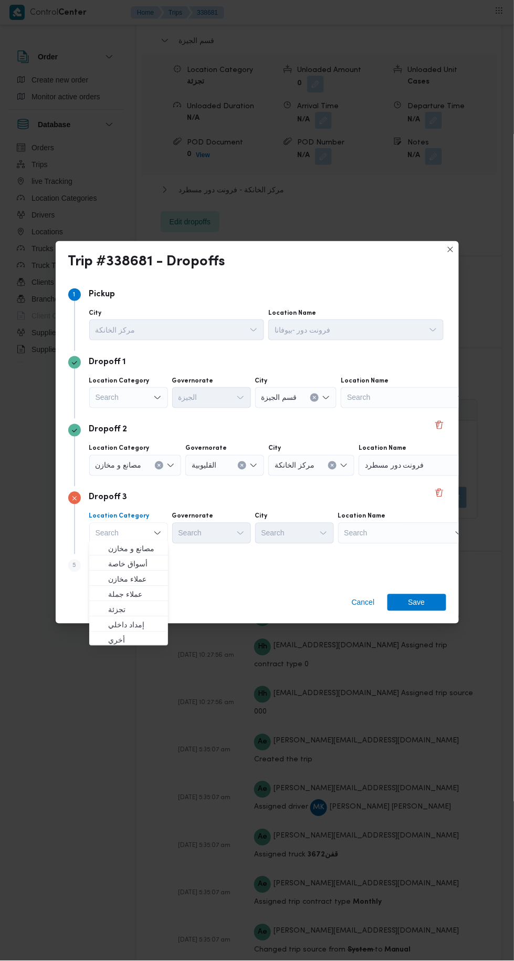
click at [147, 391] on div "Search" at bounding box center [128, 397] width 79 height 21
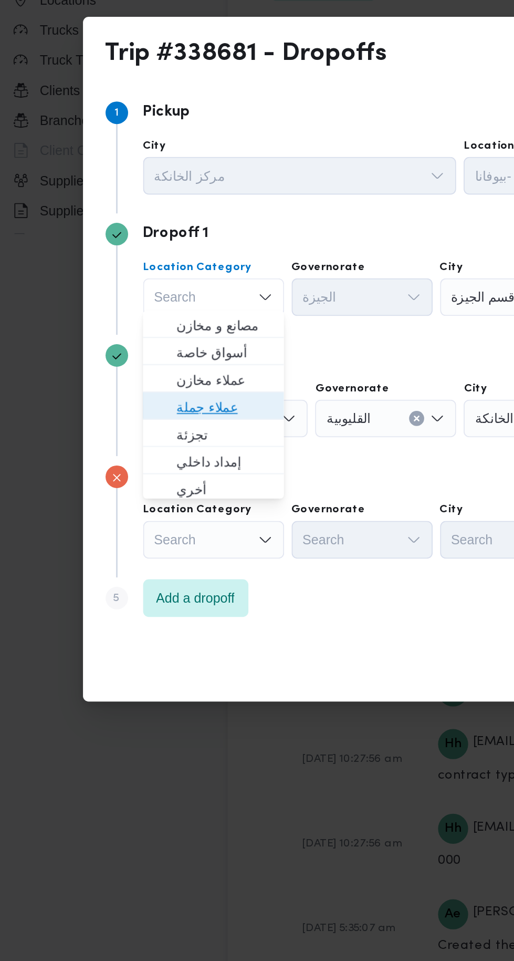
click at [143, 464] on span "عملاء جملة" at bounding box center [135, 459] width 54 height 13
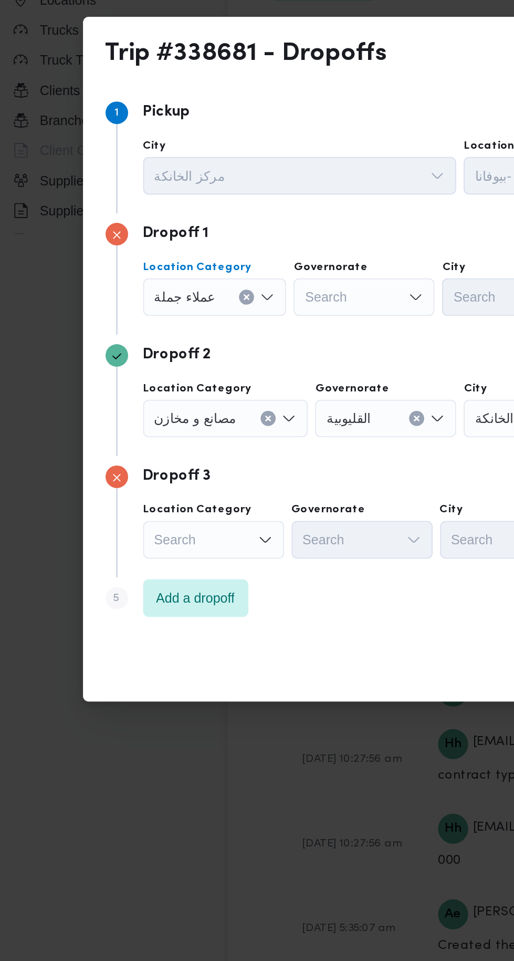
click at [146, 397] on icon "Clear input" at bounding box center [147, 398] width 3 height 3
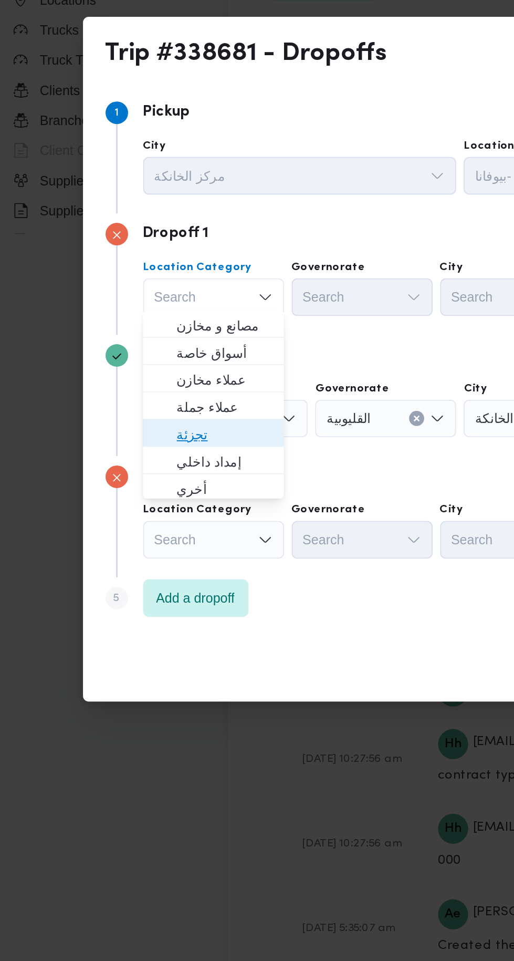
click at [144, 473] on span "تجزئة" at bounding box center [135, 474] width 54 height 13
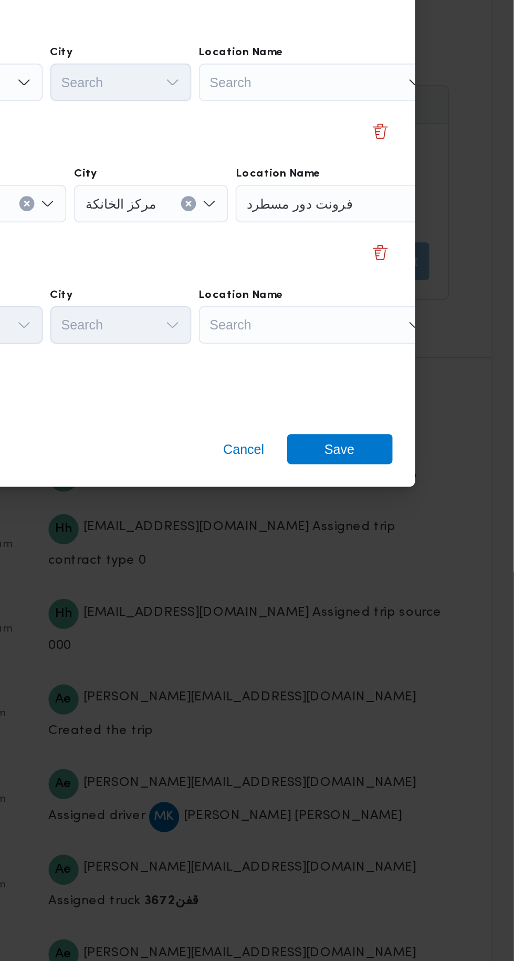
click at [426, 531] on div "Search" at bounding box center [403, 533] width 131 height 21
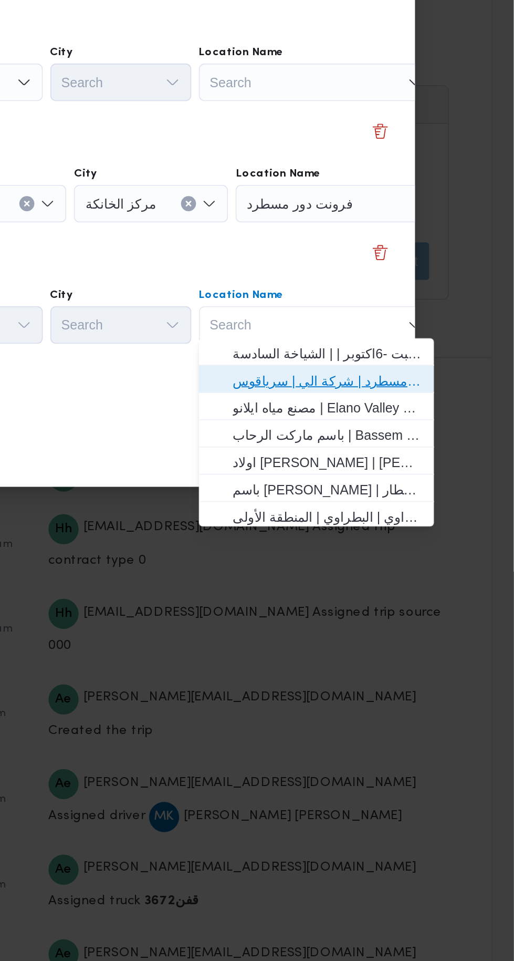
click at [436, 562] on span "فرونت دور مسطرد | شركة الي | سرياقوس" at bounding box center [410, 564] width 106 height 13
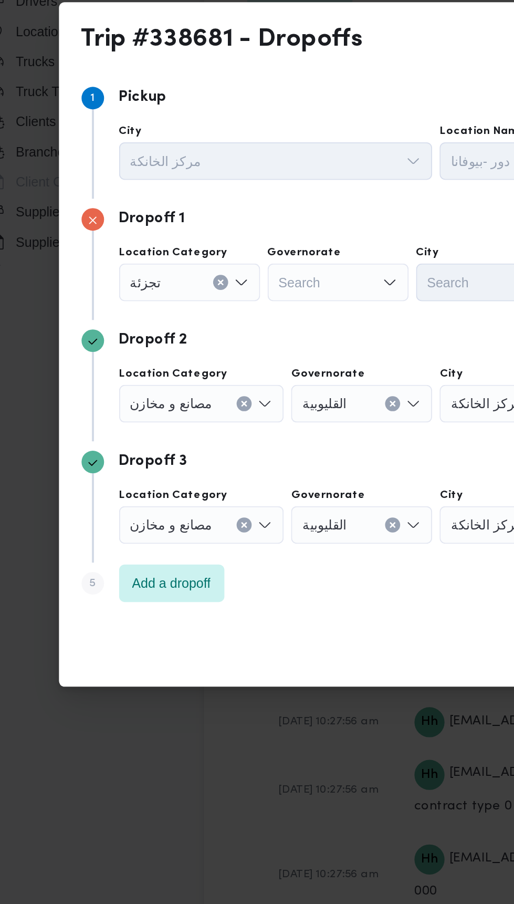
click at [226, 365] on div "Search" at bounding box center [211, 371] width 79 height 21
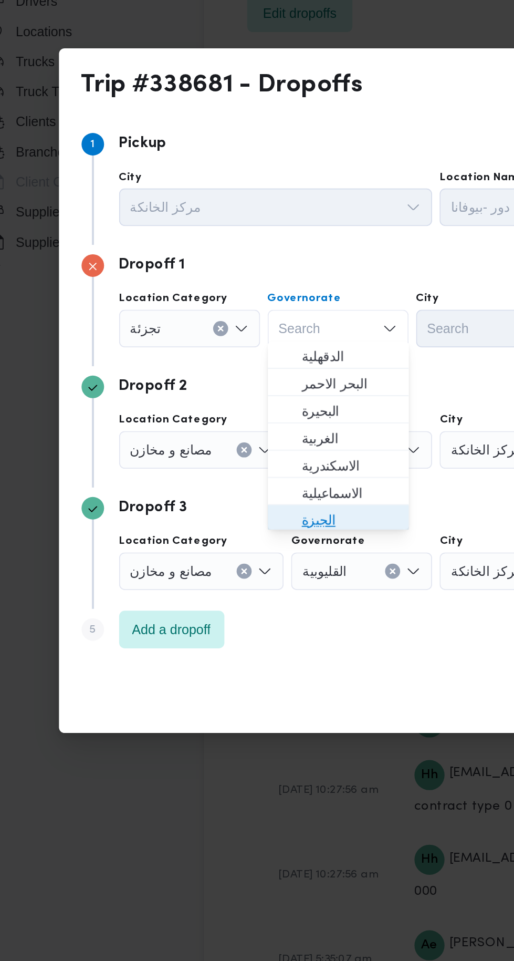
click at [223, 499] on span "الجيزة" at bounding box center [218, 505] width 54 height 13
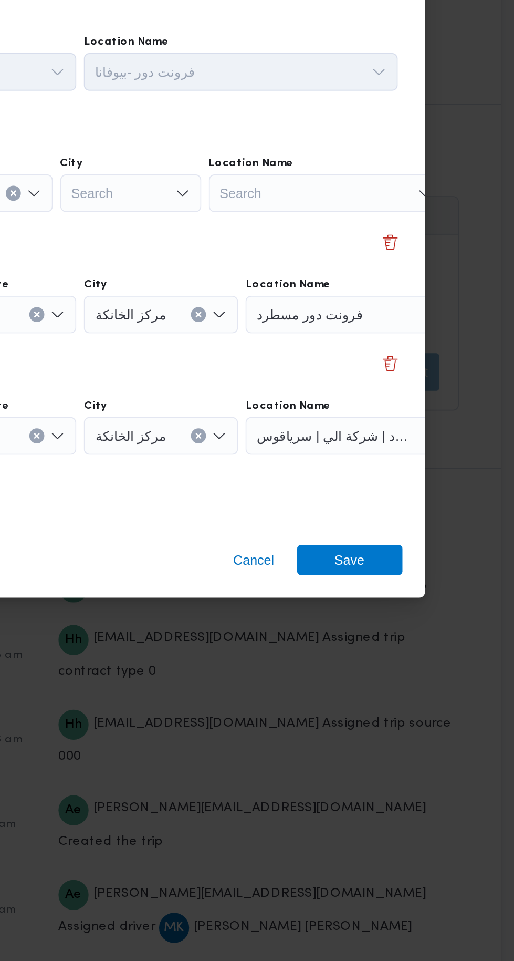
click at [323, 389] on div "Search" at bounding box center [294, 397] width 79 height 21
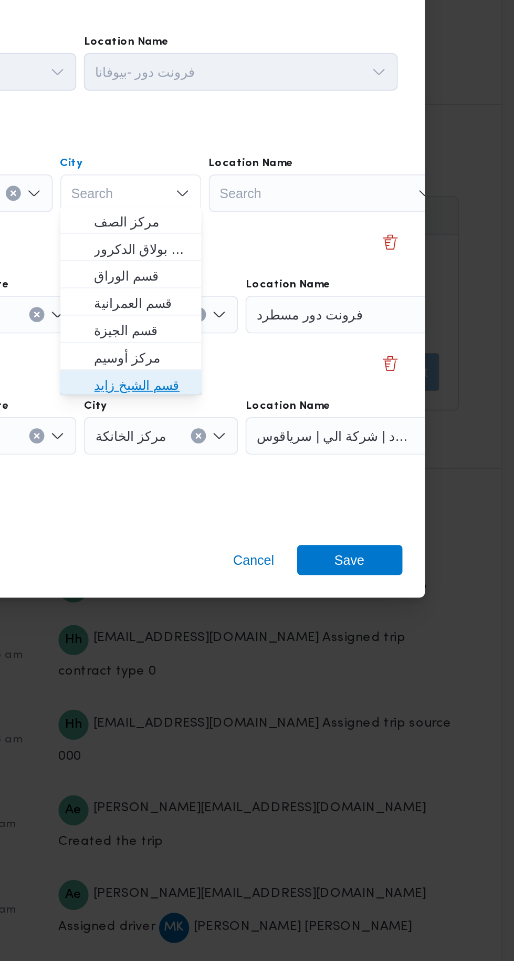
click at [320, 504] on span "قسم الشيخ زايد" at bounding box center [301, 505] width 54 height 13
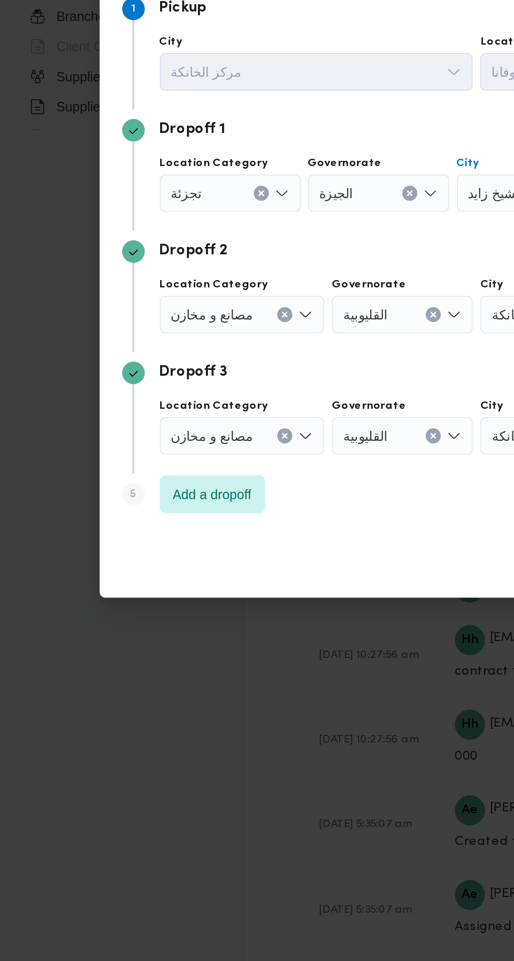
click at [155, 461] on button "Clear input" at bounding box center [159, 465] width 8 height 8
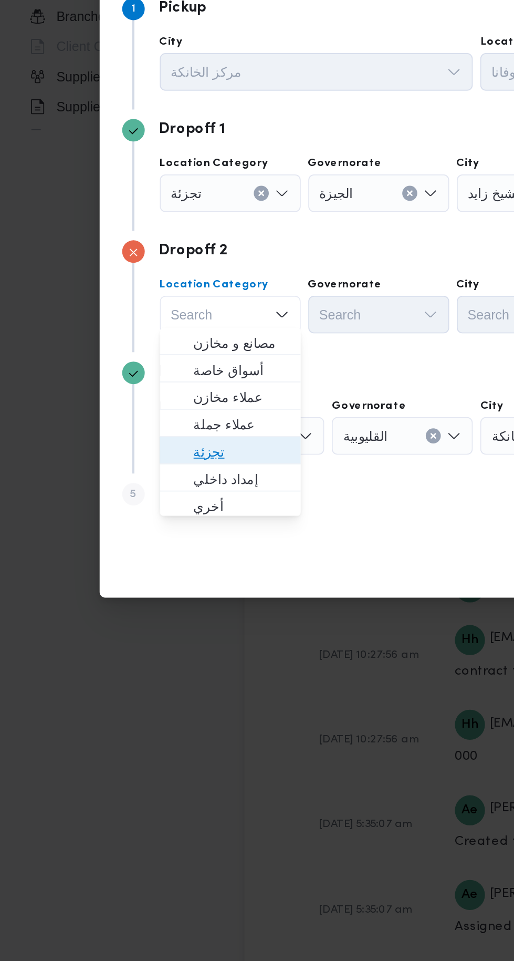
click at [147, 540] on span "تجزئة" at bounding box center [135, 542] width 54 height 13
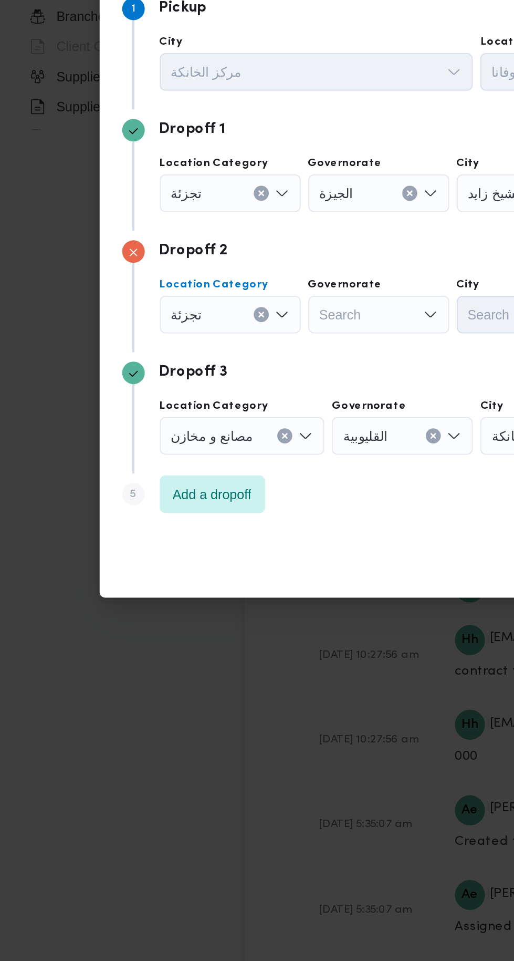
click at [228, 460] on div "Search" at bounding box center [211, 465] width 79 height 21
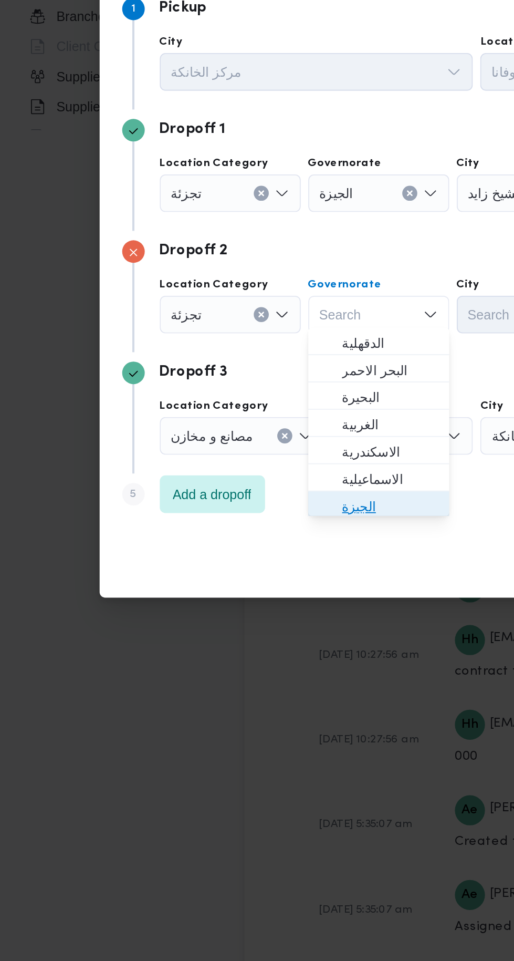
click at [224, 574] on span "الجيزة" at bounding box center [218, 572] width 54 height 13
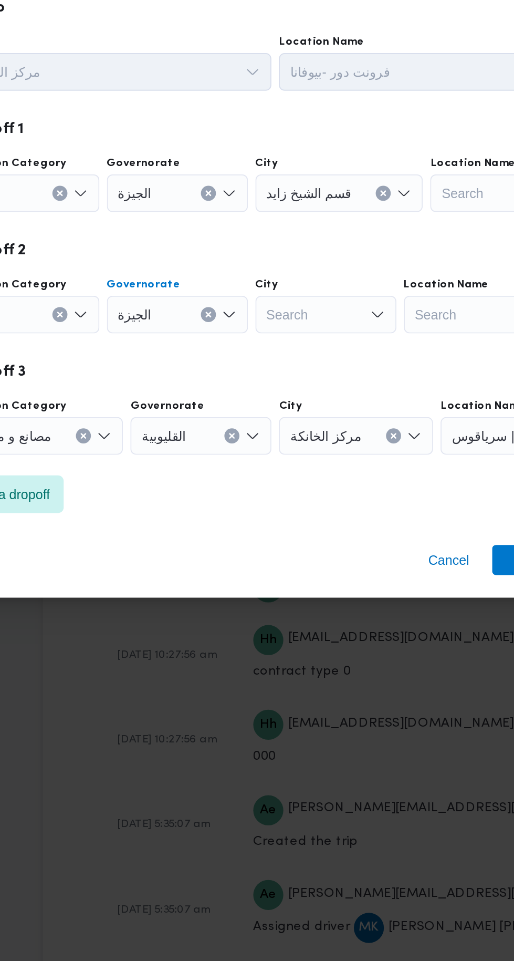
click at [308, 464] on div "Search" at bounding box center [294, 465] width 79 height 21
type input "رام"
click at [313, 479] on span "قسم الأه رام" at bounding box center [301, 481] width 54 height 13
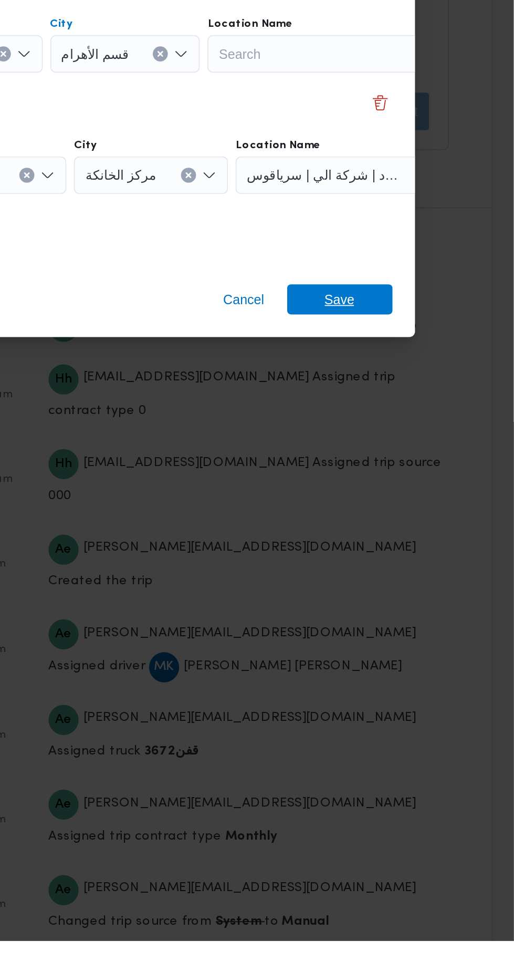
click at [430, 600] on span "Save" at bounding box center [417, 602] width 59 height 17
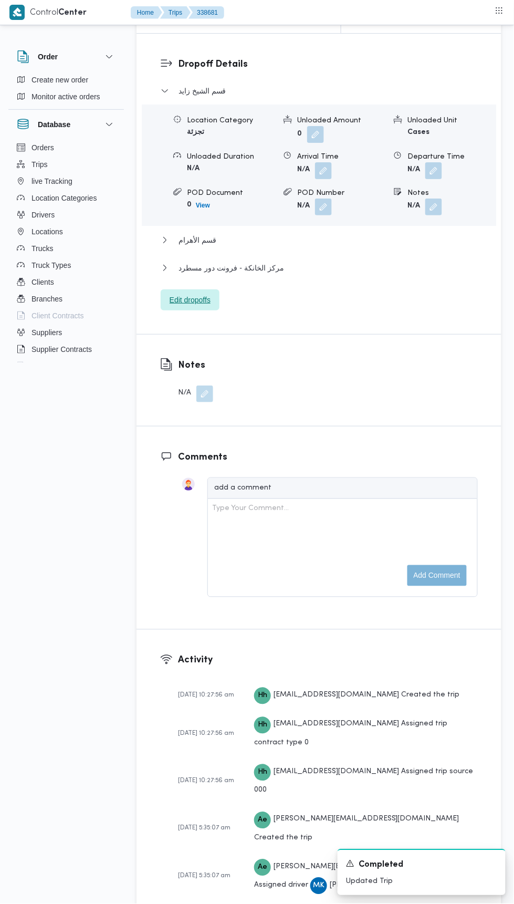
scroll to position [1489, 0]
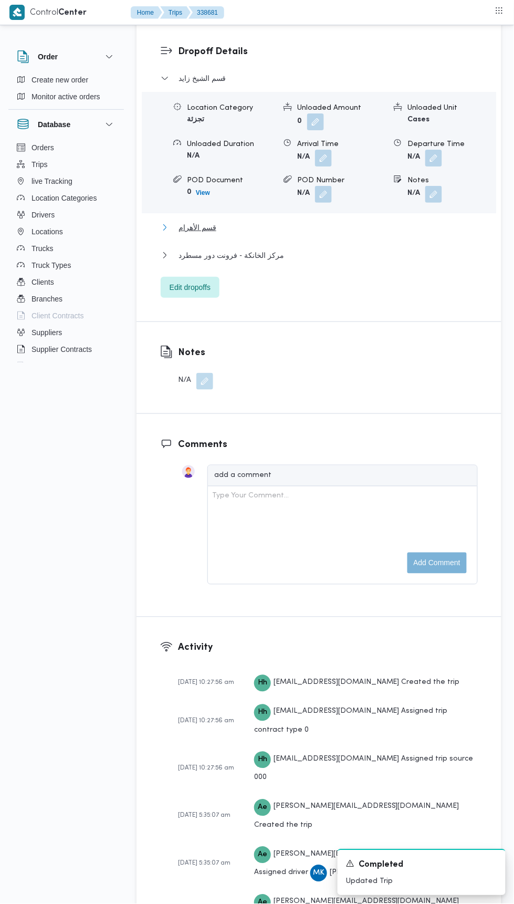
click at [367, 234] on button "قسم الأهرام" at bounding box center [319, 227] width 317 height 13
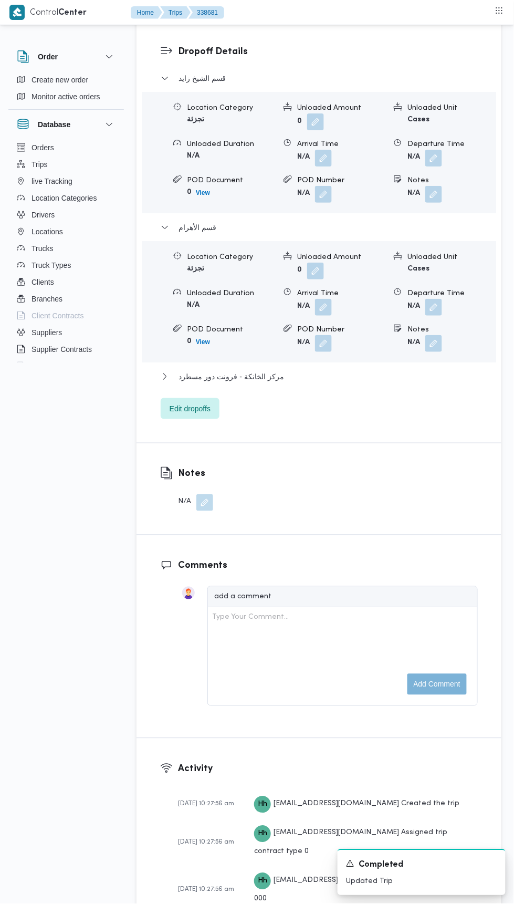
click at [434, 352] on button "button" at bounding box center [434, 343] width 17 height 17
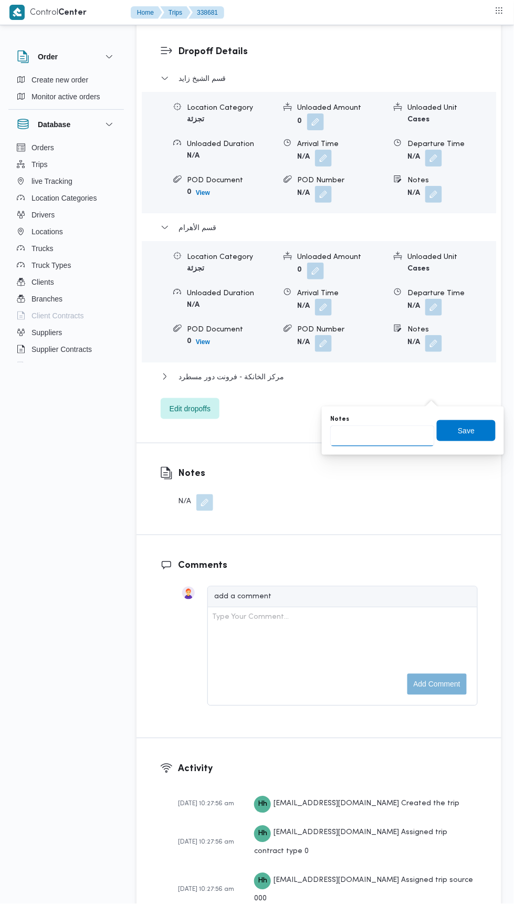
click at [399, 439] on input "Notes" at bounding box center [382, 436] width 105 height 21
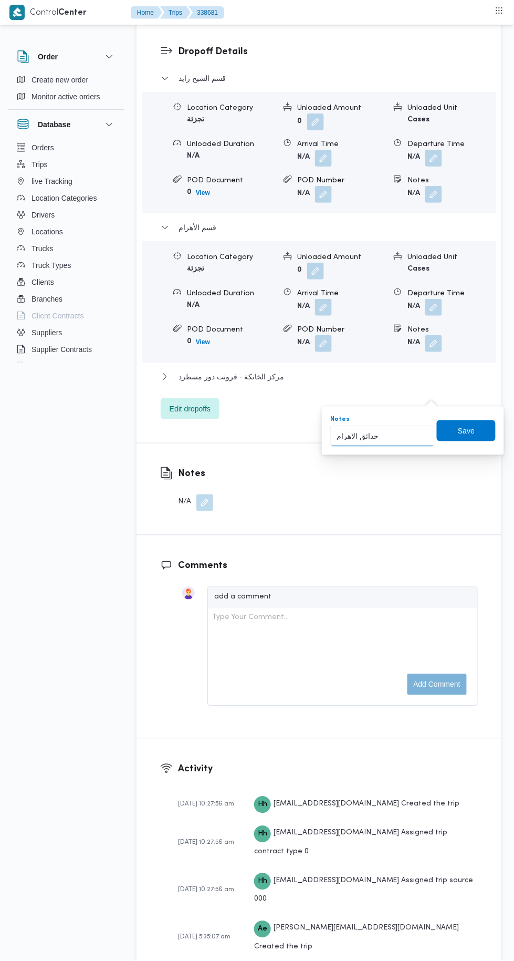
type input "حدائق الاهرام"
click at [469, 428] on span "Save" at bounding box center [466, 430] width 17 height 13
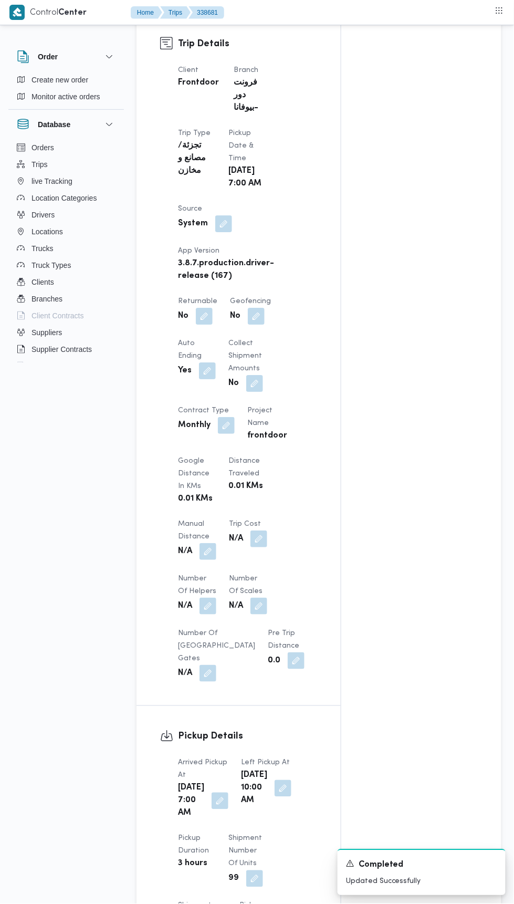
scroll to position [0, 0]
